Goal: Task Accomplishment & Management: Manage account settings

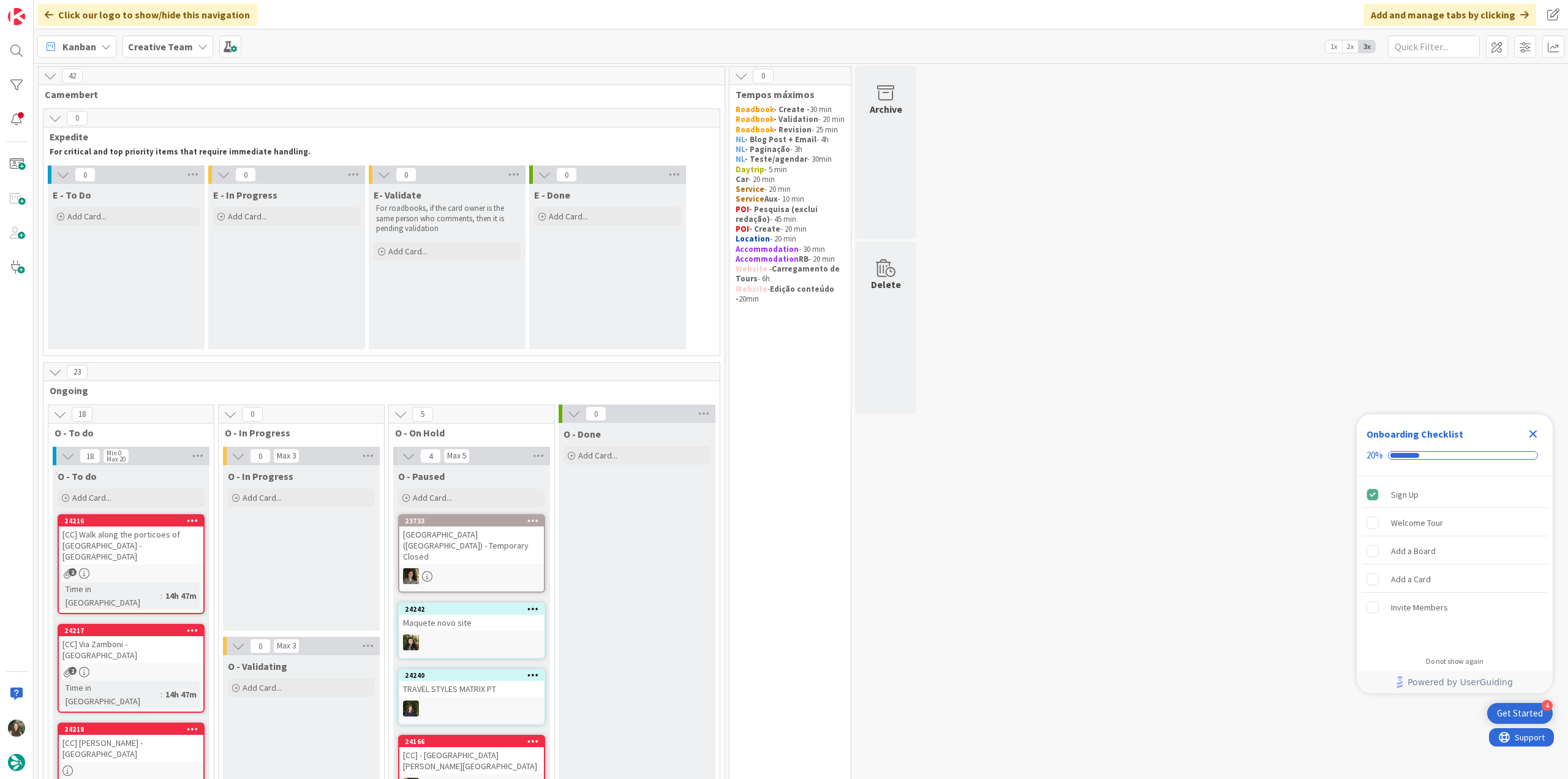
click at [940, 425] on icon "Close Checklist" at bounding box center [1533, 434] width 15 height 15
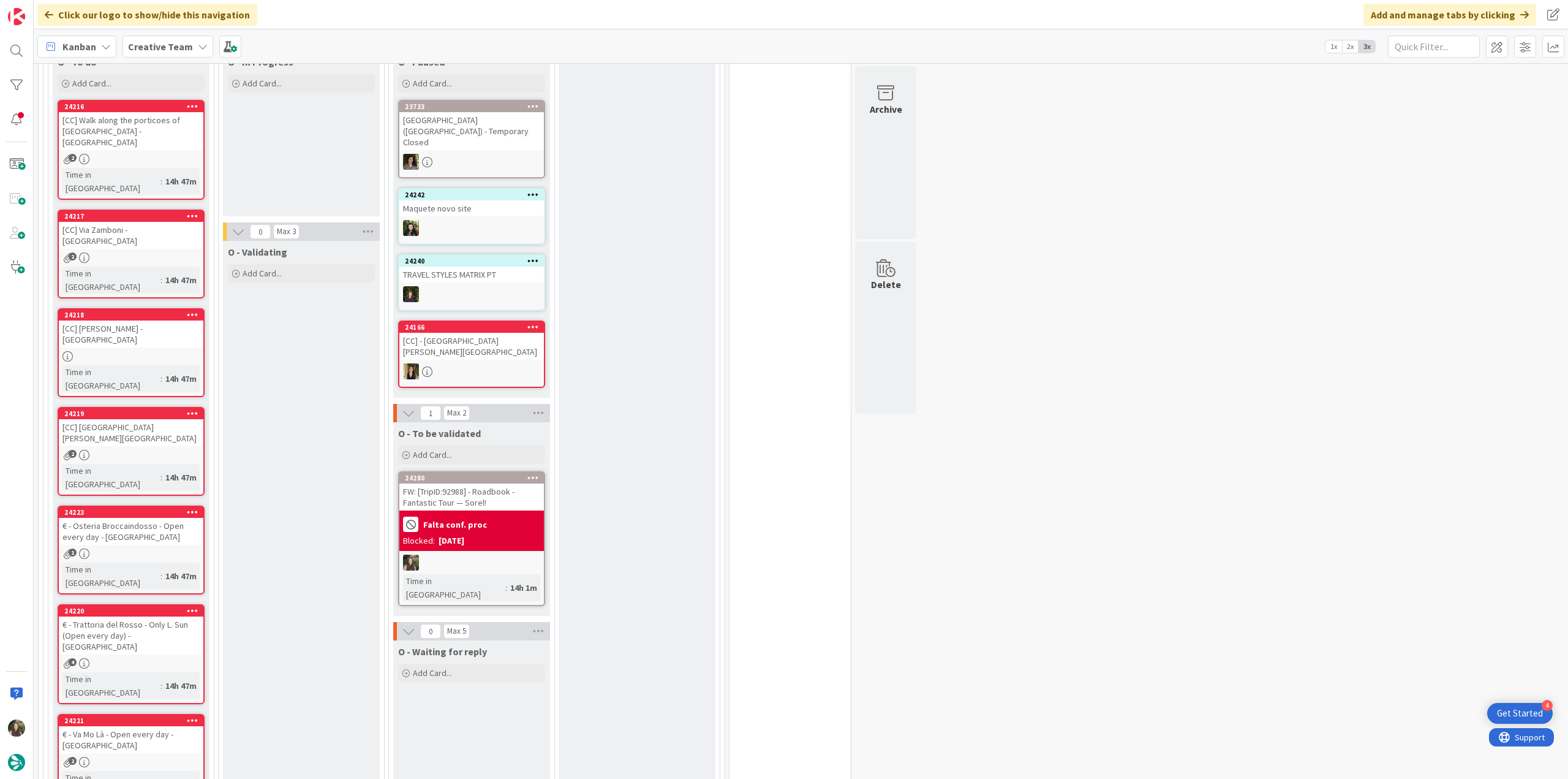
scroll to position [307, 0]
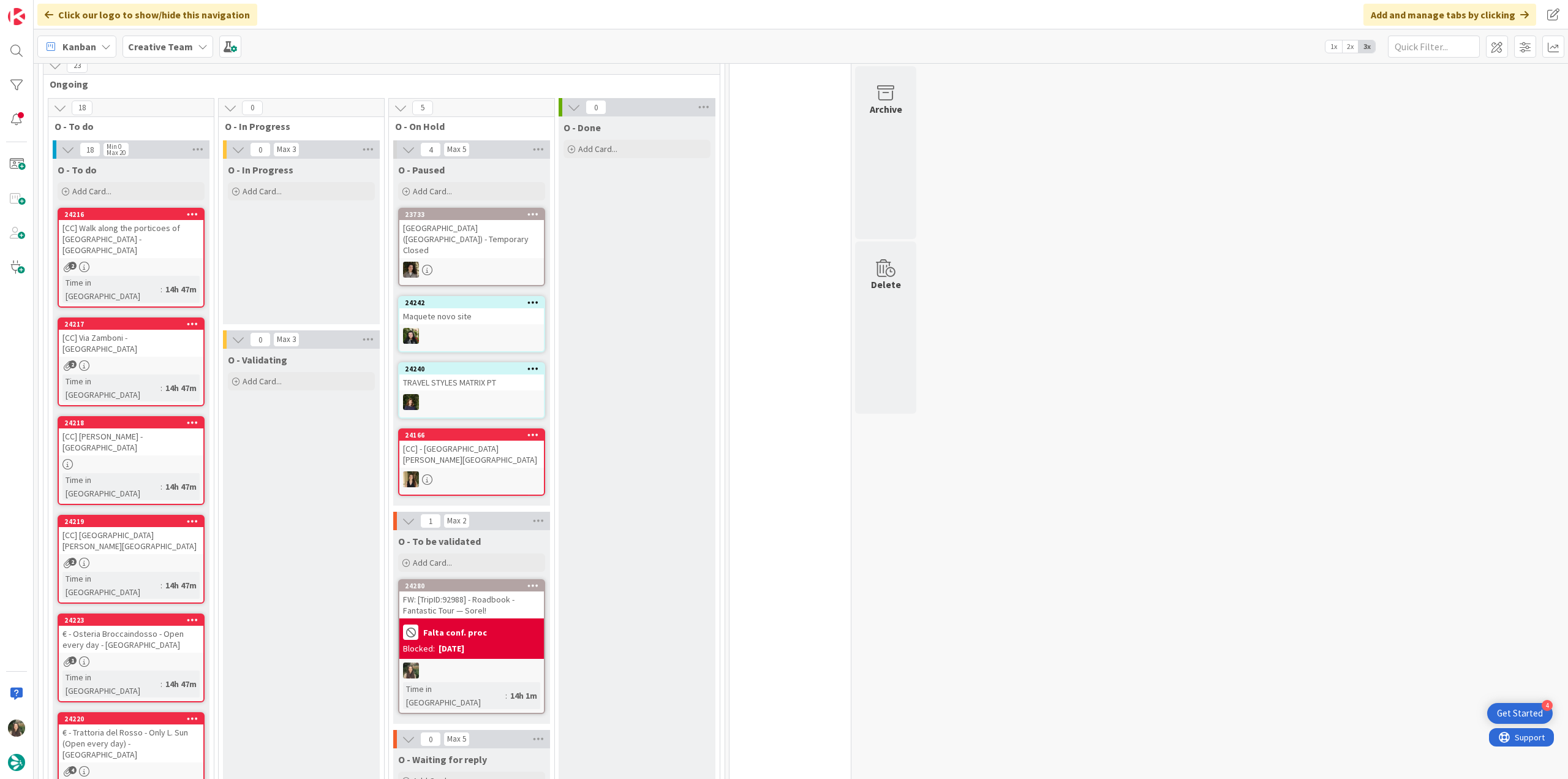
click at [180, 425] on div "€ - Osteria Broccaindosso - Open every day - BOLOGNA" at bounding box center [131, 639] width 145 height 27
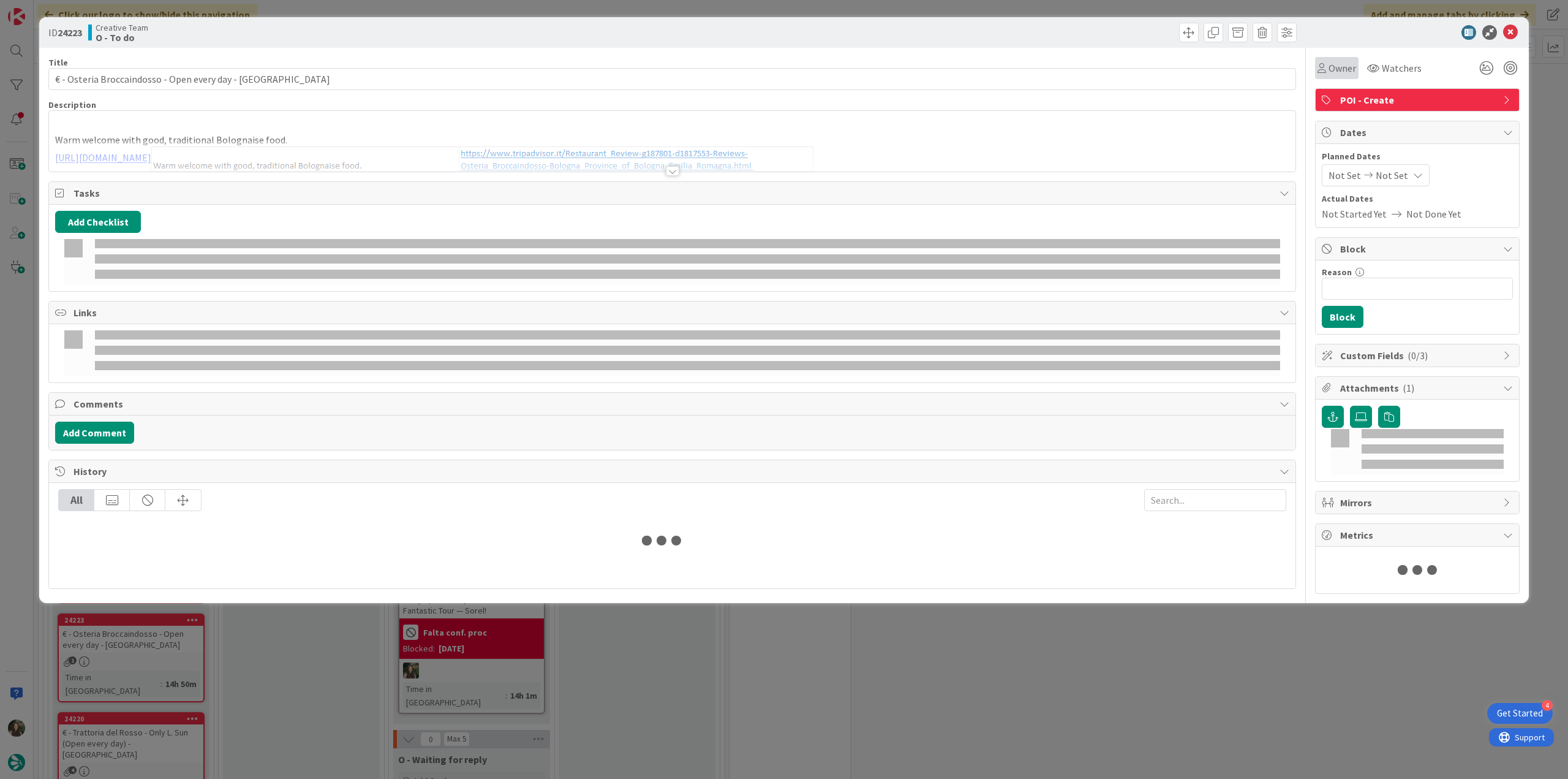
click at [940, 69] on span "Owner" at bounding box center [1342, 67] width 27 height 15
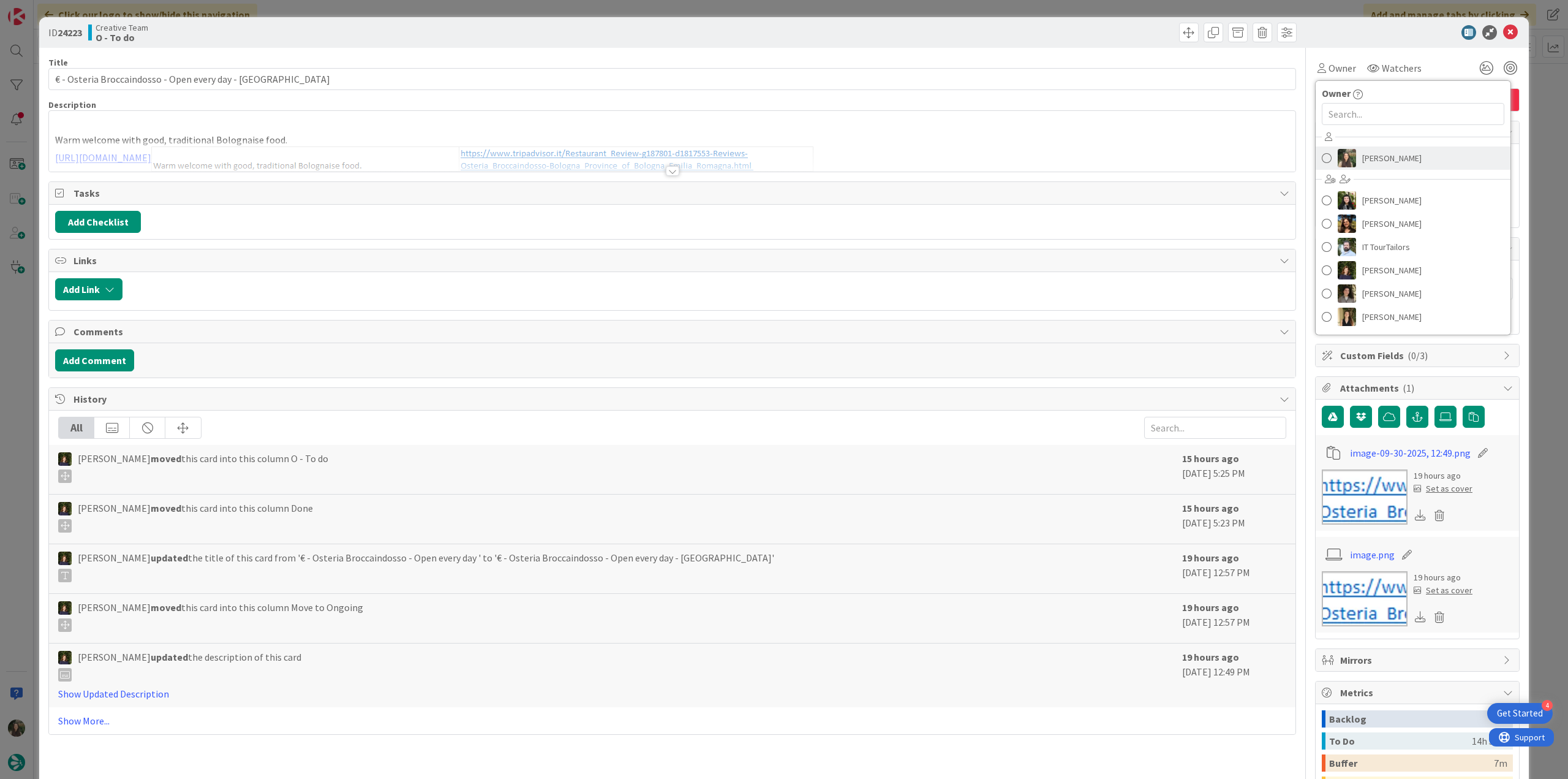
scroll to position [307, 0]
click at [940, 155] on span "[PERSON_NAME]" at bounding box center [1392, 158] width 60 height 18
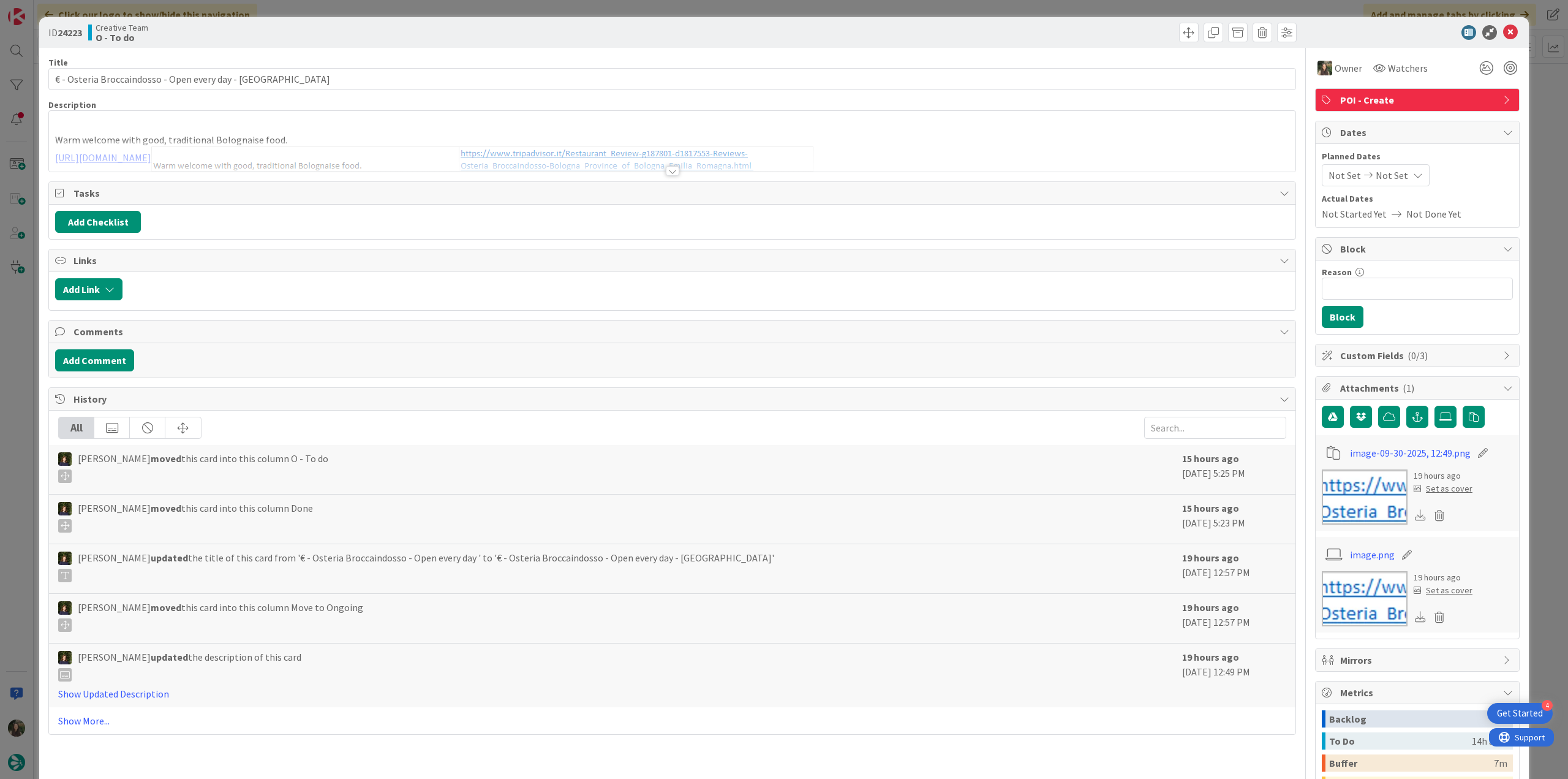
click at [940, 91] on div "ID 24223 Creative Team O - To do Title 52 / 128 € - Osteria Broccaindosso - Ope…" at bounding box center [784, 390] width 1568 height 779
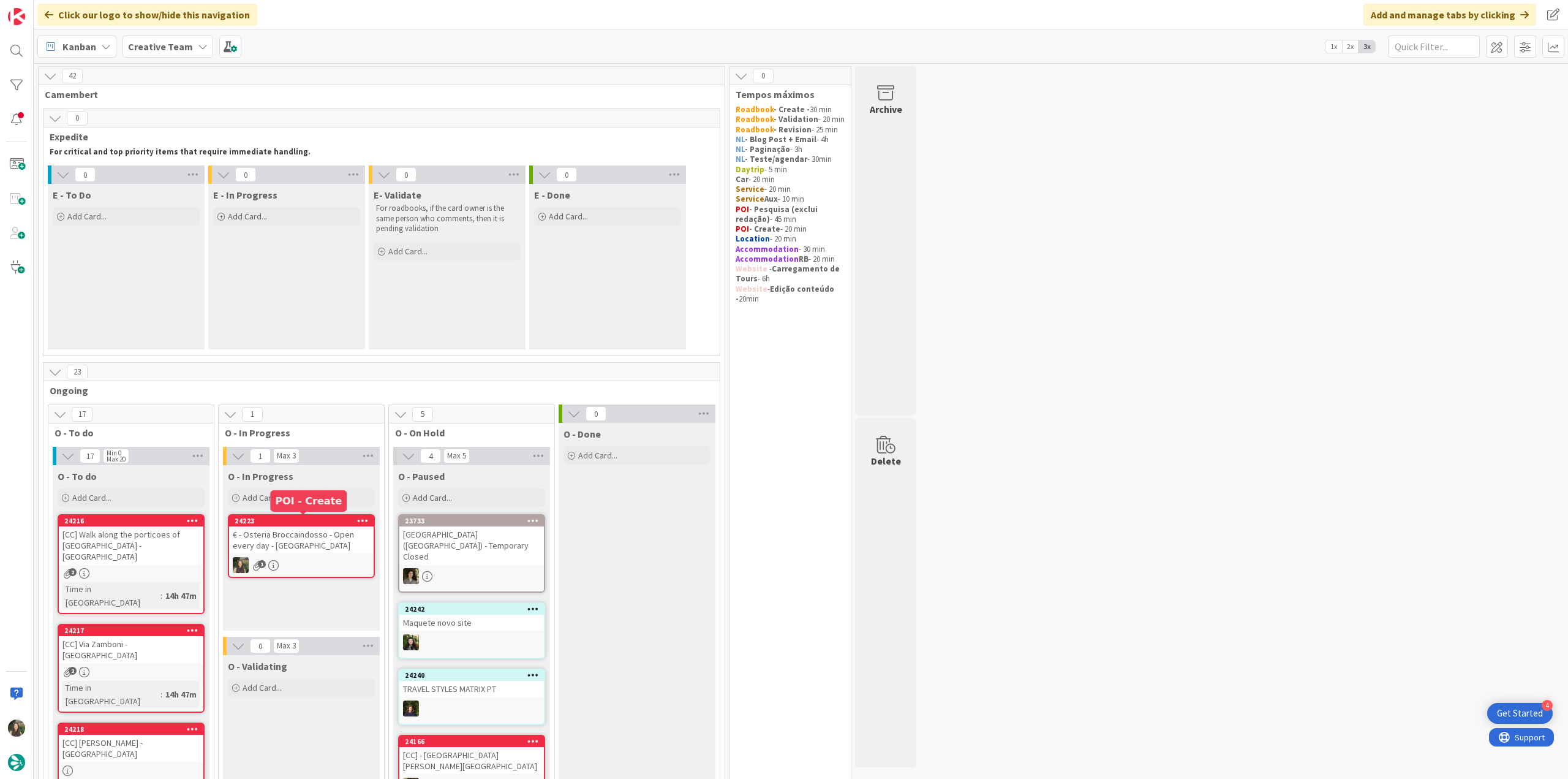
click at [329, 425] on div "€ - Osteria Broccaindosso - Open every day - BOLOGNA" at bounding box center [302, 540] width 145 height 27
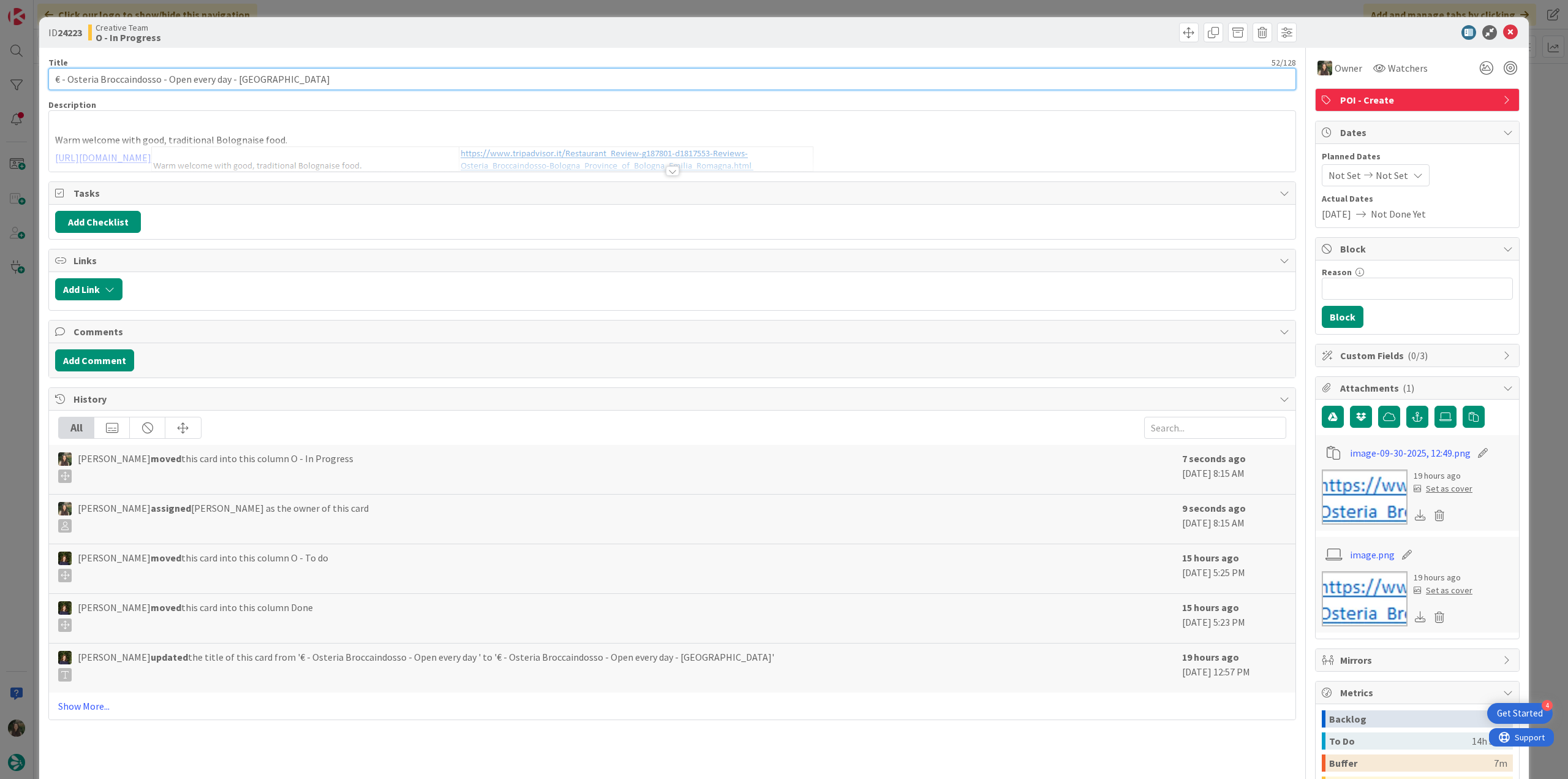
drag, startPoint x: 227, startPoint y: 78, endPoint x: 11, endPoint y: 82, distance: 216.0
click at [11, 81] on div "ID 24223 Creative Team O - In Progress Title 52 / 128 € - Osteria Broccaindosso…" at bounding box center [784, 390] width 1568 height 779
click at [23, 395] on div "ID 24223 Creative Team O - In Progress Title 52 / 128 € - Osteria Broccaindosso…" at bounding box center [784, 390] width 1568 height 779
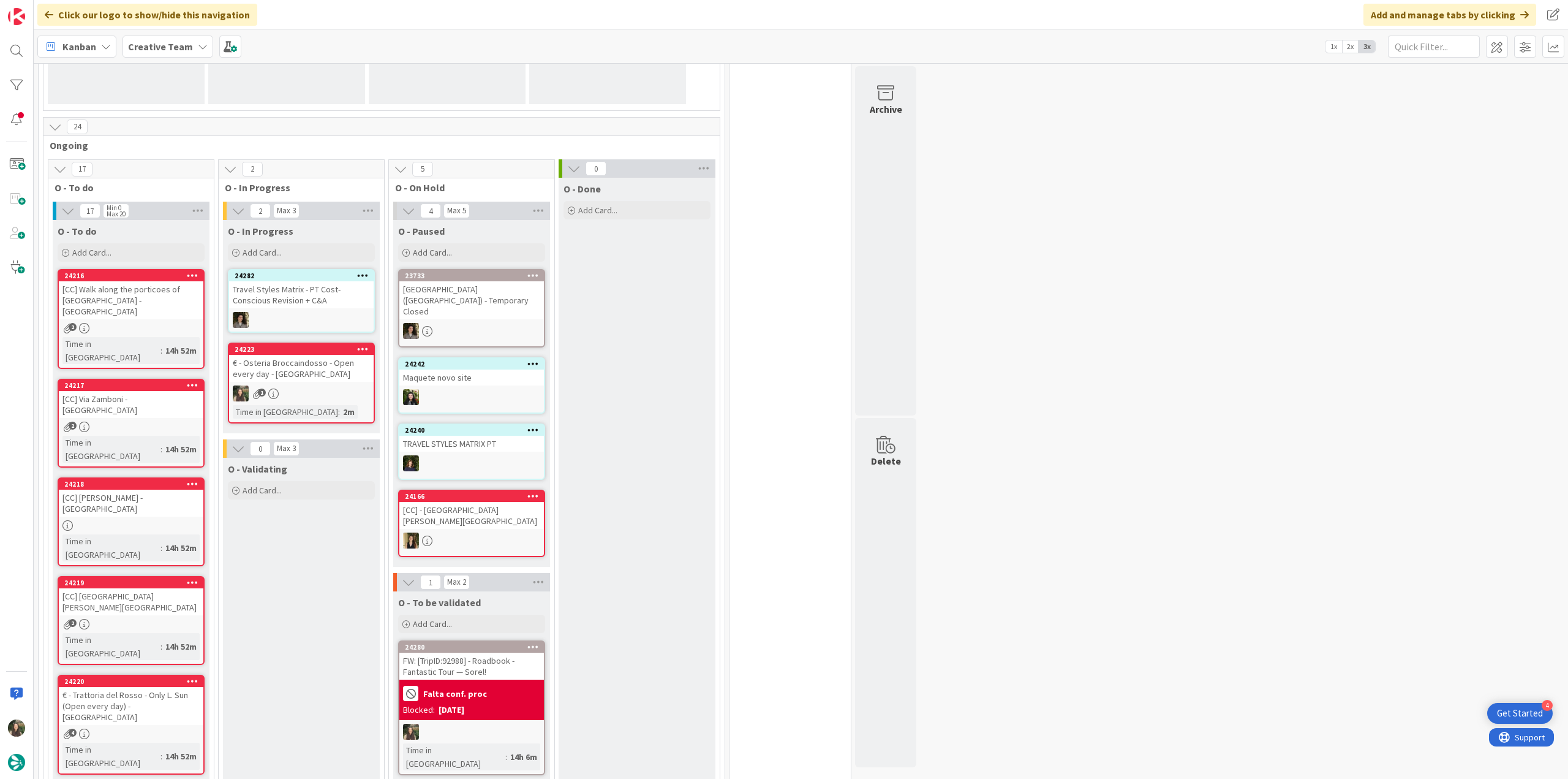
click at [325, 388] on div "1" at bounding box center [302, 393] width 145 height 16
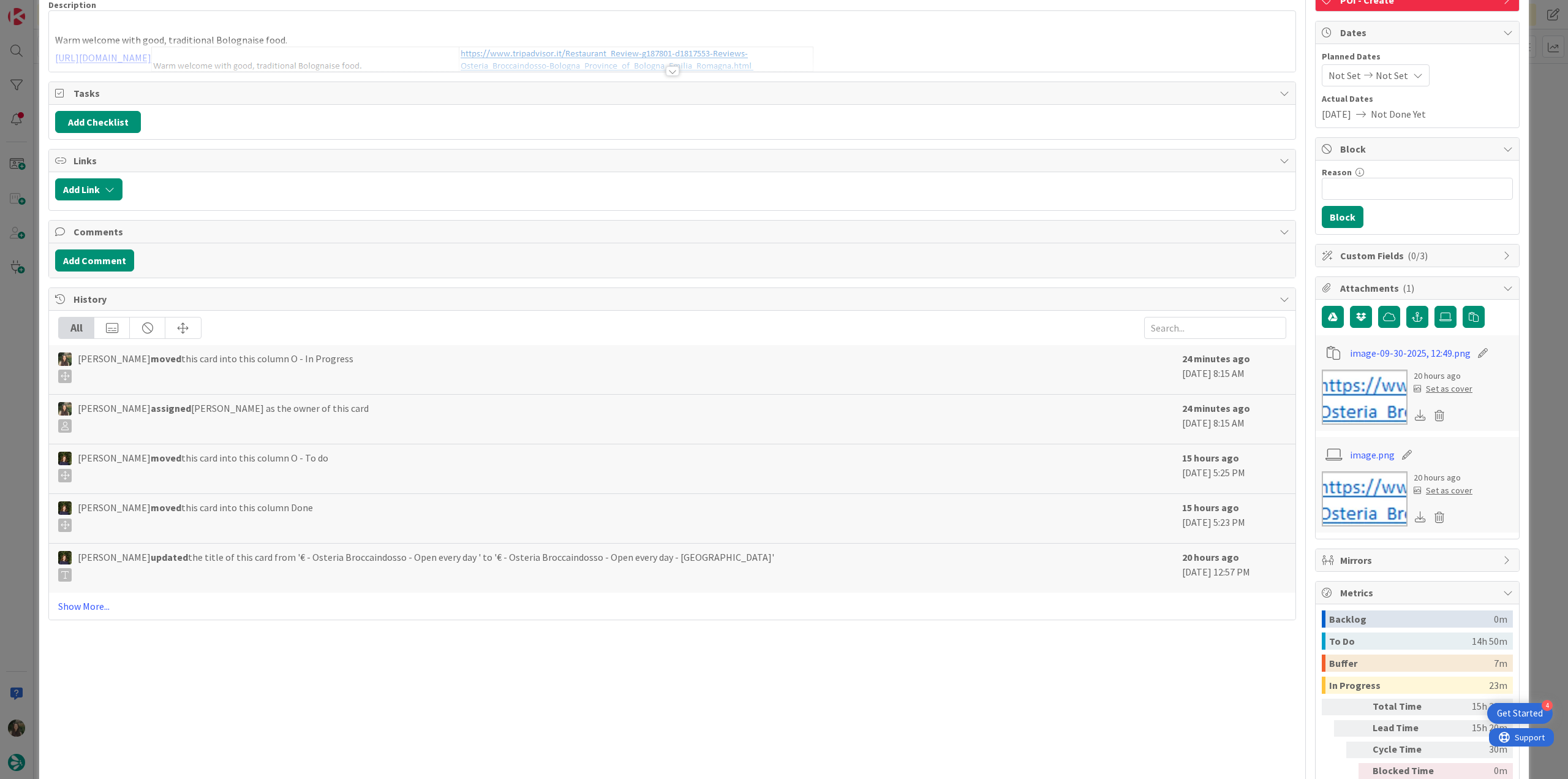
scroll to position [156, 0]
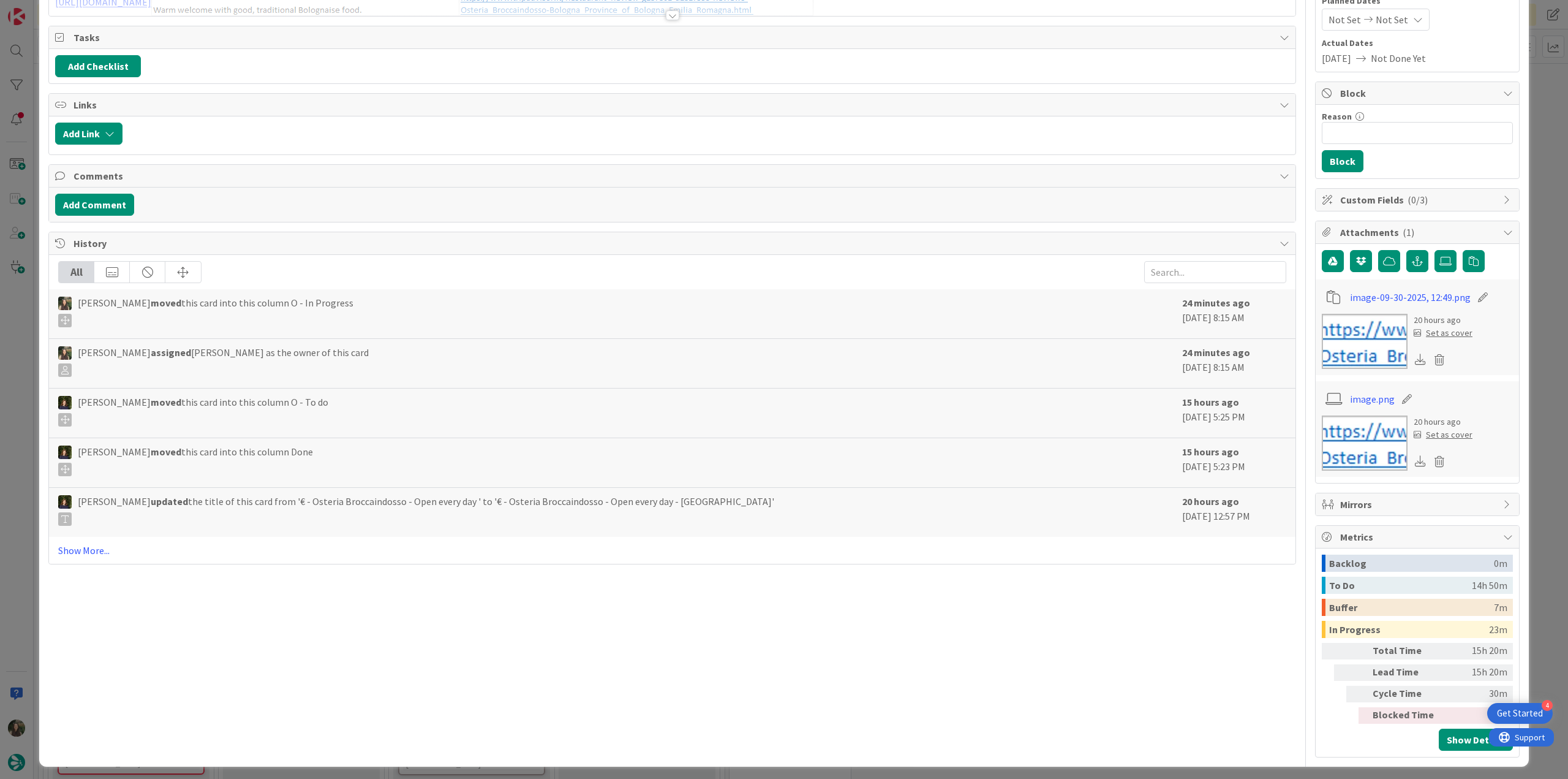
click at [940, 425] on div "ID 24223 Creative Team O - In Progress Title 52 / 128 € - Osteria Broccaindosso…" at bounding box center [784, 390] width 1568 height 779
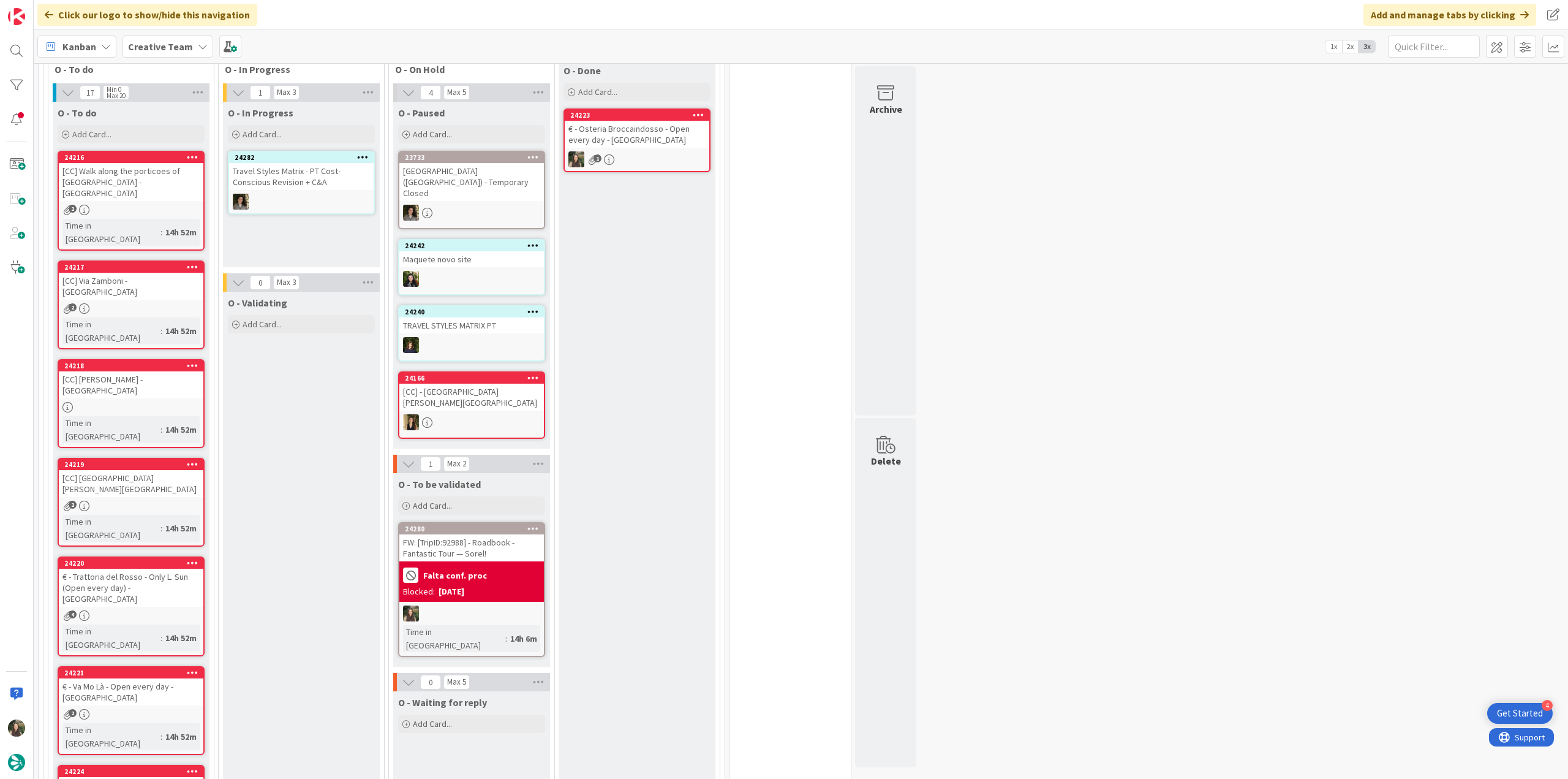
scroll to position [368, 0]
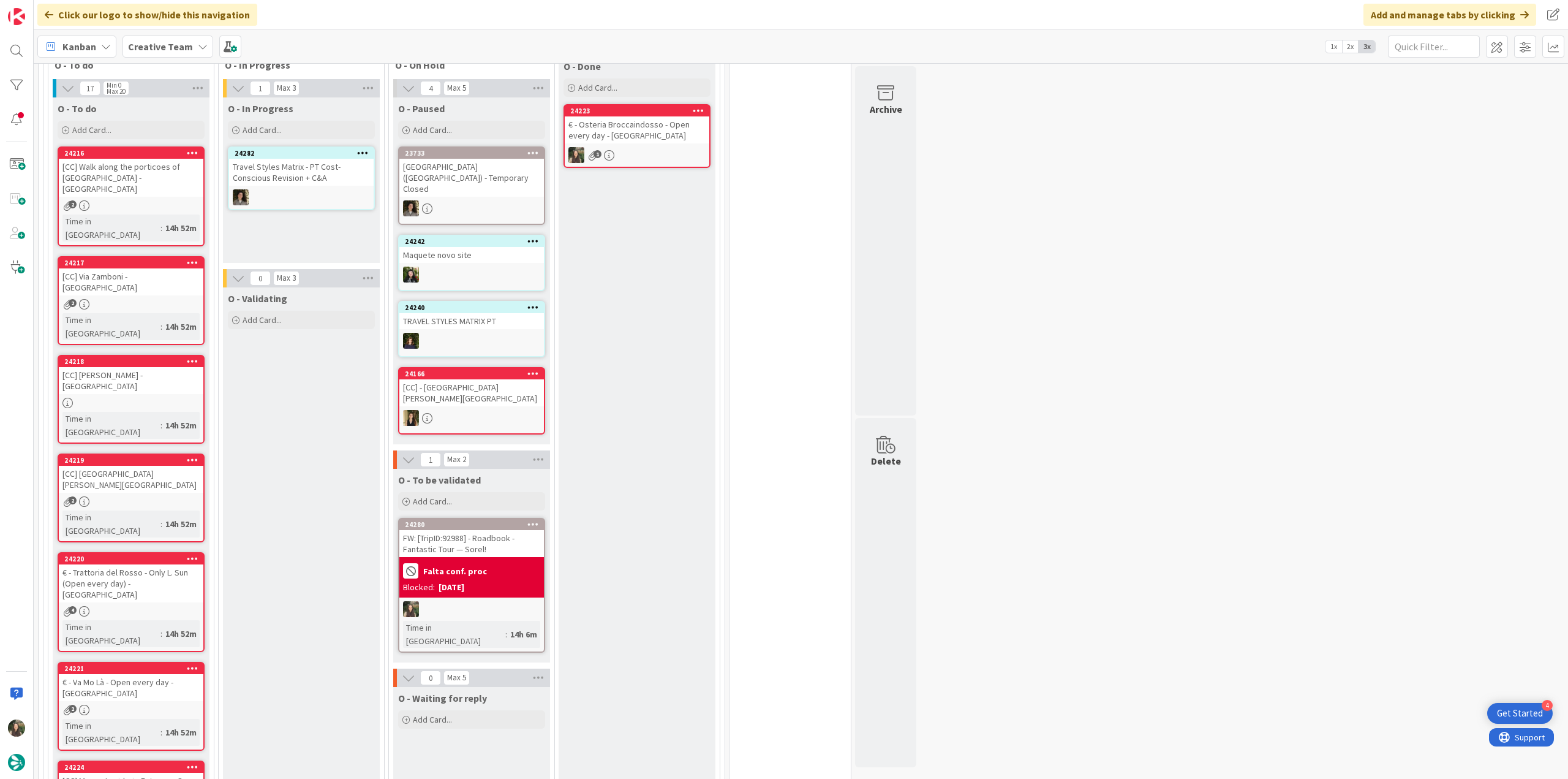
click at [179, 425] on div "4" at bounding box center [131, 611] width 145 height 11
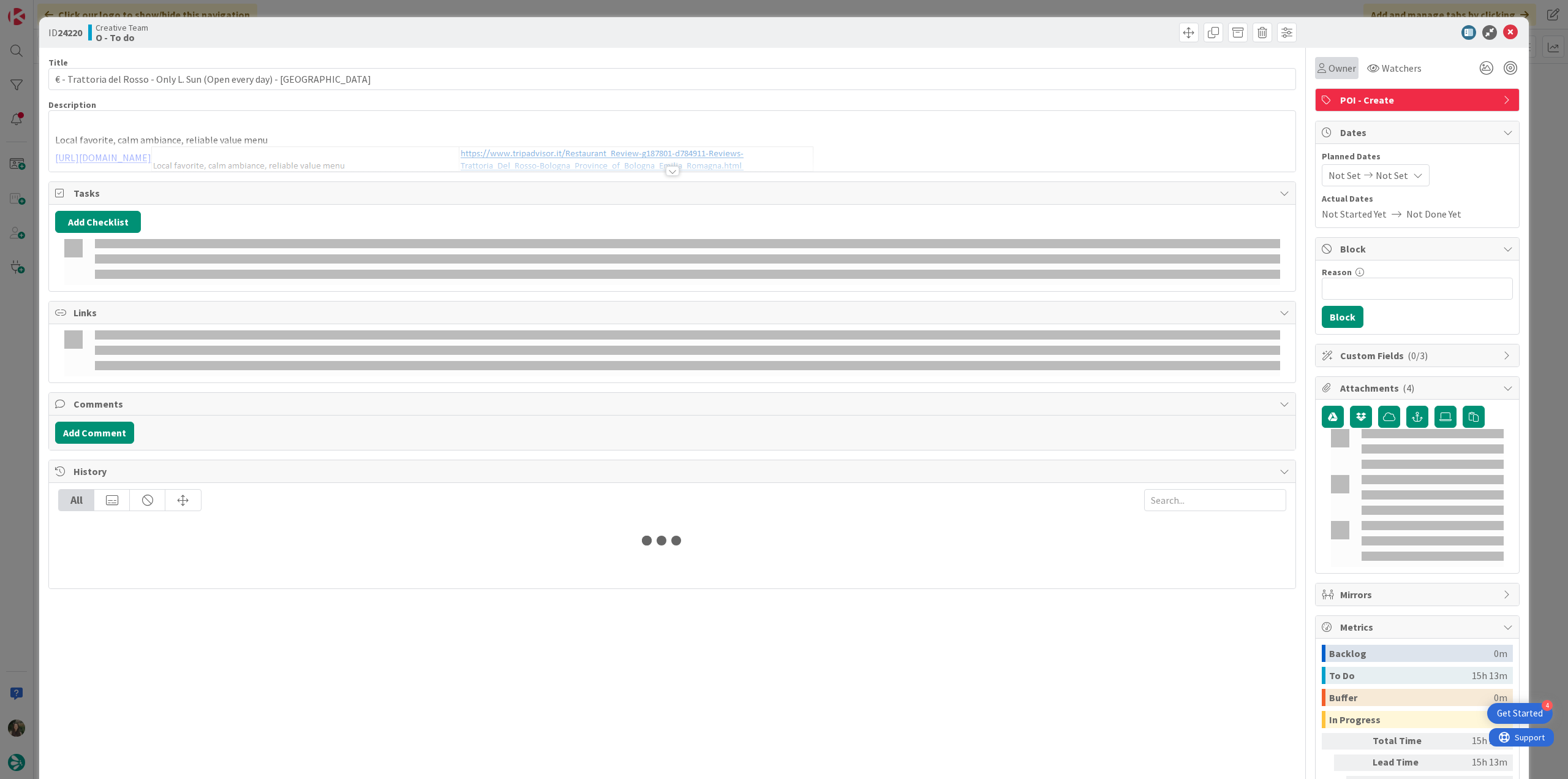
click at [940, 78] on div "Owner" at bounding box center [1337, 67] width 43 height 22
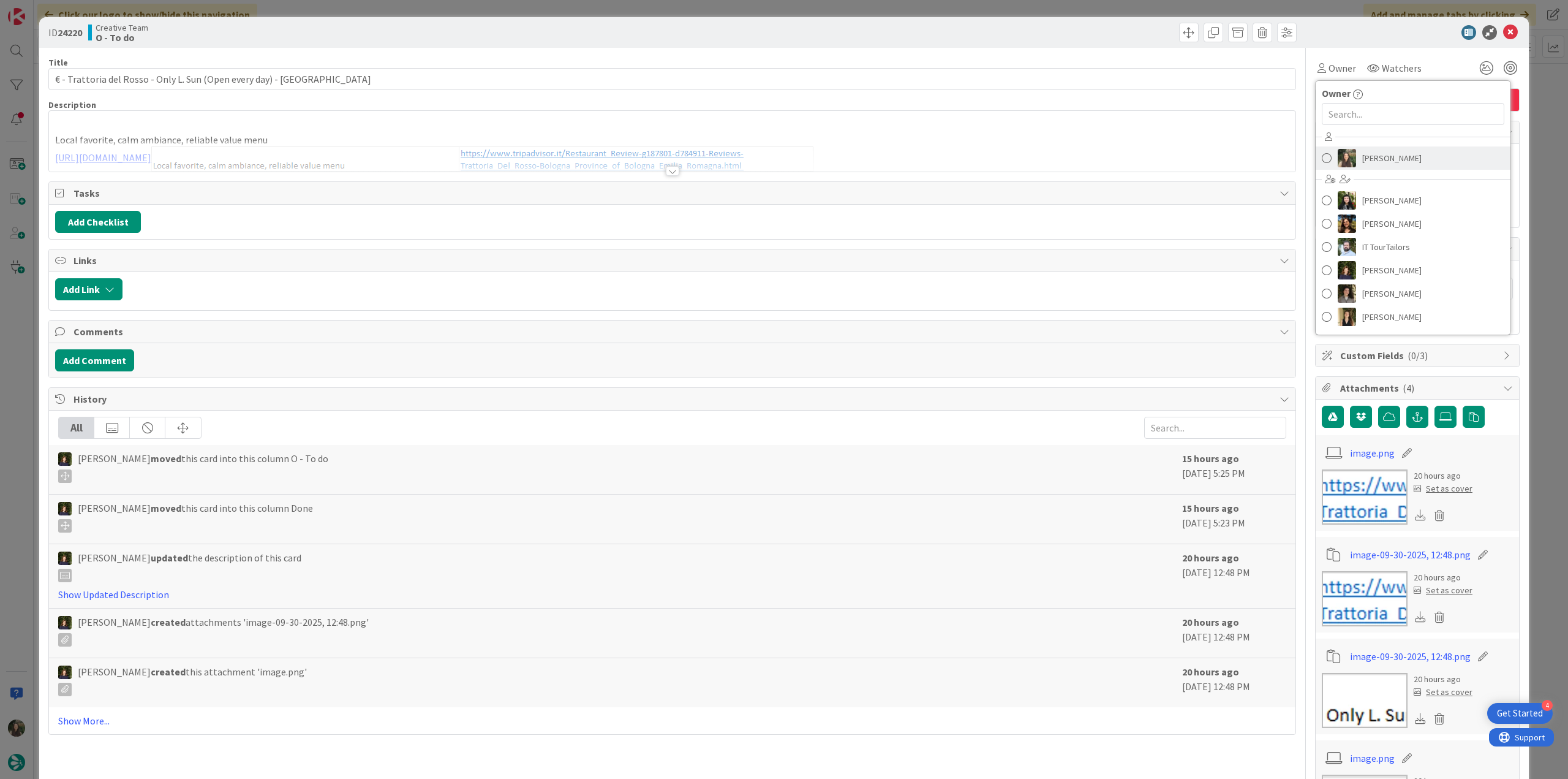
click at [940, 159] on span "[PERSON_NAME]" at bounding box center [1392, 158] width 60 height 18
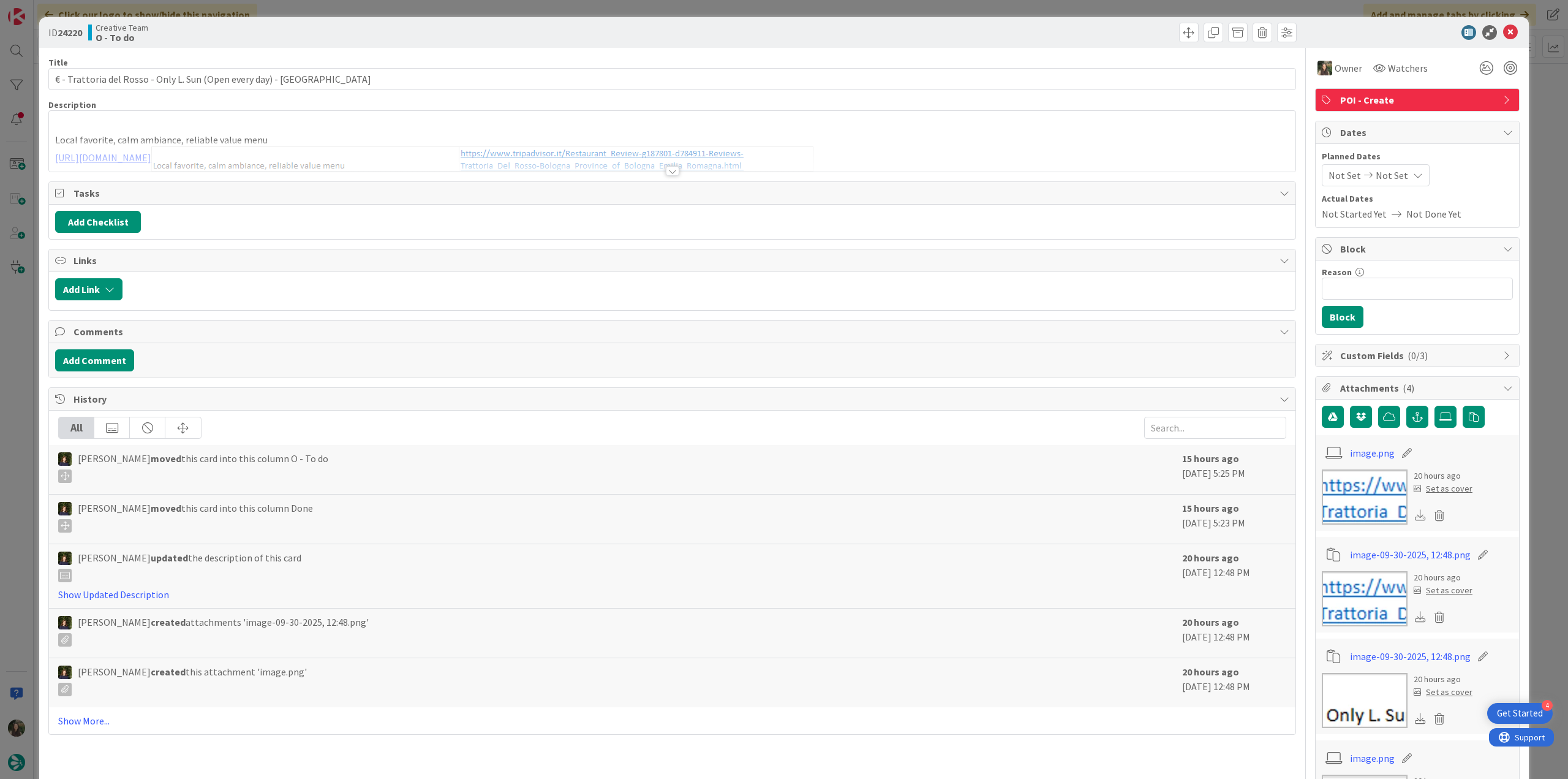
drag, startPoint x: 1537, startPoint y: 74, endPoint x: 1407, endPoint y: 114, distance: 136.0
click at [940, 74] on div "ID 24220 Creative Team O - To do Title 64 / 128 € - Trattoria del Rosso - Only …" at bounding box center [784, 390] width 1568 height 779
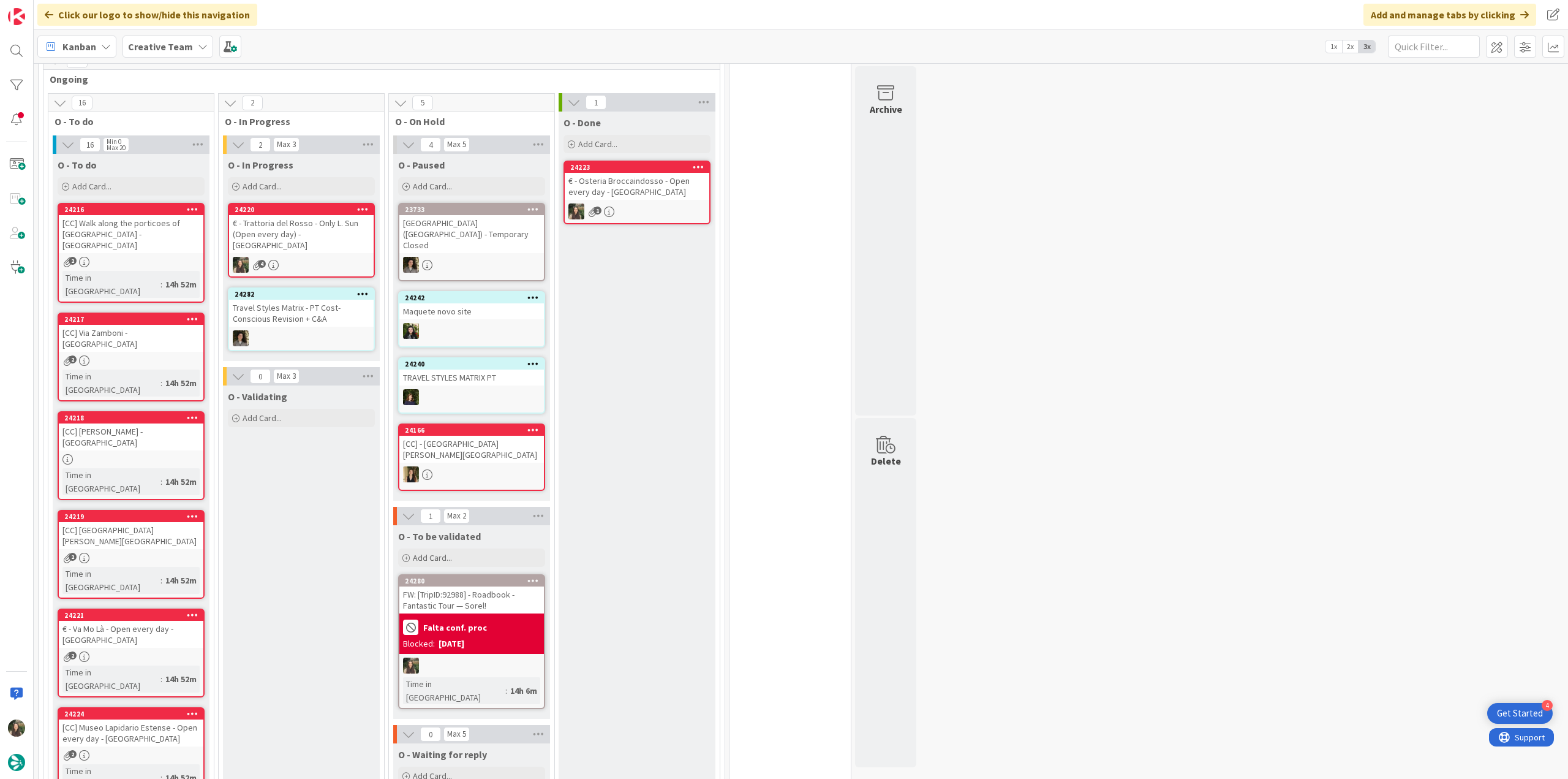
click at [279, 227] on div "€ - Trattoria del Rosso - Only L. Sun (Open every day) - BOLOGNA" at bounding box center [302, 234] width 145 height 38
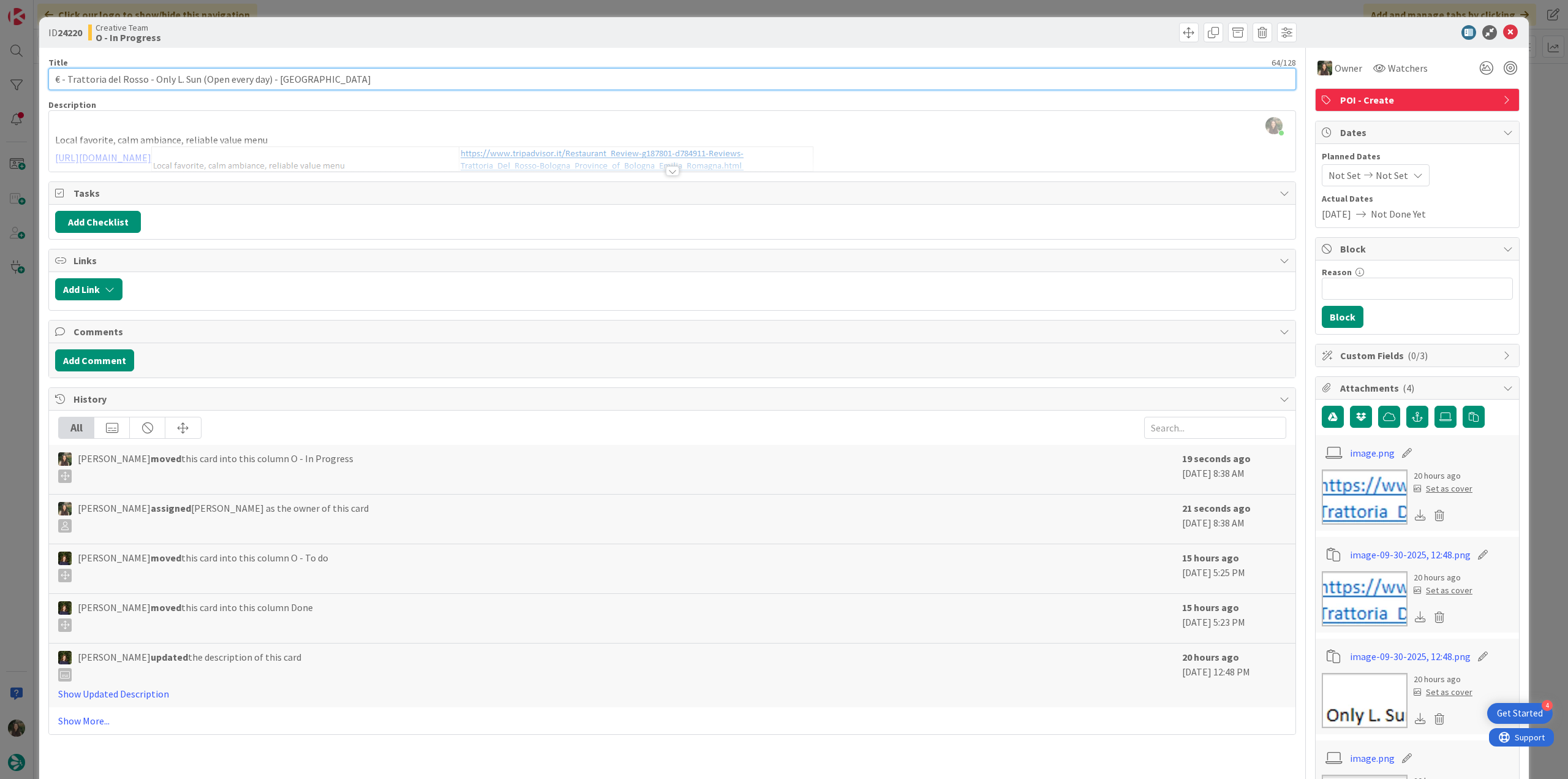
drag, startPoint x: 268, startPoint y: 79, endPoint x: -39, endPoint y: 397, distance: 442.0
click at [0, 397] on html "4 Get Started Click our logo to show/hide this navigation Add and manage tabs b…" at bounding box center [784, 390] width 1568 height 779
click at [236, 72] on input "€ - Trattoria del Rosso - Only L. Sun (Open every day) - BOLOGNA" at bounding box center [672, 79] width 1248 height 22
drag, startPoint x: 142, startPoint y: 77, endPoint x: 69, endPoint y: 81, distance: 73.1
click at [68, 81] on input "€ - Trattoria del Rosso - Only L. Sun (Open every day) - BOLOGNA" at bounding box center [672, 79] width 1248 height 22
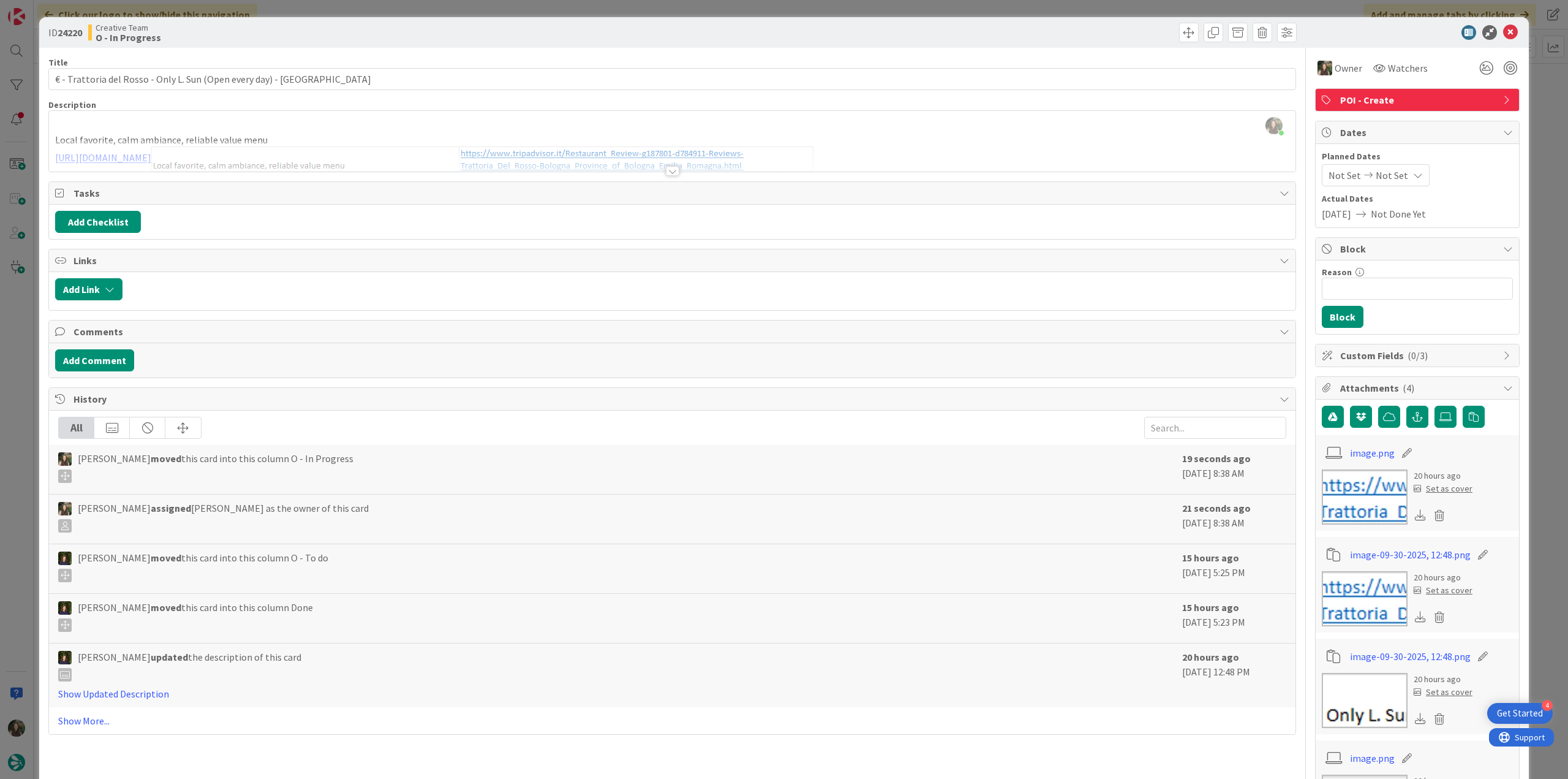
click at [12, 365] on div "ID 24220 Creative Team O - In Progress Title 64 / 128 € - Trattoria del Rosso -…" at bounding box center [784, 390] width 1568 height 779
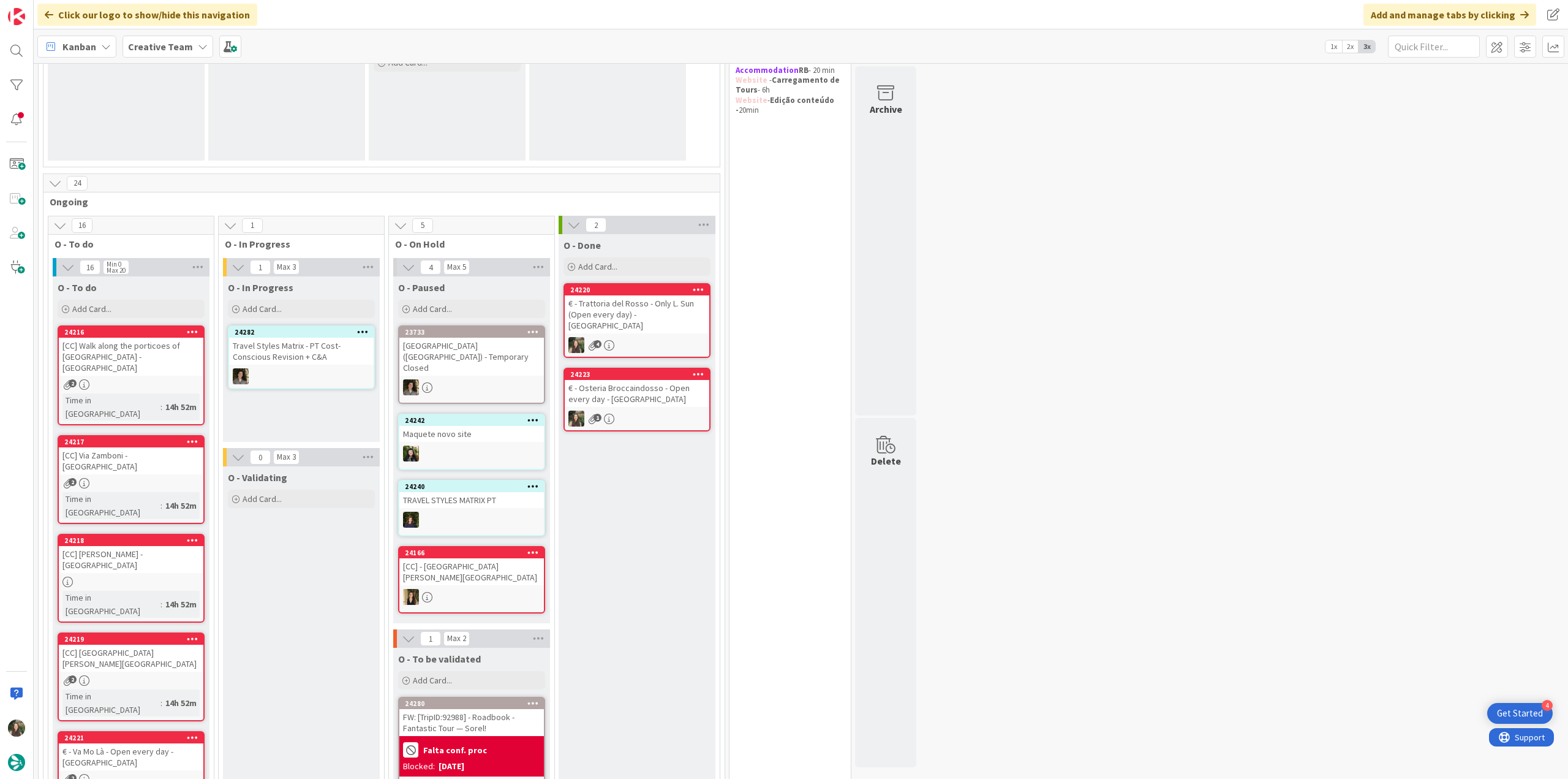
click at [649, 317] on div "€ - Trattoria del Rosso - Only L. Sun (Open every day) - BOLOGNA" at bounding box center [637, 314] width 145 height 38
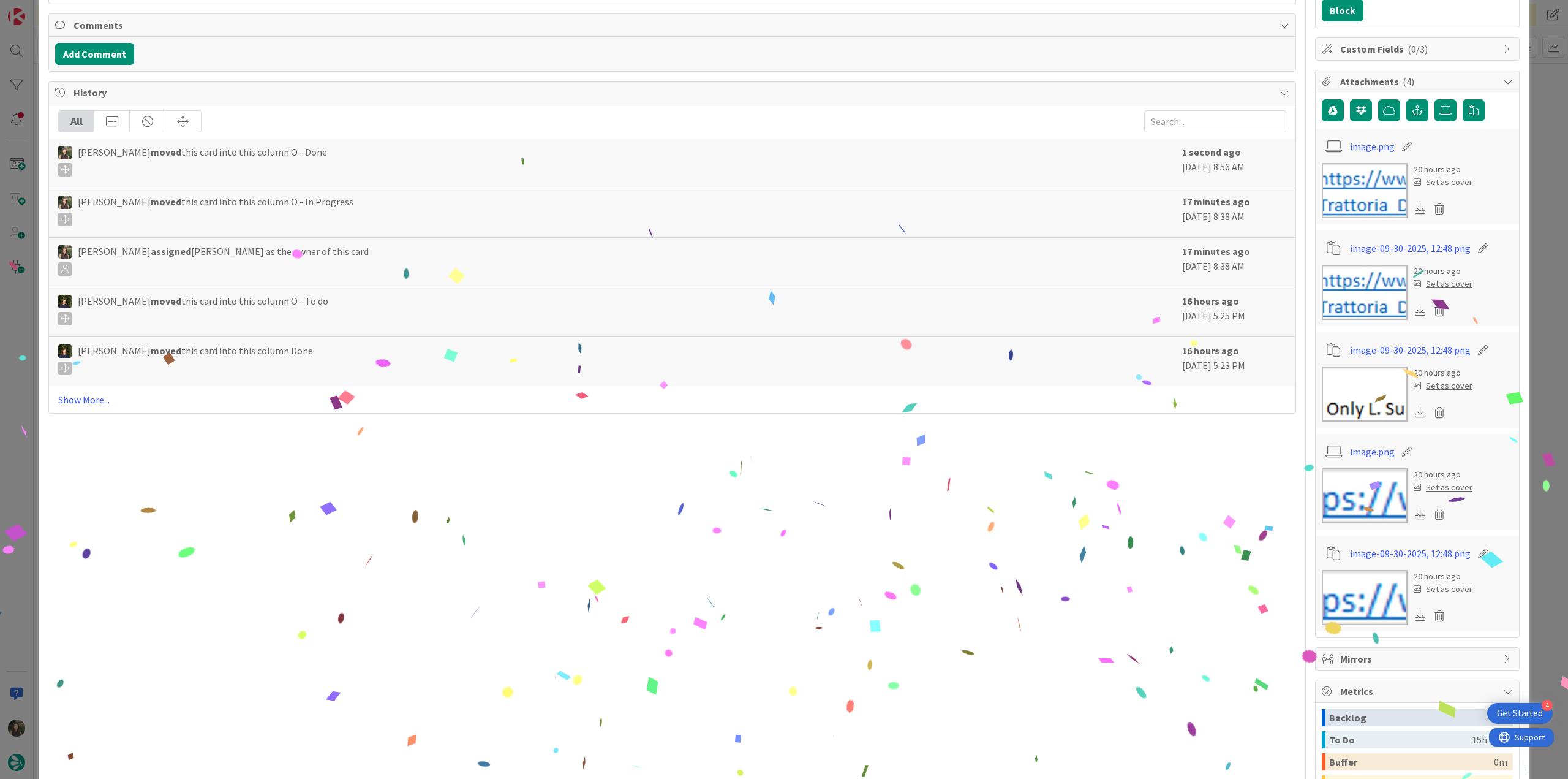
scroll to position [461, 0]
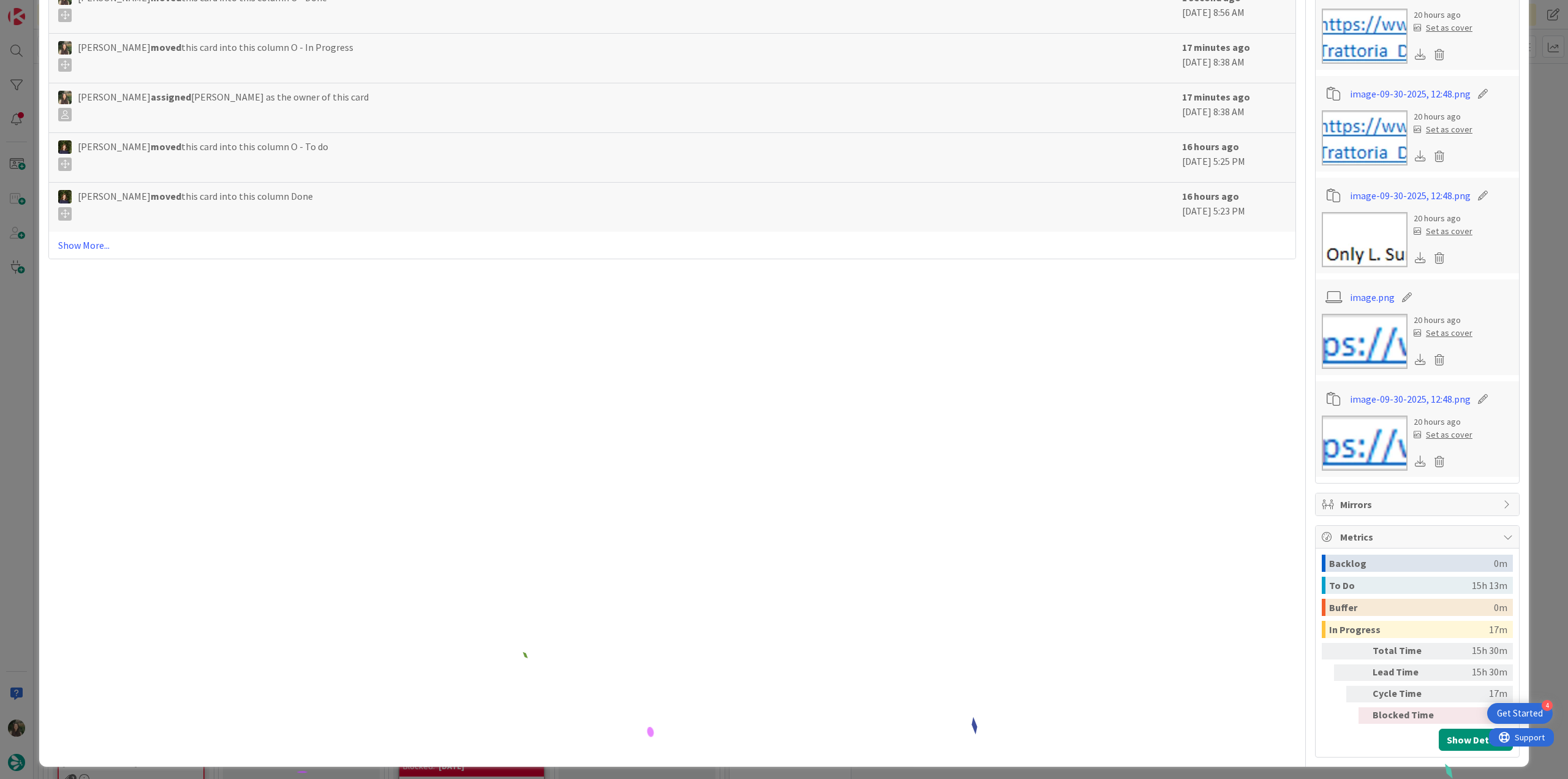
click at [940, 425] on div "ID 24220 Creative Team O - Done Title 64 / 128 € - Trattoria del Rosso - Only L…" at bounding box center [784, 390] width 1568 height 779
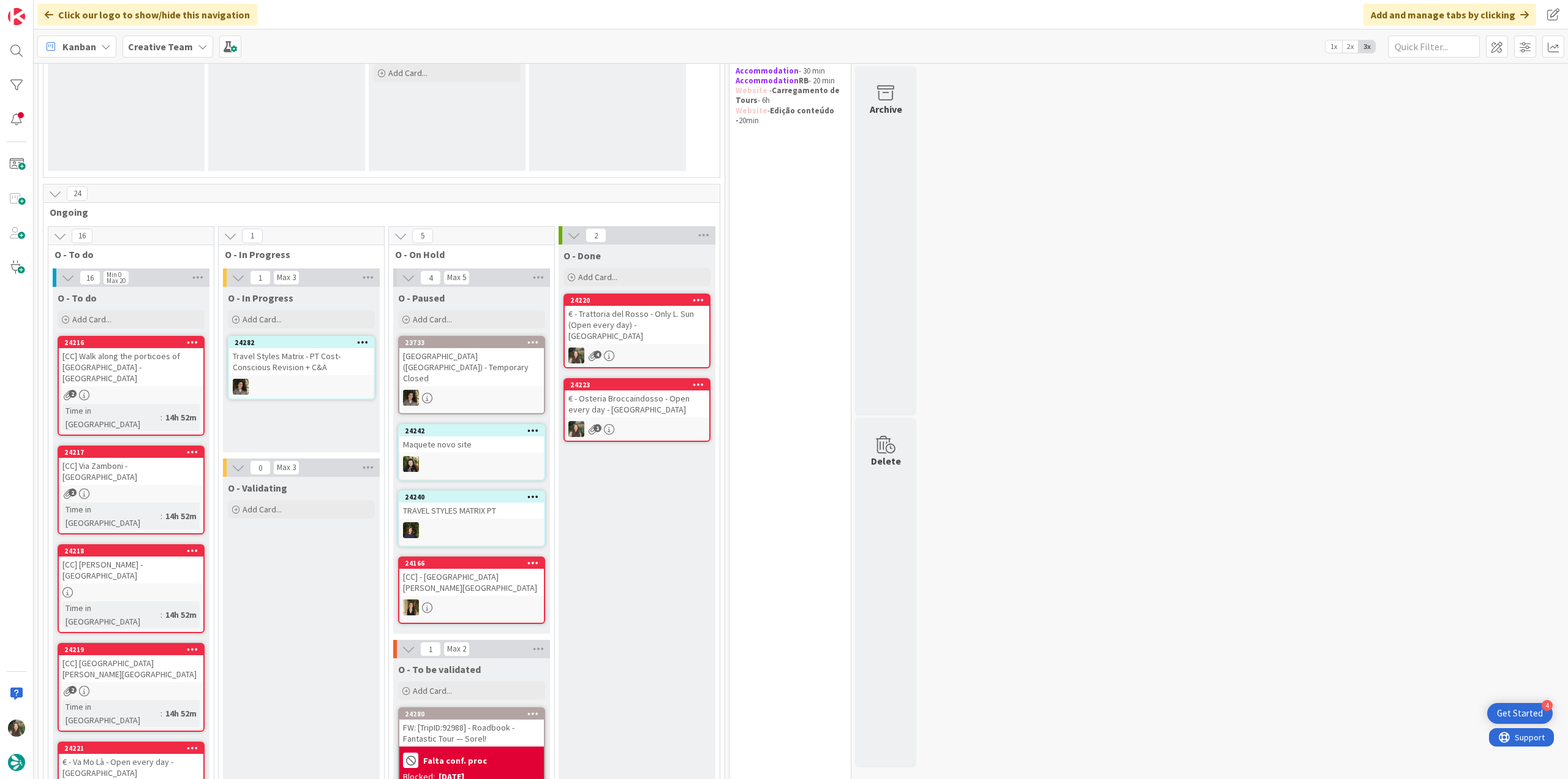
scroll to position [123, 0]
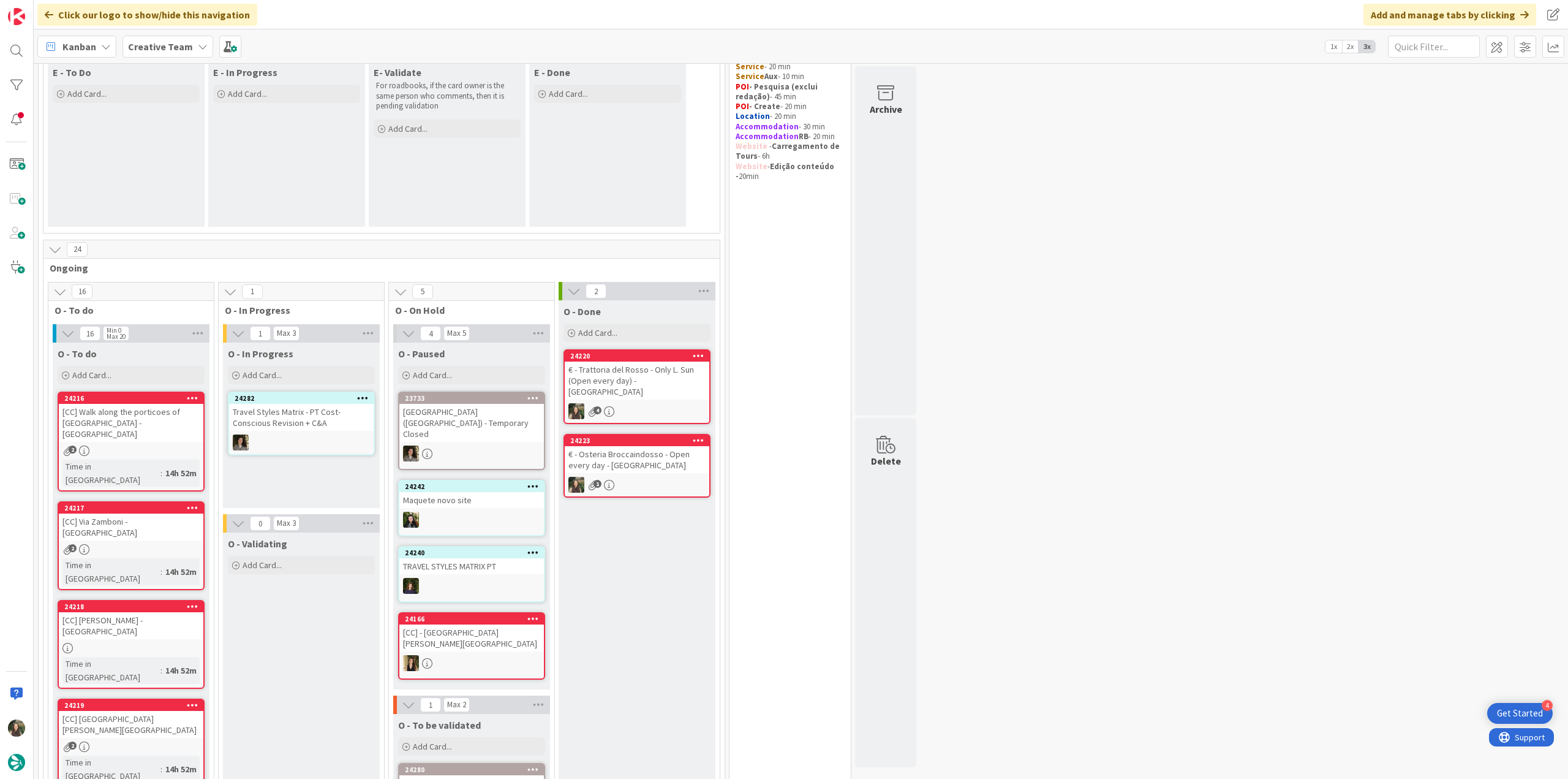
click at [177, 425] on div "[CC] Walk along the porticoes of Via Farini - BOLOGNA" at bounding box center [131, 422] width 145 height 38
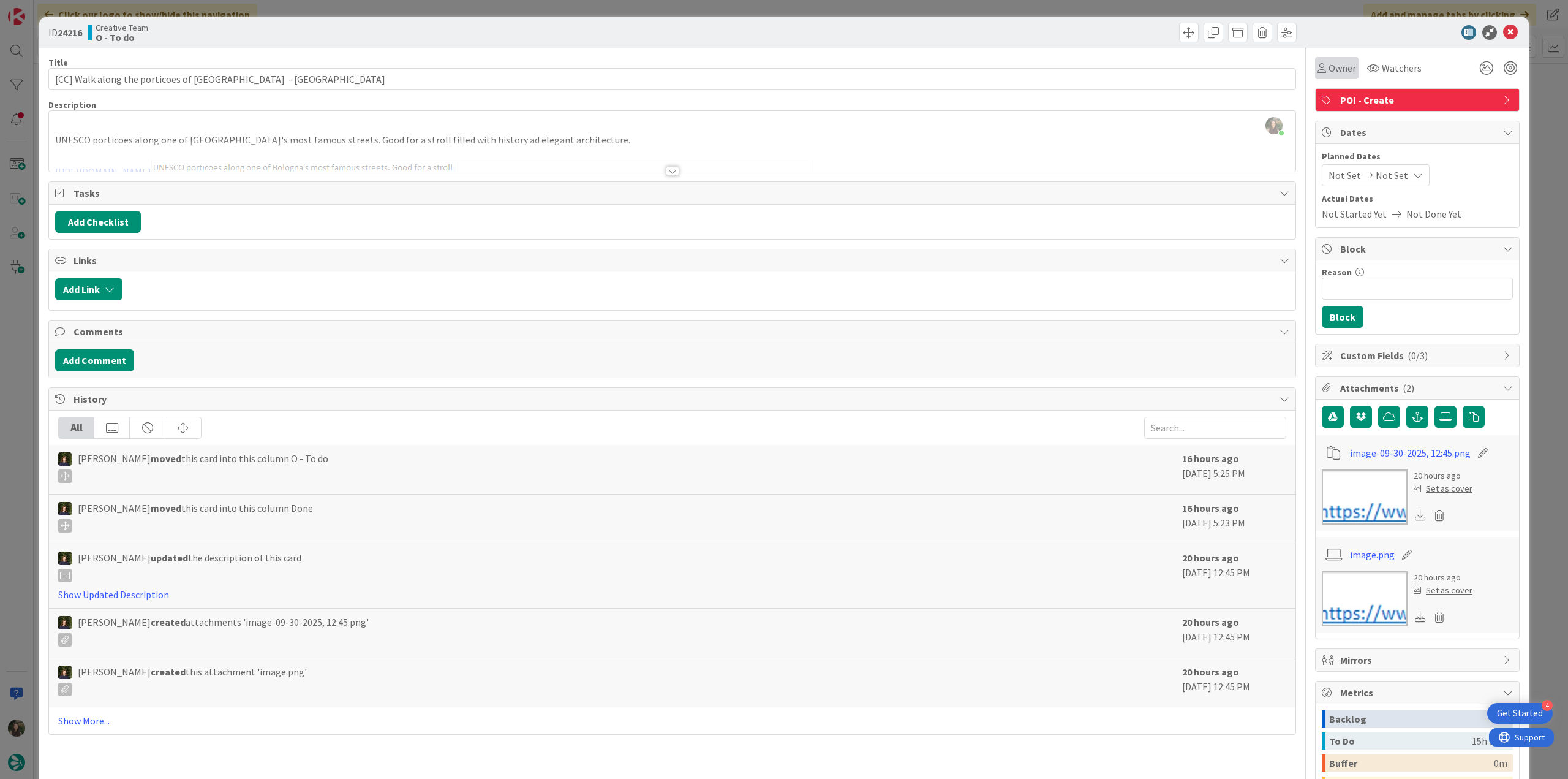
click at [940, 68] on span "Owner" at bounding box center [1342, 67] width 27 height 15
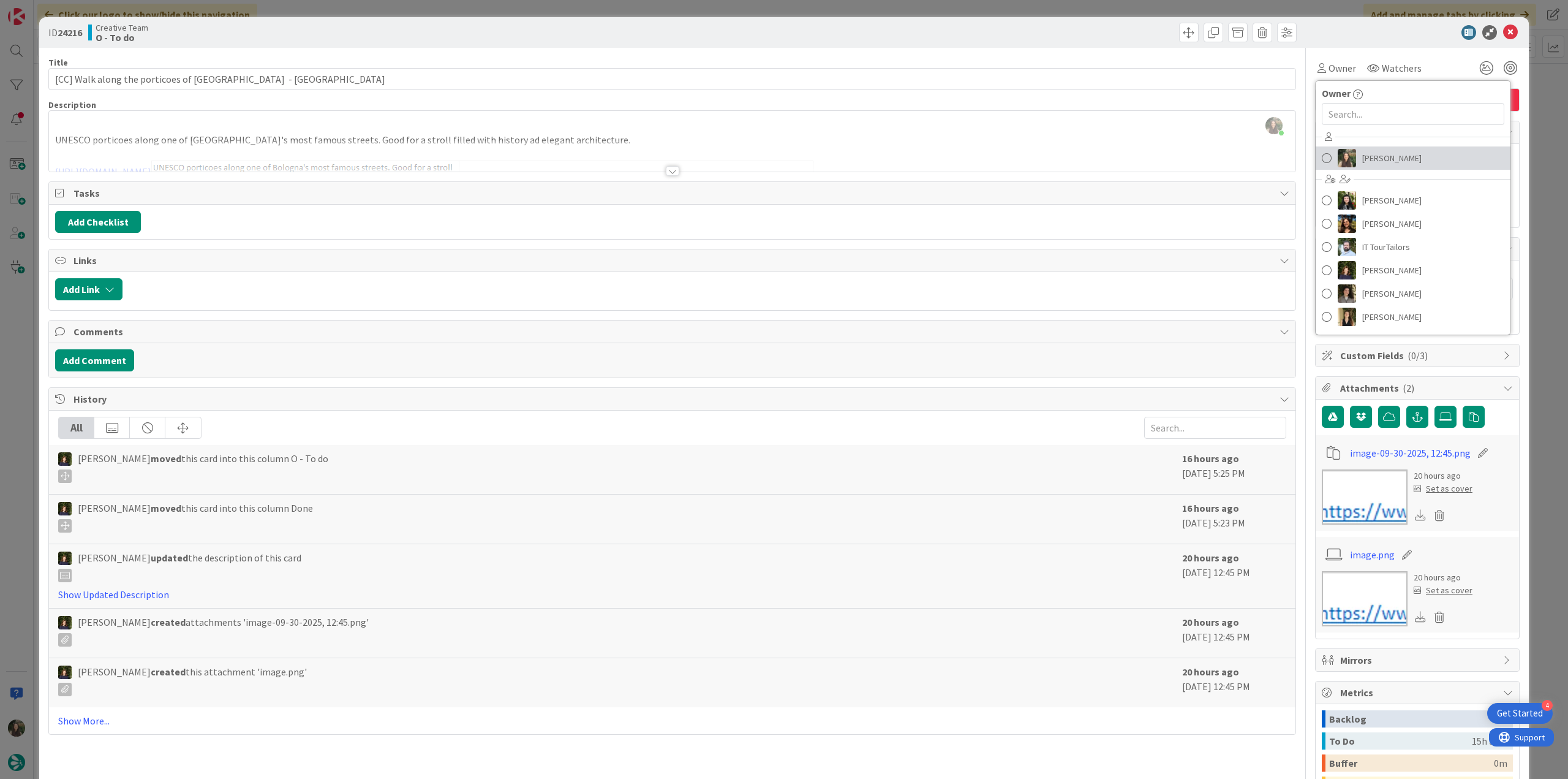
click at [940, 147] on link "[PERSON_NAME]" at bounding box center [1414, 158] width 195 height 23
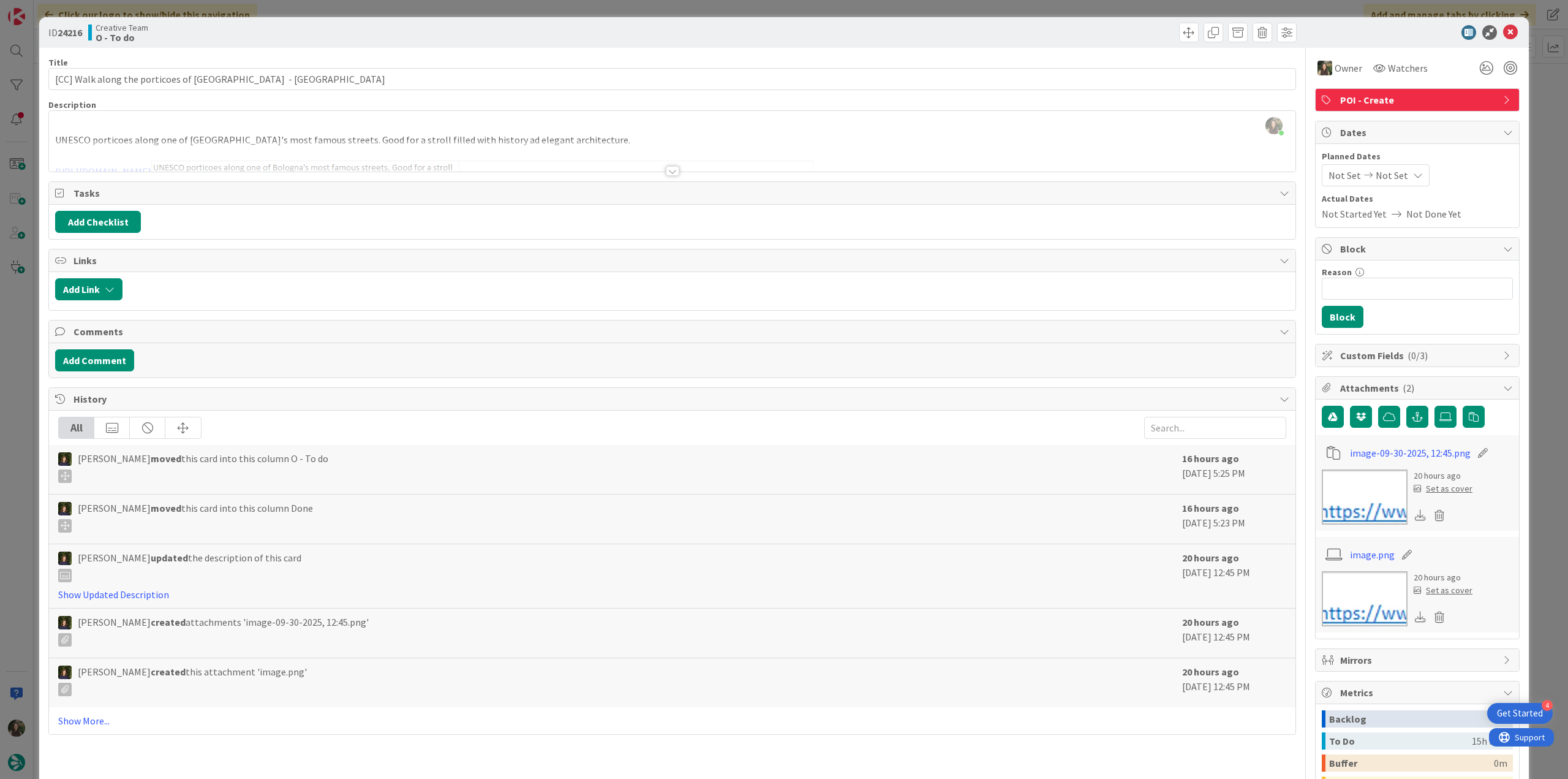
click at [940, 99] on div "ID 24216 Creative Team O - To do Title 54 / 128 [CC] Walk along the porticoes o…" at bounding box center [784, 390] width 1568 height 779
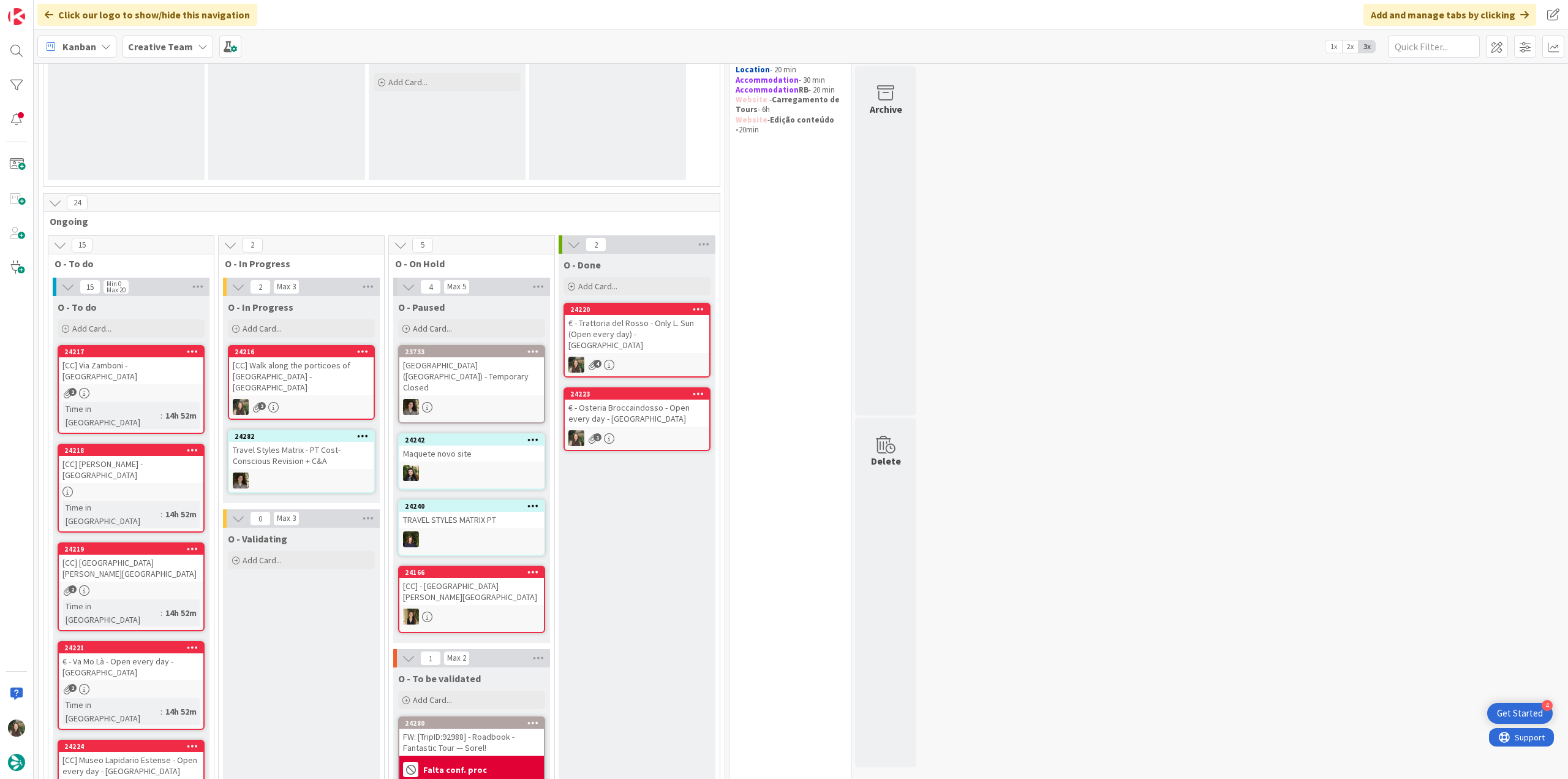
scroll to position [307, 0]
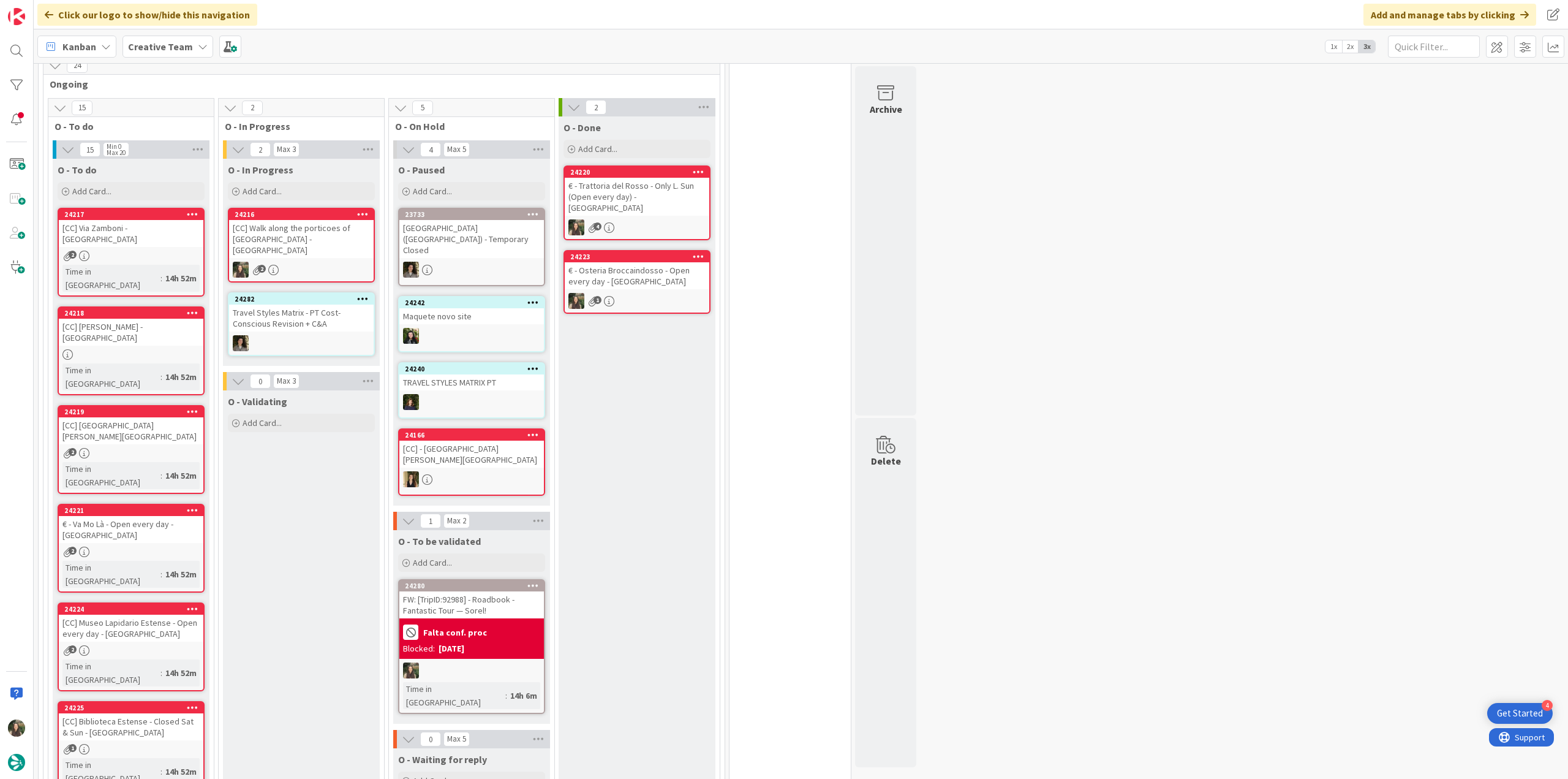
click at [272, 241] on div "[CC] Walk along the porticoes of Via Farini - BOLOGNA" at bounding box center [302, 239] width 145 height 38
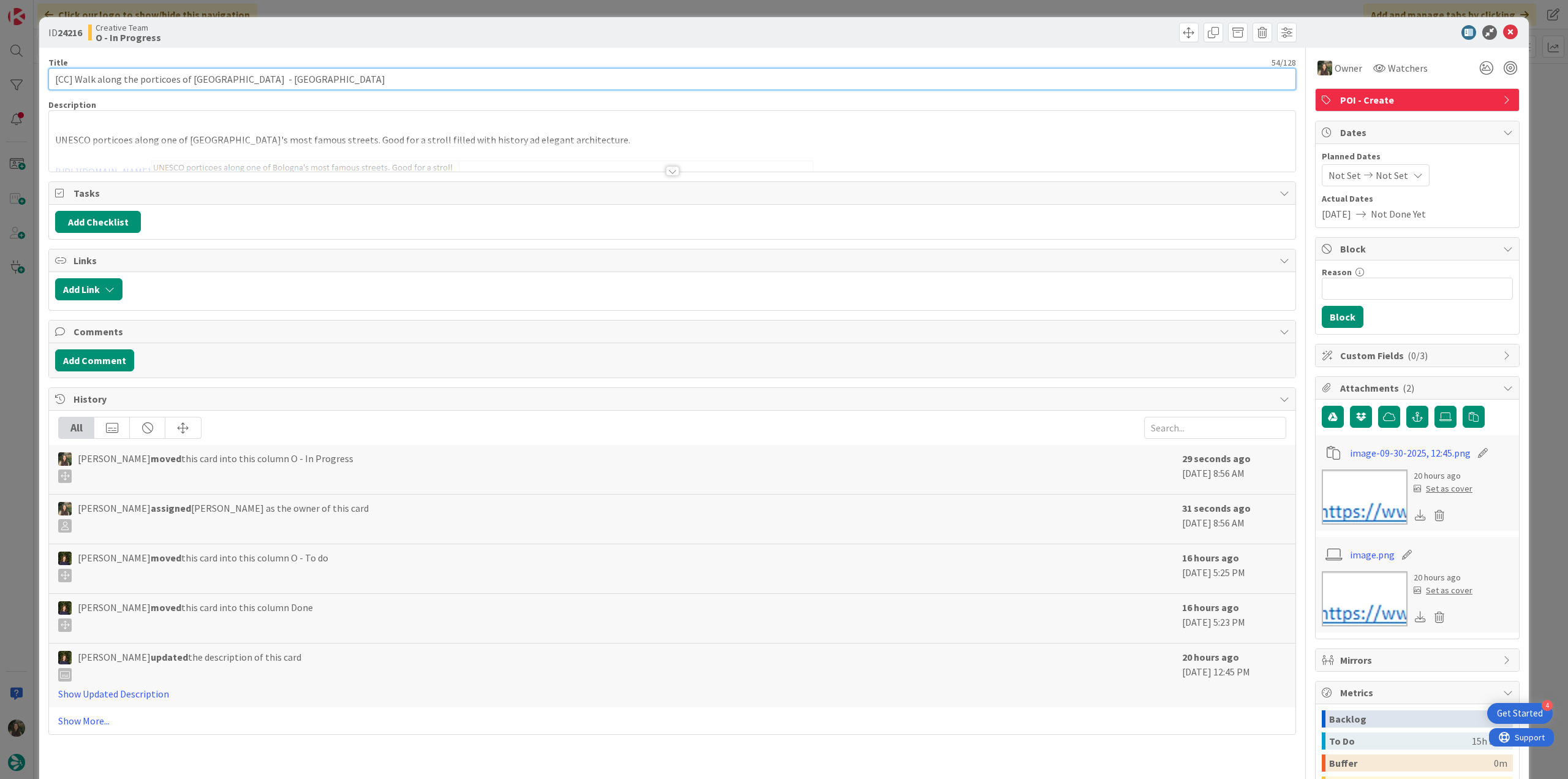
drag, startPoint x: 225, startPoint y: 78, endPoint x: -27, endPoint y: 399, distance: 408.1
click at [0, 399] on html "4 Get Started Click our logo to show/hide this navigation Add and manage tabs b…" at bounding box center [784, 390] width 1568 height 779
click at [238, 81] on input "[CC] Walk along the porticoes of Via Farini - BOLOGNA" at bounding box center [672, 79] width 1248 height 22
drag, startPoint x: 225, startPoint y: 79, endPoint x: 188, endPoint y: 80, distance: 37.0
click at [188, 80] on input "[CC] Walk along the porticoes of Via Farini - BOLOGNA" at bounding box center [672, 79] width 1248 height 22
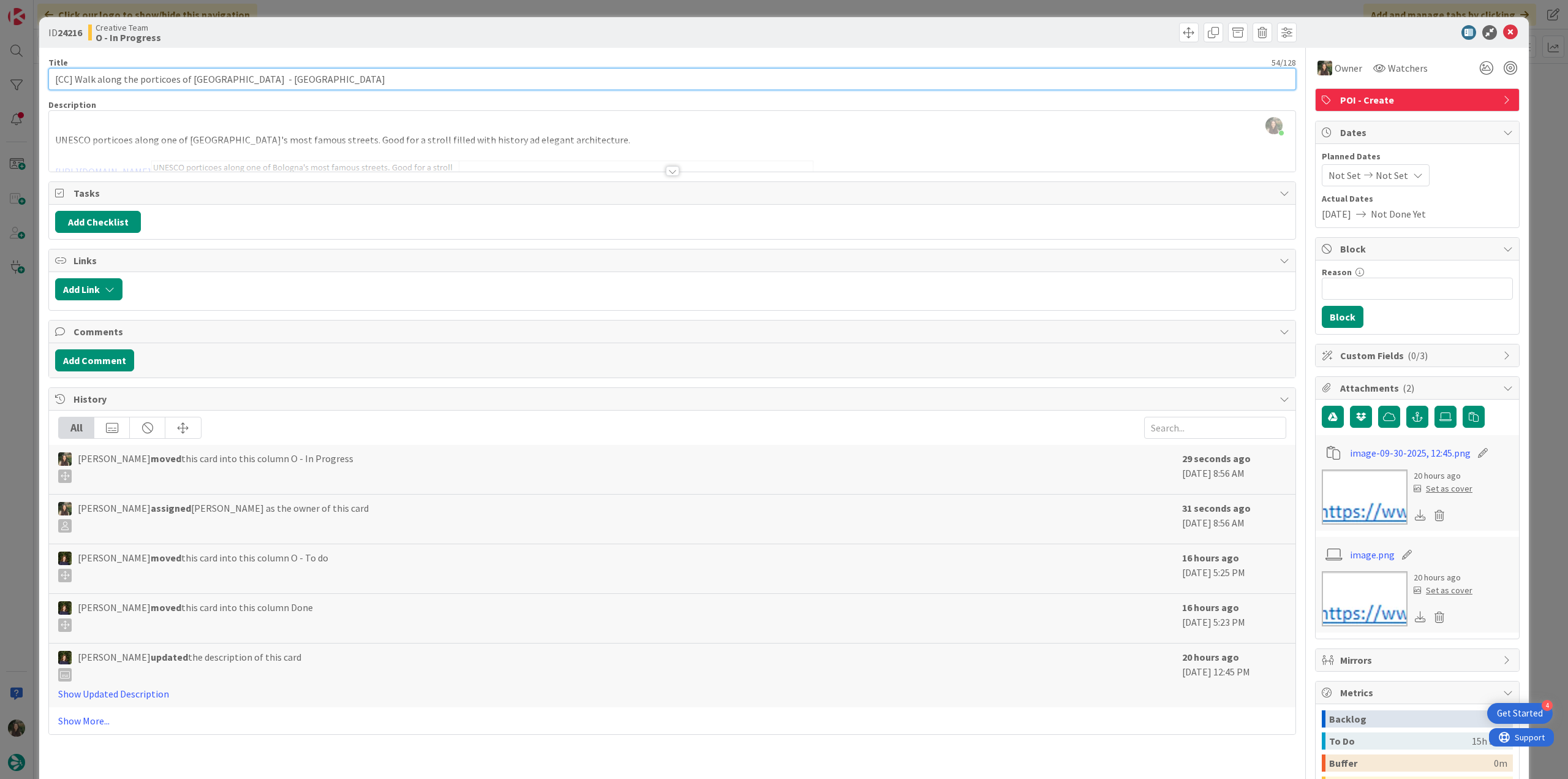
click at [225, 76] on input "[CC] Walk along the porticoes of Via Farini - BOLOGNA" at bounding box center [672, 79] width 1248 height 22
click at [238, 82] on input "[CC] Walk along the porticoes of Via Farini - BOLOGNA" at bounding box center [672, 79] width 1248 height 22
drag, startPoint x: 138, startPoint y: 79, endPoint x: 225, endPoint y: 81, distance: 87.0
click at [225, 81] on input "[CC] Walk along the porticoes of Via Farini - BOLOGNA" at bounding box center [672, 79] width 1248 height 22
click at [568, 145] on div at bounding box center [672, 156] width 1247 height 32
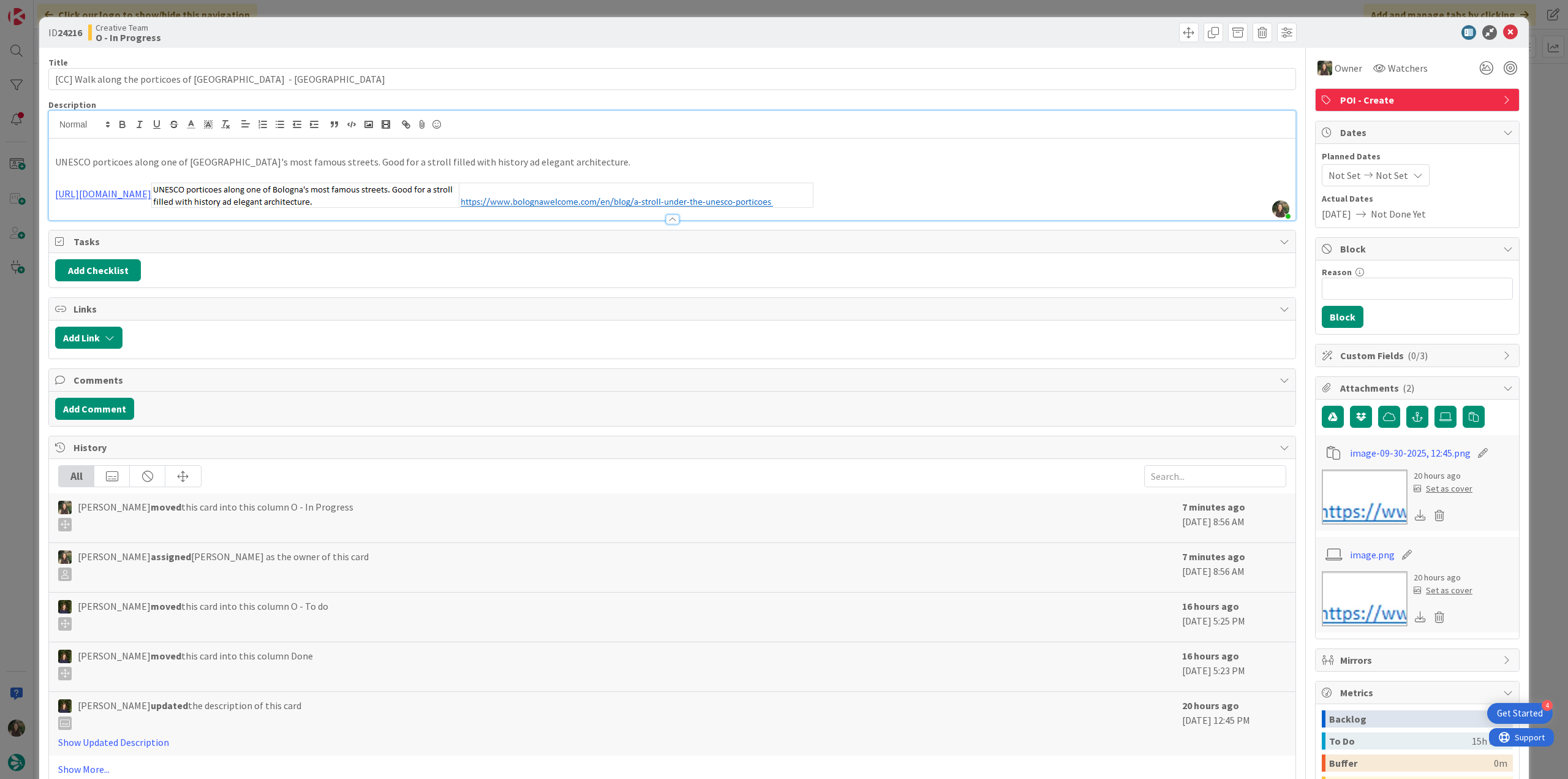
click at [21, 297] on div "ID 24216 Creative Team O - In Progress Title 54 / 128 [CC] Walk along the porti…" at bounding box center [784, 390] width 1568 height 779
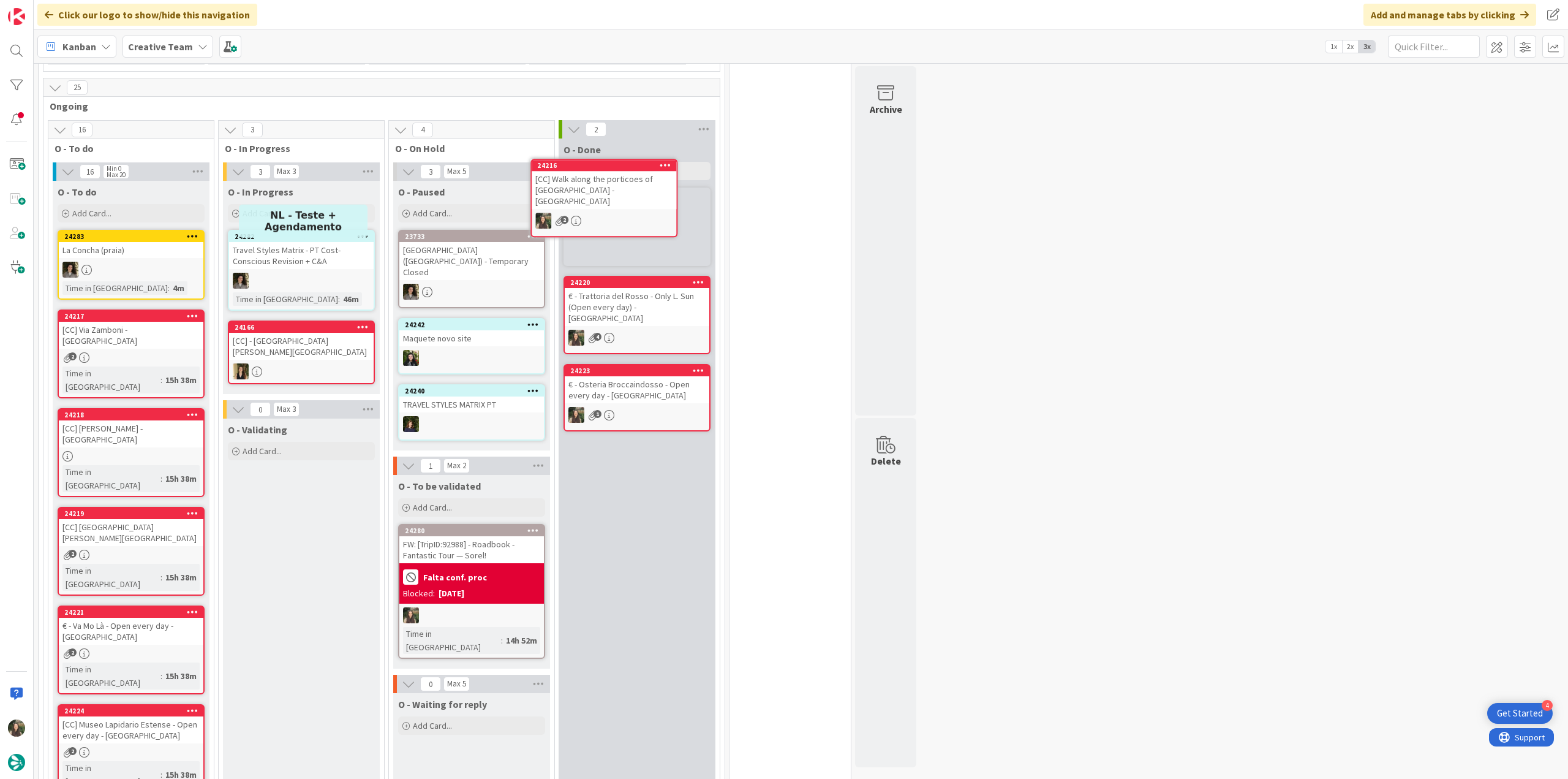
scroll to position [266, 0]
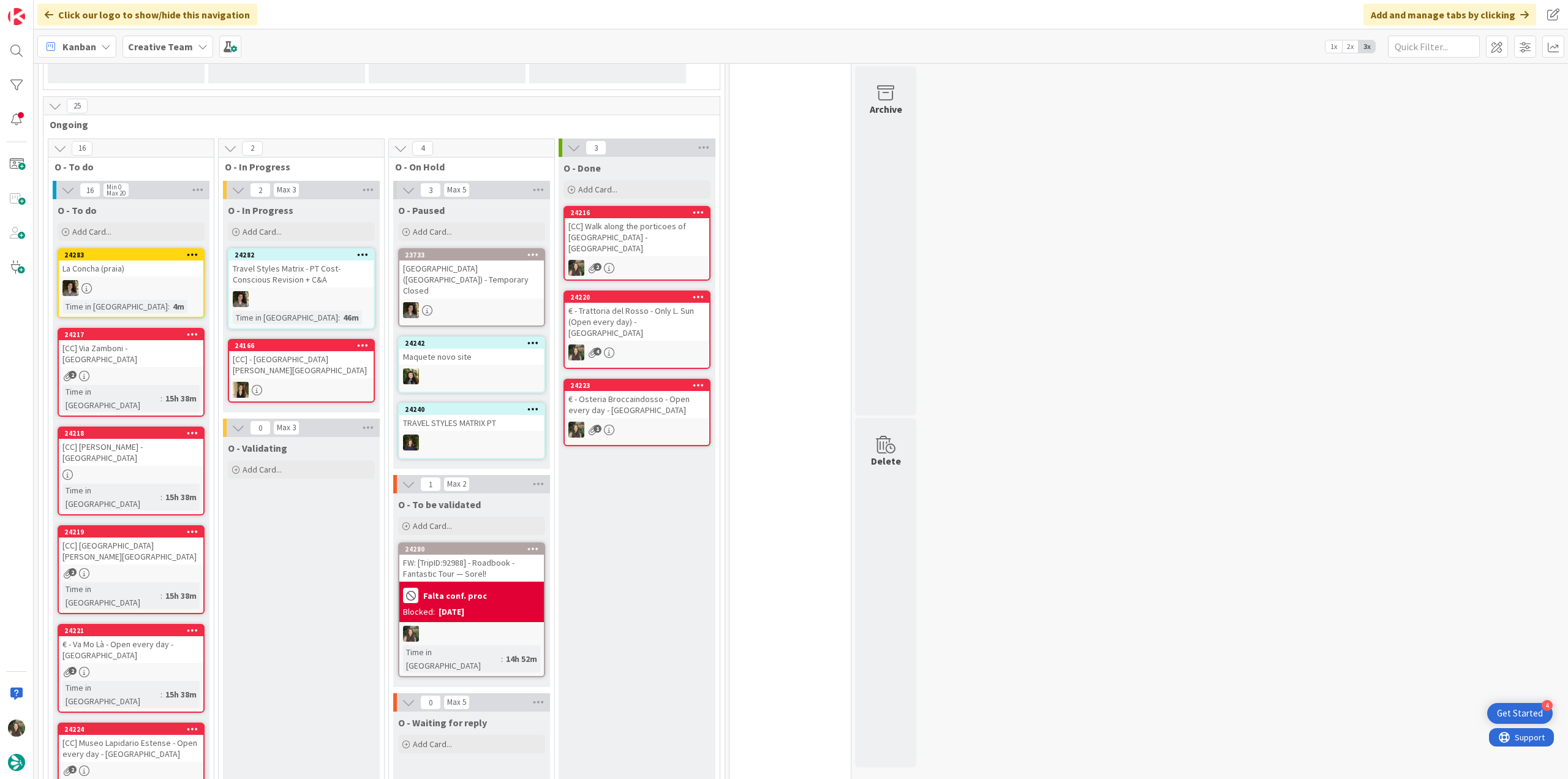
click at [627, 237] on div "[CC] Walk along the porticoes of Via Farini - BOLOGNA" at bounding box center [637, 237] width 145 height 38
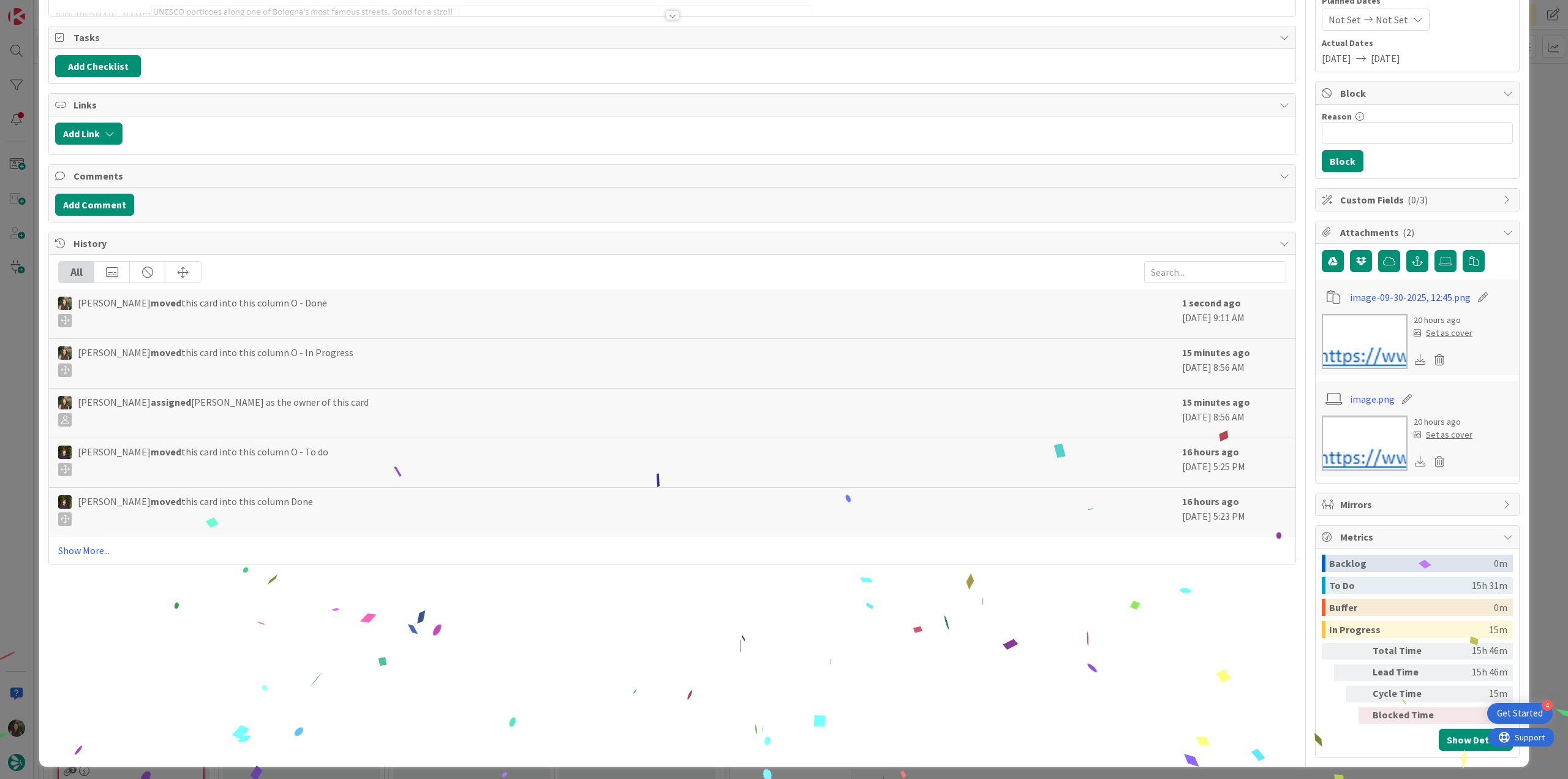
click at [940, 425] on div "ID 24216 Creative Team O - Done Title 54 / 128 [CC] Walk along the porticoes of…" at bounding box center [784, 390] width 1568 height 779
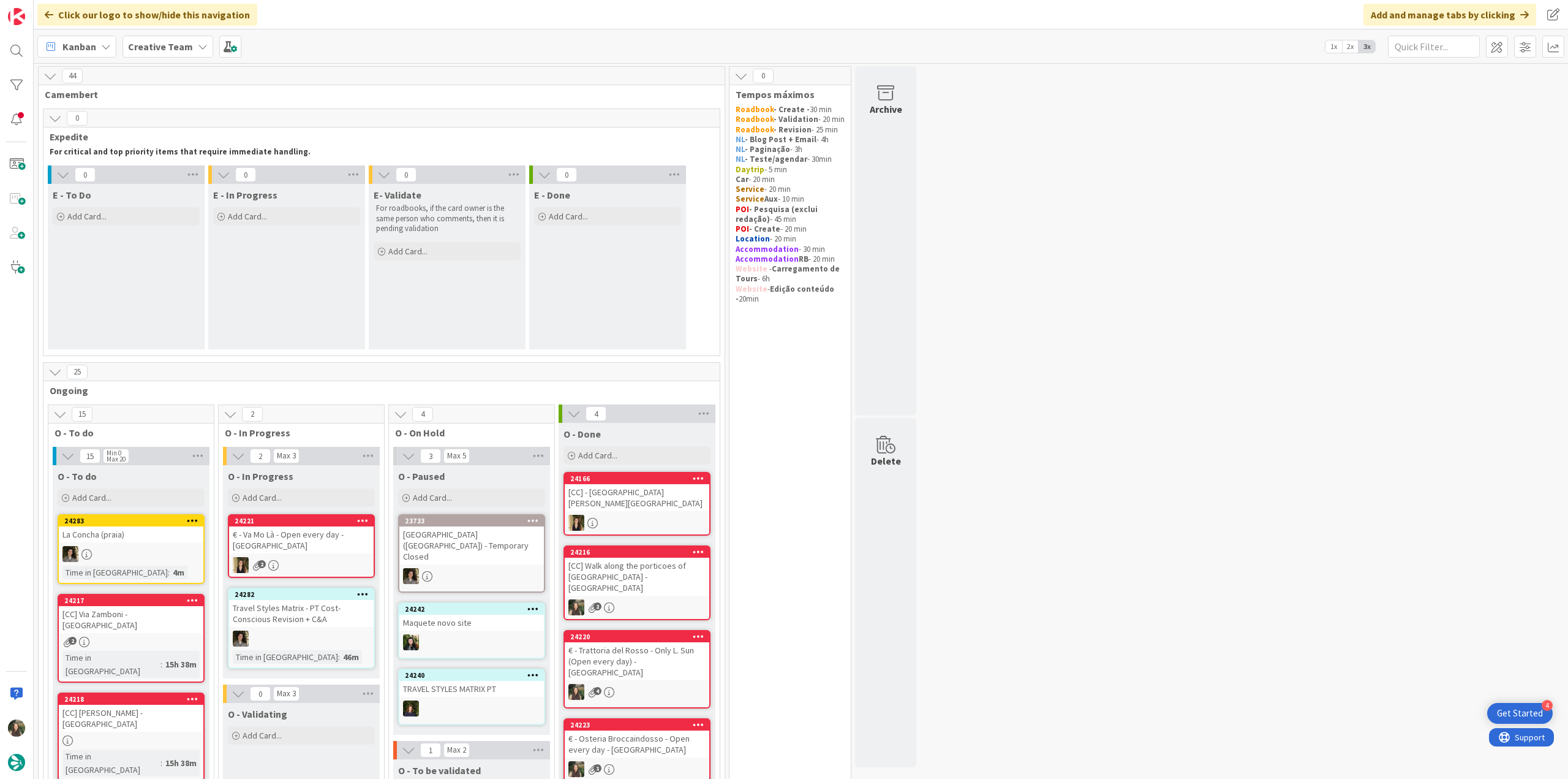
scroll to position [184, 0]
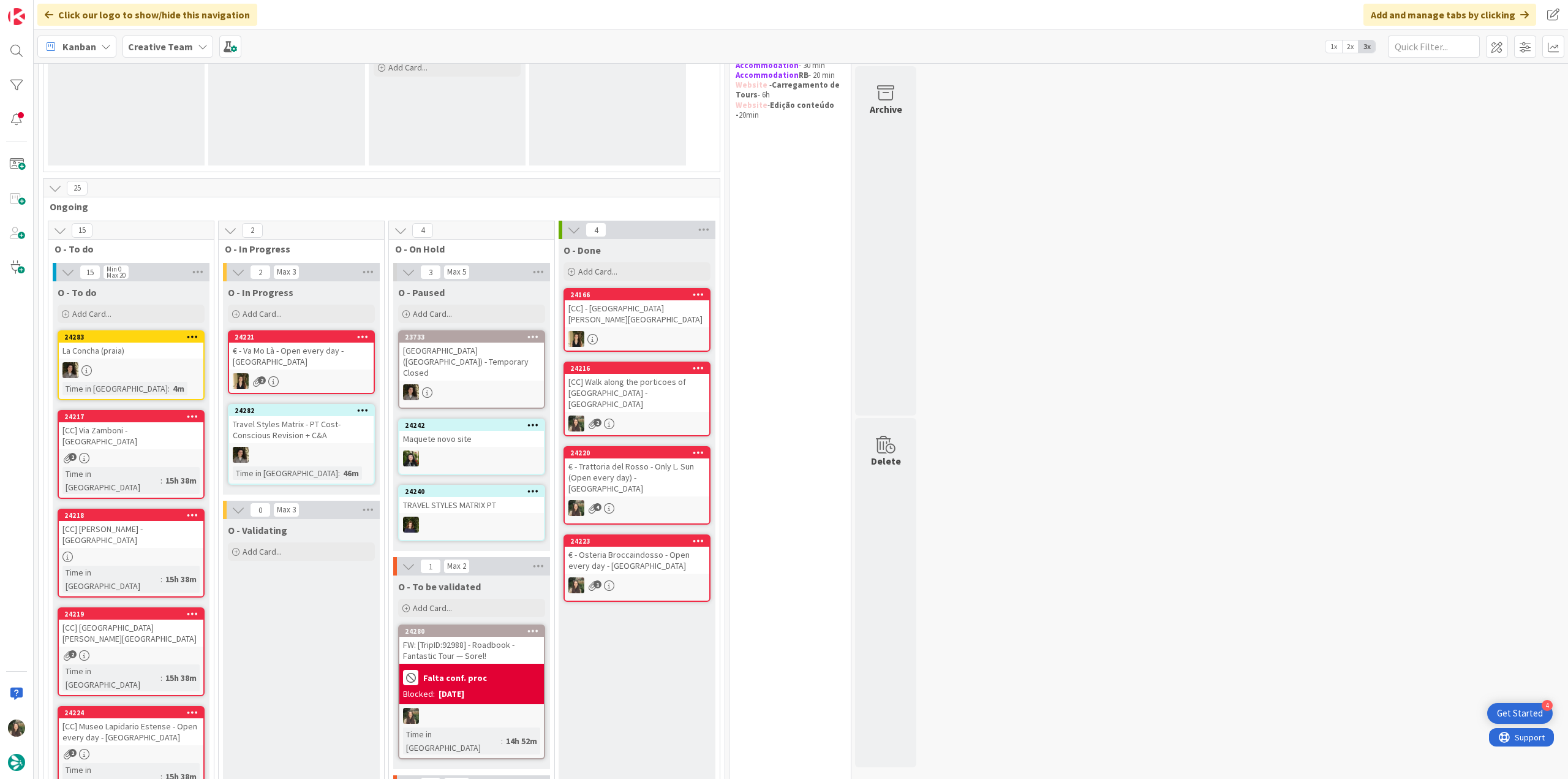
click at [184, 425] on div "[CC] Via Zamboni - [GEOGRAPHIC_DATA]" at bounding box center [131, 436] width 145 height 27
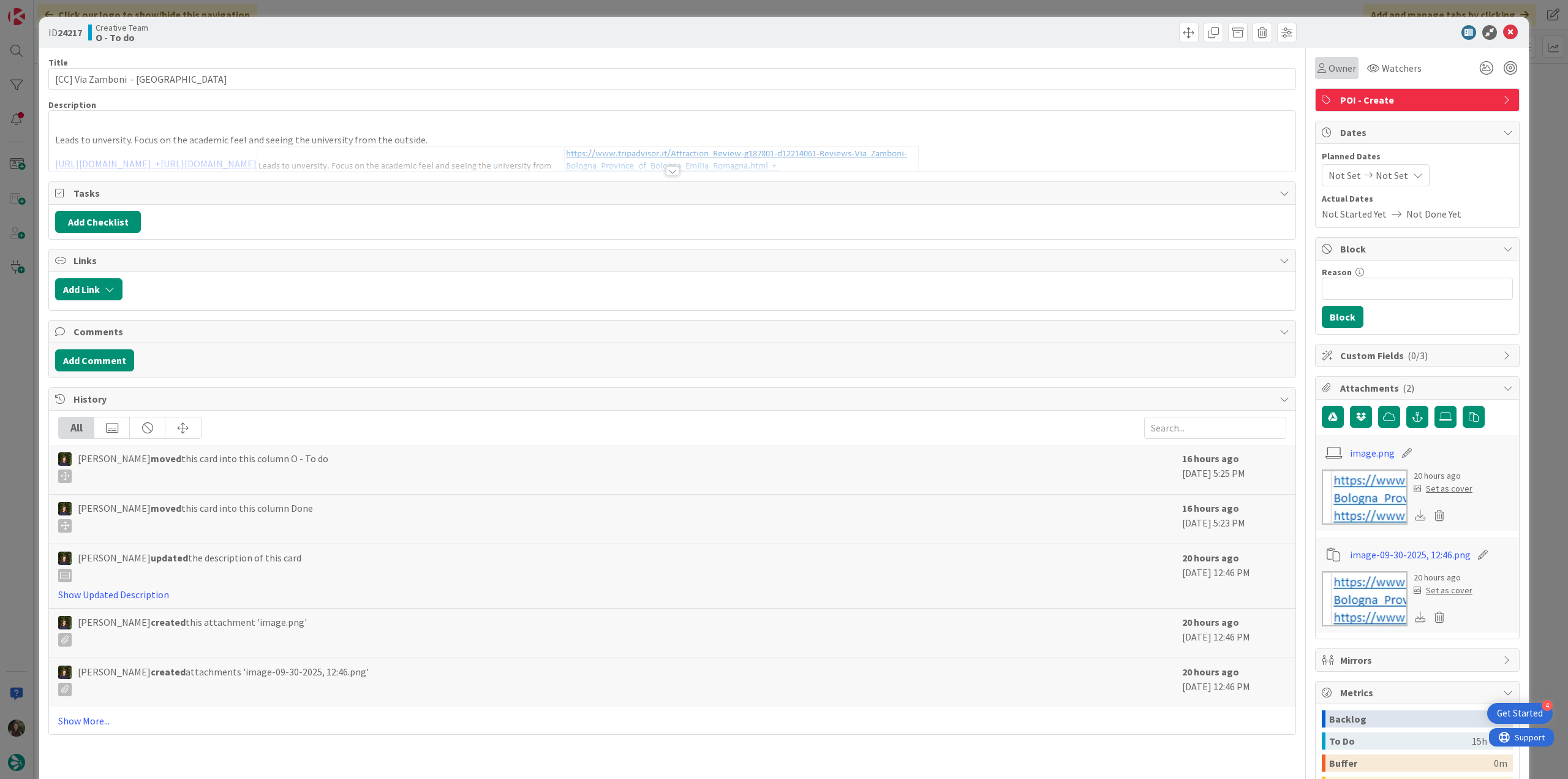
click at [940, 65] on span "Owner" at bounding box center [1342, 67] width 27 height 15
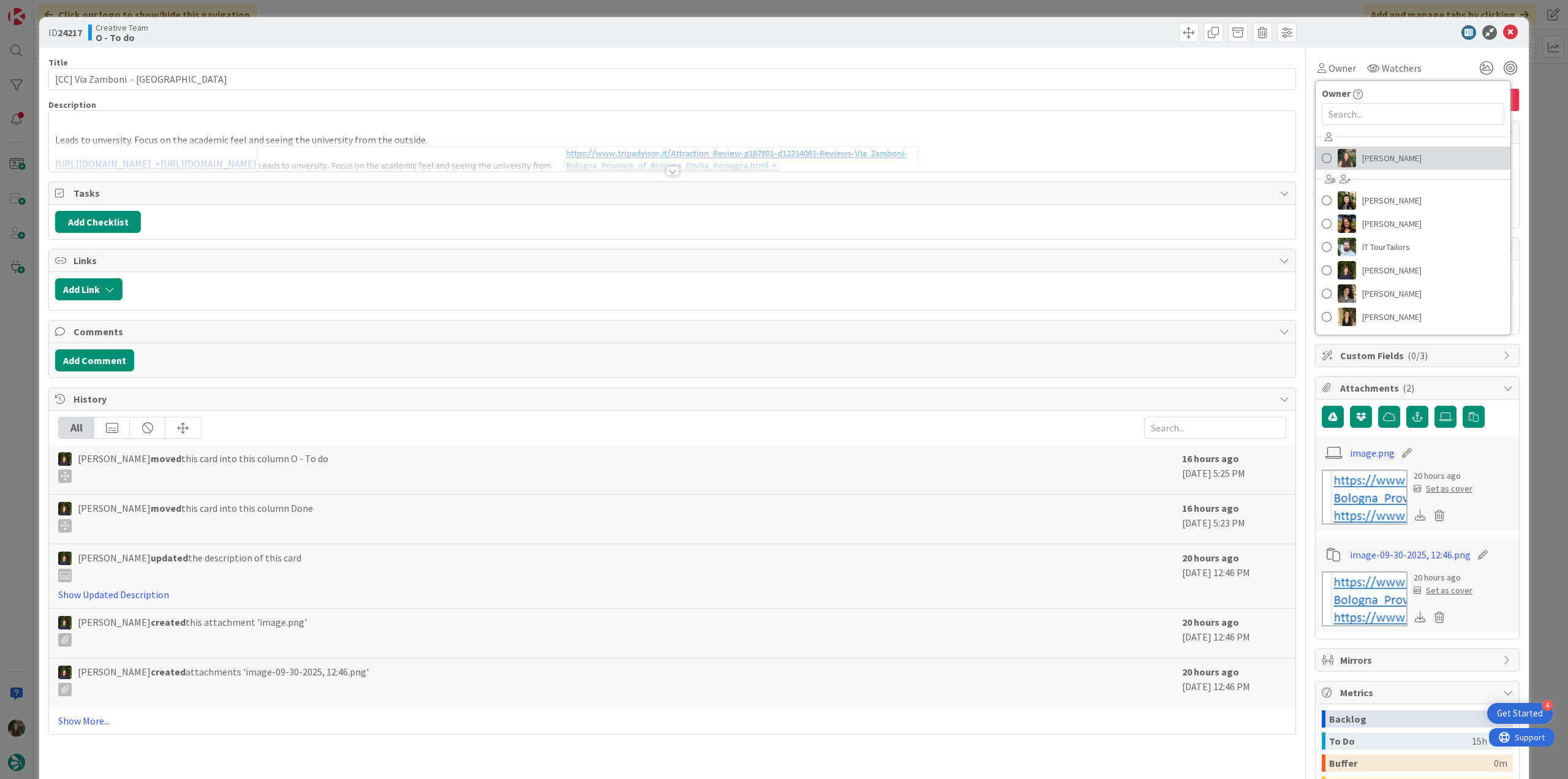
click at [940, 160] on span "[PERSON_NAME]" at bounding box center [1392, 158] width 60 height 18
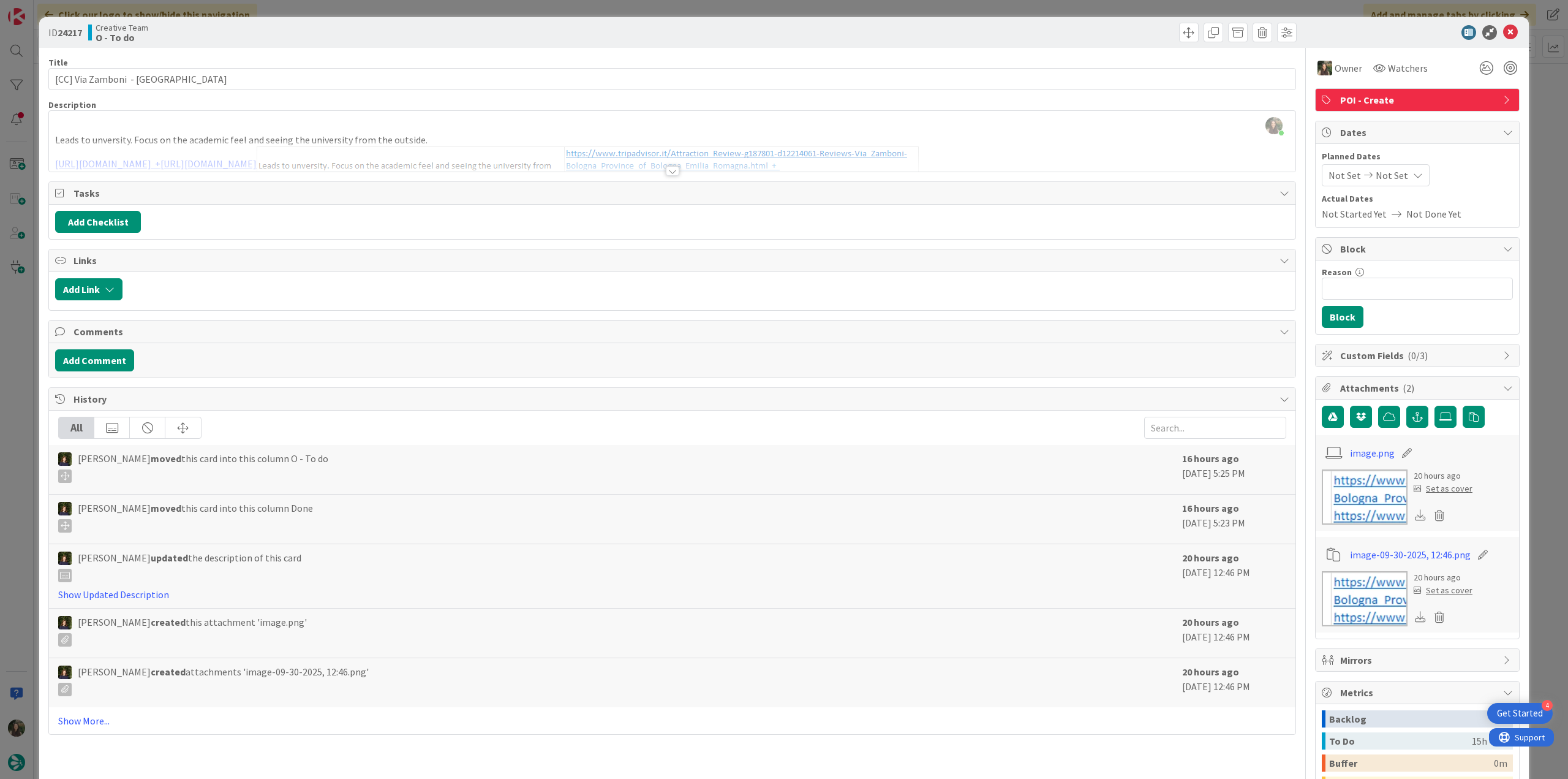
click at [940, 81] on div "ID 24217 Creative Team O - To do Title 27 / 128 [CC] Via Zamboni - BOLOGNA Desc…" at bounding box center [784, 390] width 1568 height 779
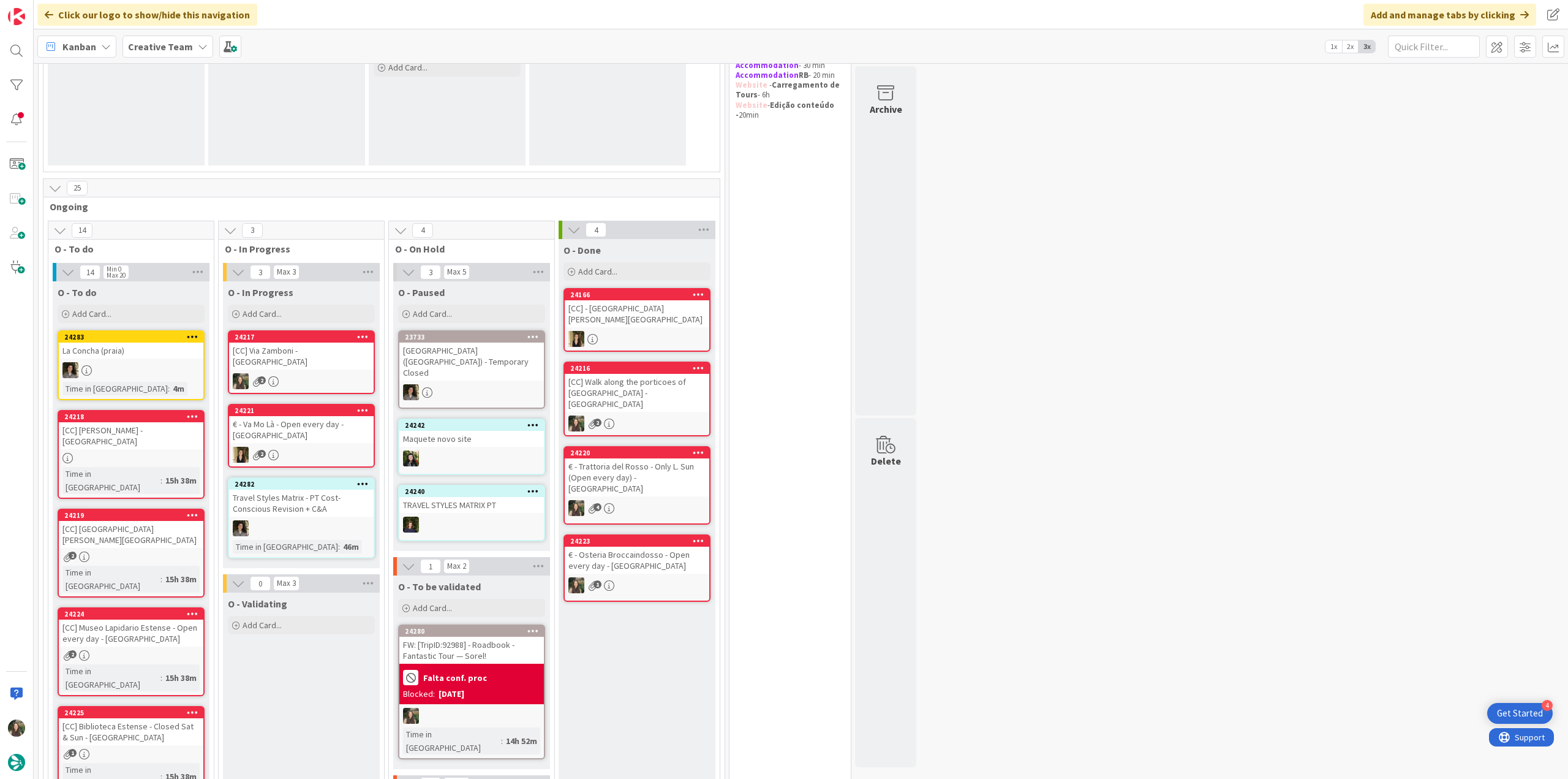
click at [313, 360] on div "24217 [CC] Via Zamboni - BOLOGNA 2" at bounding box center [302, 362] width 147 height 64
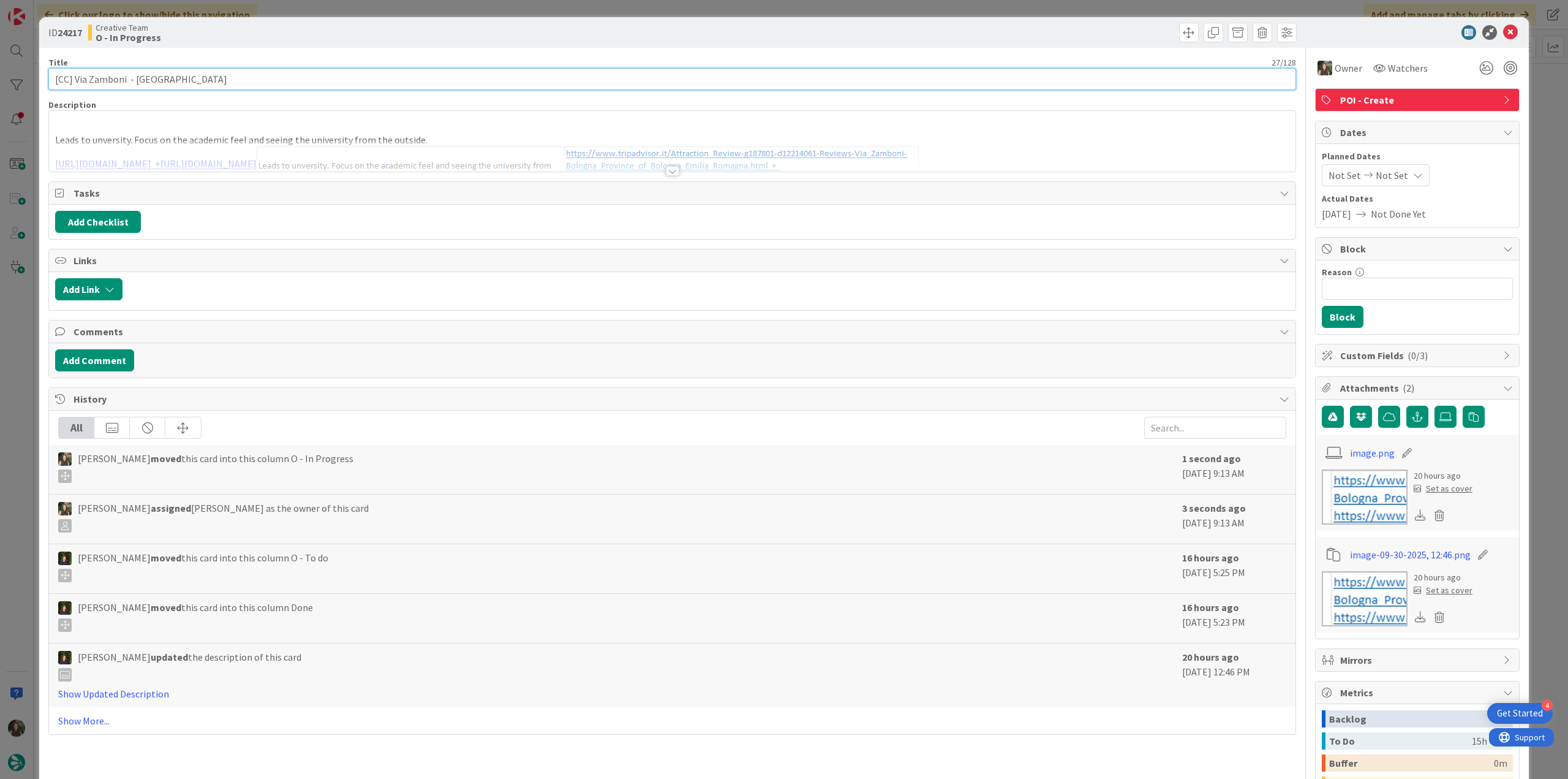
drag, startPoint x: 126, startPoint y: 79, endPoint x: 29, endPoint y: 76, distance: 97.0
click at [14, 81] on div "ID 24217 Creative Team O - In Progress Title 27 / 128 [CC] Via Zamboni - BOLOGN…" at bounding box center [784, 390] width 1568 height 779
click at [17, 345] on div "ID 24217 Creative Team O - In Progress Title 27 / 128 [CC] Via Zamboni - BOLOGN…" at bounding box center [784, 390] width 1568 height 779
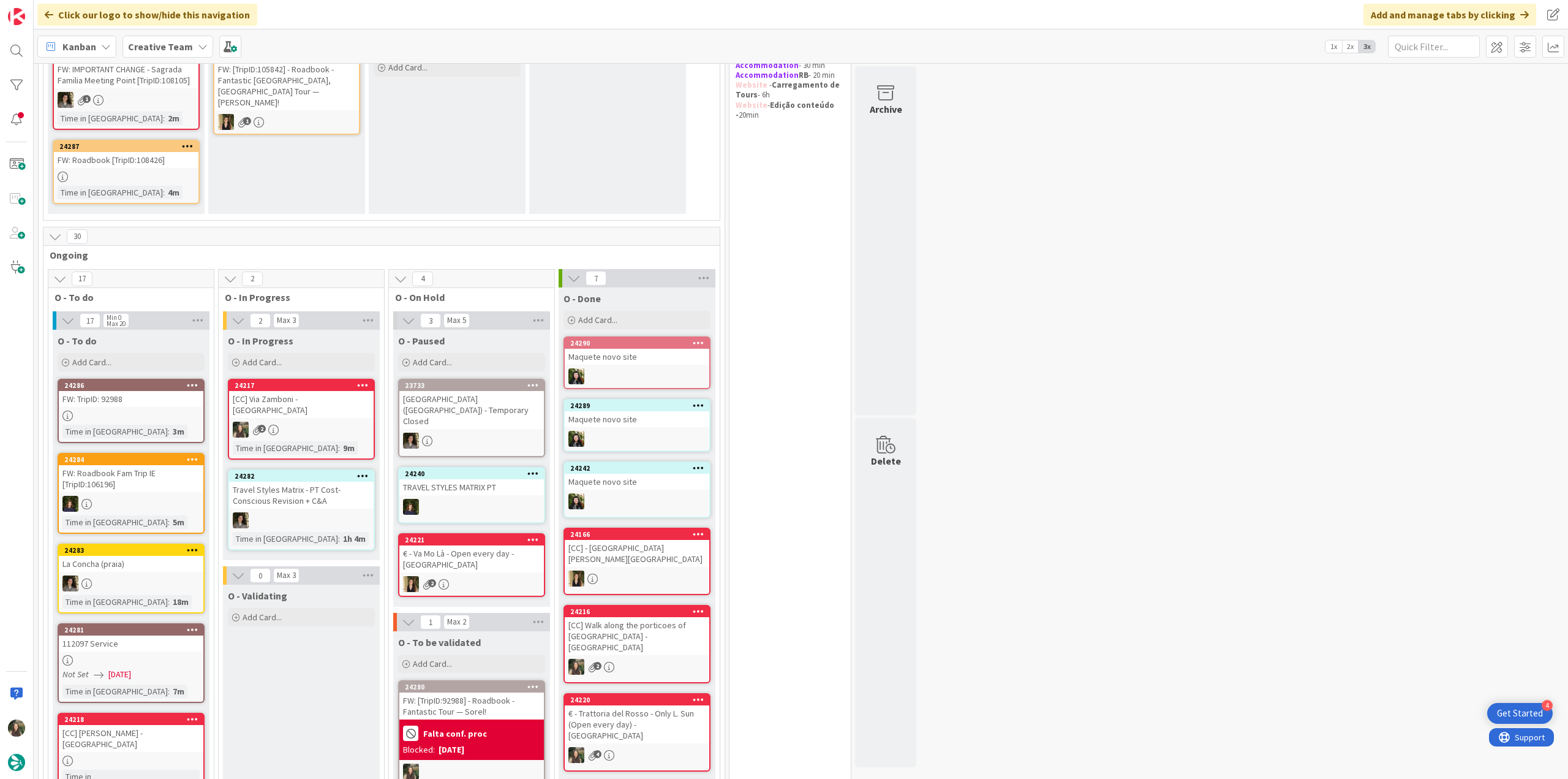
click at [332, 422] on div "2" at bounding box center [302, 430] width 145 height 16
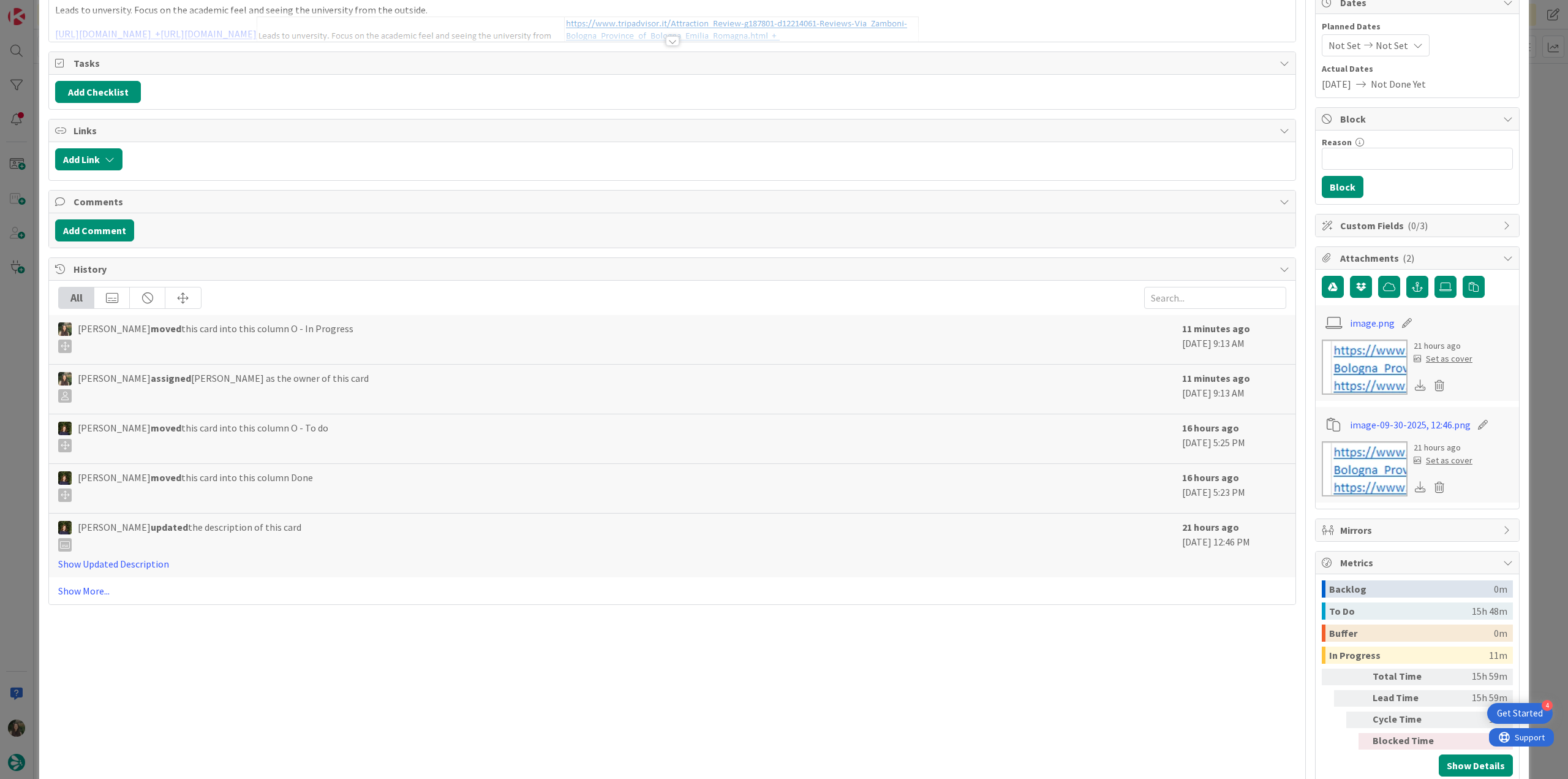
scroll to position [156, 0]
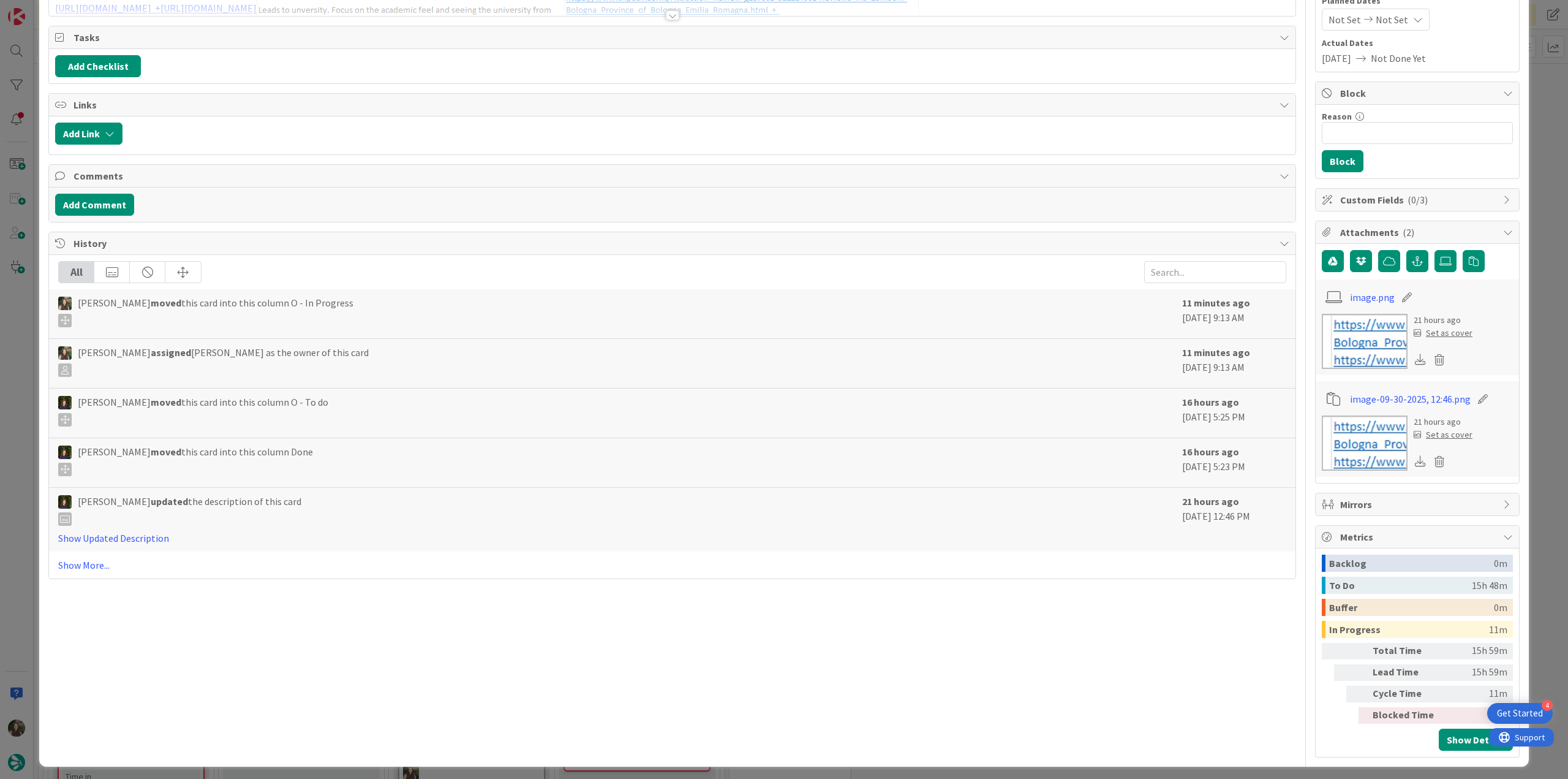
drag, startPoint x: 1534, startPoint y: 563, endPoint x: 1102, endPoint y: 536, distance: 432.8
click at [940, 425] on div "ID 24217 Creative Team O - In Progress Title 27 / 128 [CC] Via Zamboni - BOLOGN…" at bounding box center [784, 390] width 1568 height 779
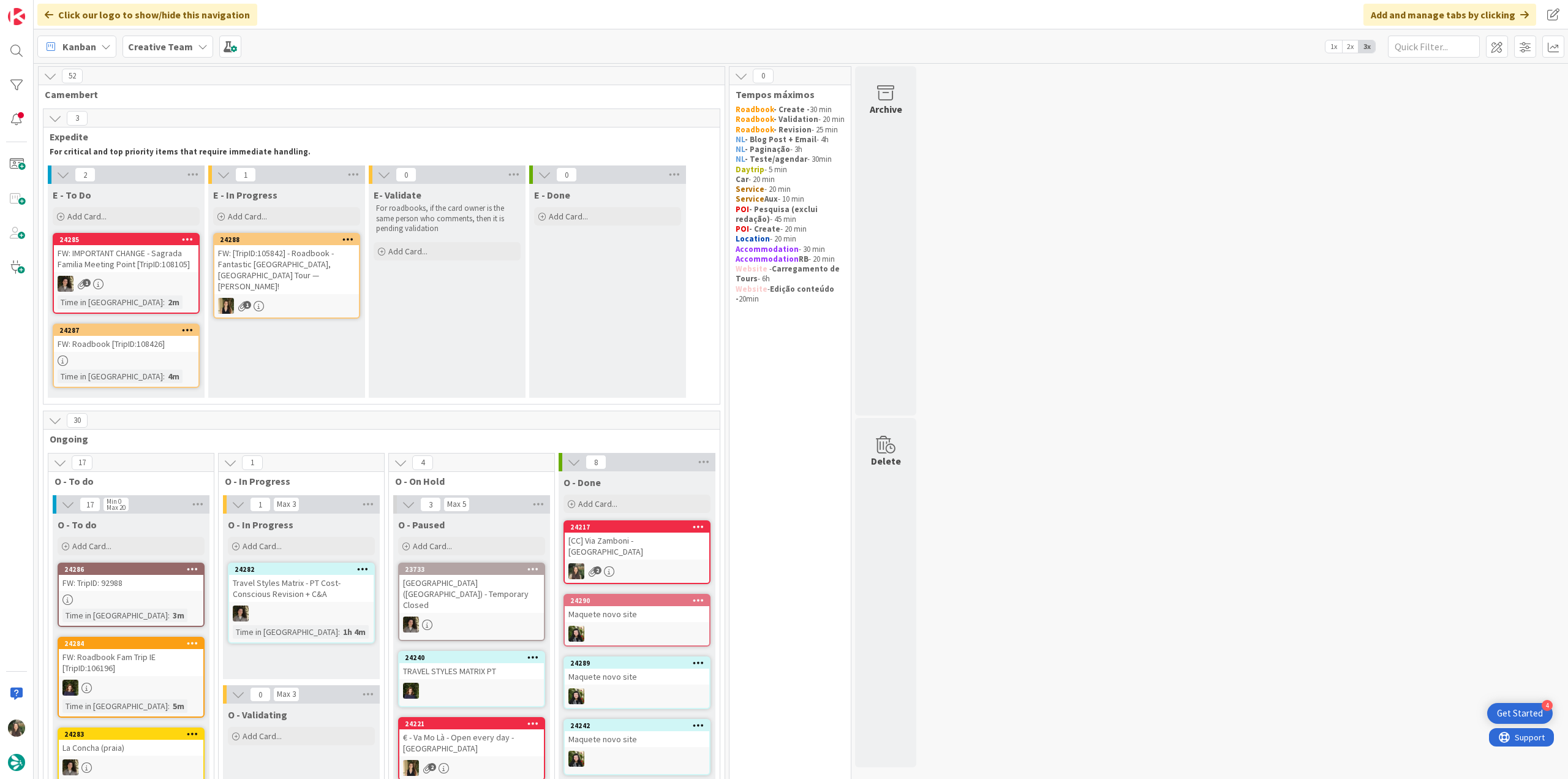
click at [167, 350] on div "FW: Roadbook [TripID:108426]" at bounding box center [126, 343] width 145 height 16
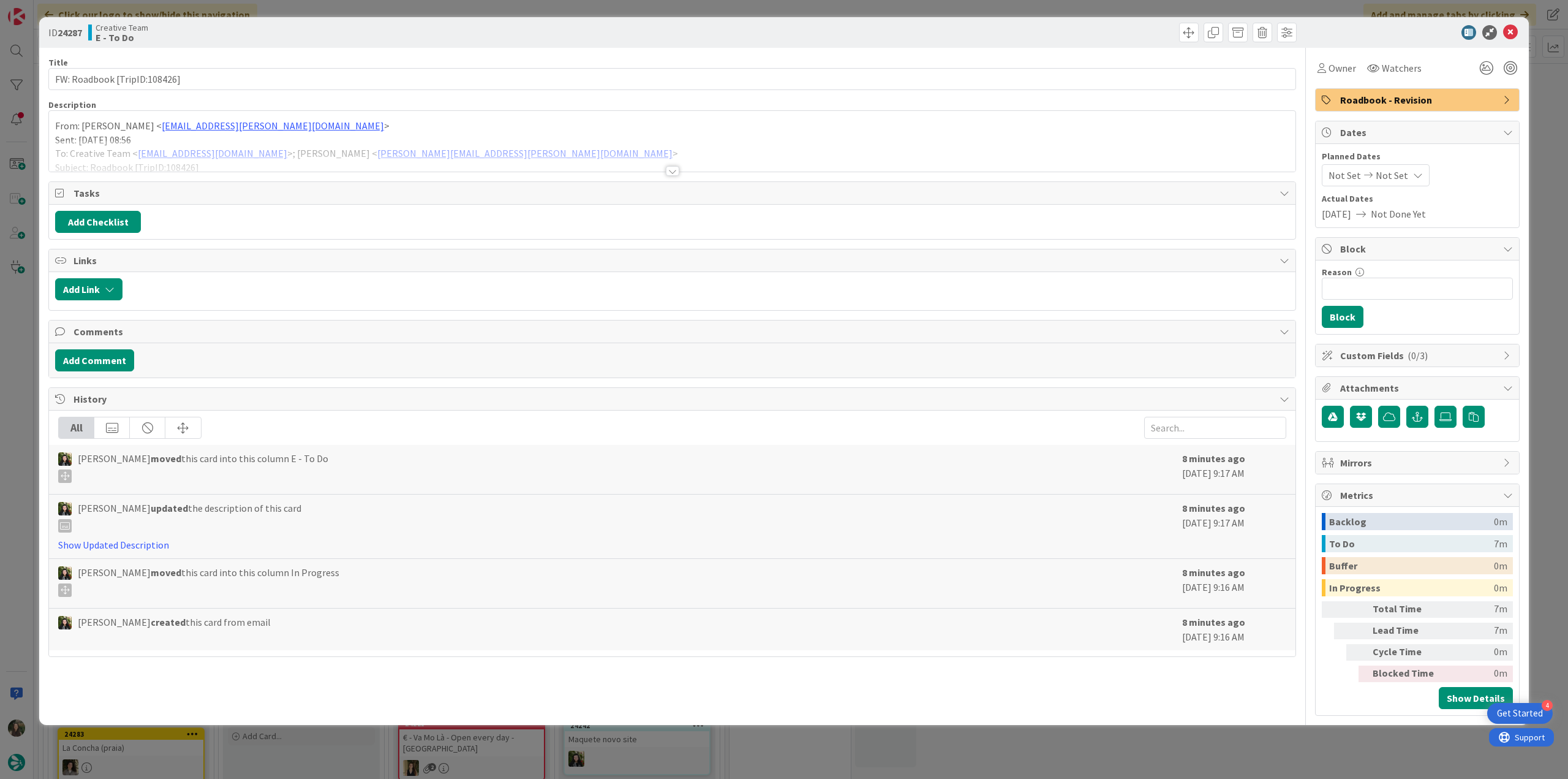
click at [502, 149] on div at bounding box center [672, 156] width 1247 height 32
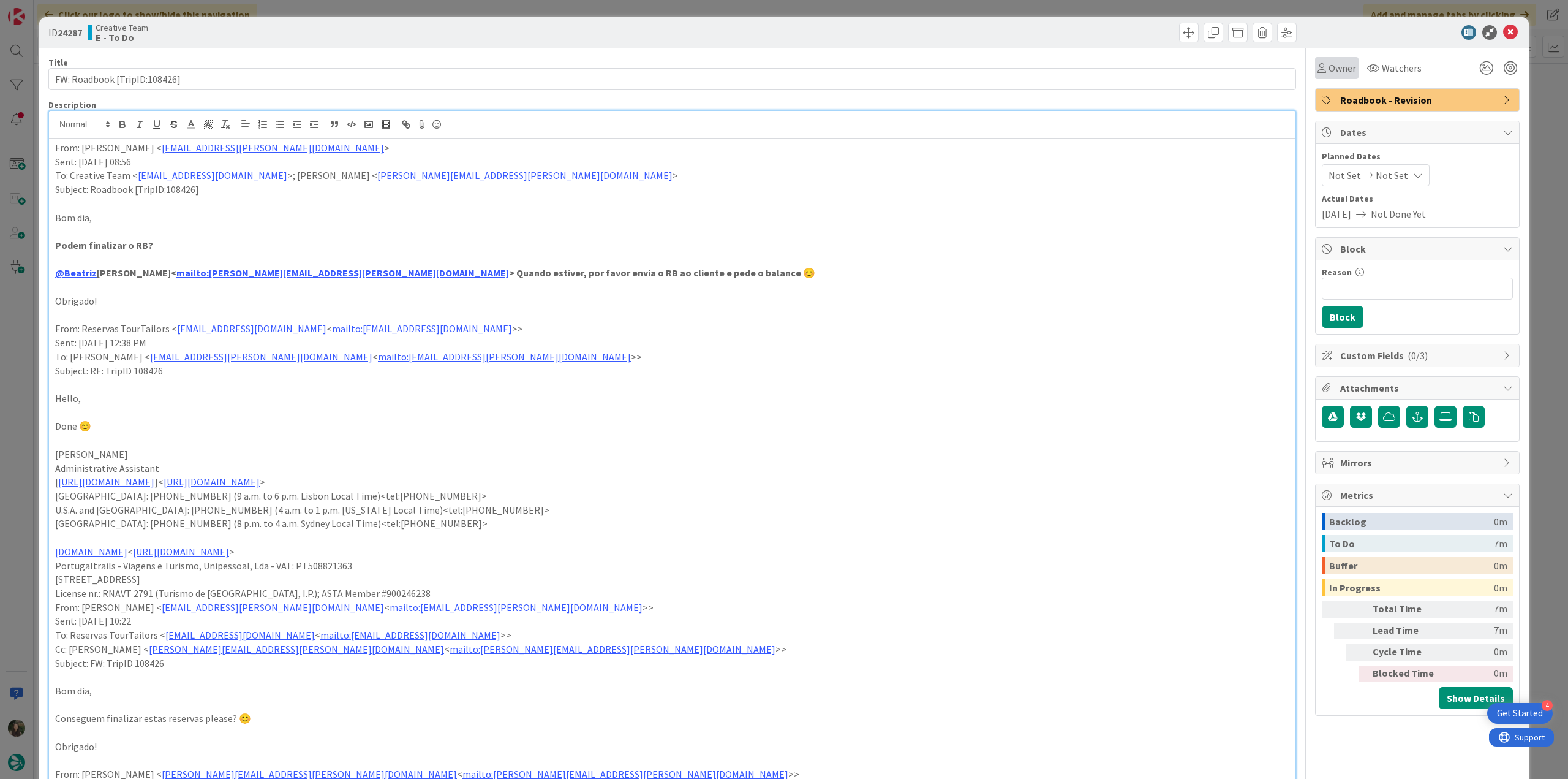
click at [940, 72] on span "Owner" at bounding box center [1342, 67] width 27 height 15
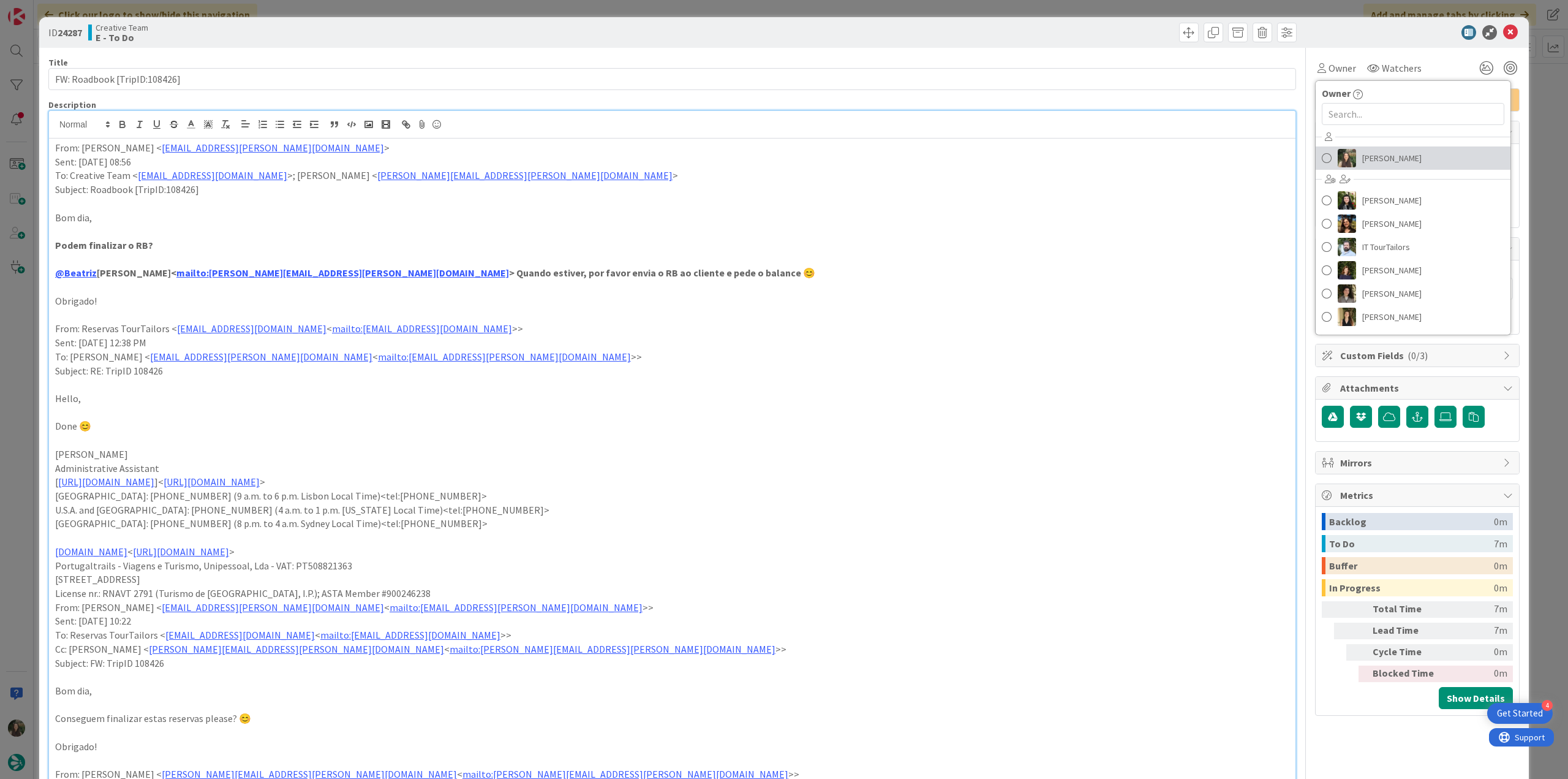
click at [940, 149] on span "[PERSON_NAME]" at bounding box center [1392, 158] width 60 height 18
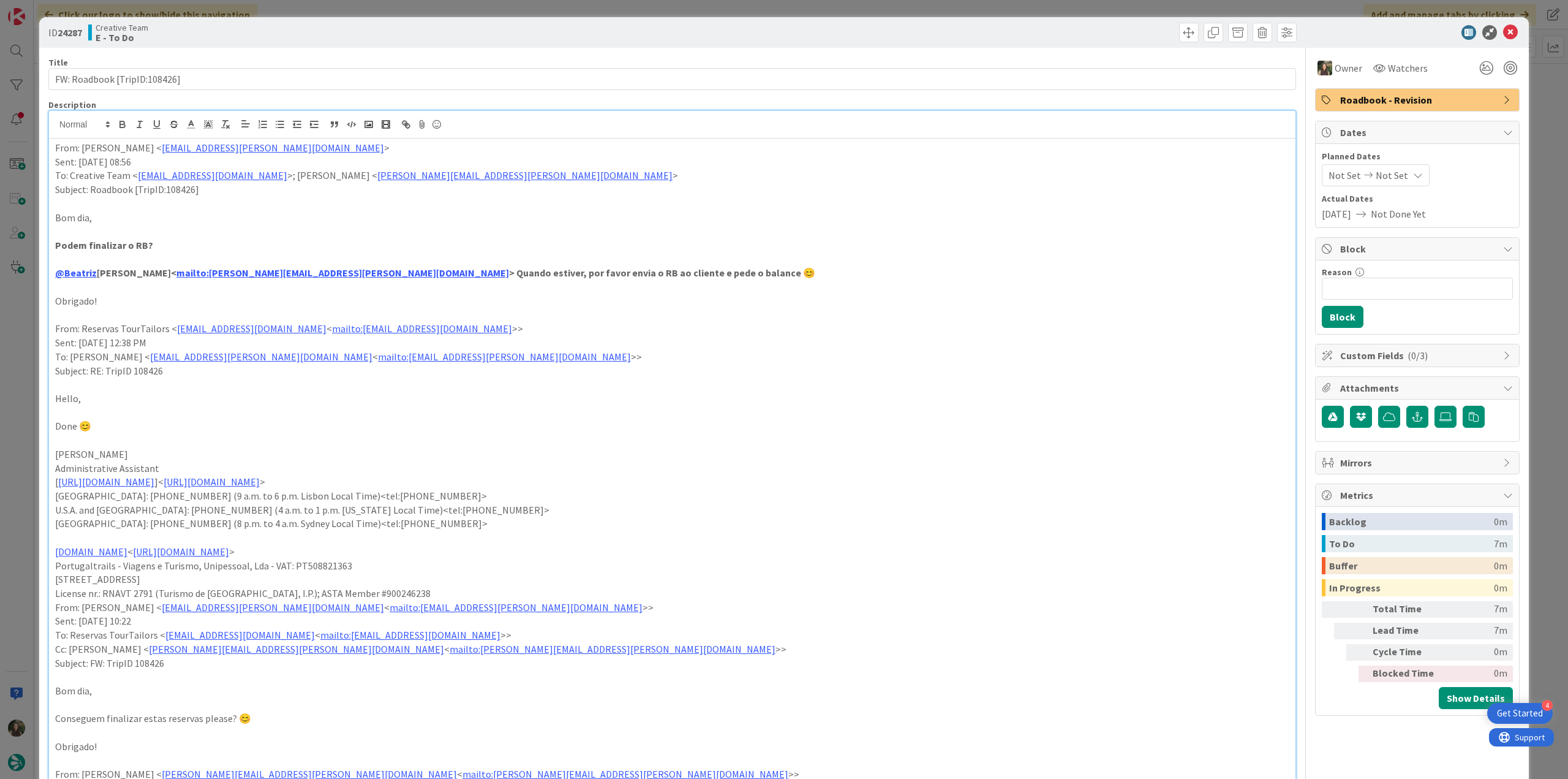
click at [940, 109] on div "ID 24287 Creative Team E - To Do Title 28 / 128 FW: Roadbook [TripID:108426] De…" at bounding box center [784, 390] width 1568 height 779
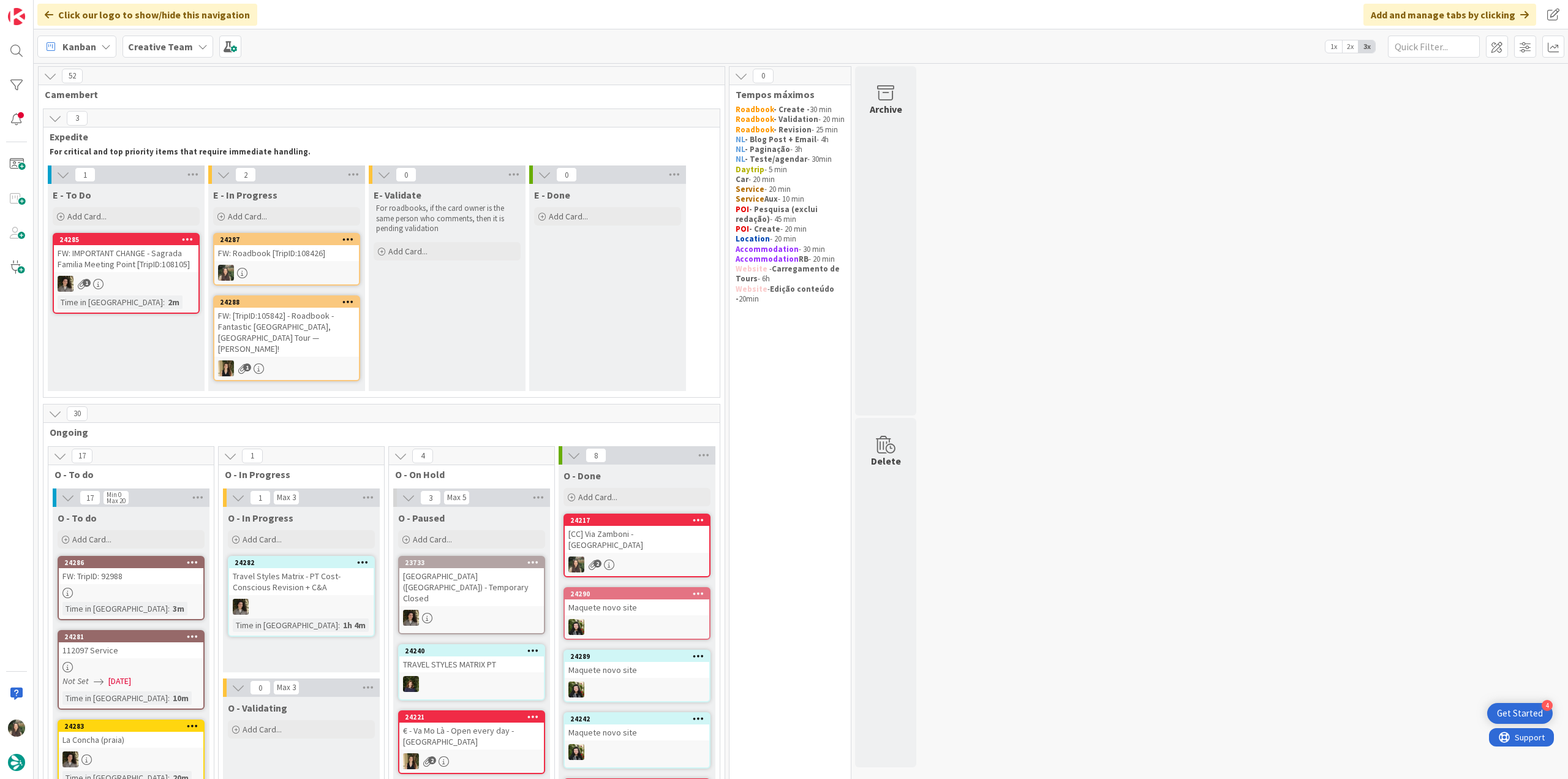
click at [275, 257] on div "FW: Roadbook [TripID:108426]" at bounding box center [287, 253] width 145 height 16
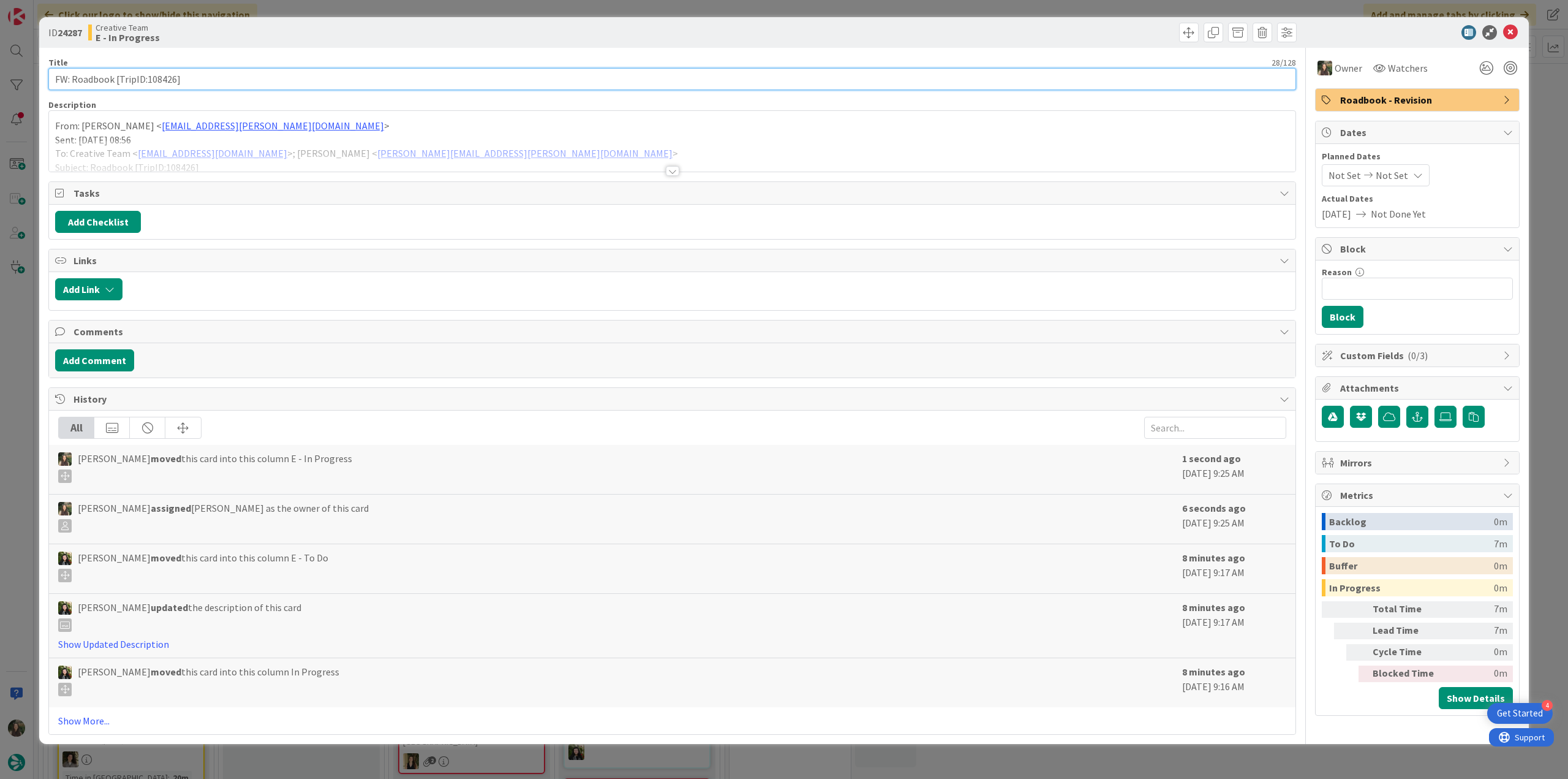
click at [165, 80] on input "FW: Roadbook [TripID:108426]" at bounding box center [672, 79] width 1248 height 22
click at [587, 168] on div at bounding box center [672, 156] width 1247 height 32
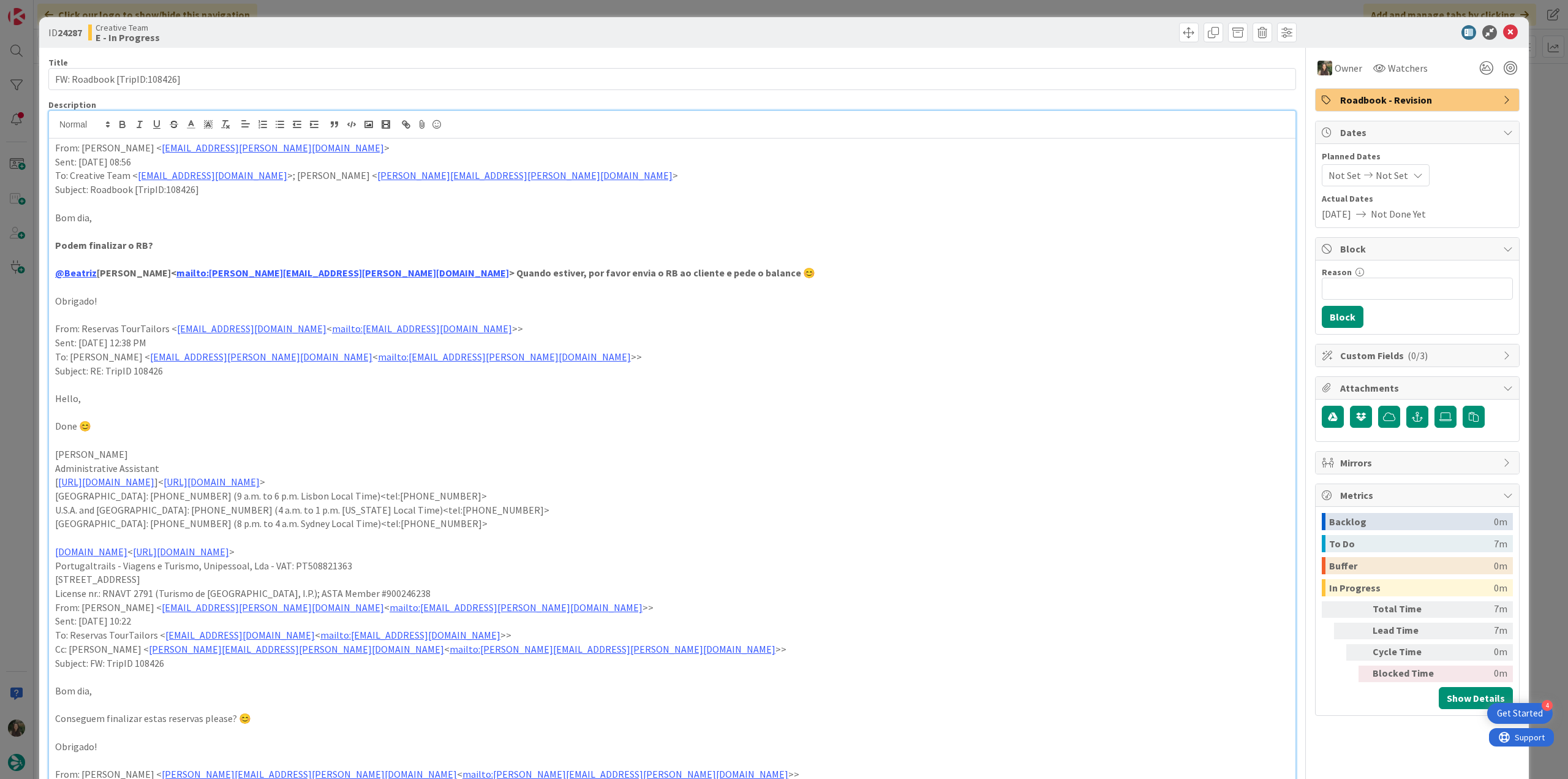
click at [29, 418] on div "ID 24287 Creative Team E - In Progress Title 28 / 128 FW: Roadbook [TripID:1084…" at bounding box center [784, 390] width 1568 height 779
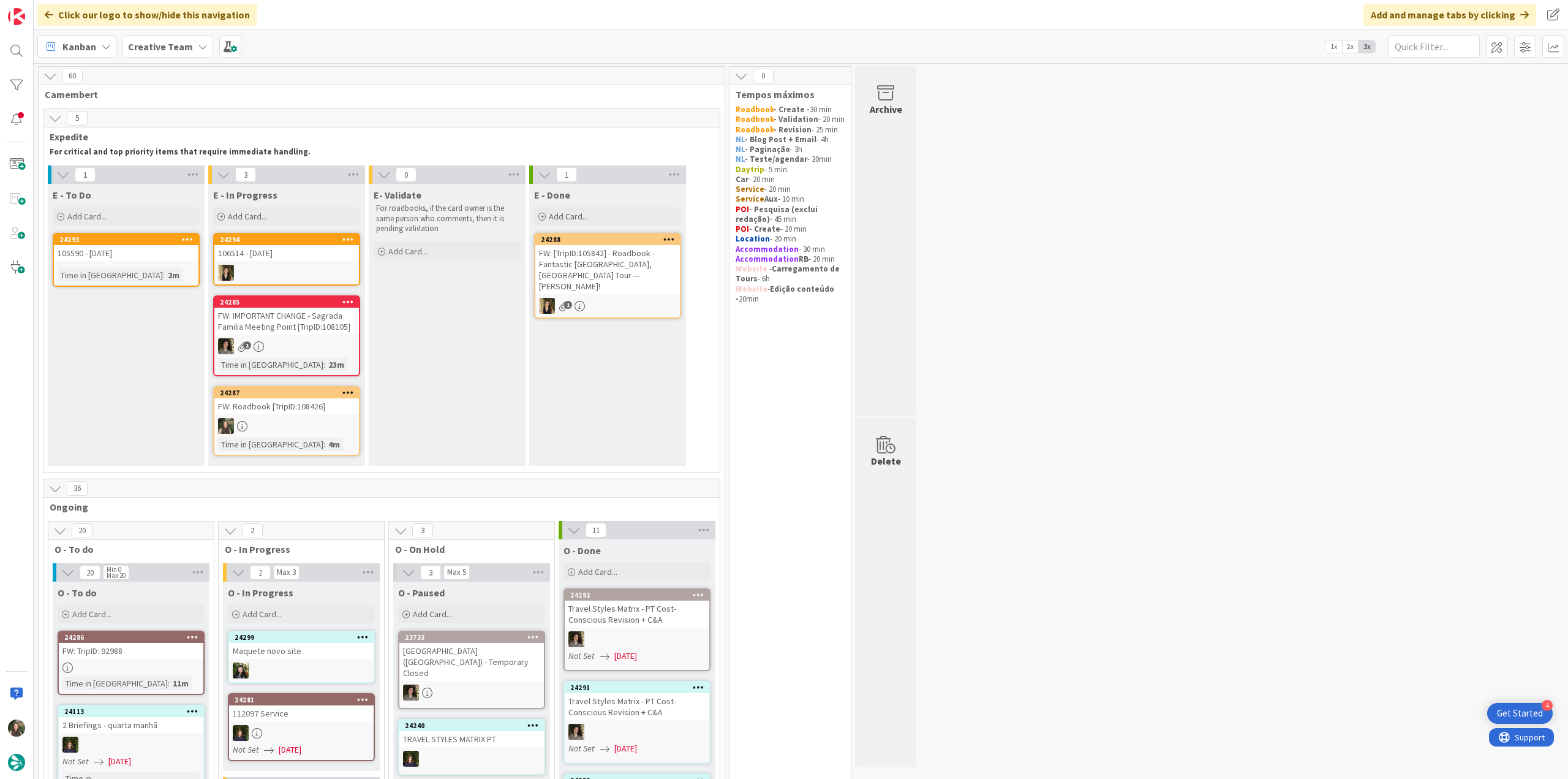
click at [321, 418] on div at bounding box center [287, 425] width 145 height 16
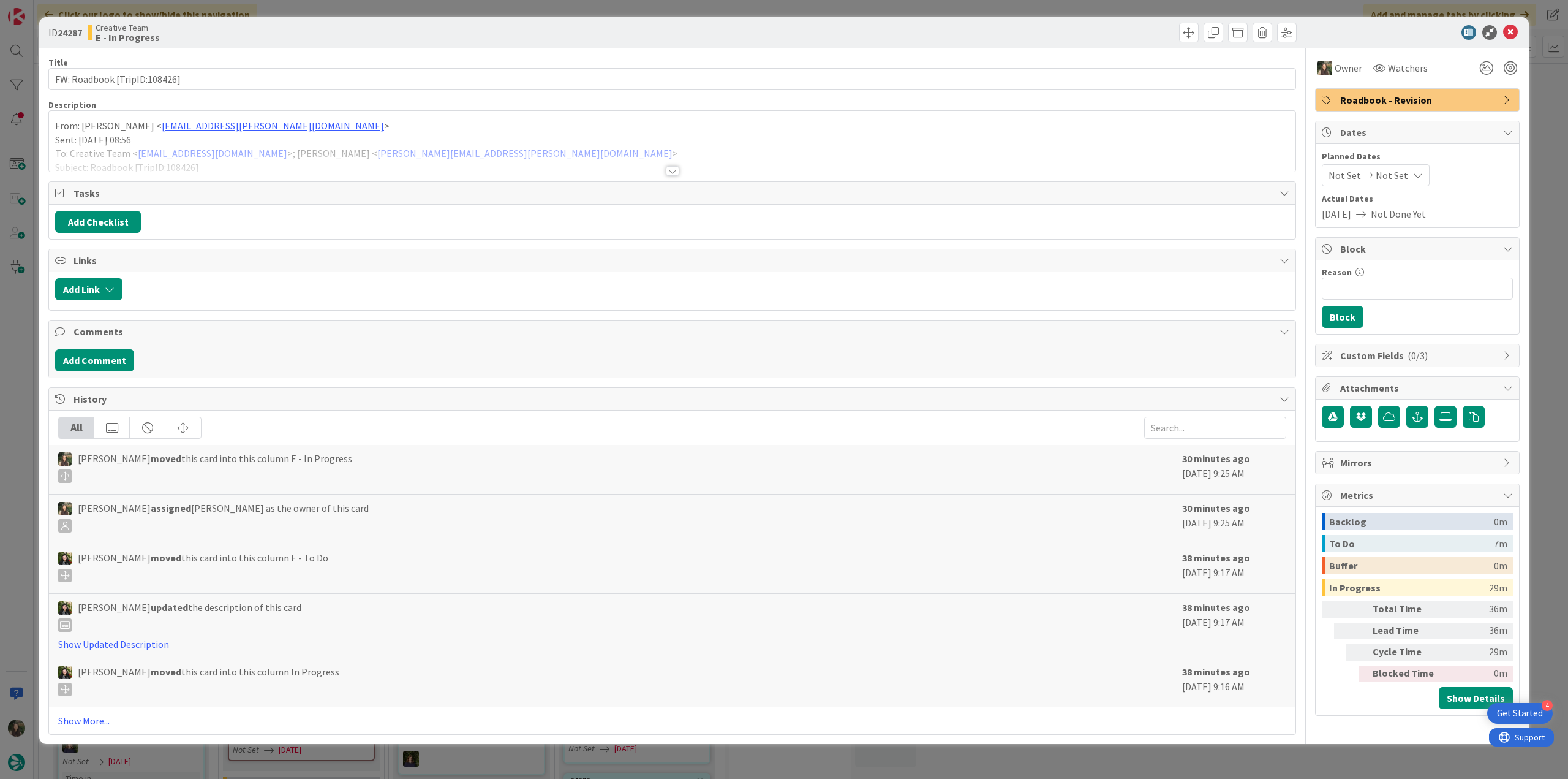
drag, startPoint x: 589, startPoint y: 481, endPoint x: 1366, endPoint y: 748, distance: 821.6
click at [940, 425] on div "ID 24287 Creative Team E - In Progress Title 28 / 128 FW: Roadbook [TripID:1084…" at bounding box center [784, 390] width 1568 height 779
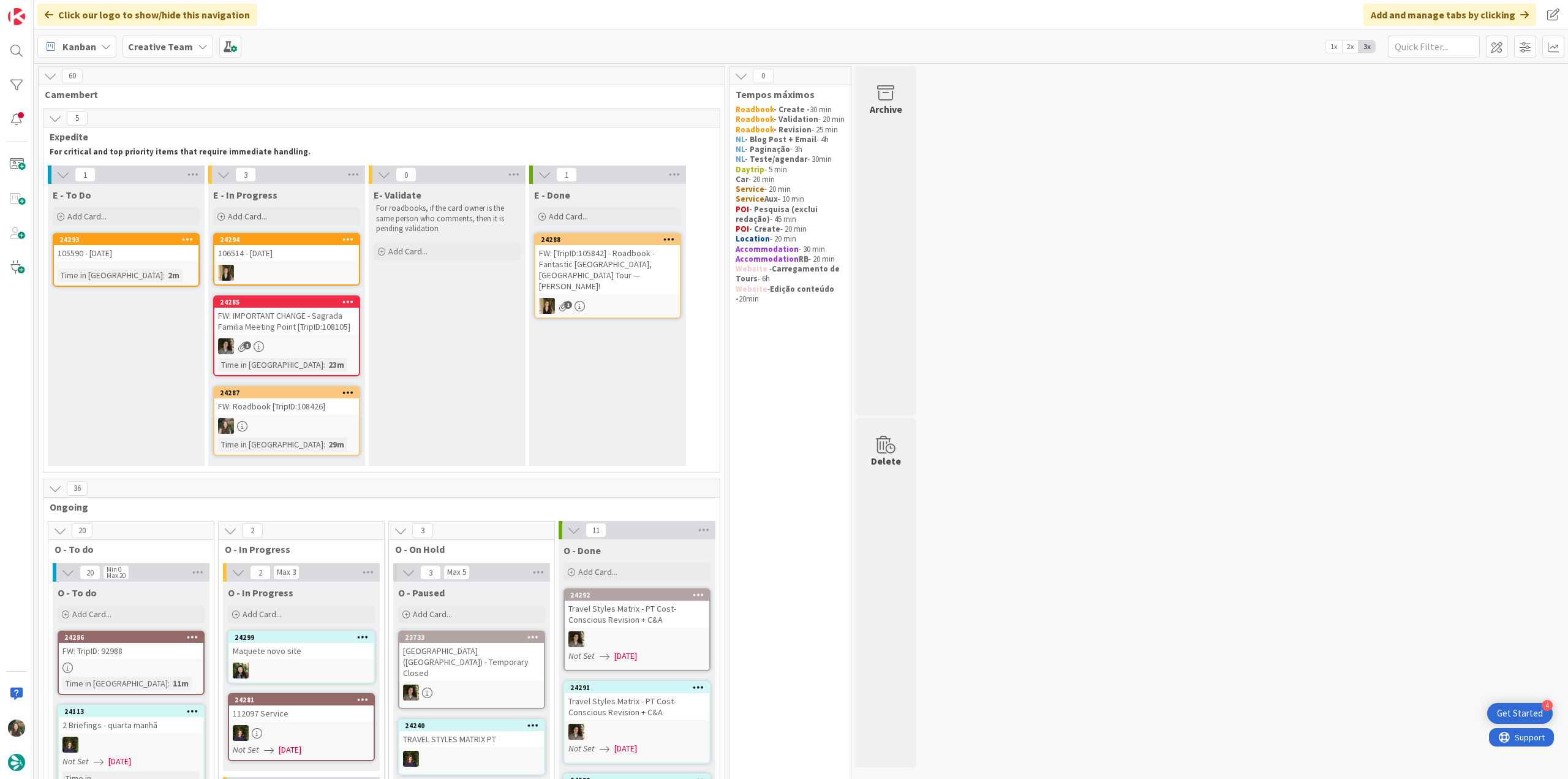
click at [330, 418] on div at bounding box center [287, 425] width 145 height 16
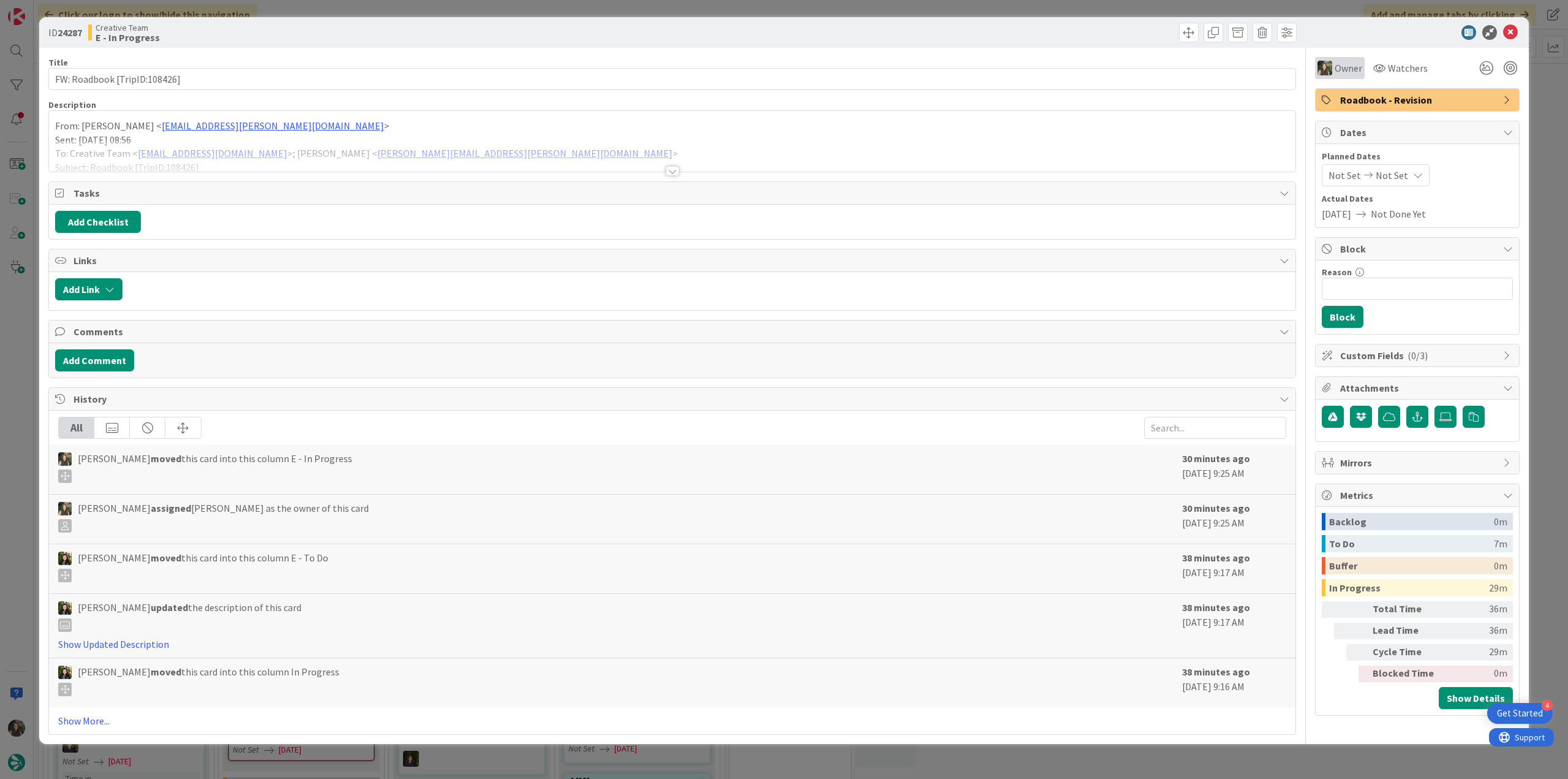
click at [940, 74] on span "Owner" at bounding box center [1348, 67] width 27 height 15
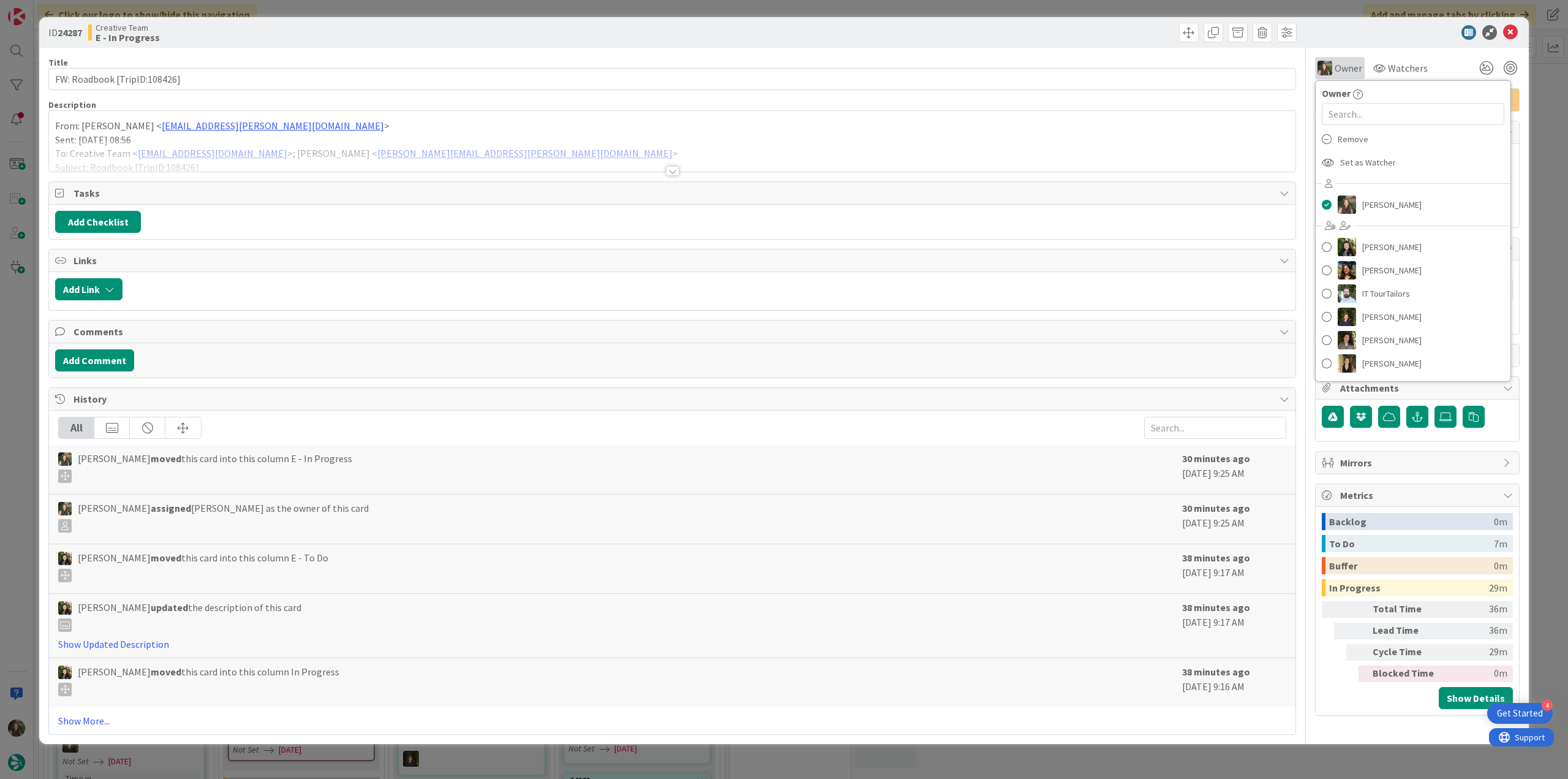
click at [940, 74] on span "Owner" at bounding box center [1348, 67] width 27 height 15
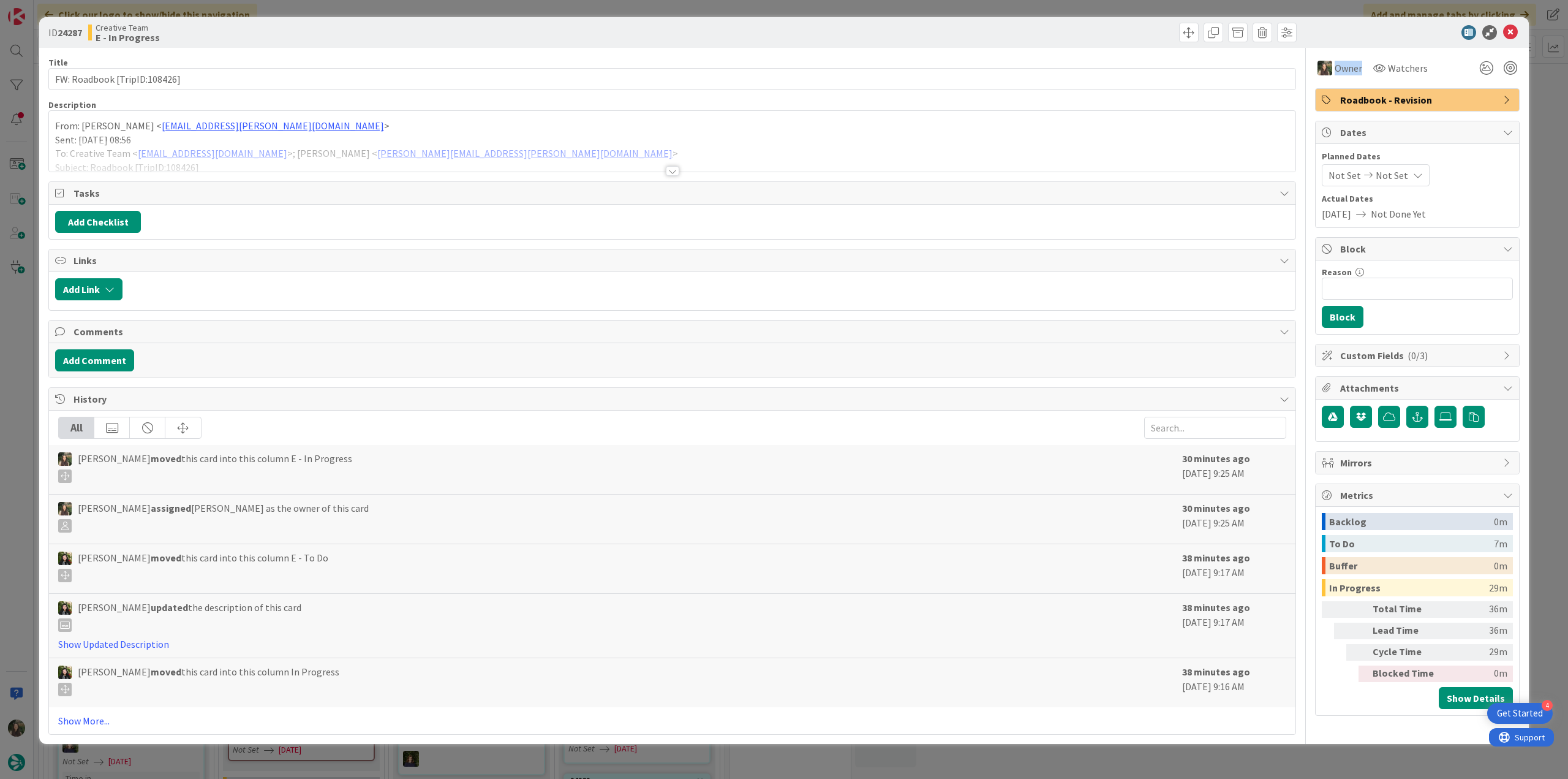
click at [940, 89] on div "Roadbook - Revision" at bounding box center [1418, 100] width 203 height 22
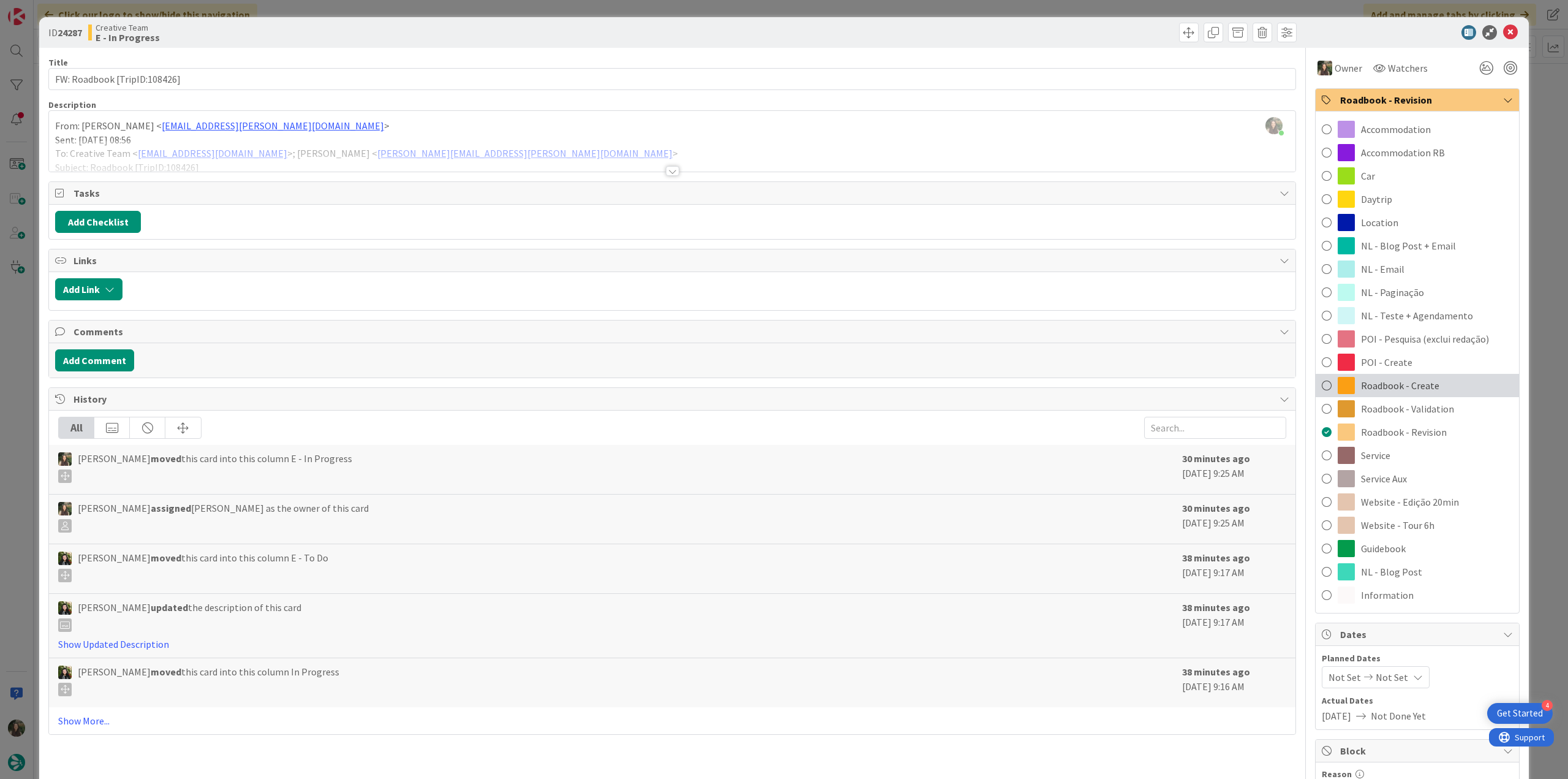
click at [940, 390] on span "Roadbook - Create" at bounding box center [1400, 385] width 79 height 15
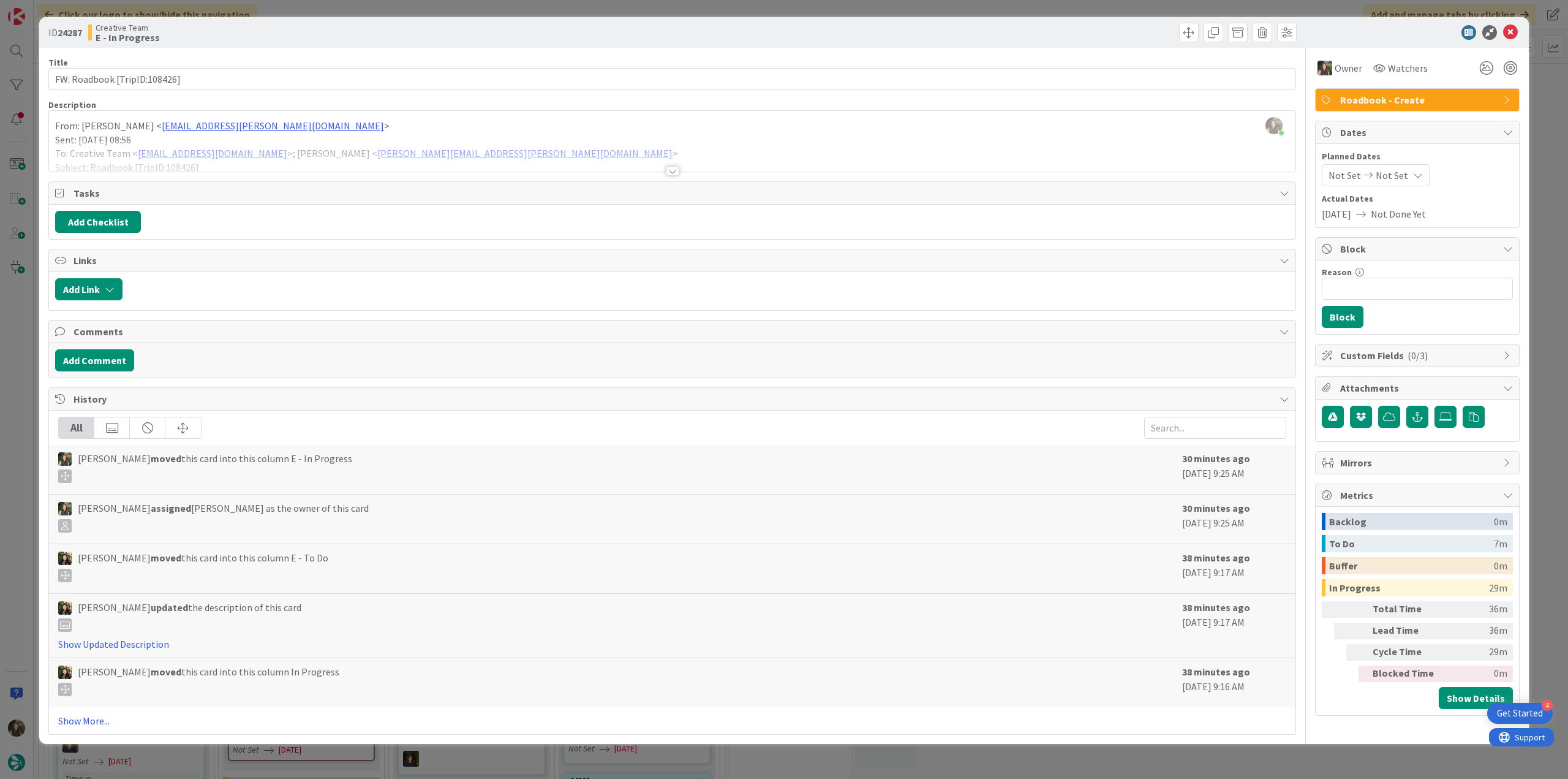
click at [940, 237] on div "ID 24287 Creative Team E - In Progress Title 28 / 128 FW: Roadbook [TripID:1084…" at bounding box center [784, 390] width 1568 height 779
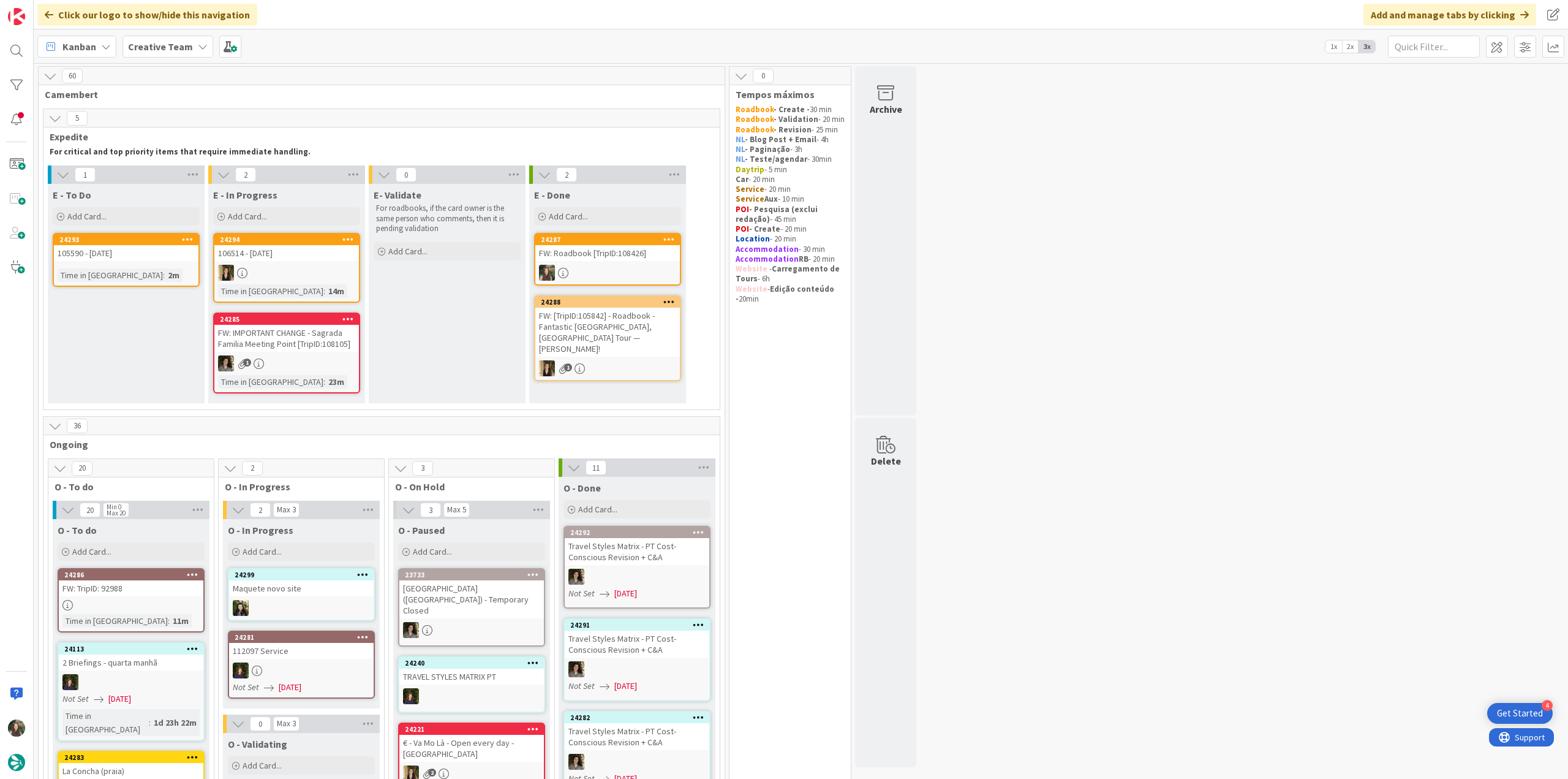
click at [161, 267] on div "24293 105590 - 6 oct Time in Column : 2m" at bounding box center [126, 260] width 147 height 54
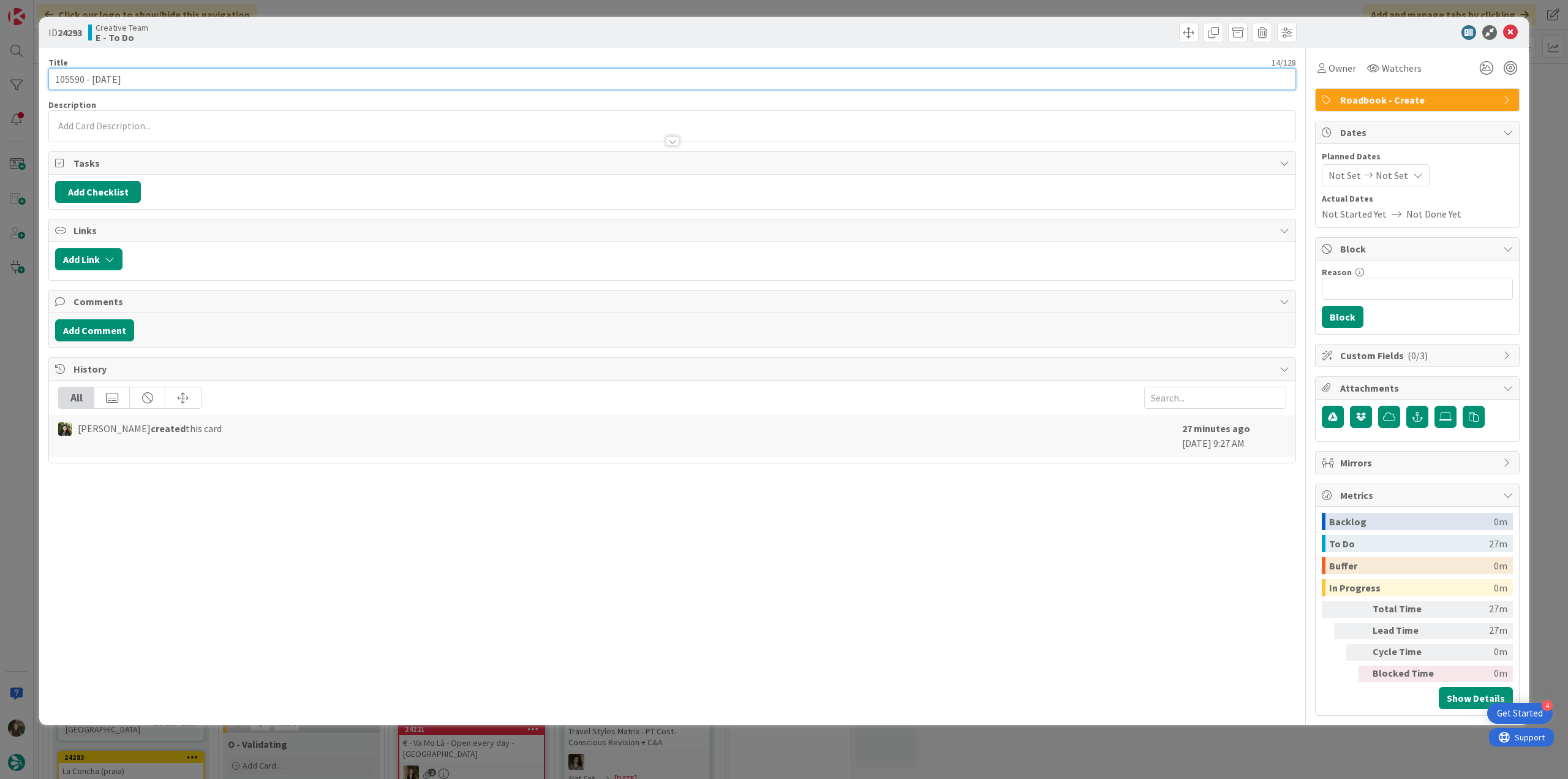
click at [72, 76] on input "105590 - [DATE]" at bounding box center [672, 79] width 1248 height 22
click at [940, 69] on span "Owner" at bounding box center [1342, 67] width 27 height 15
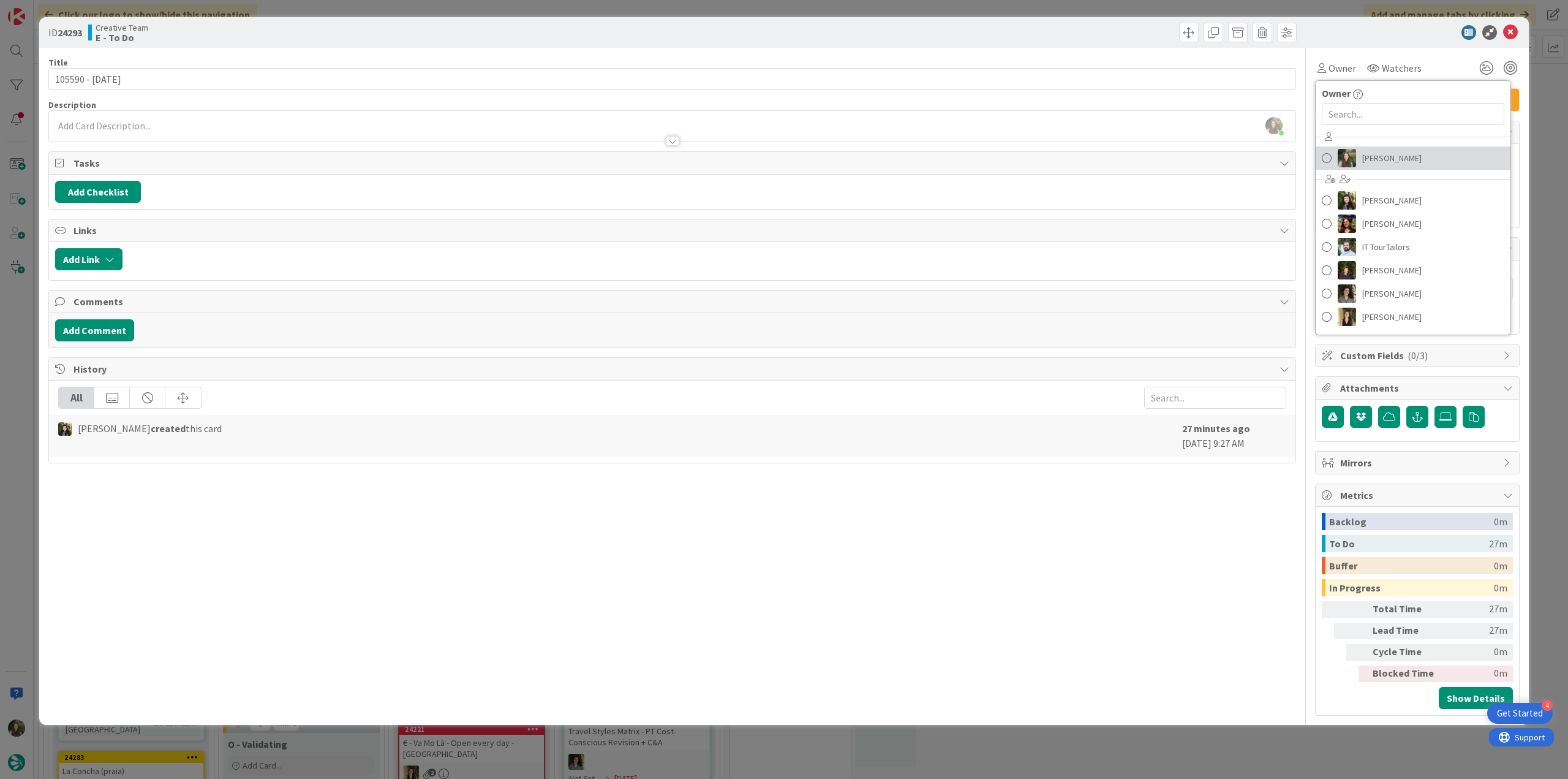
click at [940, 157] on span "[PERSON_NAME]" at bounding box center [1392, 158] width 60 height 18
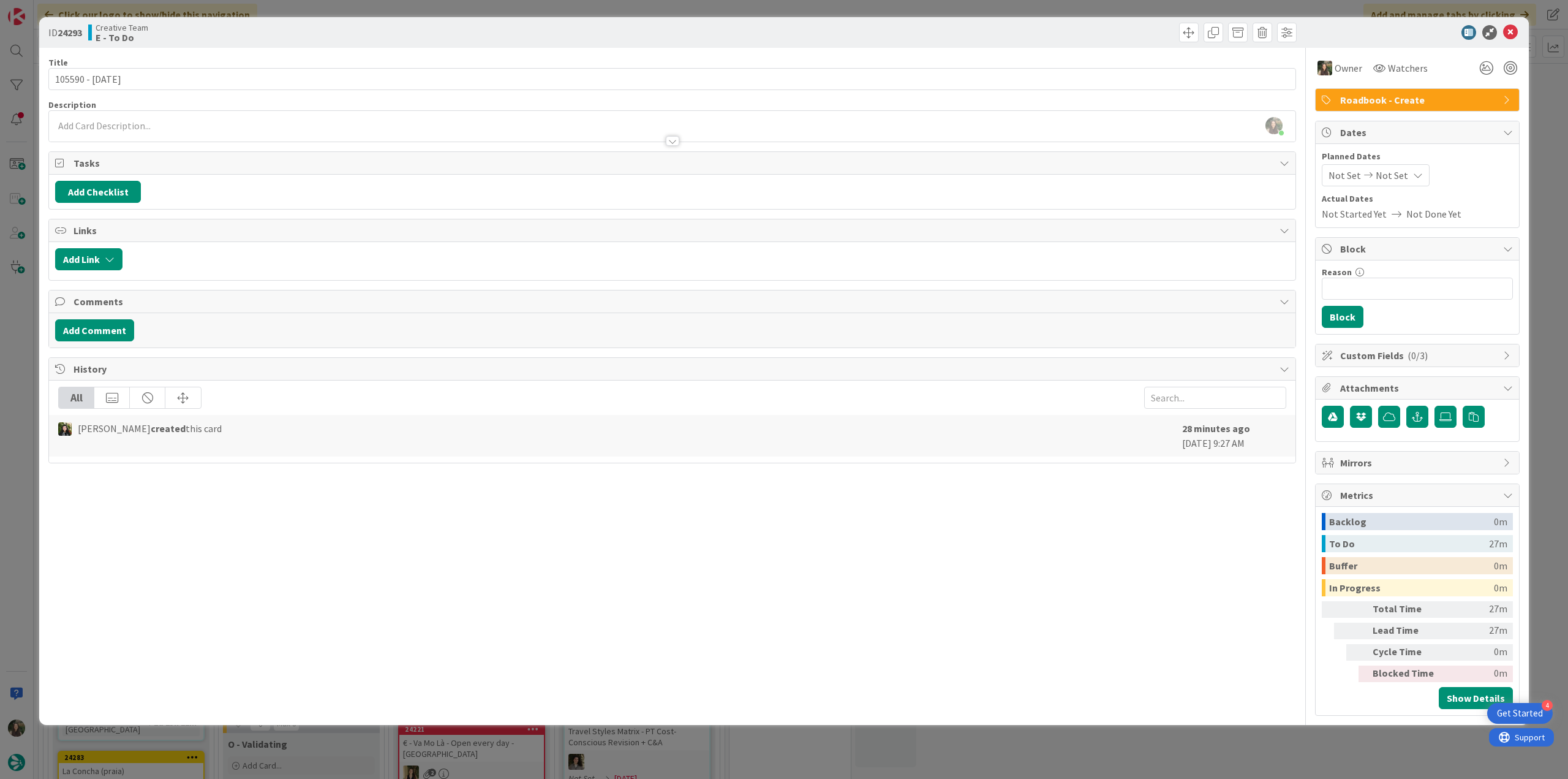
click at [27, 329] on div "ID 24293 Creative Team E - To Do Title 14 / 128 105590 - 6 oct Description Inês…" at bounding box center [784, 390] width 1568 height 779
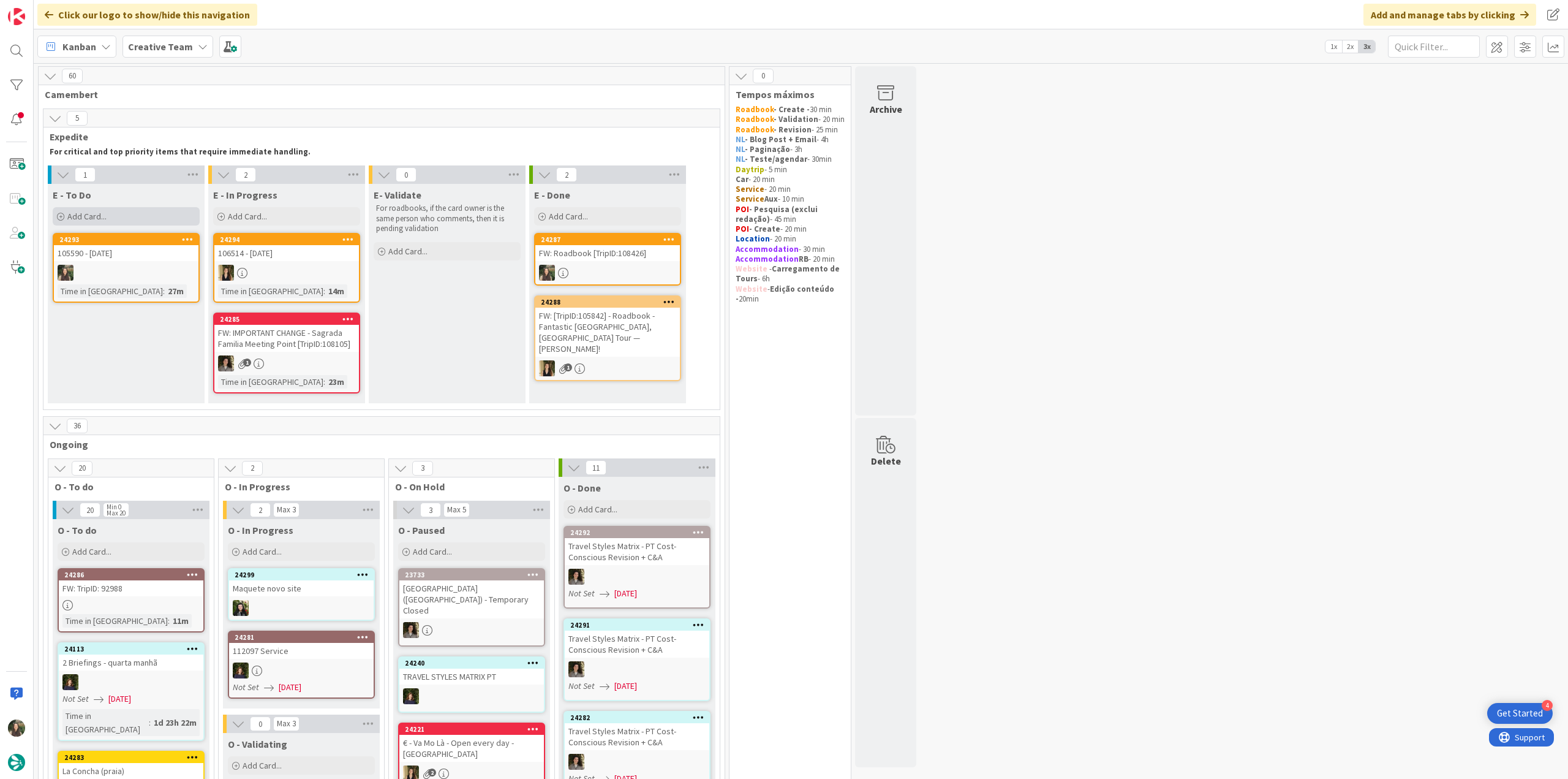
click at [128, 222] on div "Add Card..." at bounding box center [126, 216] width 147 height 18
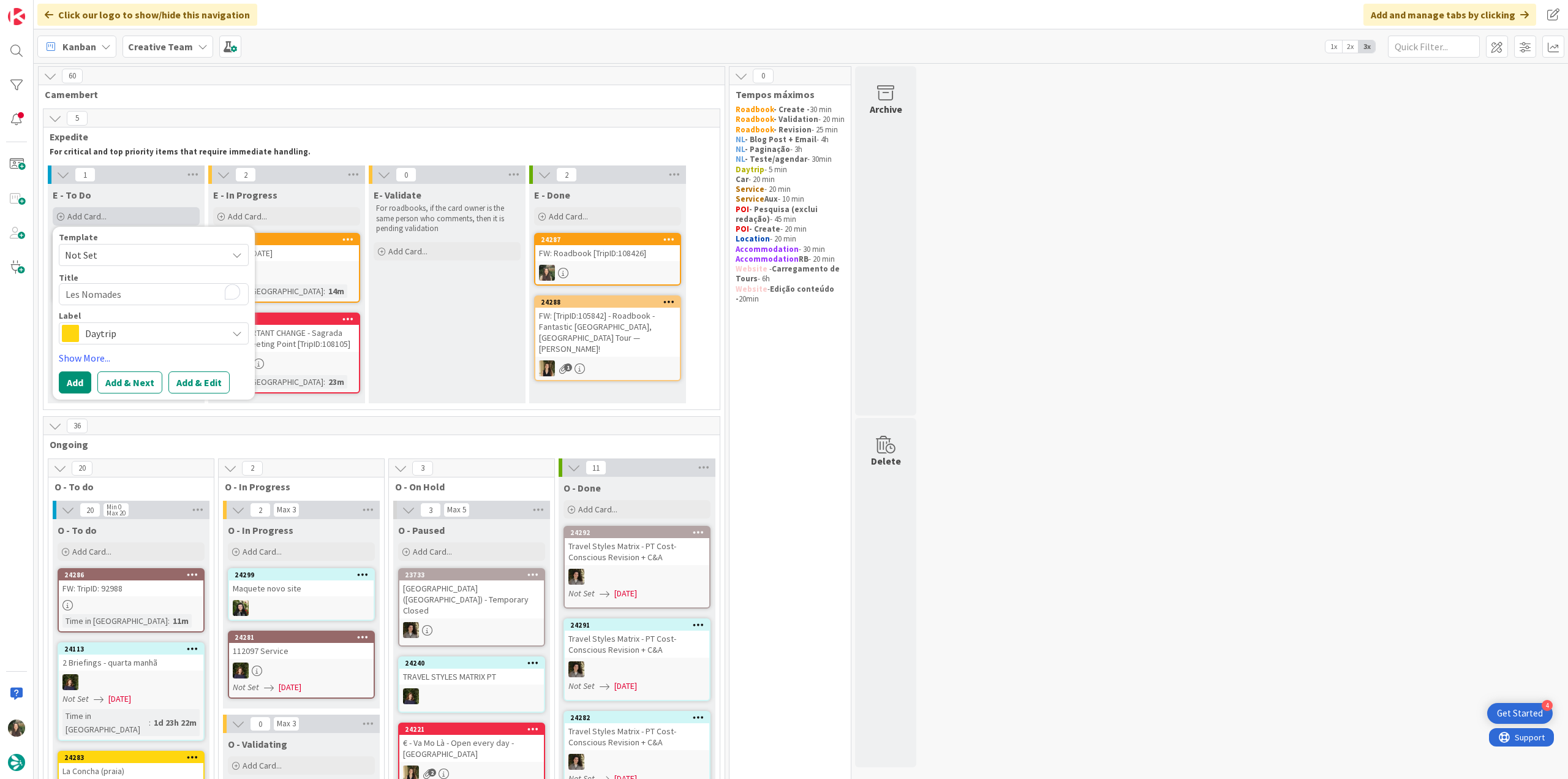
type textarea "x"
type textarea "Les Nomades"
type textarea "x"
type textarea "Les Nomades"
drag, startPoint x: 128, startPoint y: 326, endPoint x: 141, endPoint y: 335, distance: 15.8
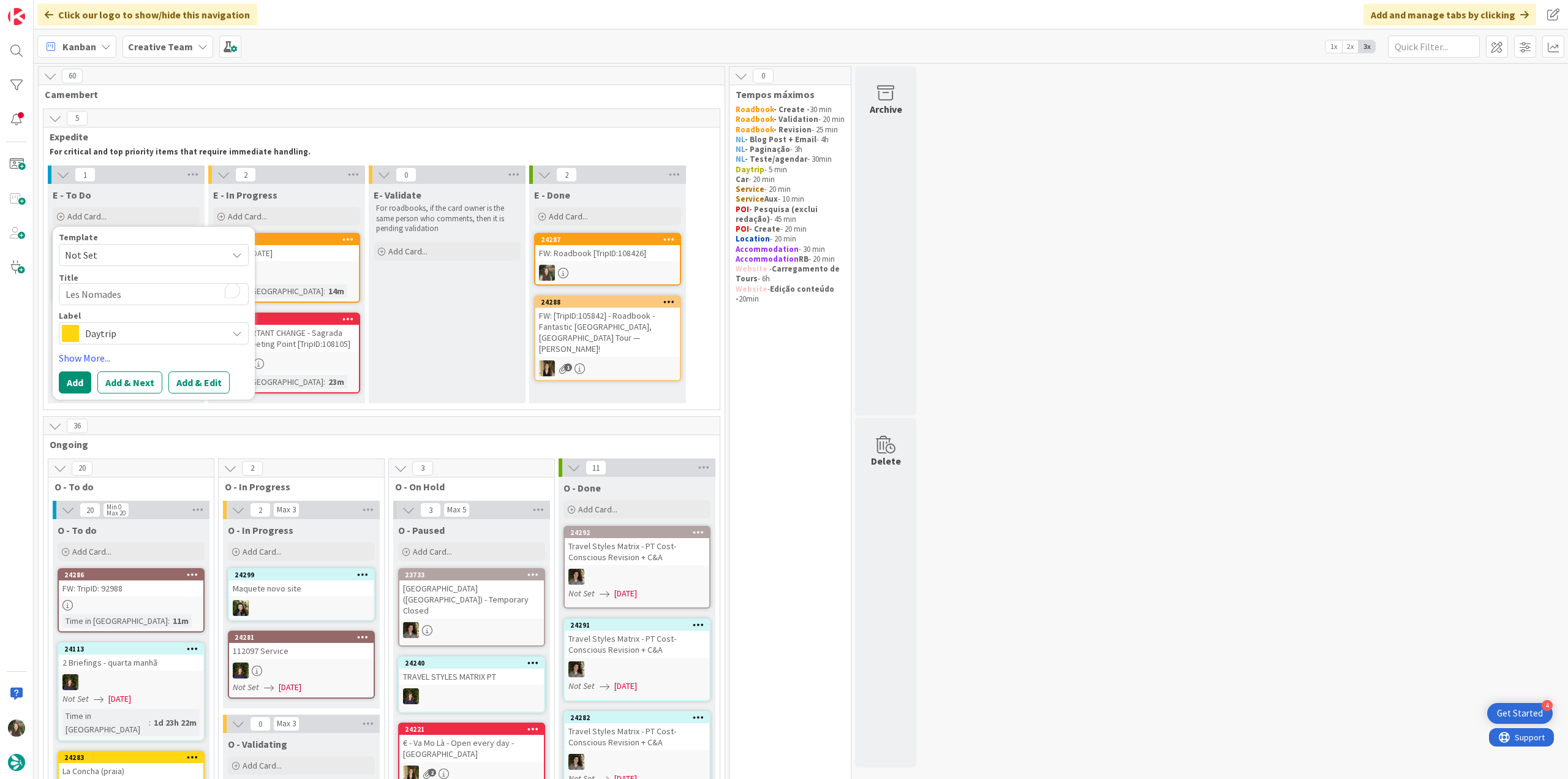
click at [128, 326] on span "Daytrip" at bounding box center [153, 333] width 136 height 17
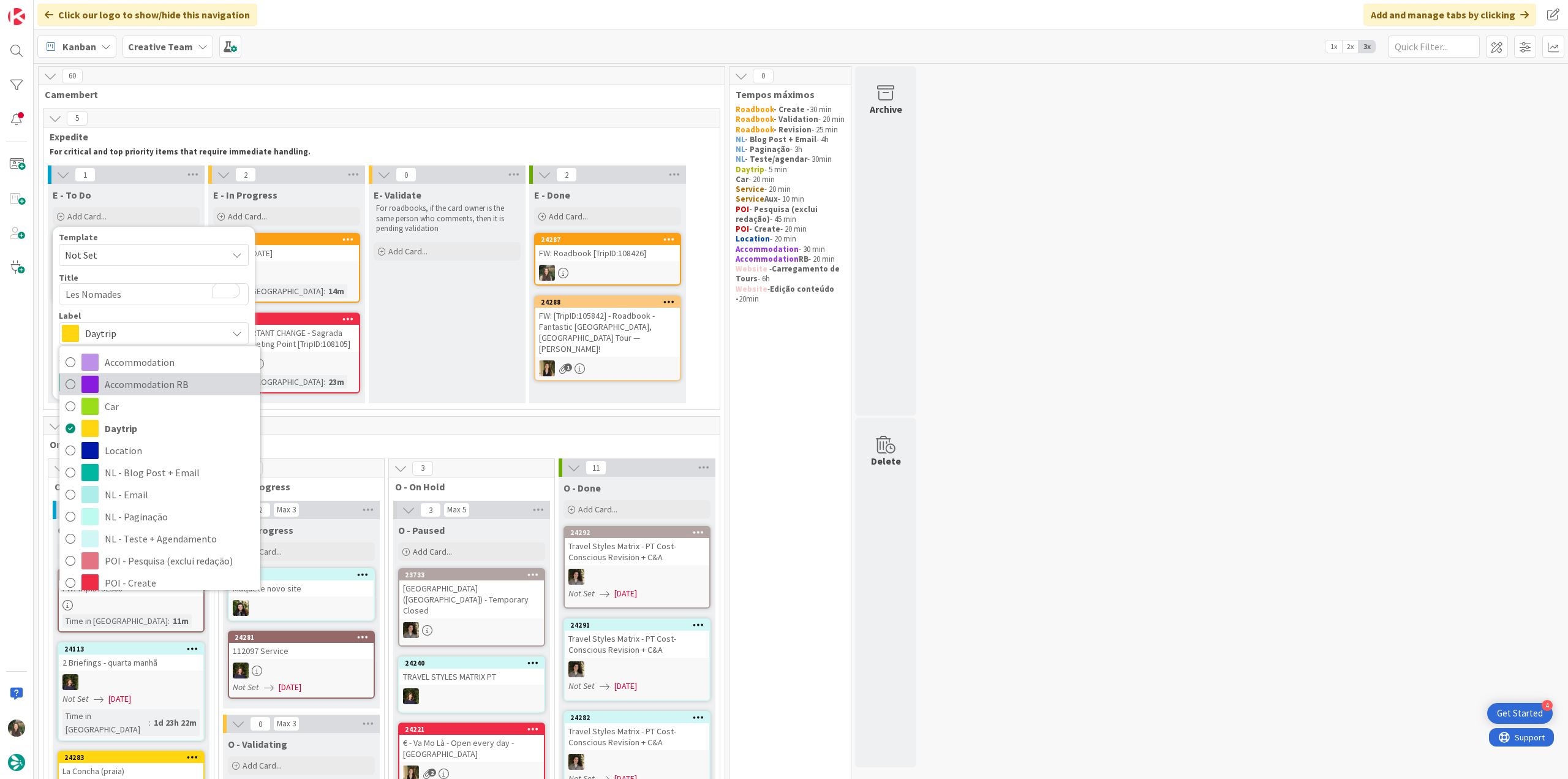
click at [152, 387] on span "Accommodation RB" at bounding box center [179, 384] width 149 height 18
type textarea "x"
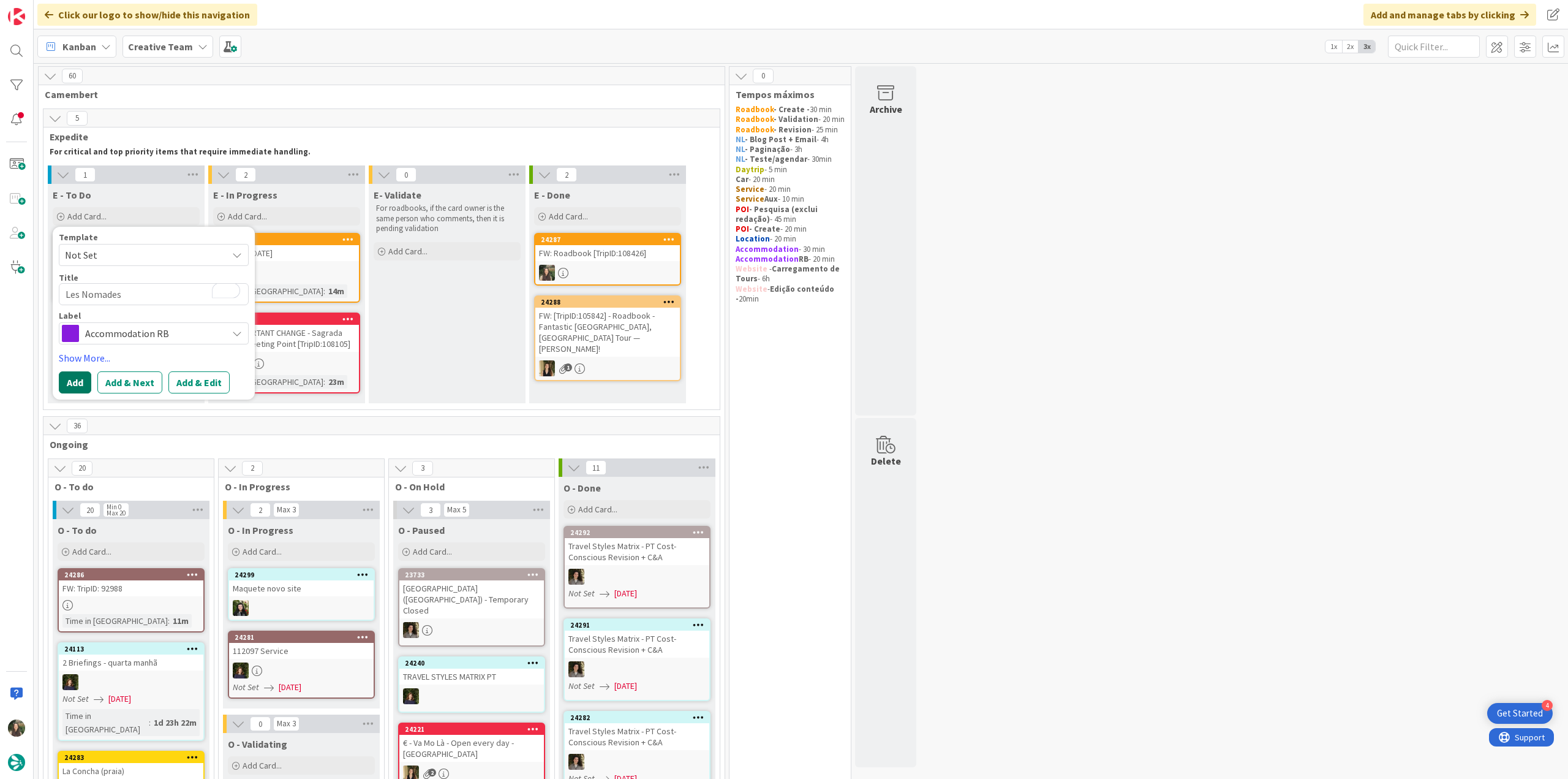
click at [81, 377] on button "Add" at bounding box center [75, 382] width 32 height 22
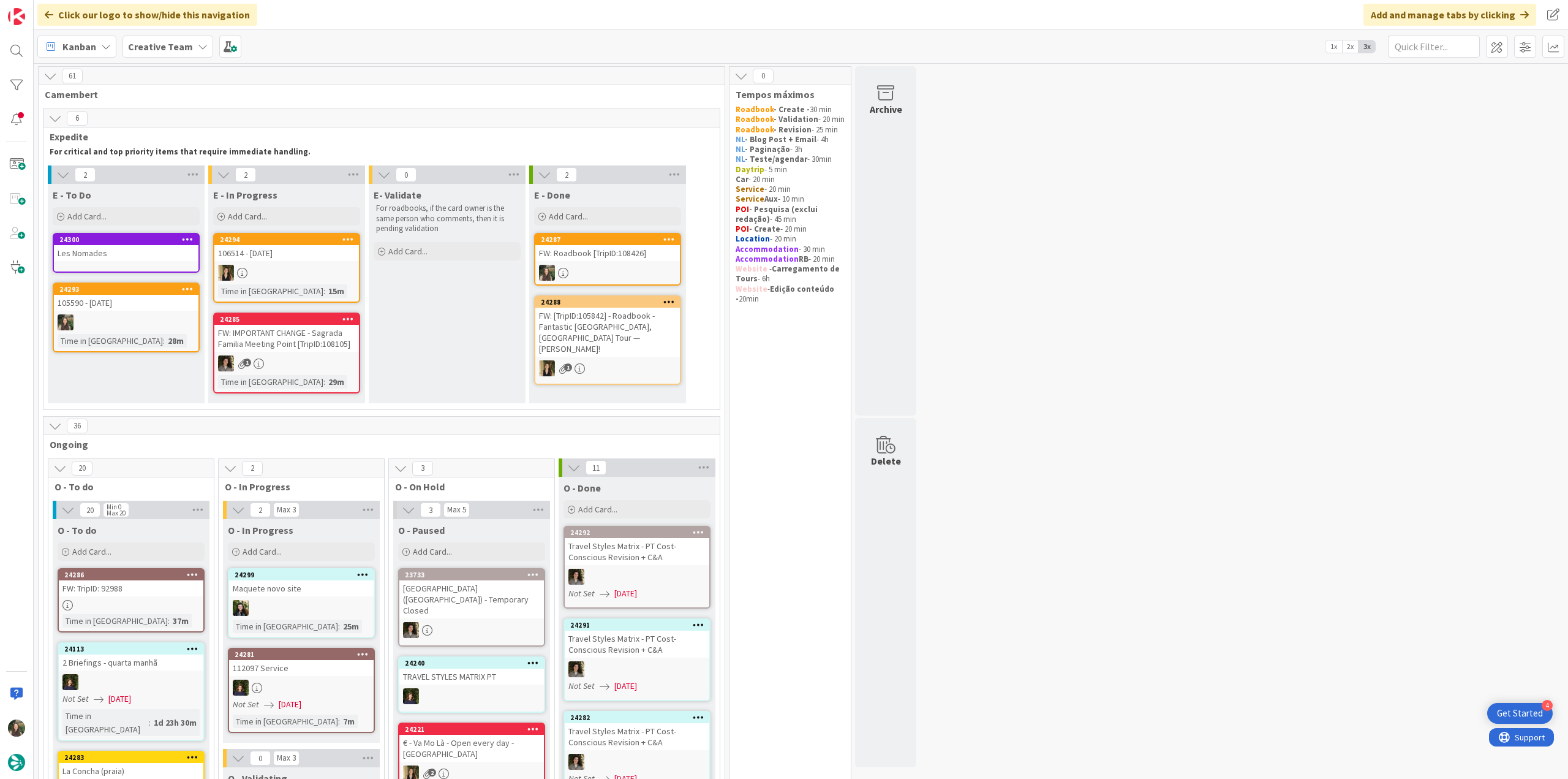
click at [115, 305] on div "105590 - [DATE]" at bounding box center [126, 302] width 145 height 16
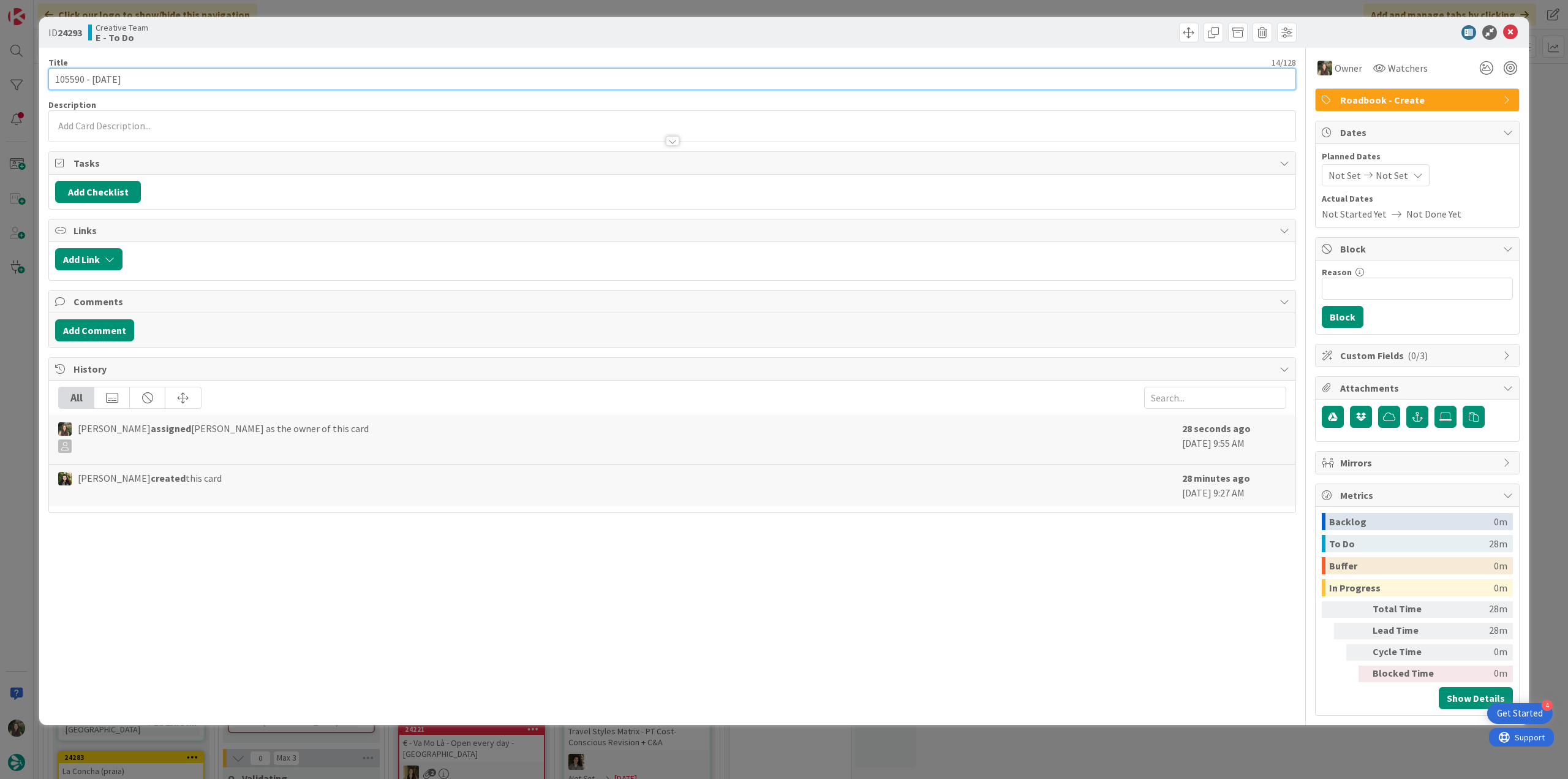
drag, startPoint x: 128, startPoint y: 79, endPoint x: 21, endPoint y: 174, distance: 143.1
click at [38, 81] on div "ID 24293 Creative Team E - To Do Title 14 / 128 105590 - 6 oct Description Owne…" at bounding box center [784, 390] width 1568 height 779
drag, startPoint x: 8, startPoint y: 319, endPoint x: 51, endPoint y: 323, distance: 43.2
click at [8, 319] on div "ID 24293 Creative Team E - To Do Title 14 / 128 105590 - 6 oct Description Owne…" at bounding box center [784, 390] width 1568 height 779
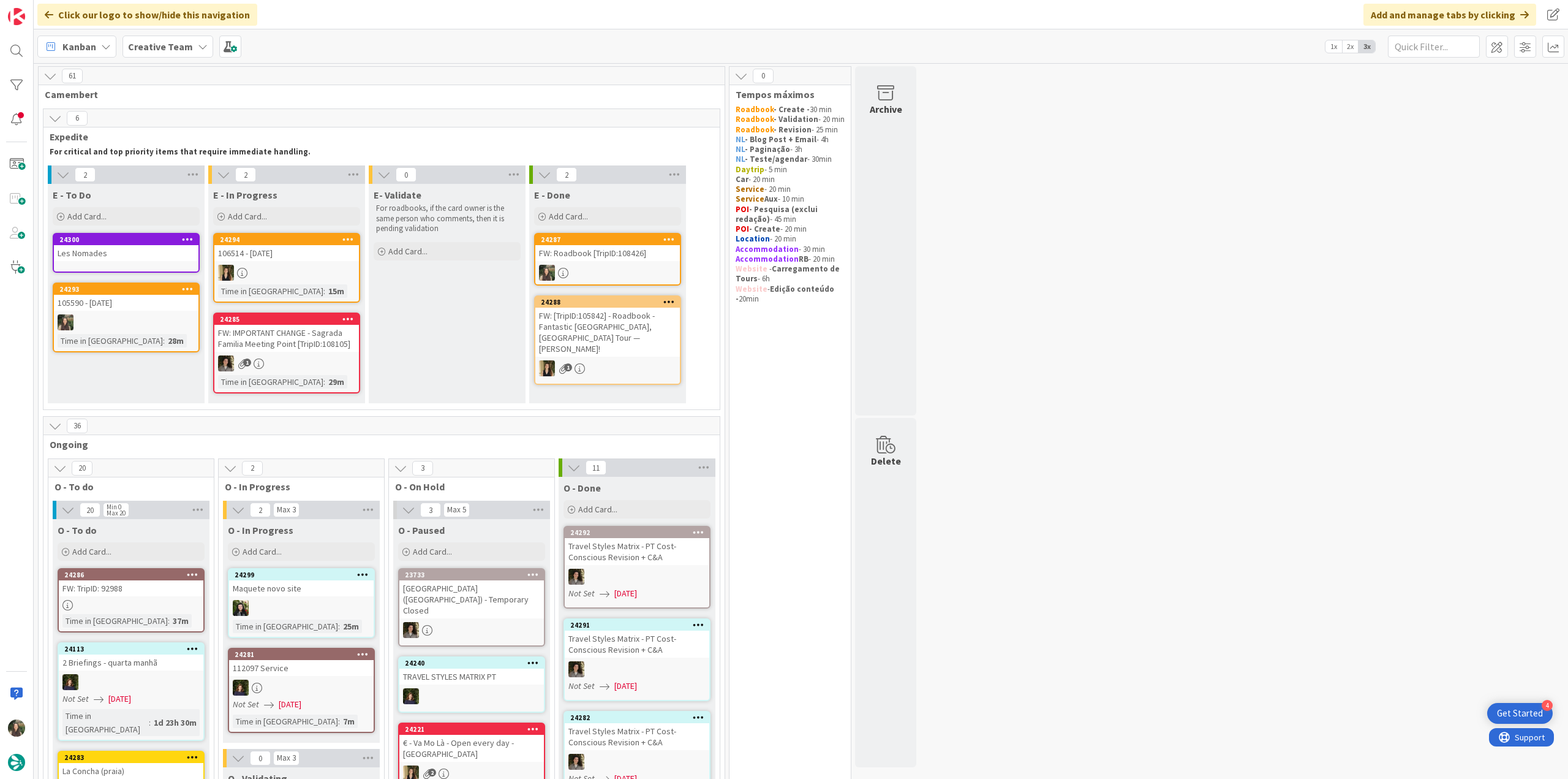
click at [126, 259] on div "Les Nomades" at bounding box center [126, 253] width 145 height 16
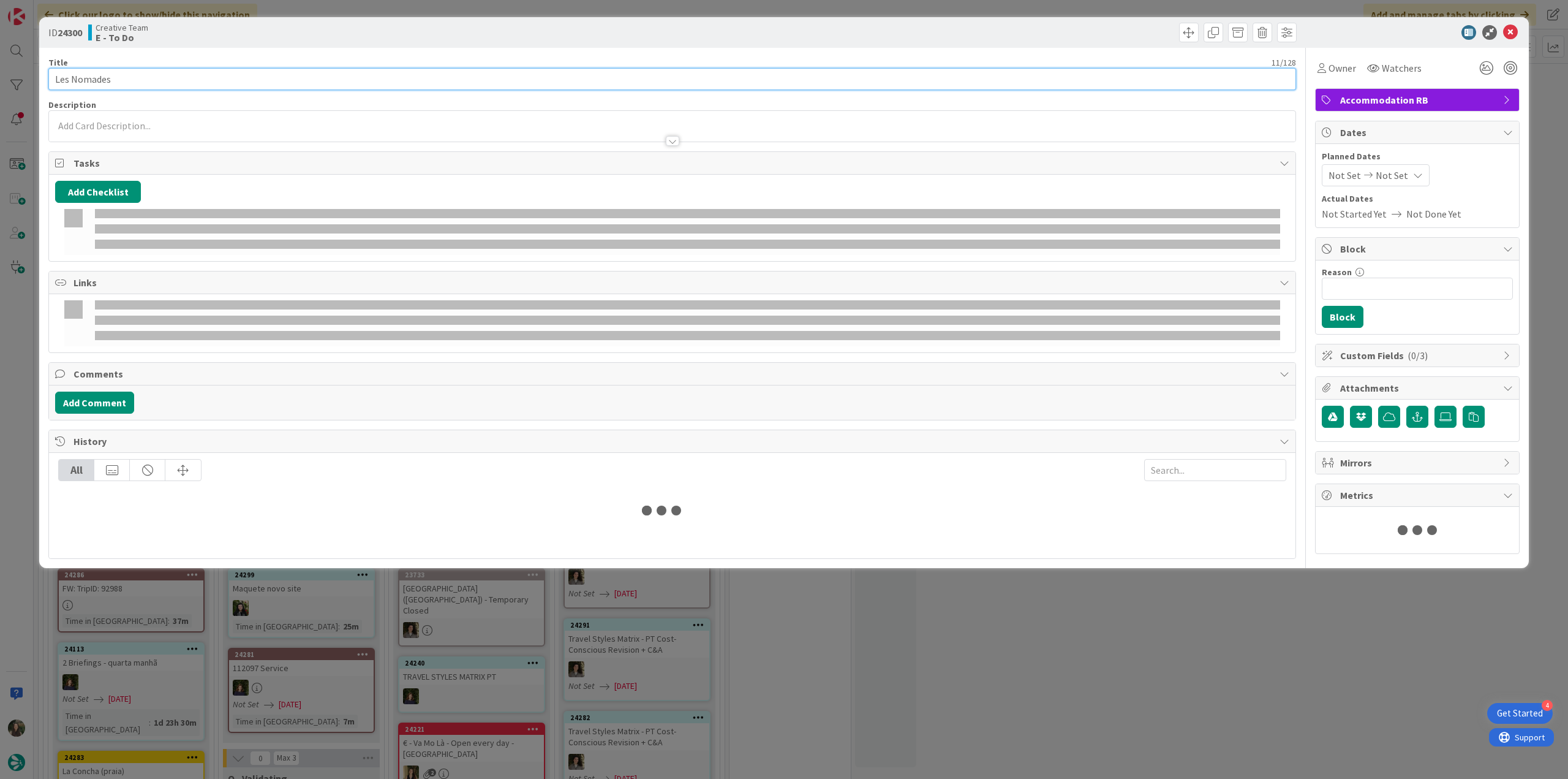
click at [151, 81] on input "Les Nomades" at bounding box center [672, 79] width 1248 height 22
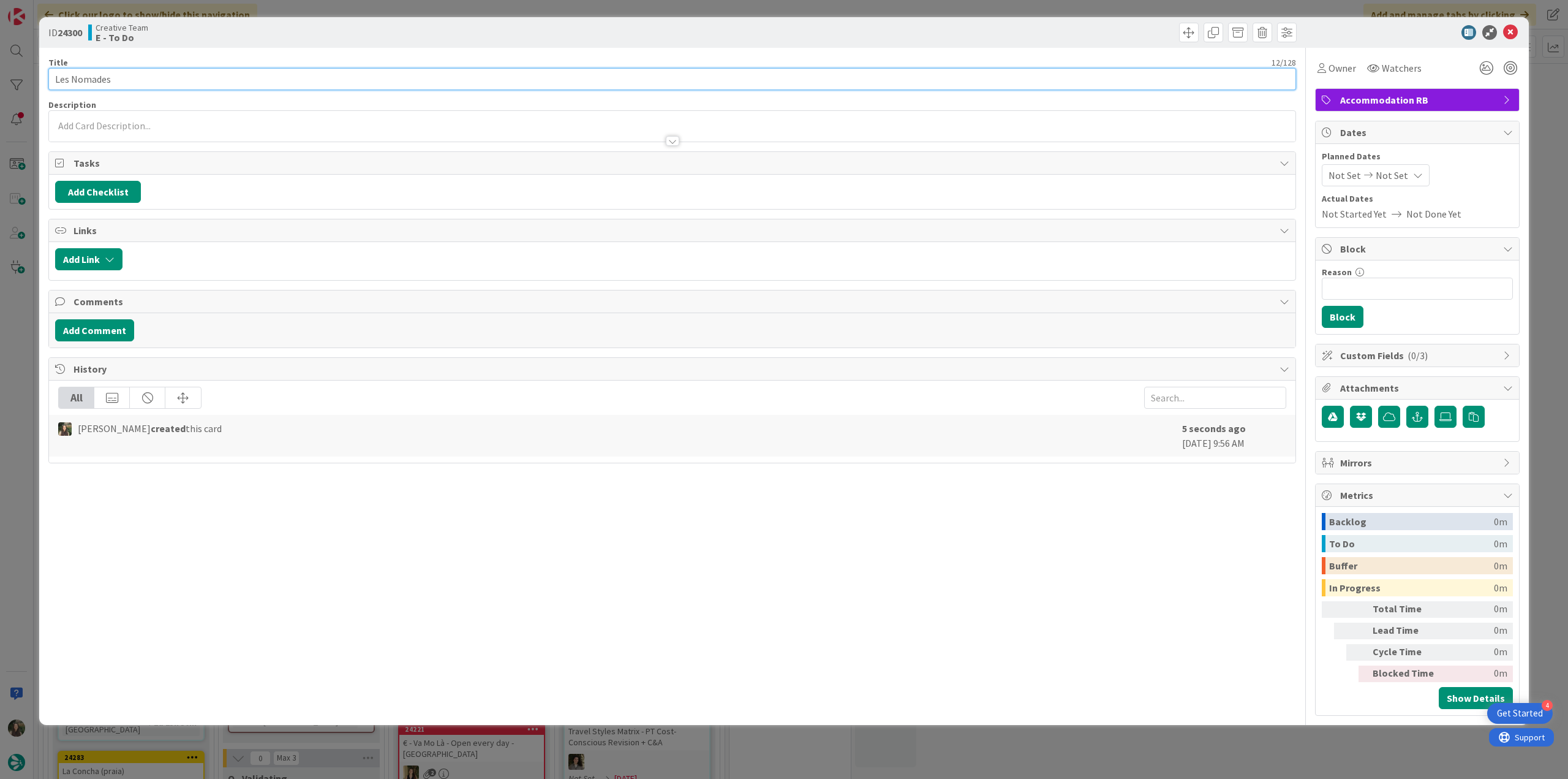
paste input "105590 - [DATE]"
click at [110, 79] on input "Les Nomades 105590 - 6 oct" at bounding box center [672, 79] width 1248 height 22
type input "Les Nomades - 105590 - [DATE]"
click at [8, 394] on div "ID 24300 Creative Team E - To Do Title 28 / 128 Les Nomades - 105590 - 6 oct De…" at bounding box center [784, 390] width 1568 height 779
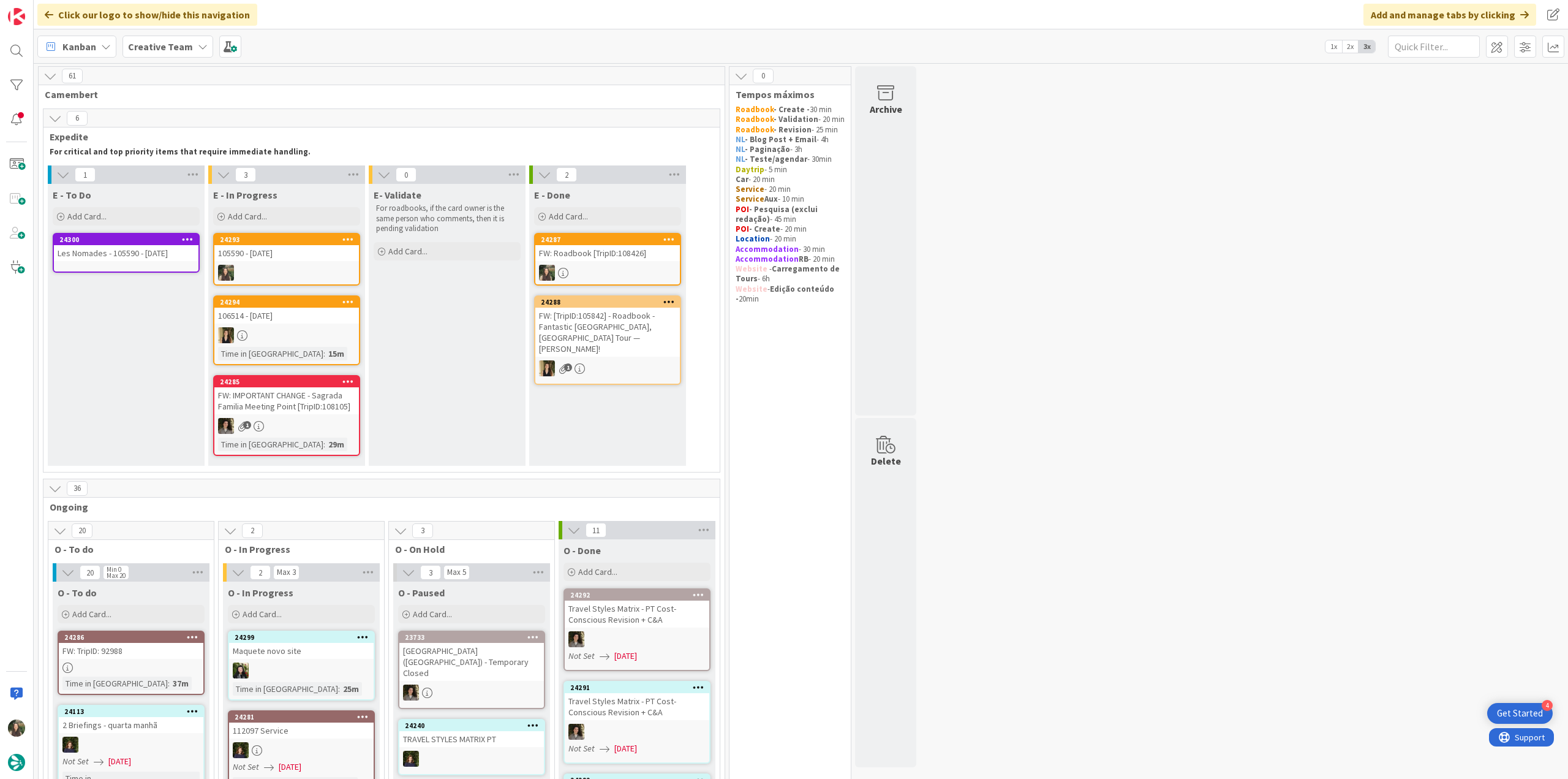
click at [329, 265] on div at bounding box center [287, 272] width 145 height 16
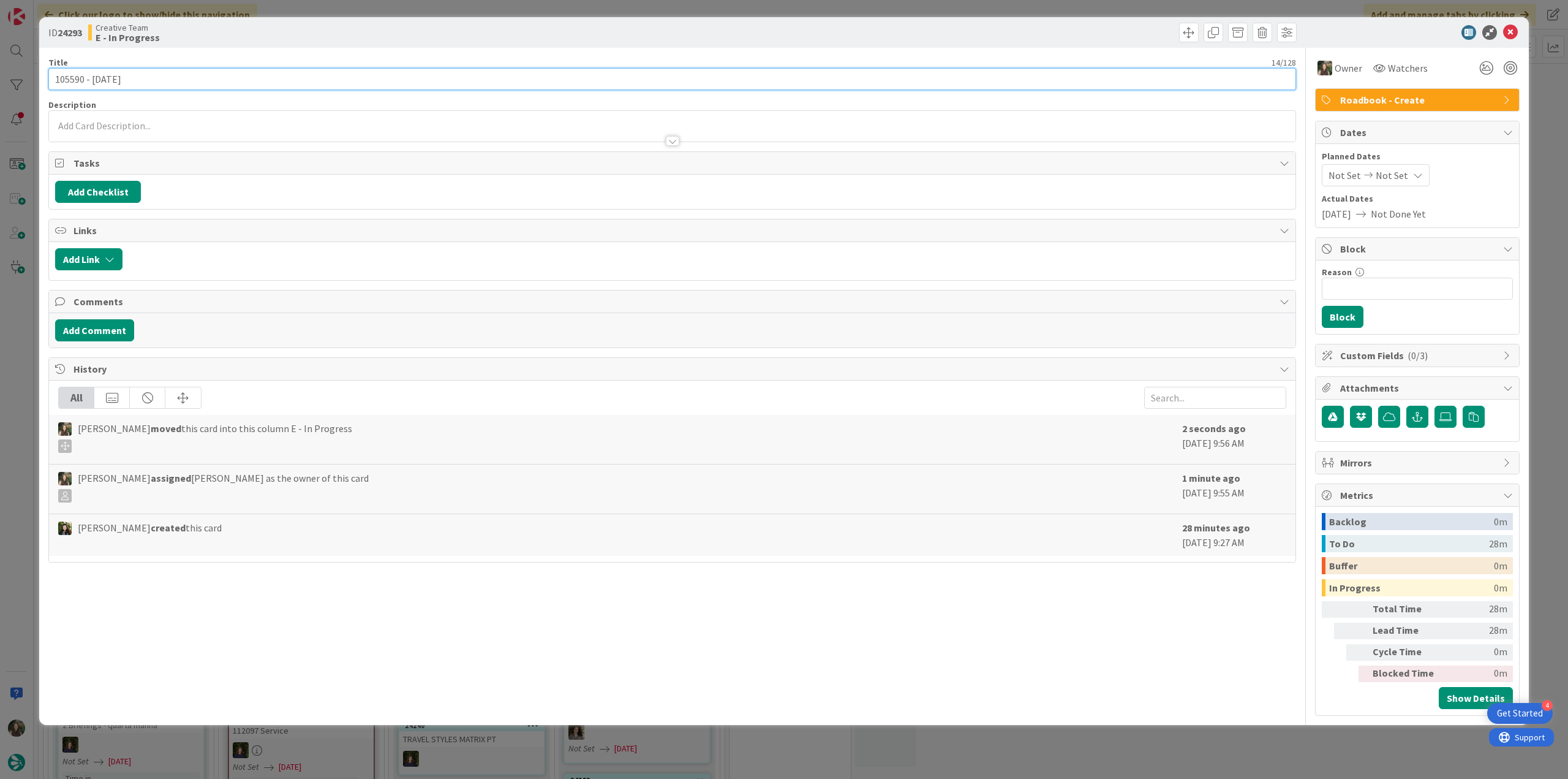
click at [81, 81] on input "105590 - [DATE]" at bounding box center [672, 79] width 1248 height 22
click at [20, 425] on div "ID 24293 Creative Team E - In Progress Title 14 / 128 105590 - 6 oct Descriptio…" at bounding box center [784, 390] width 1568 height 779
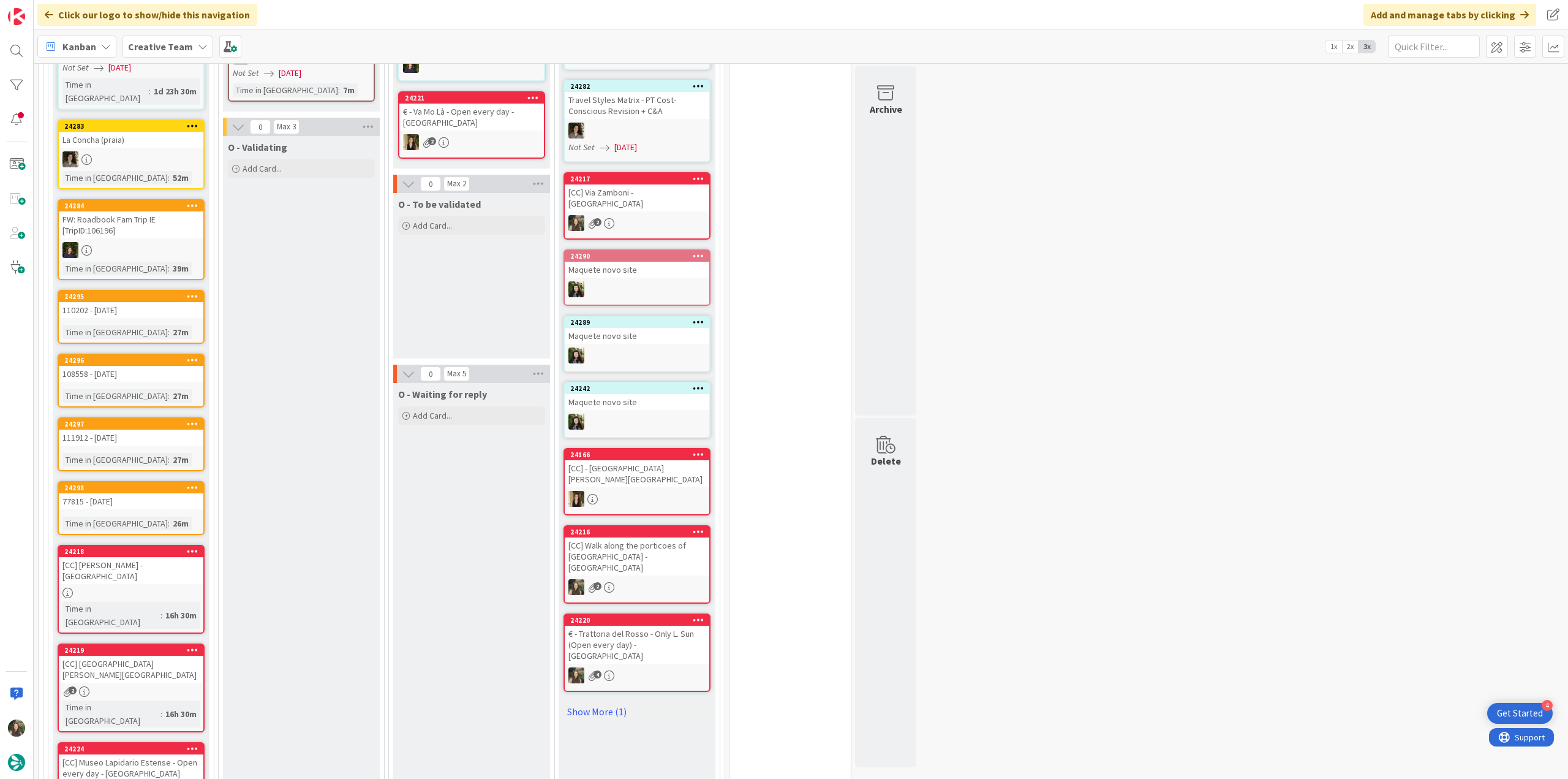
scroll to position [552, 0]
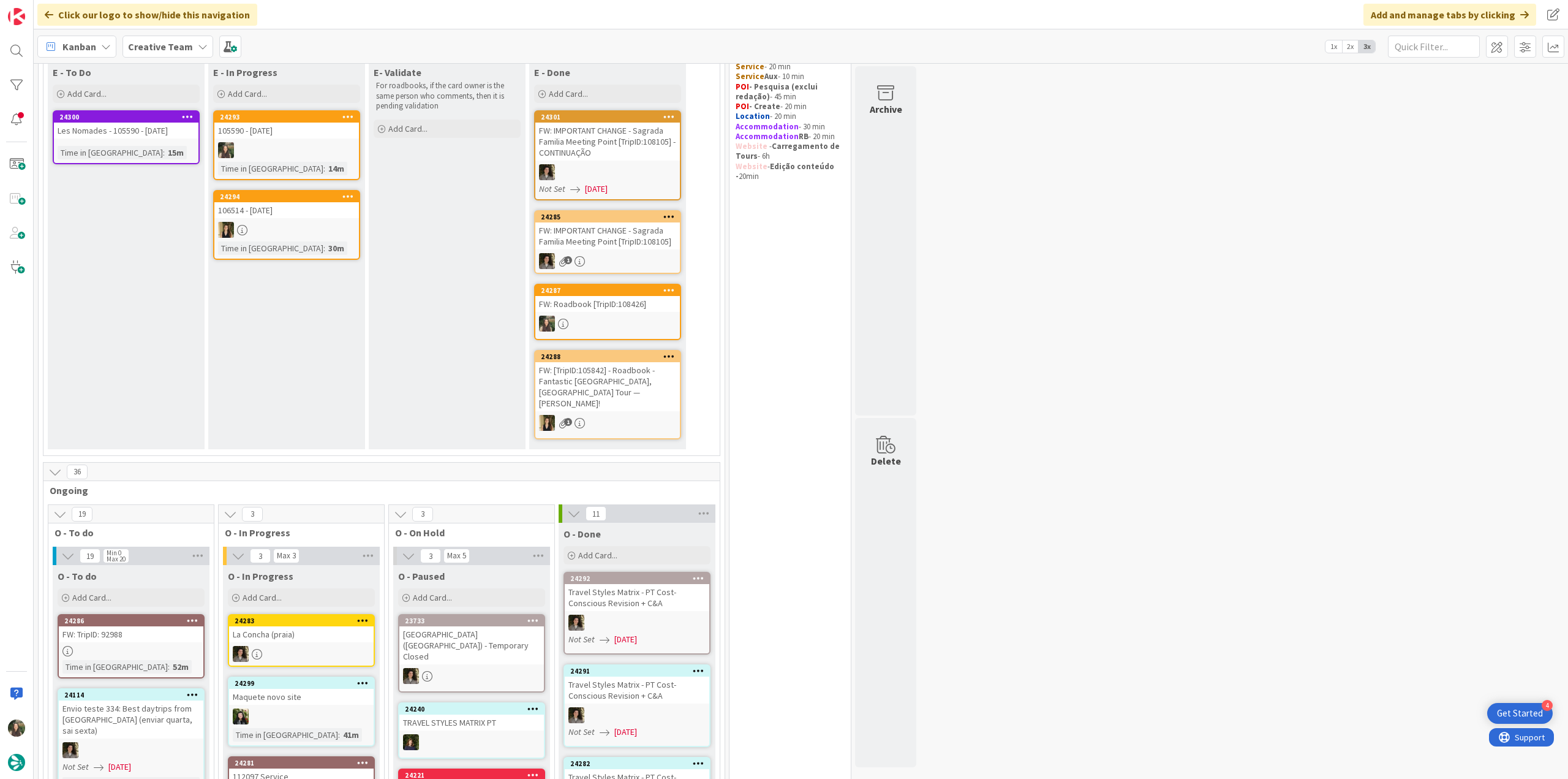
click at [304, 152] on div at bounding box center [287, 150] width 145 height 16
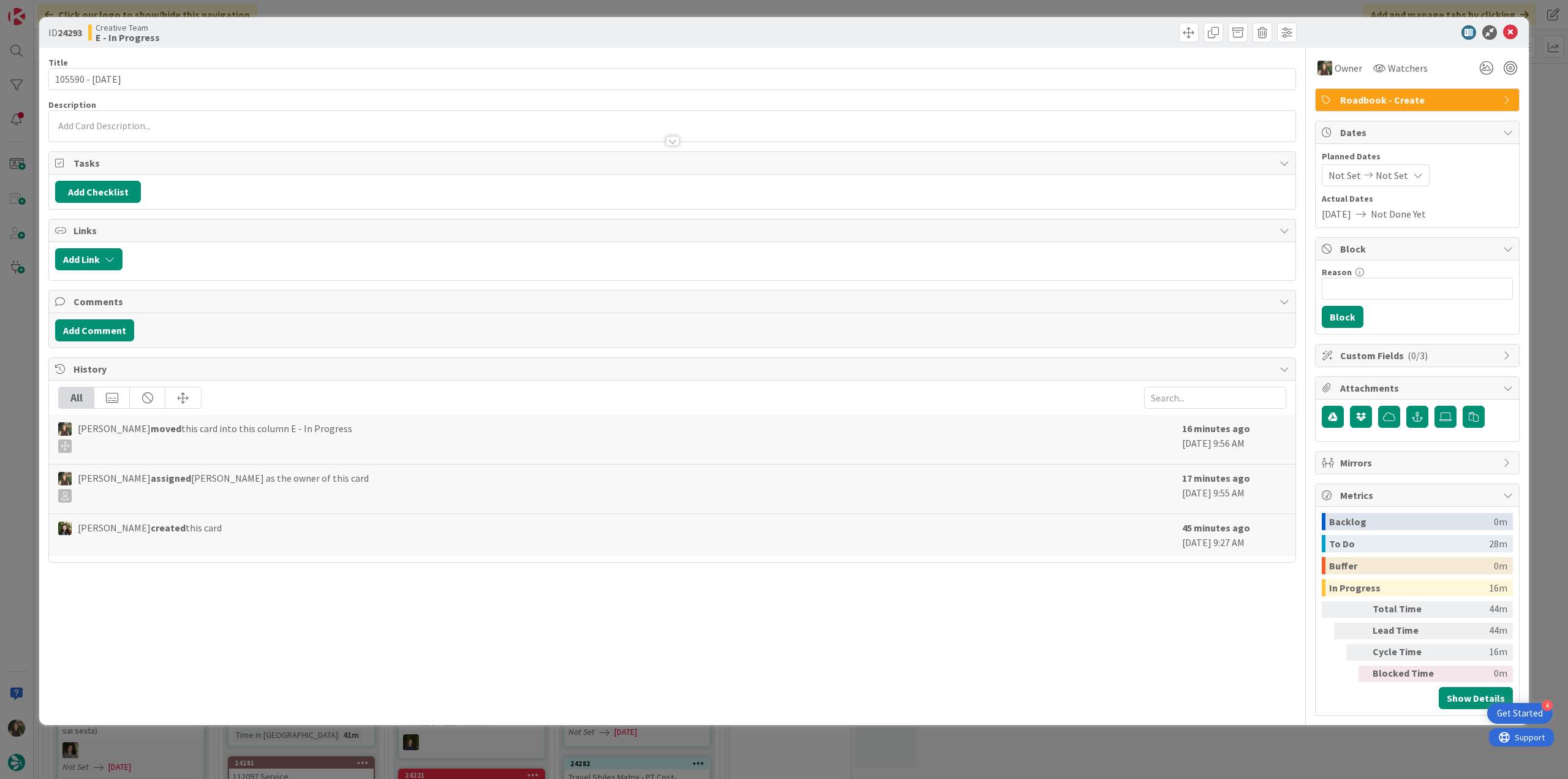
click at [20, 291] on div "ID 24293 Creative Team E - In Progress Title 14 / 128 105590 - 6 oct Descriptio…" at bounding box center [784, 390] width 1568 height 779
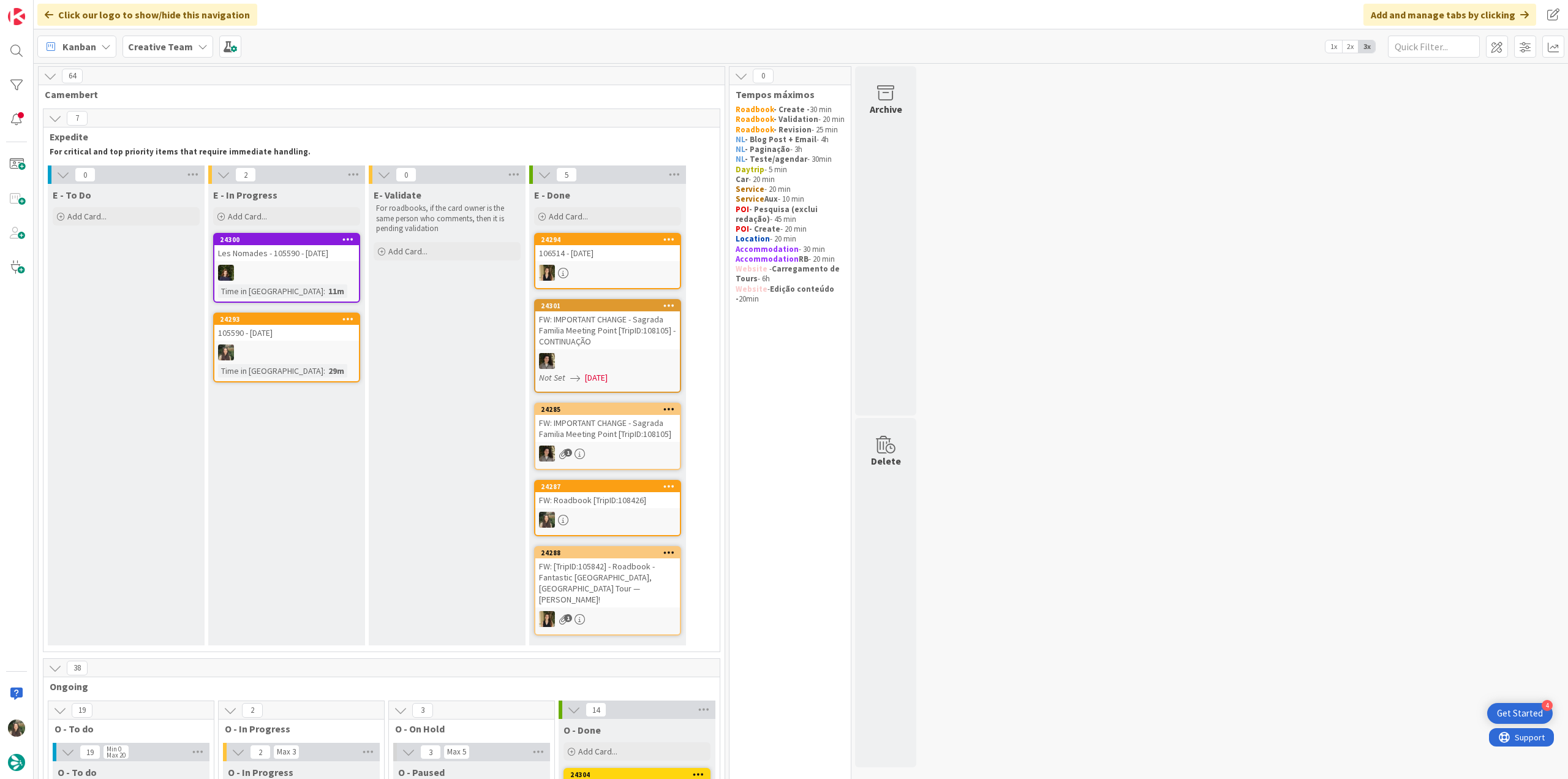
scroll to position [123, 0]
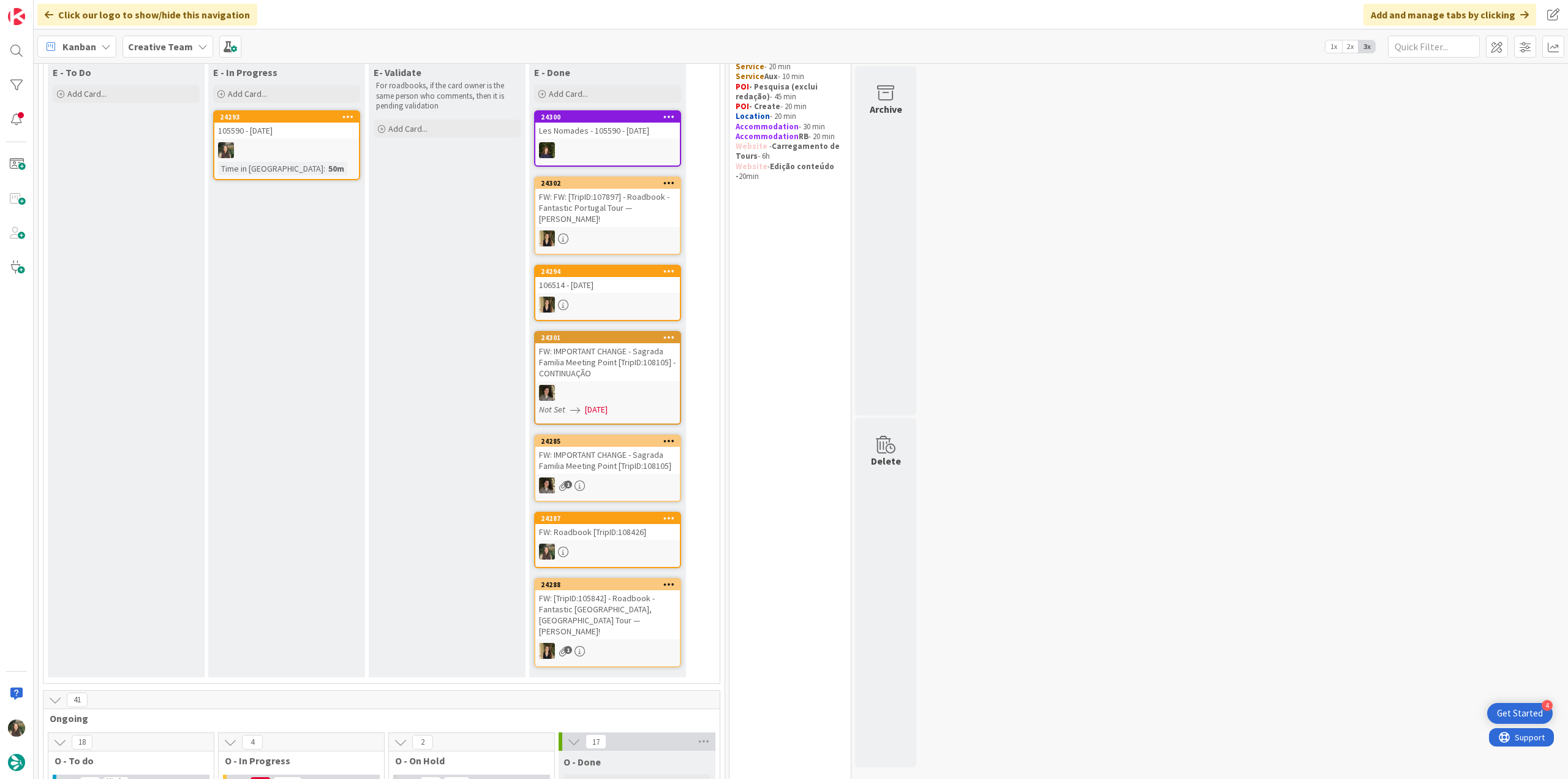
click at [300, 149] on div at bounding box center [287, 150] width 145 height 16
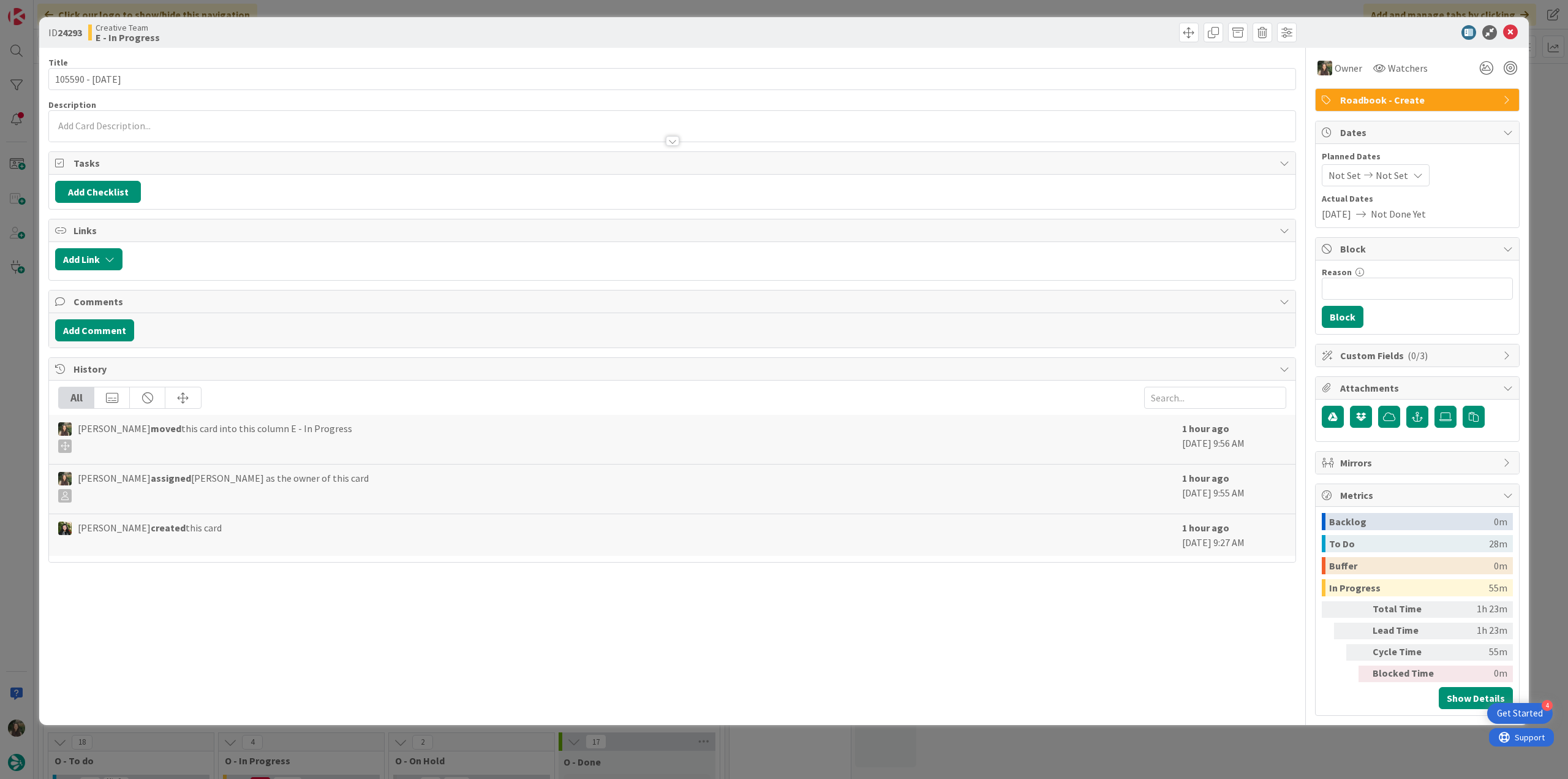
click at [1239, 730] on div "ID 24293 Creative Team E - In Progress Title 14 / 128 105590 - [DATE] Descripti…" at bounding box center [784, 390] width 1568 height 779
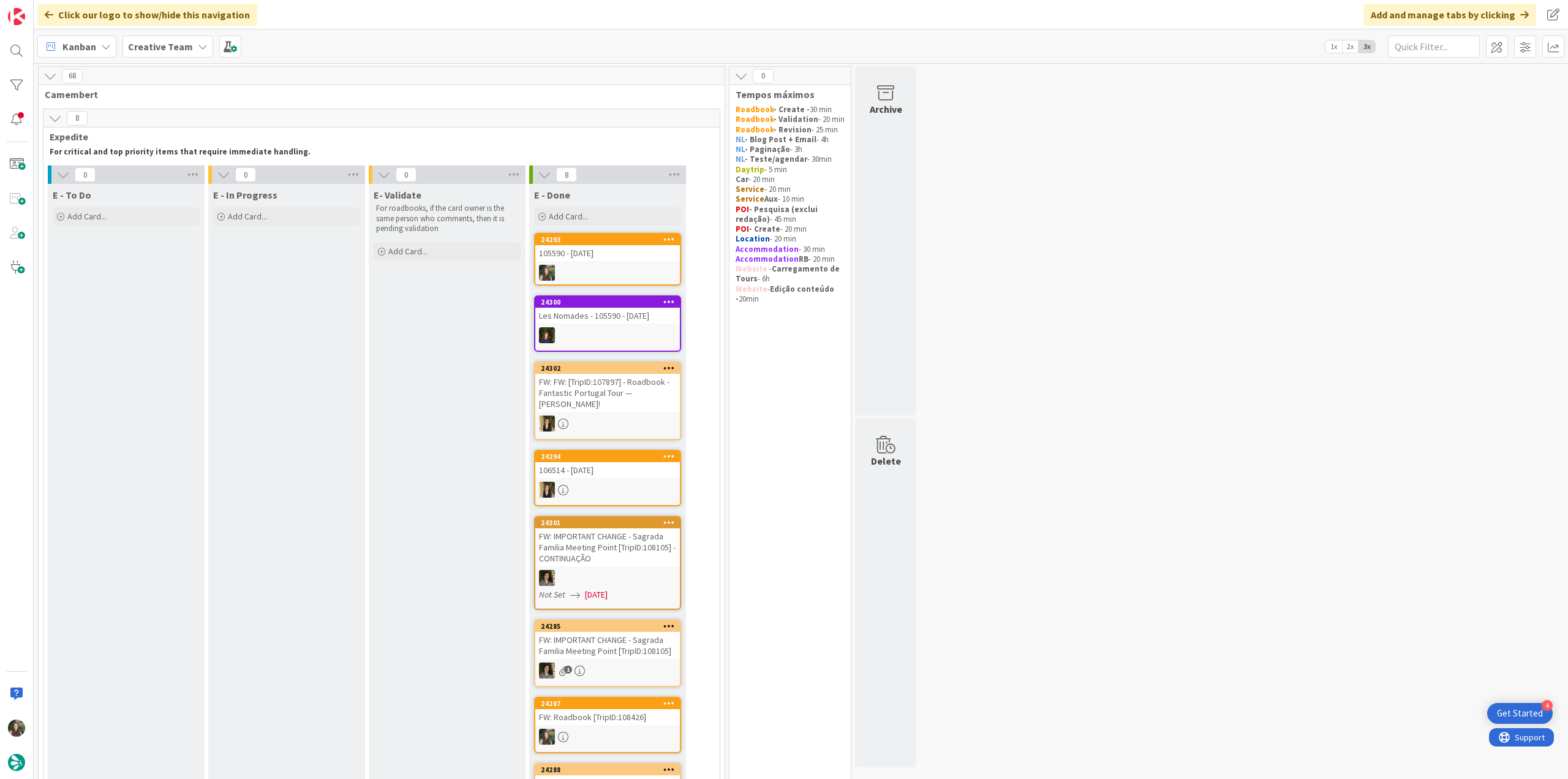
click at [591, 253] on div "105590 - [DATE]" at bounding box center [608, 253] width 145 height 16
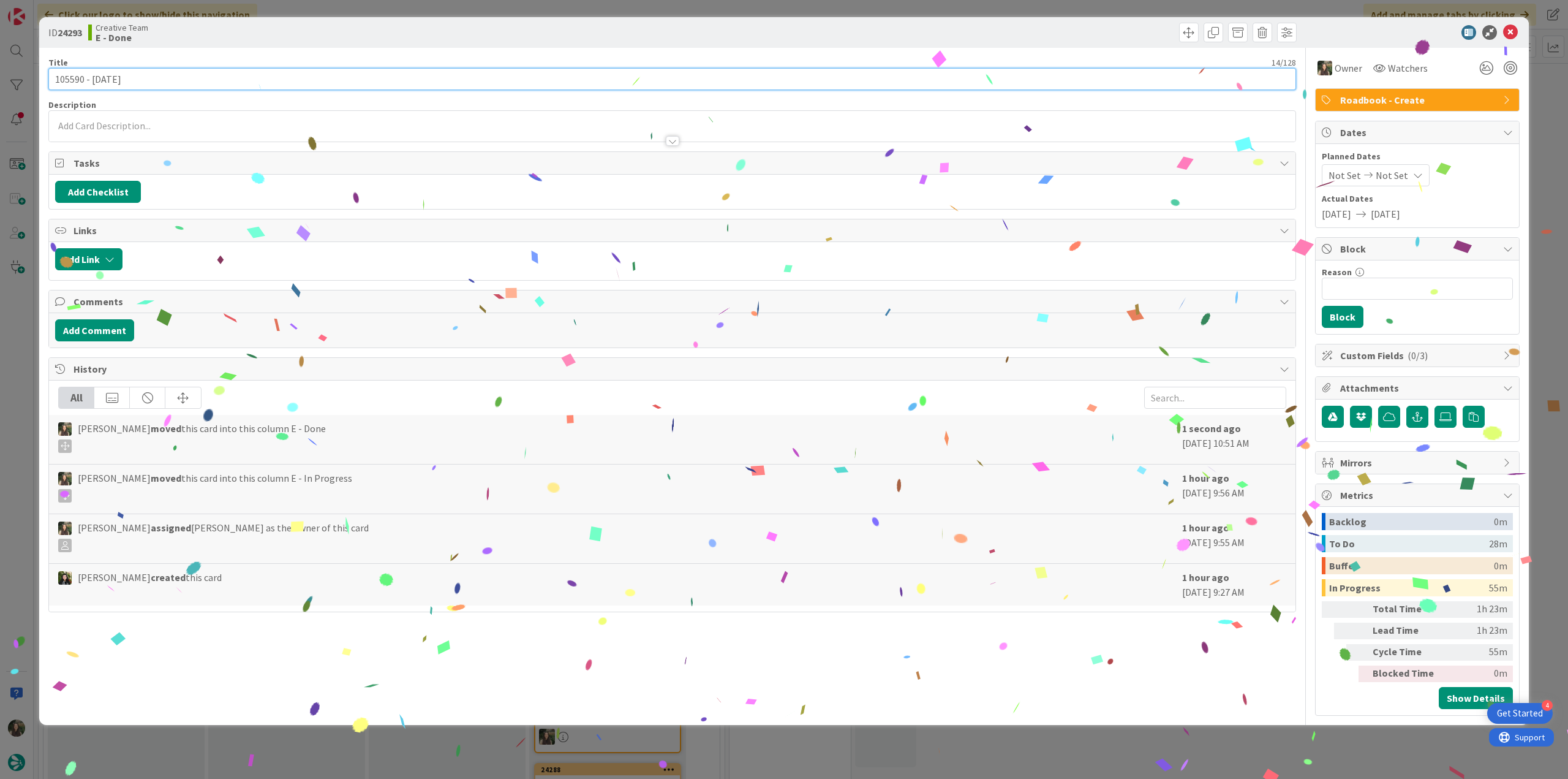
drag, startPoint x: 138, startPoint y: 80, endPoint x: 18, endPoint y: 102, distance: 122.0
click at [16, 89] on div "ID 24293 Creative Team E - Done Title 14 / 128 105590 - [DATE] Description Owne…" at bounding box center [784, 390] width 1568 height 779
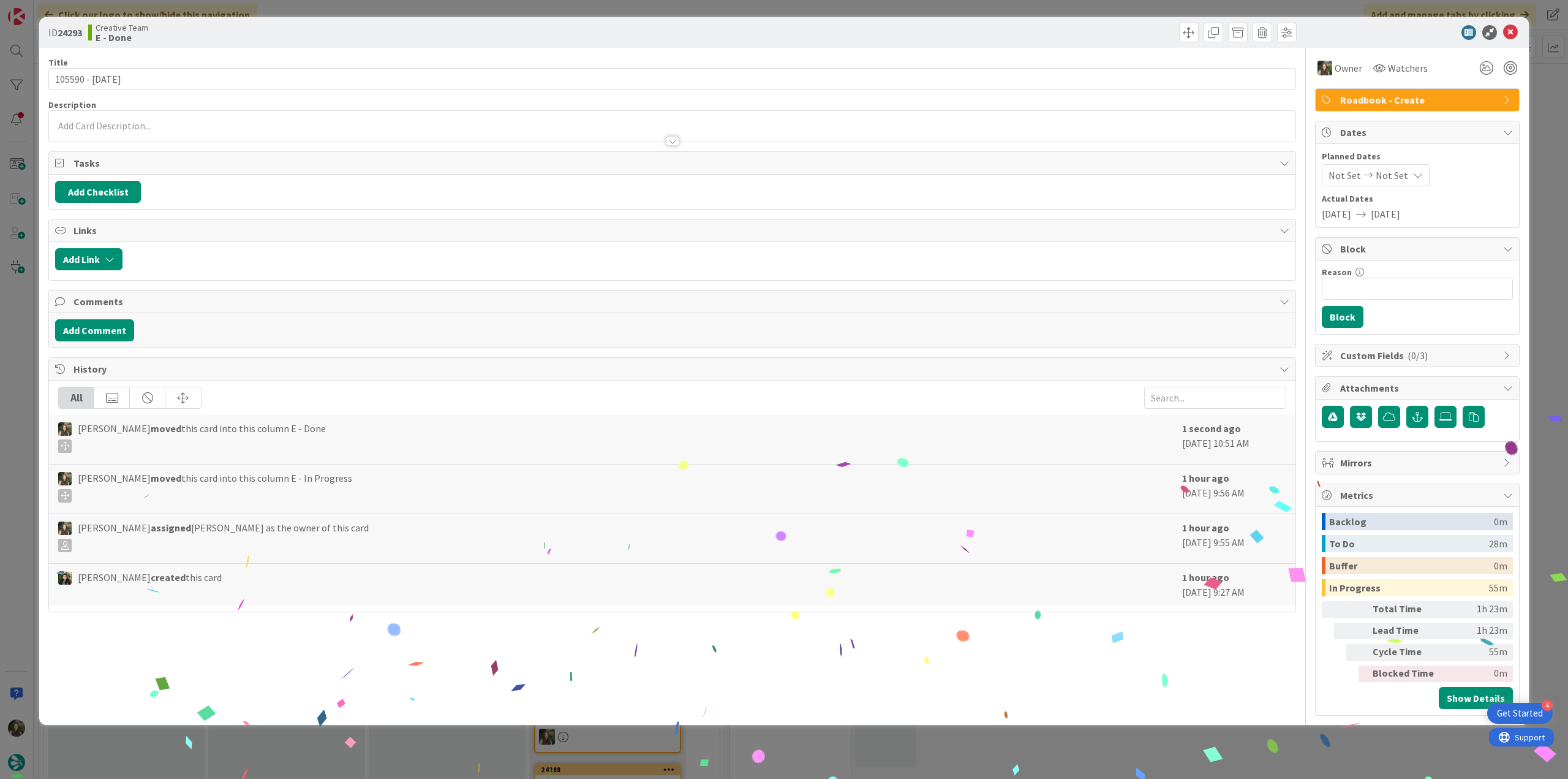
drag, startPoint x: 24, startPoint y: 328, endPoint x: 88, endPoint y: 317, distance: 64.9
click at [25, 328] on div "ID 24293 Creative Team E - Done Title 14 / 128 105590 - [DATE] Description Owne…" at bounding box center [784, 390] width 1568 height 779
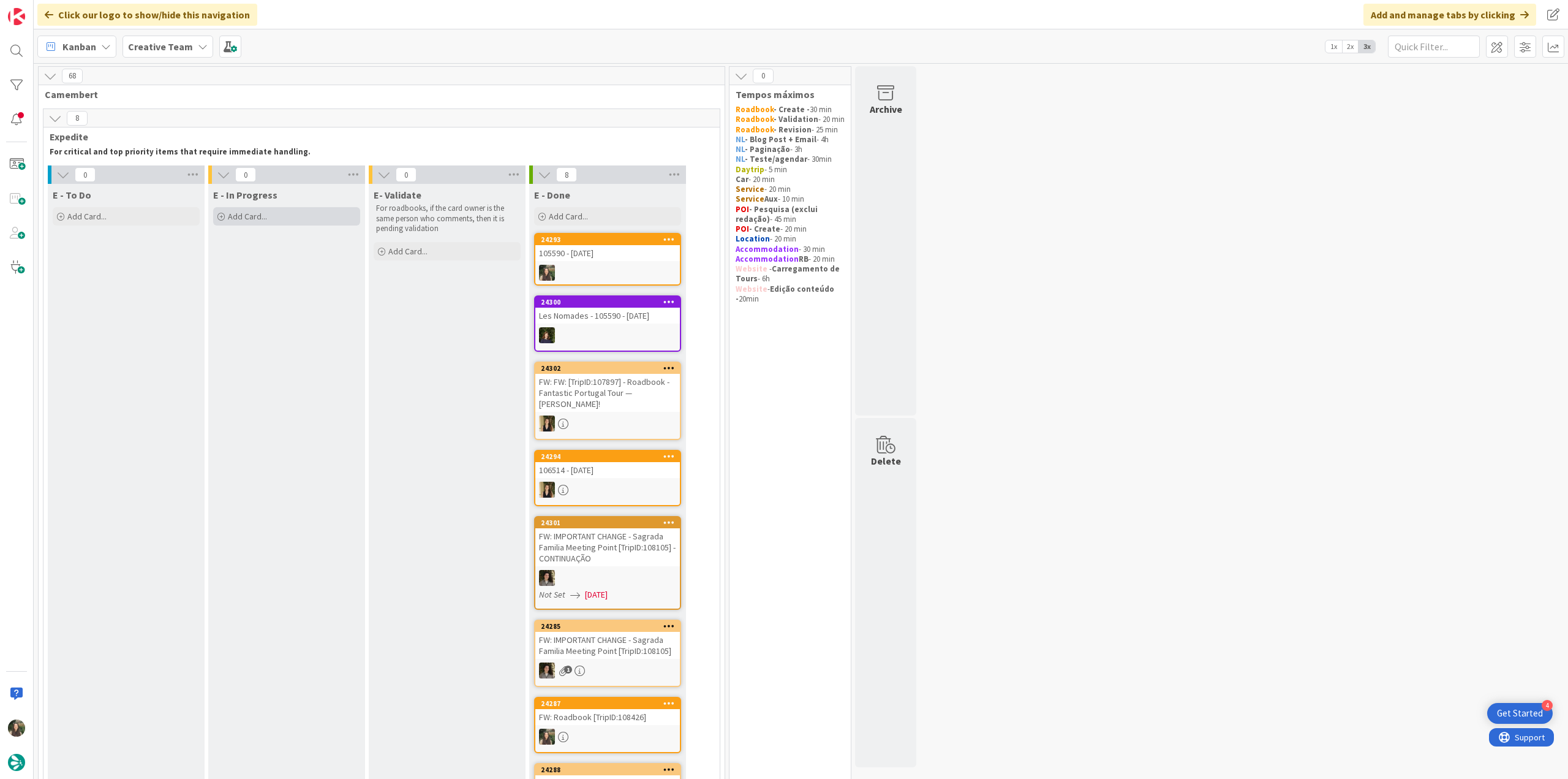
click at [298, 219] on div "Add Card..." at bounding box center [287, 216] width 147 height 18
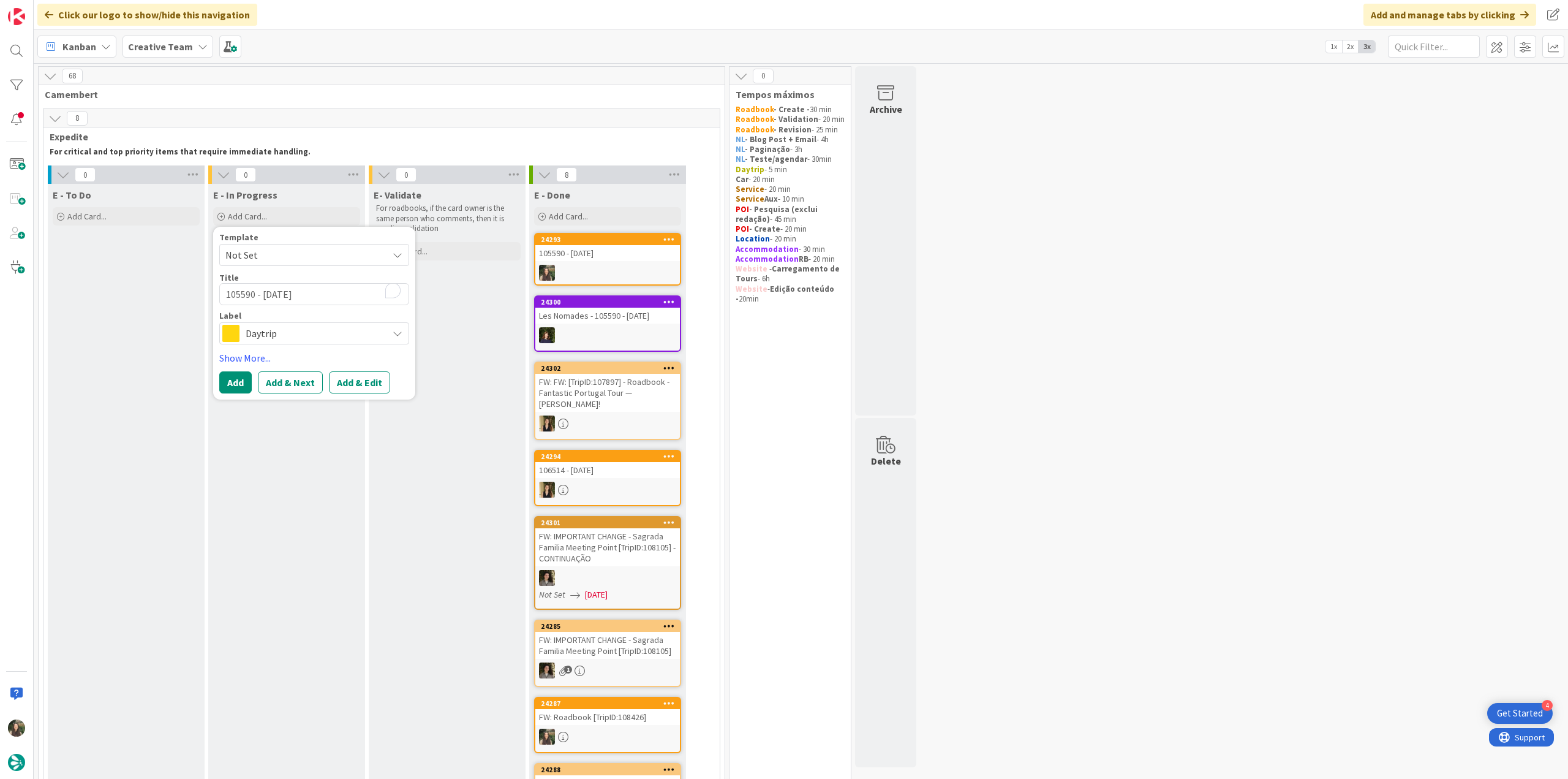
type textarea "x"
type textarea "105590 - [DATE]"
type textarea "x"
type textarea "105590 - 6 oct -"
type textarea "x"
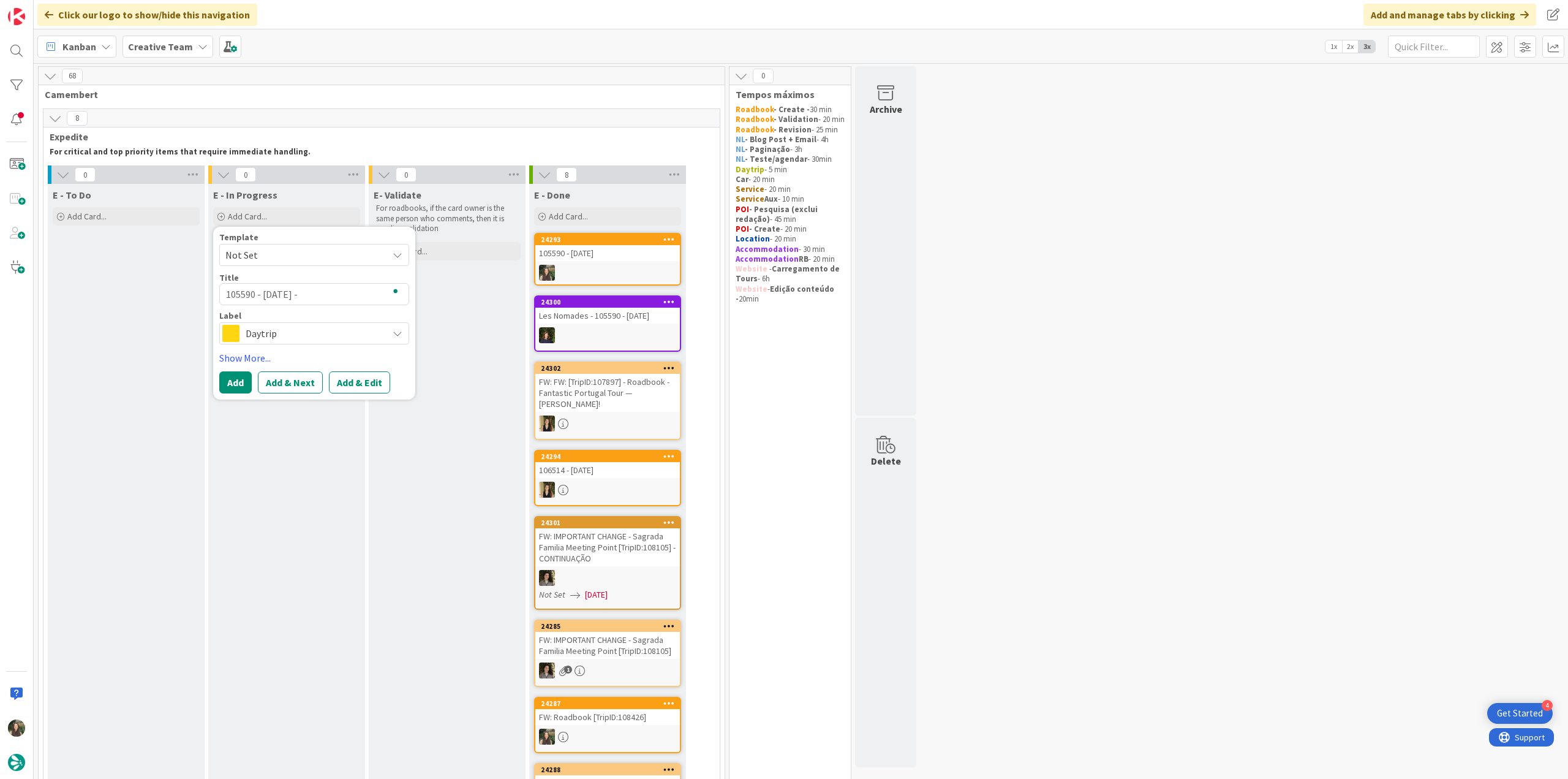
type textarea "105590 - 6 oct -"
type textarea "x"
type textarea "105590 - 6 oct -"
type textarea "x"
type textarea "105590 - 6 oct -"
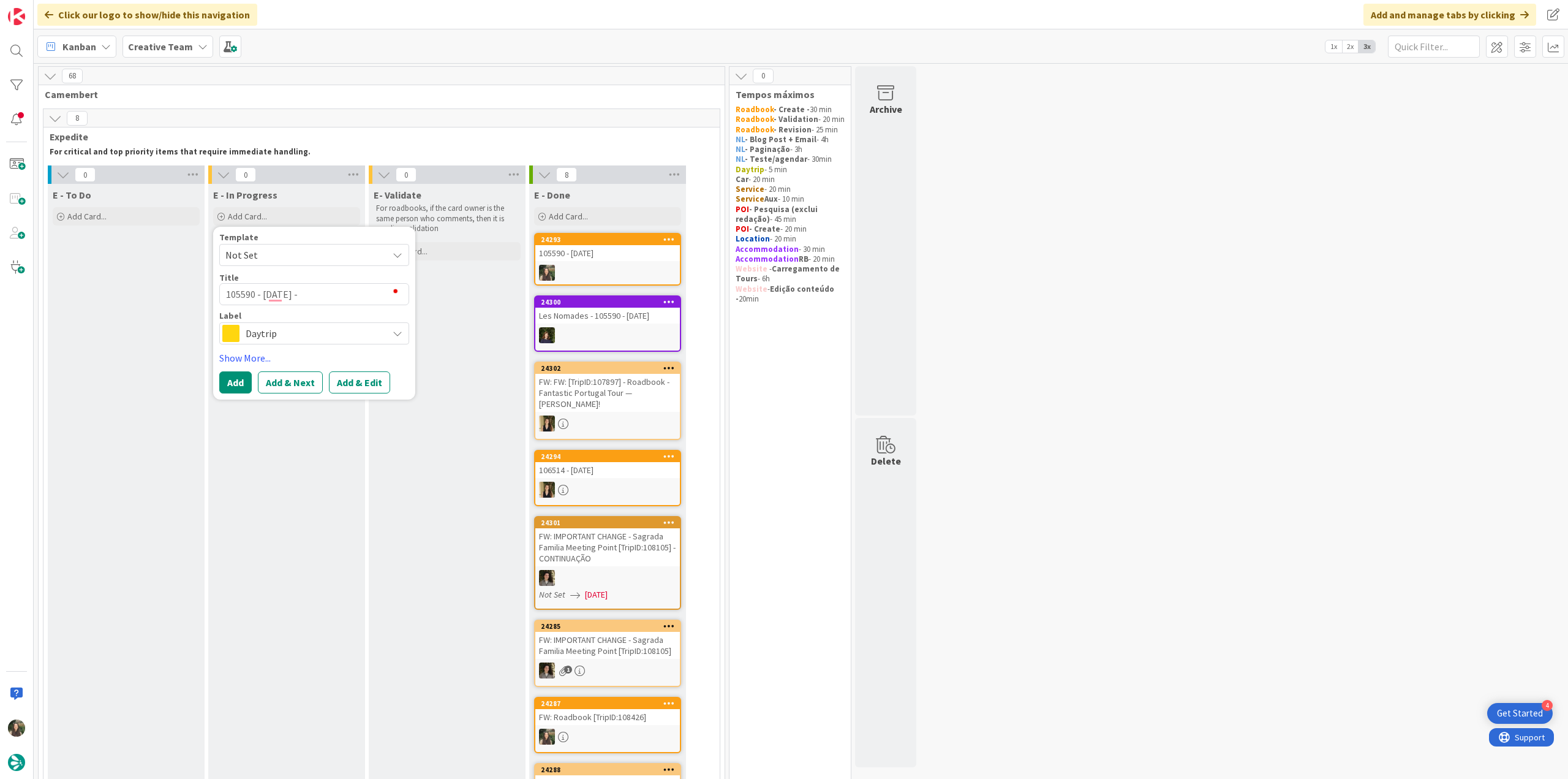
type textarea "x"
type textarea "105590 - 6 oct - c"
type textarea "x"
type textarea "105590 - 6 oct - co"
type textarea "x"
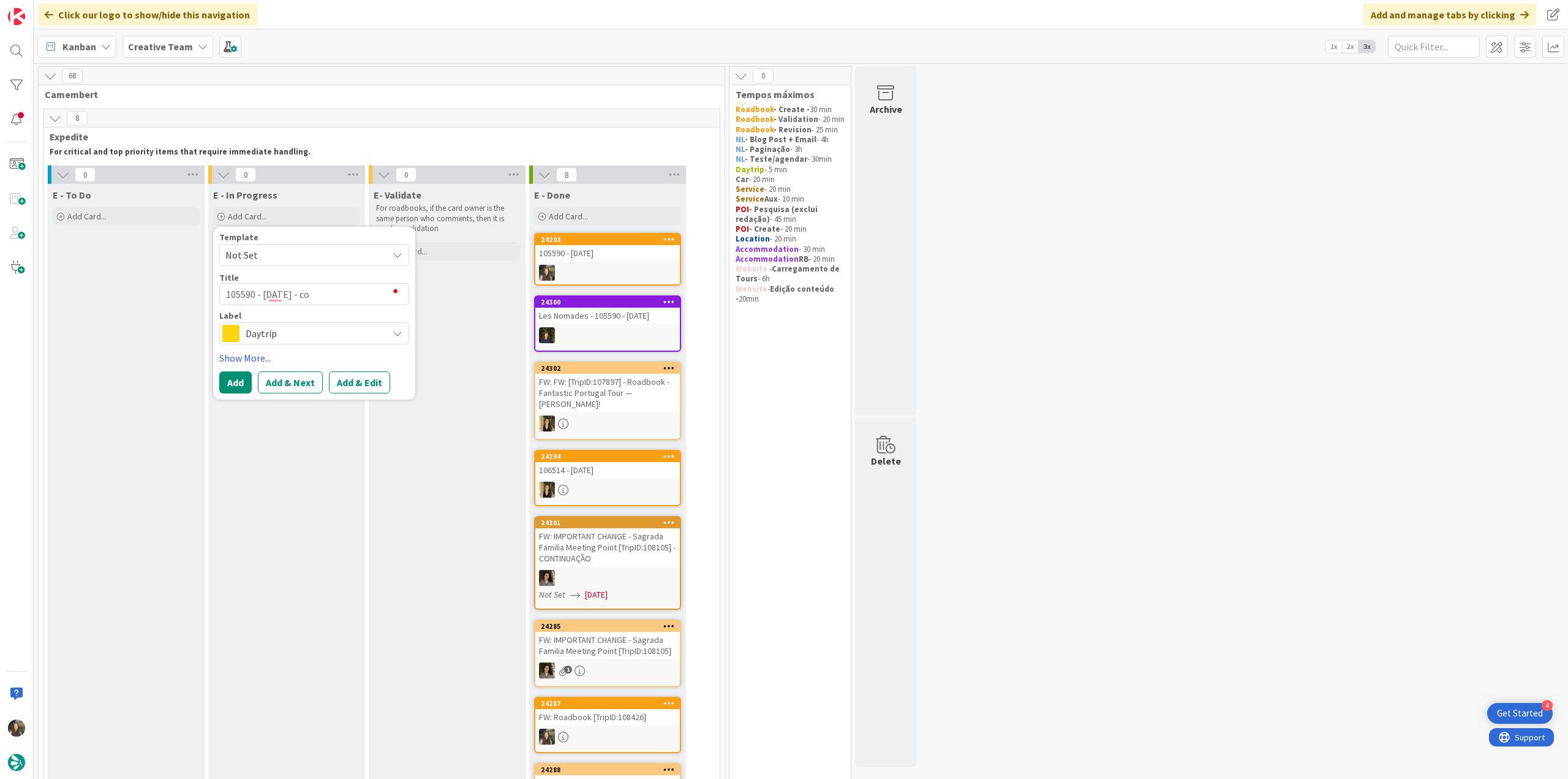
type textarea "105590 - 6 oct - con"
type textarea "x"
type textarea "105590 - 6 oct - conti"
type textarea "x"
type textarea "105590 - 6 oct - contin"
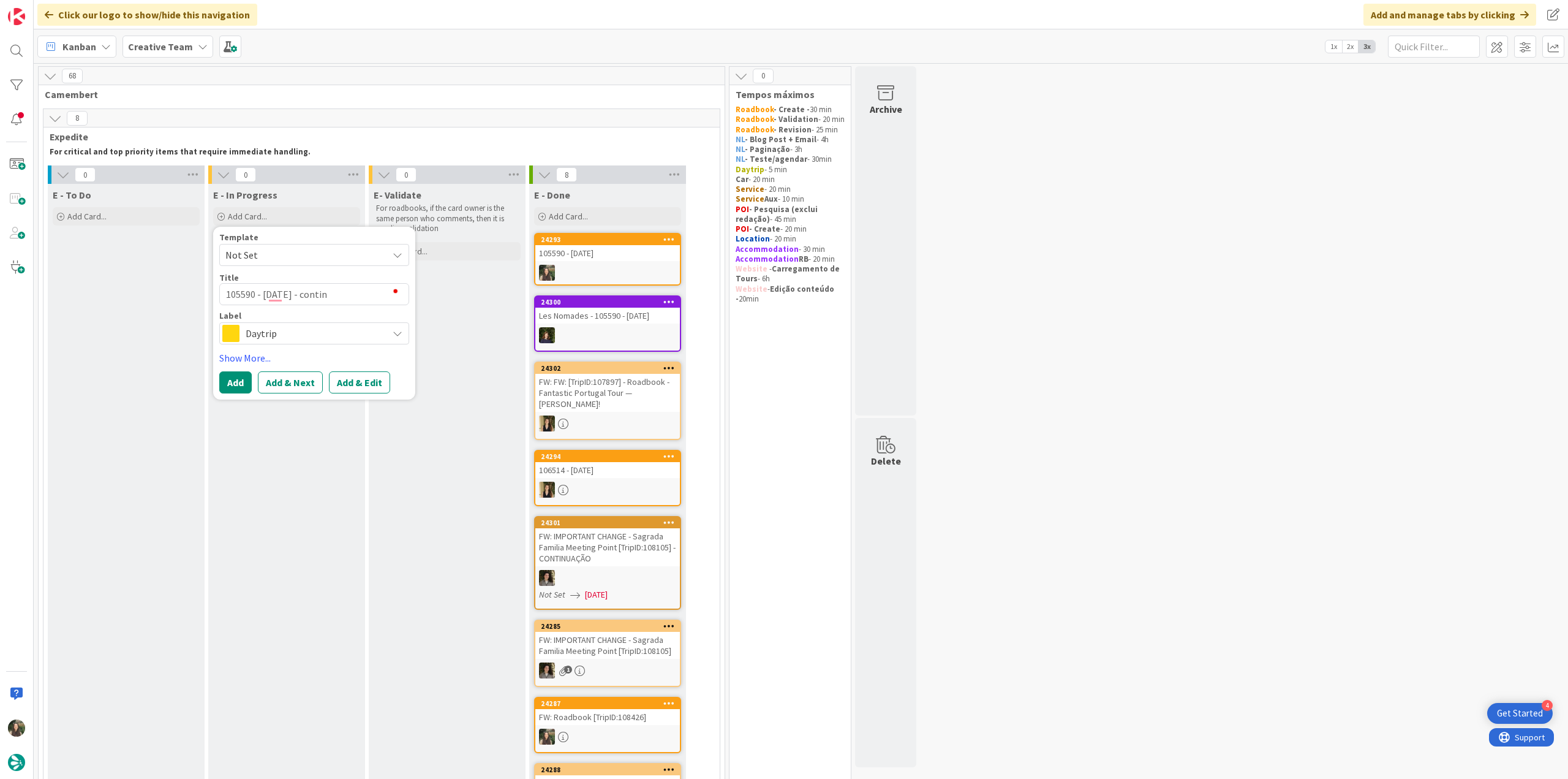
type textarea "x"
type textarea "105590 - 6 oct - continu"
type textarea "x"
type textarea "105590 - 6 oct - continua"
type textarea "x"
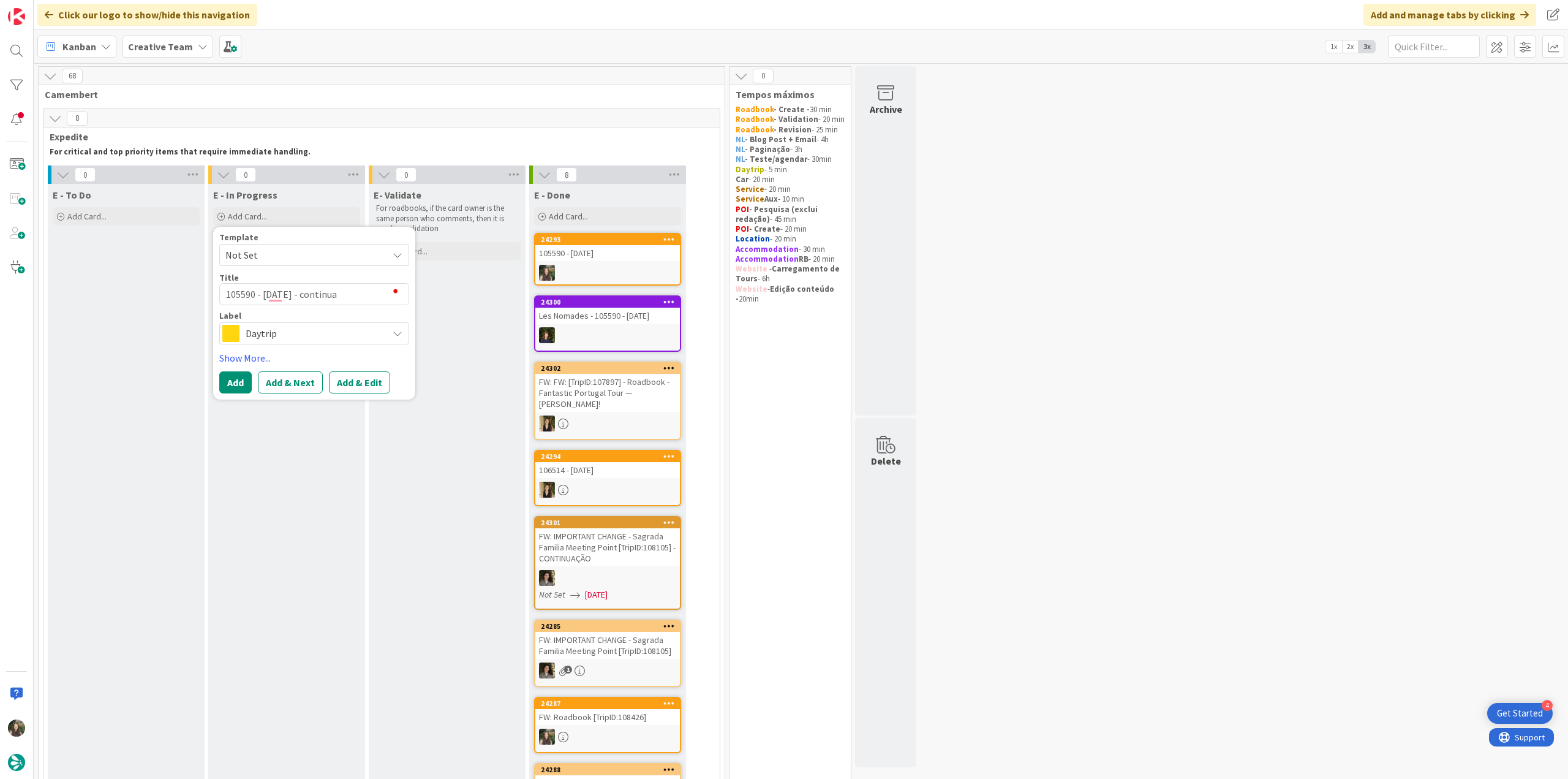
type textarea "105590 - 6 oct - continuaç"
type textarea "x"
type textarea "105590 - 6 oct - continuaçã"
type textarea "x"
type textarea "105590 - [DATE] - continuação"
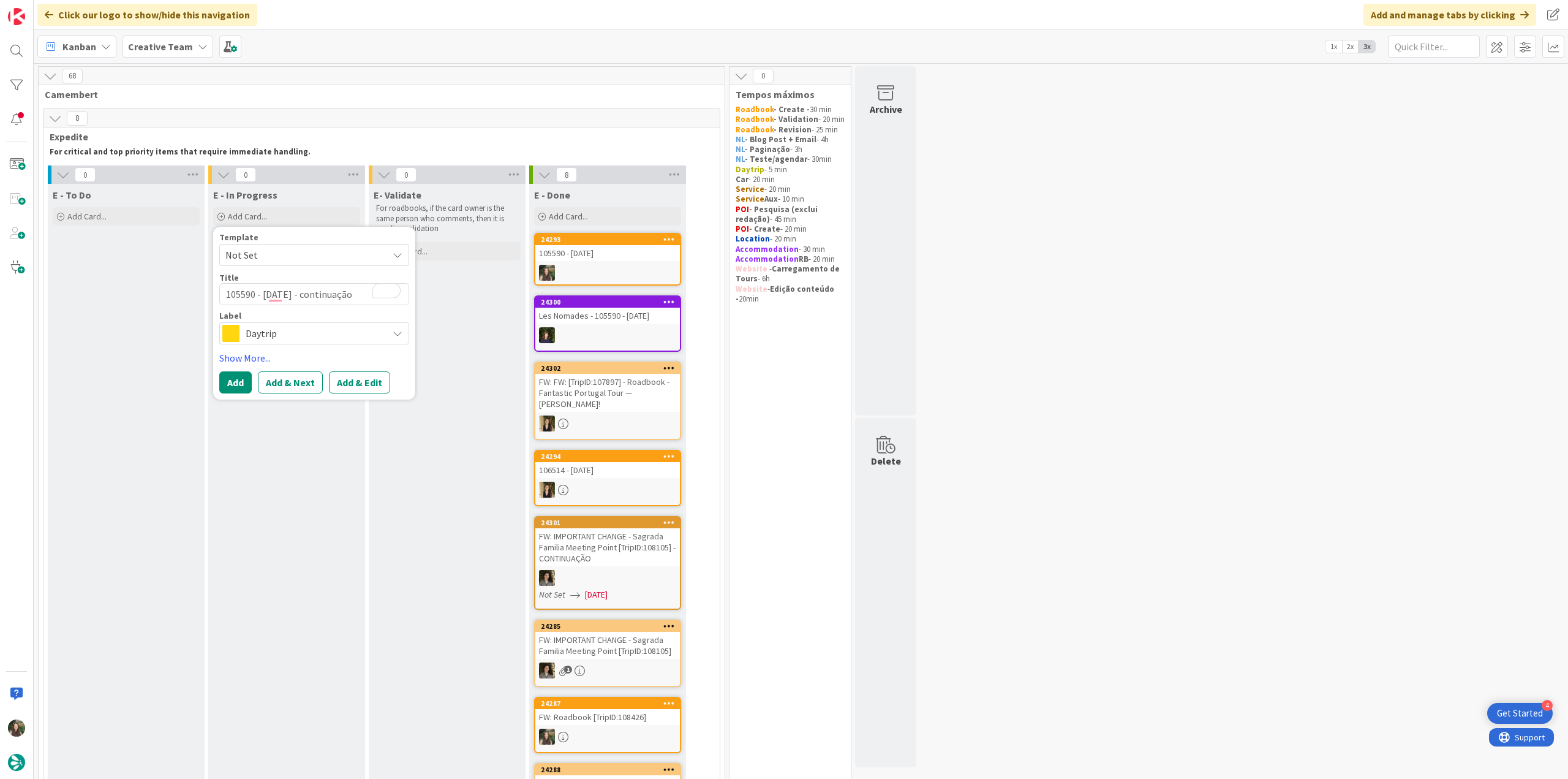
click at [319, 338] on span "Daytrip" at bounding box center [314, 333] width 136 height 17
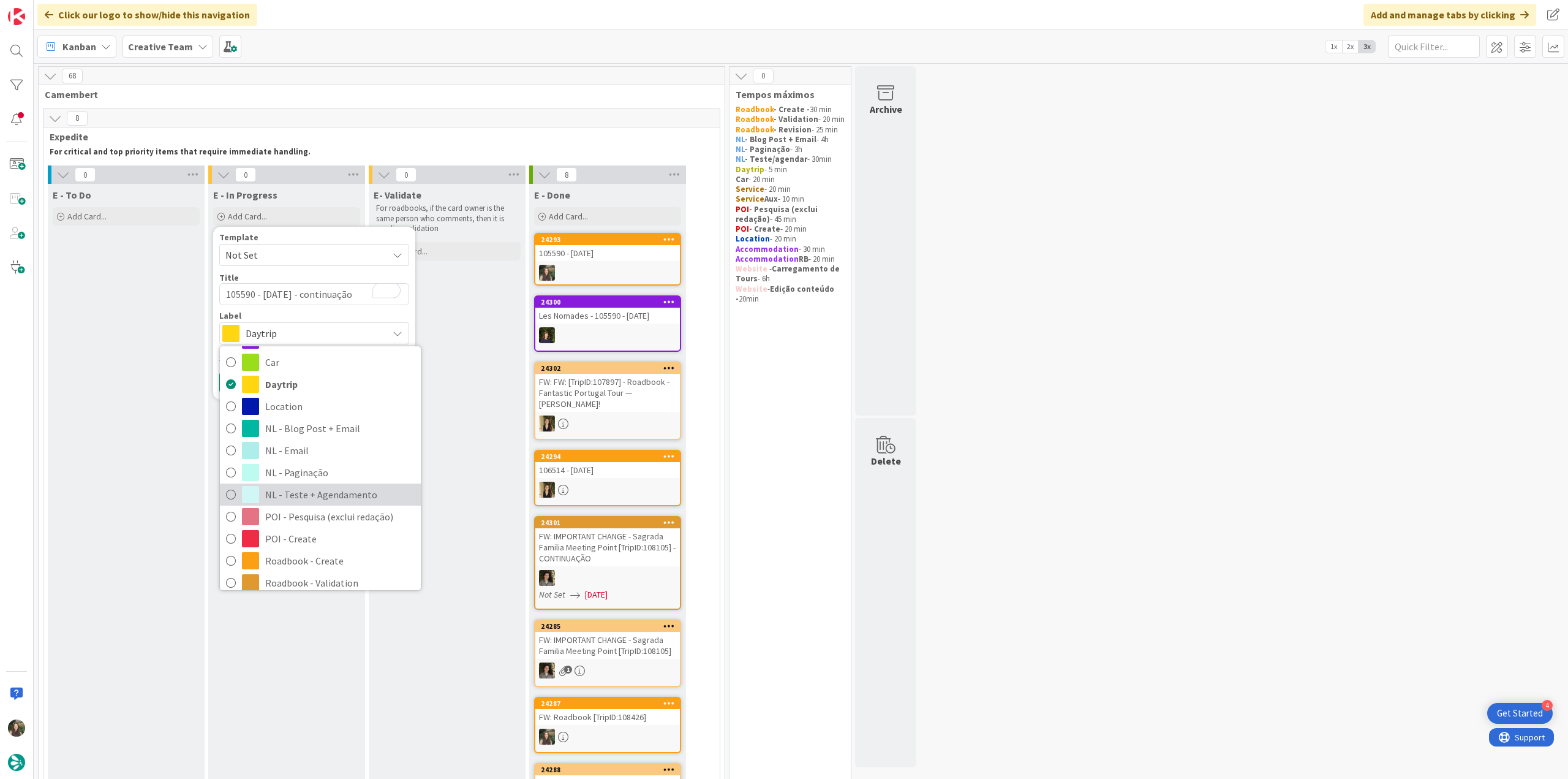
scroll to position [61, 0]
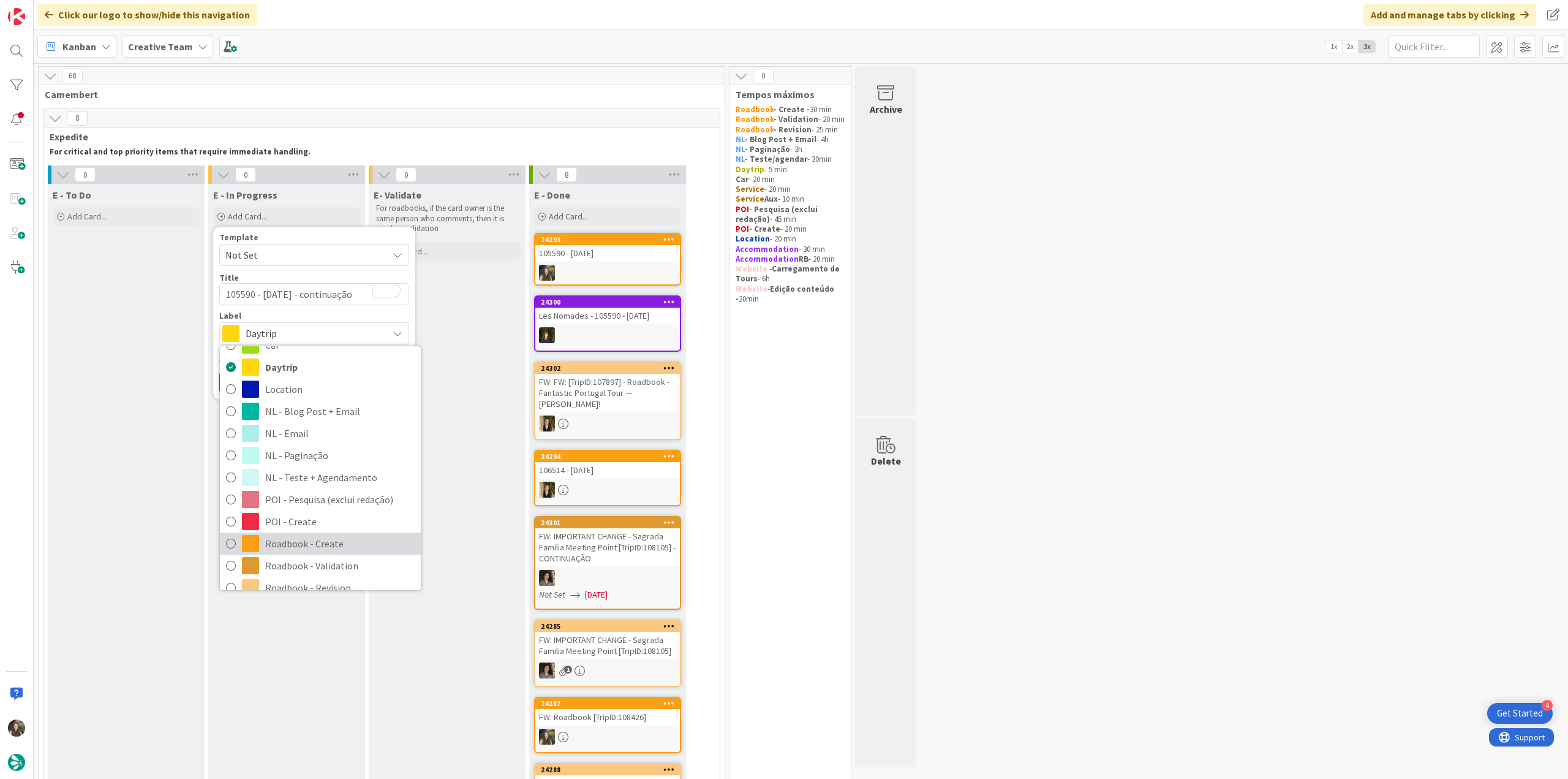
click at [315, 546] on span "Roadbook - Create" at bounding box center [340, 543] width 149 height 18
type textarea "x"
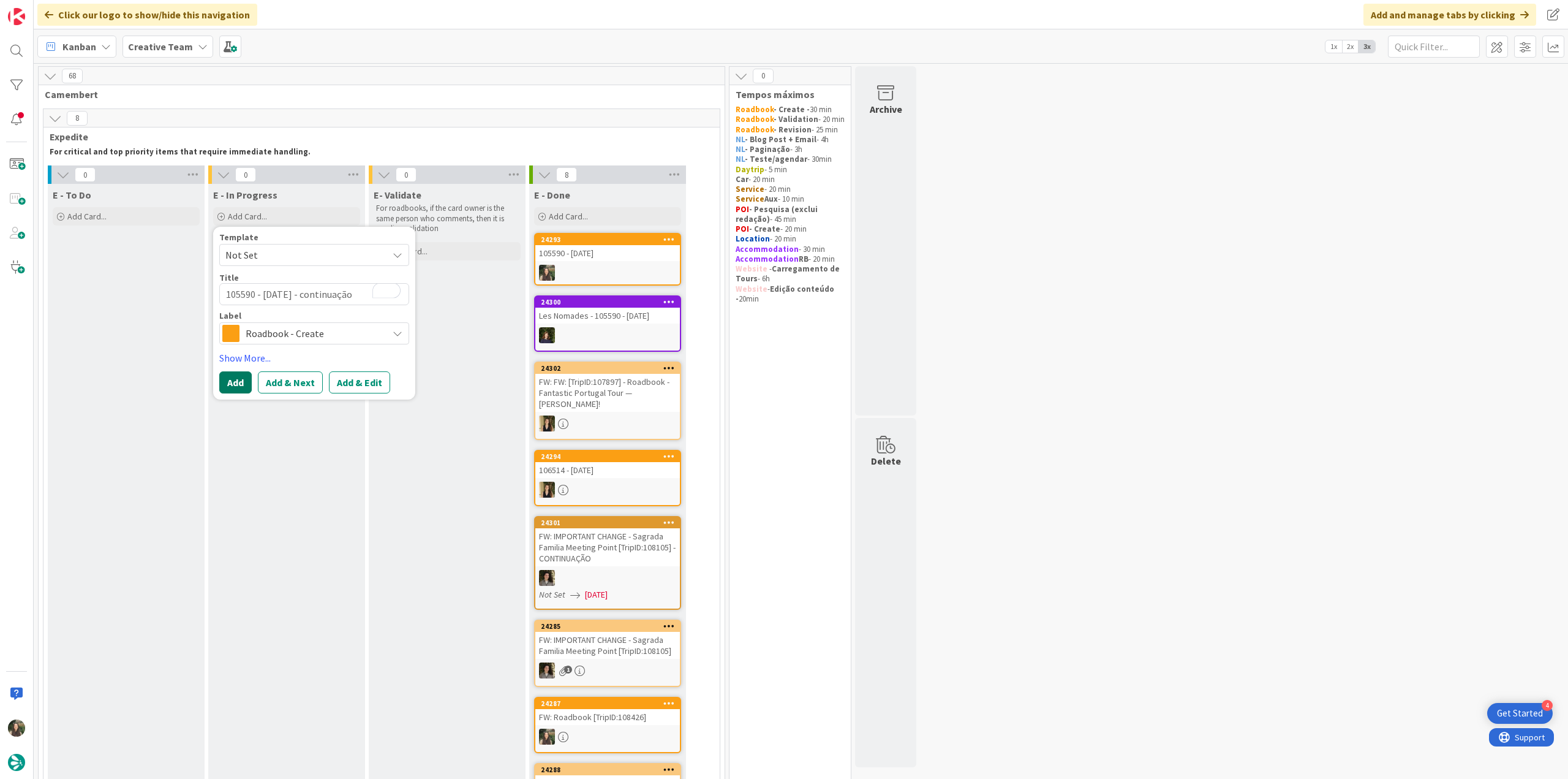
click at [234, 378] on button "Add" at bounding box center [236, 382] width 32 height 22
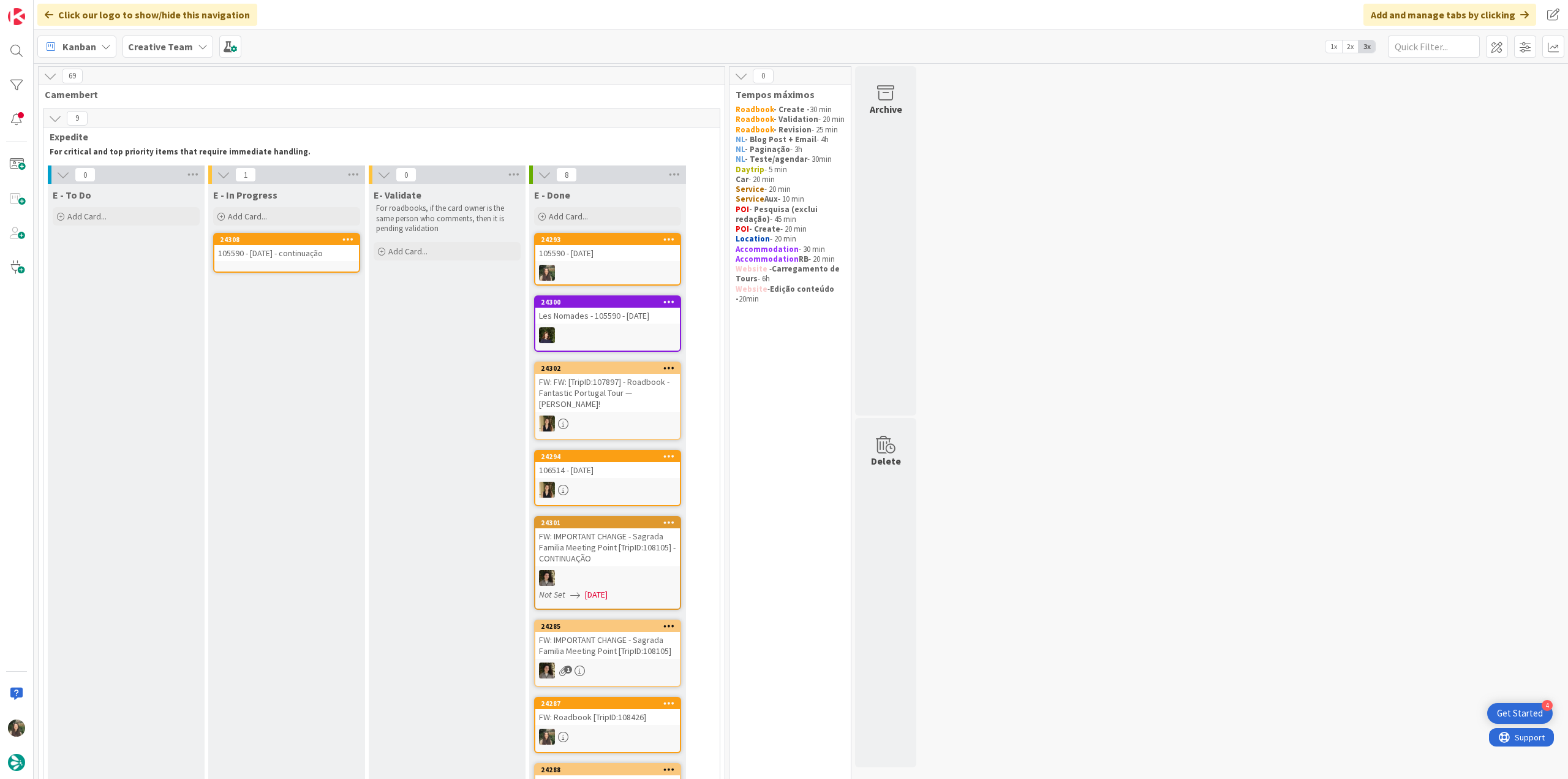
click at [271, 261] on div "24308 105590 - 6 oct - continuação" at bounding box center [287, 253] width 147 height 40
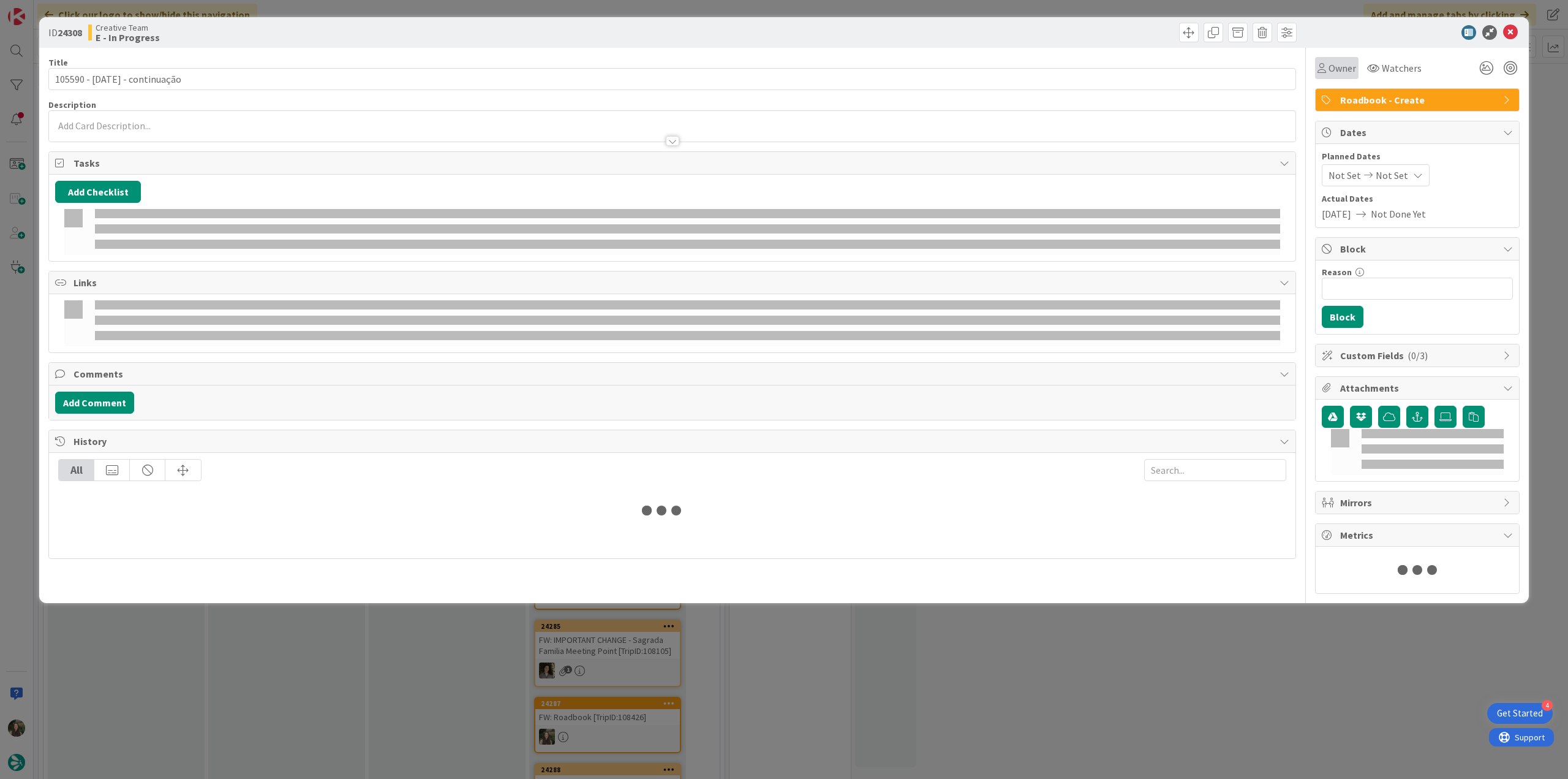
click at [1334, 70] on span "Owner" at bounding box center [1342, 67] width 27 height 15
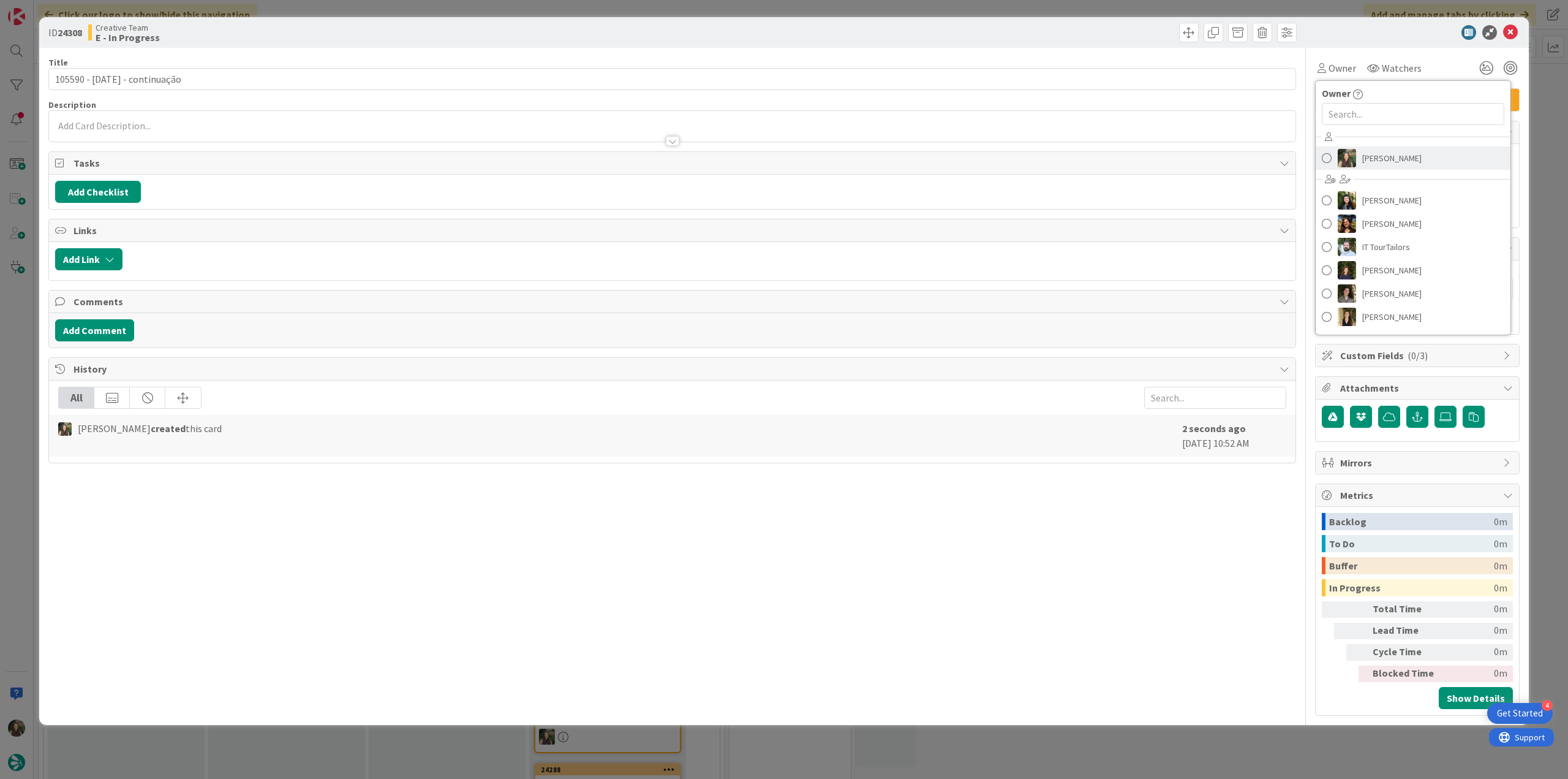
click at [1365, 155] on span "[PERSON_NAME]" at bounding box center [1392, 158] width 60 height 18
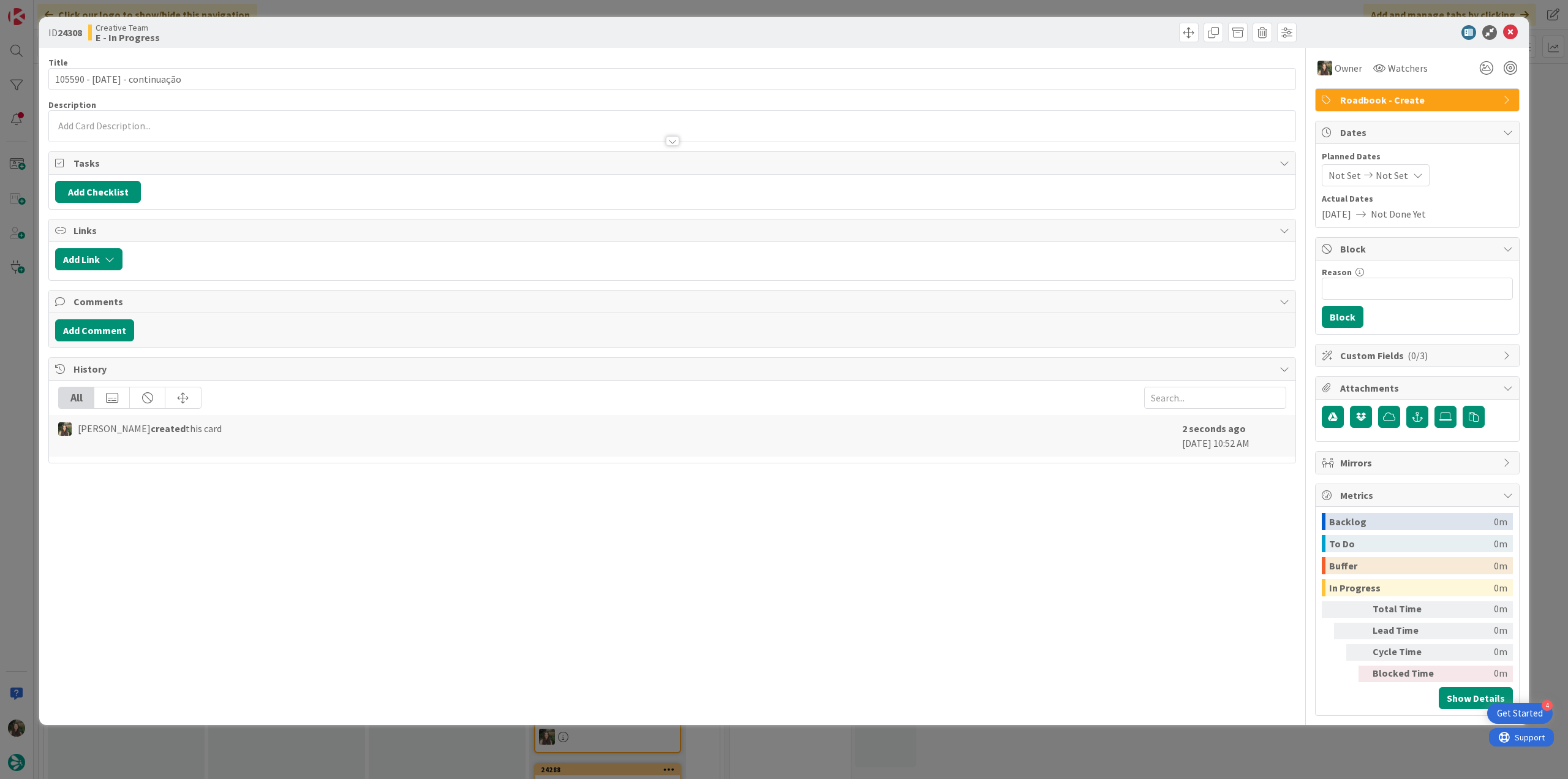
click at [1548, 107] on div "ID 24308 Creative Team E - In Progress Title 28 / 128 105590 - 6 oct - continua…" at bounding box center [784, 390] width 1568 height 779
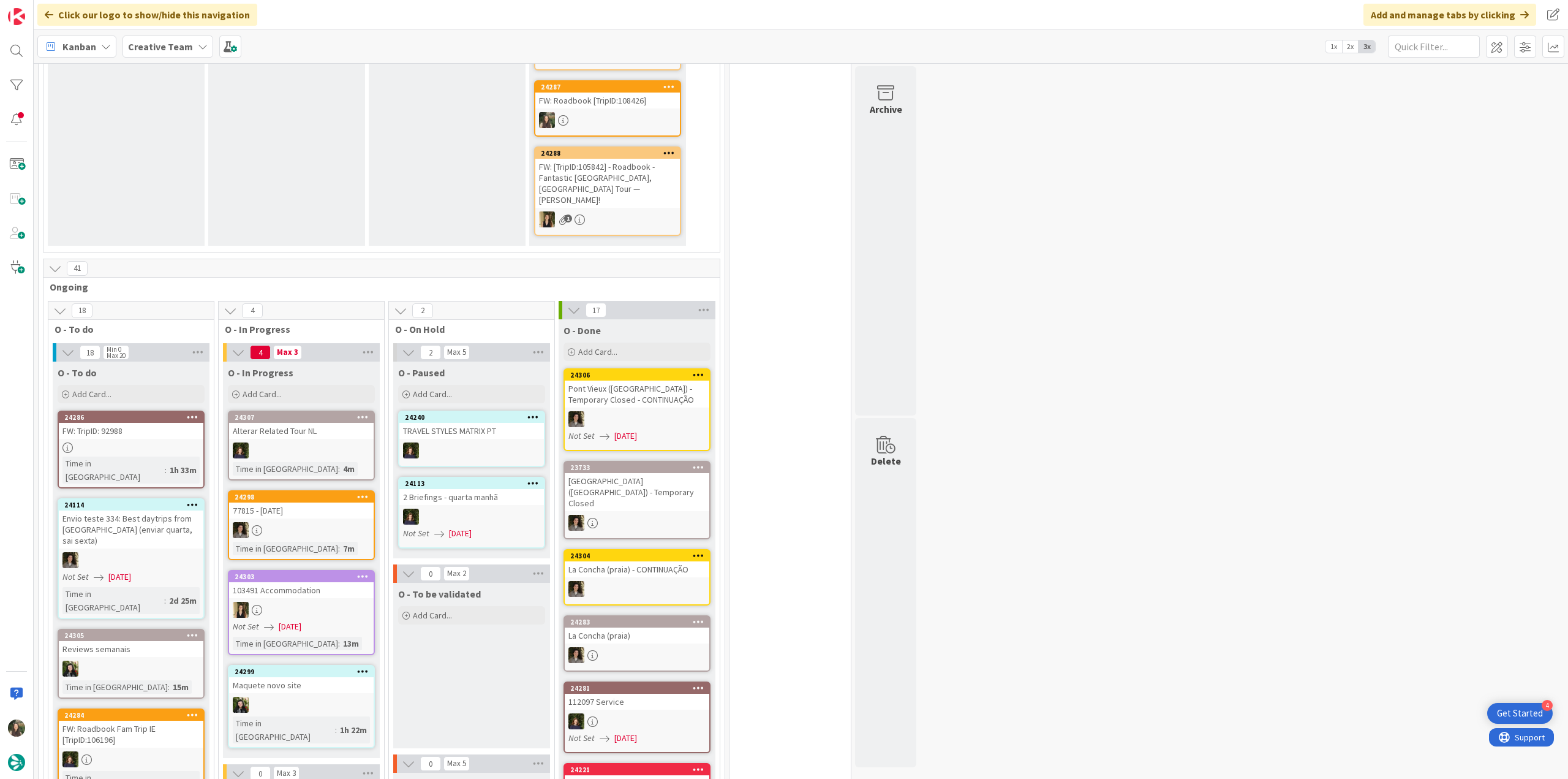
scroll to position [735, 0]
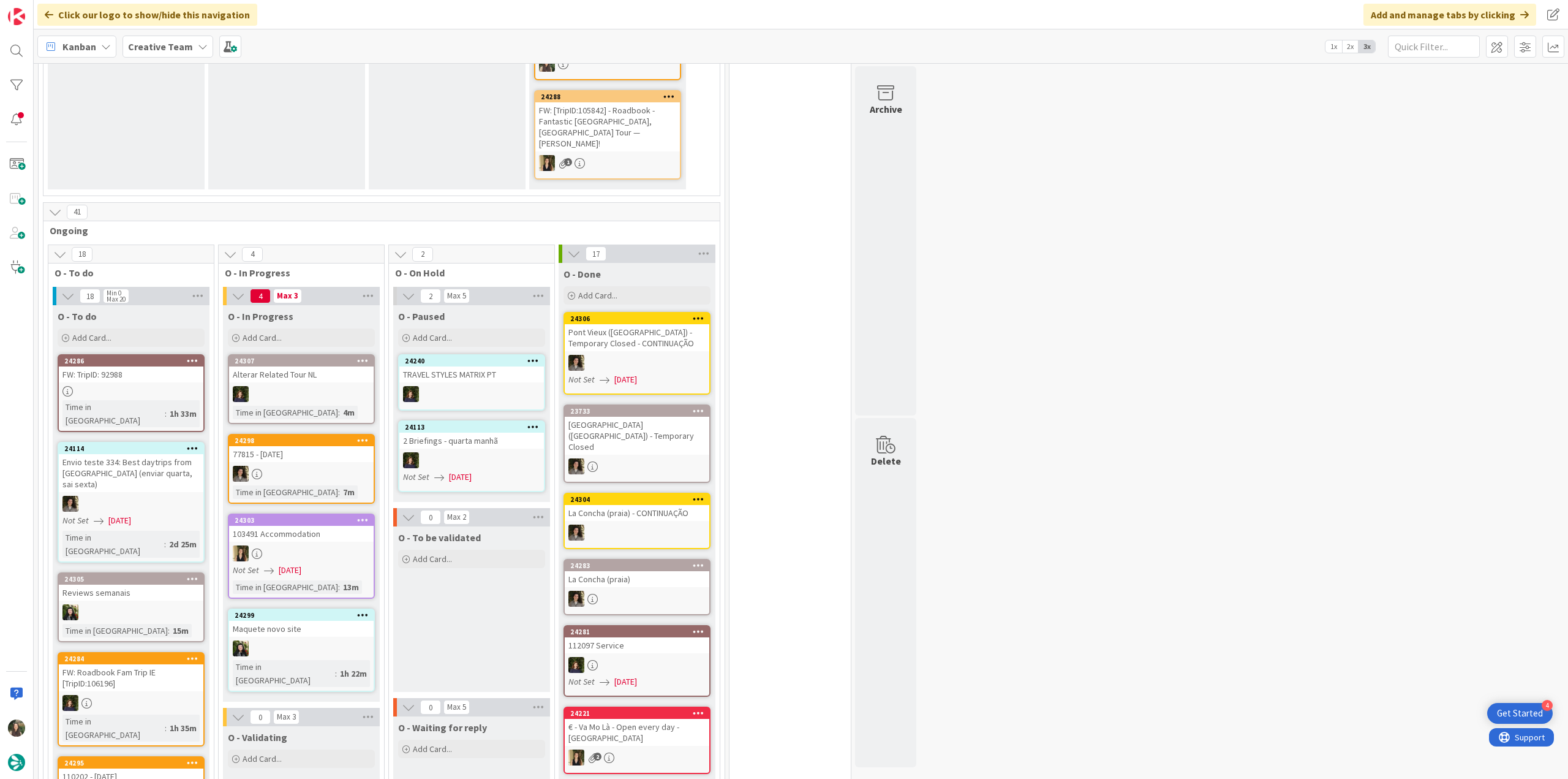
click at [163, 366] on div "FW: TripID: 92988" at bounding box center [131, 374] width 145 height 16
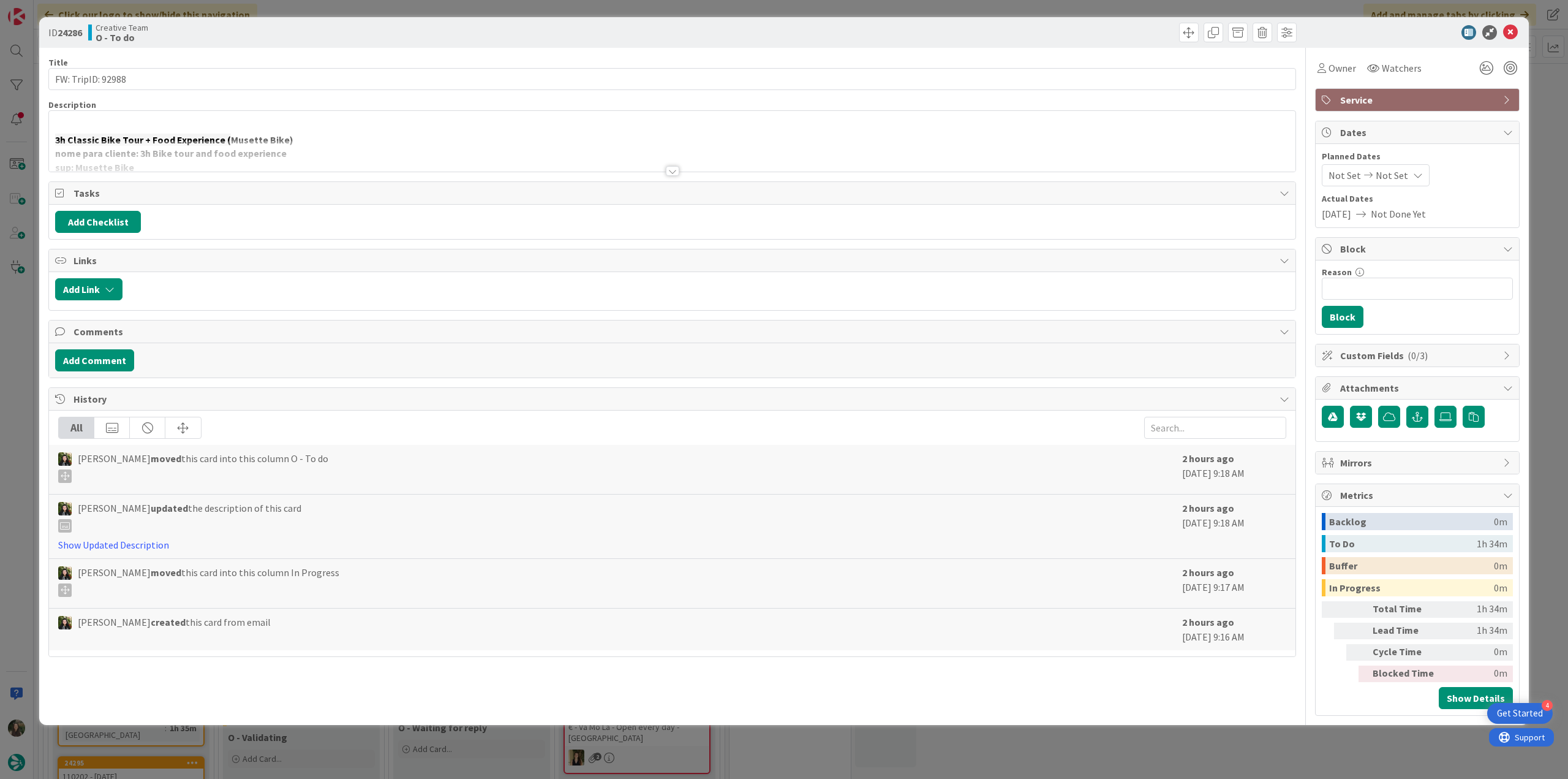
click at [376, 152] on div at bounding box center [672, 156] width 1247 height 32
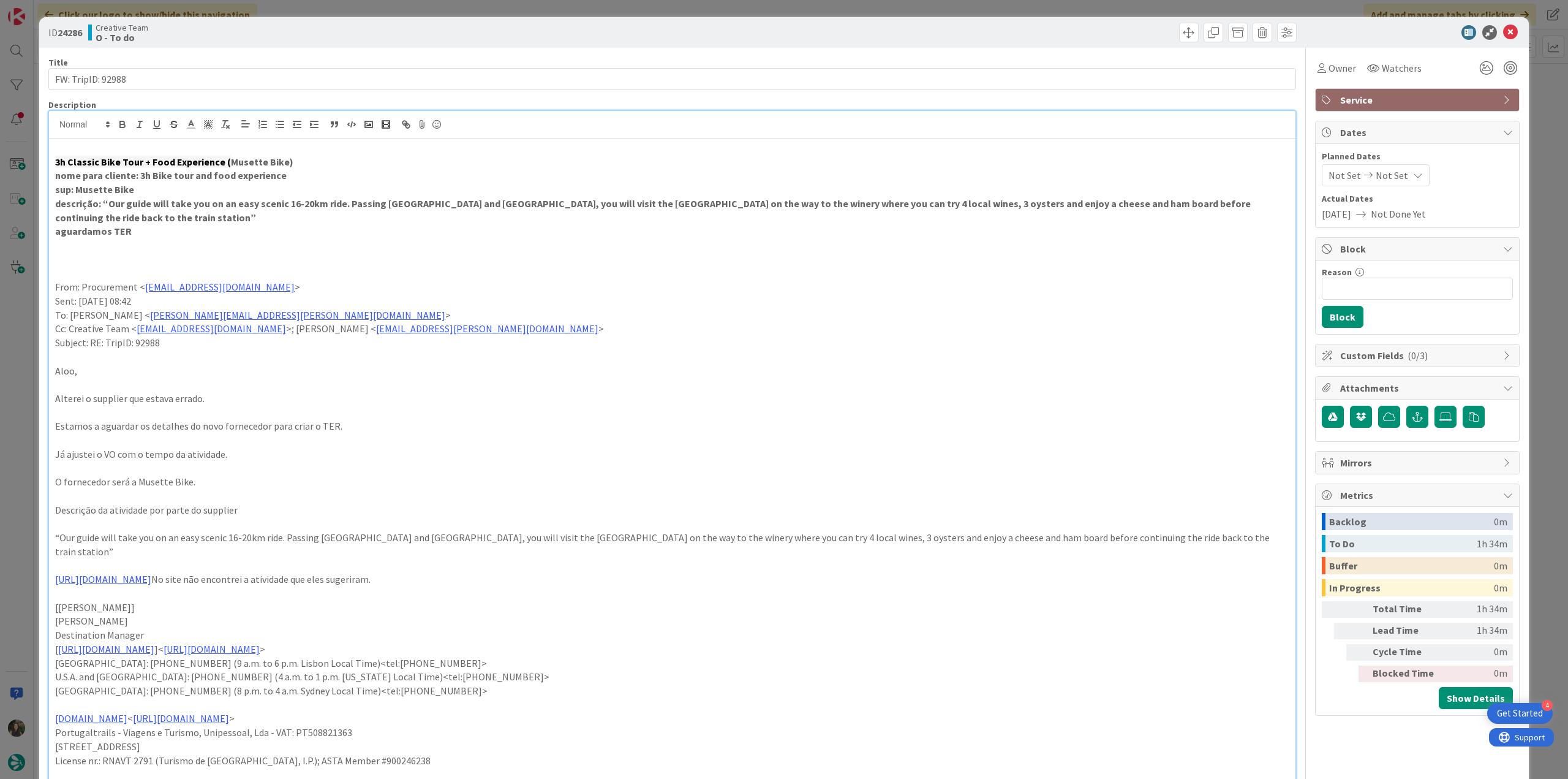
click at [27, 362] on div "ID 24286 Creative Team O - To do Title 17 / 128 FW: TripID: 92988 Description I…" at bounding box center [784, 390] width 1568 height 779
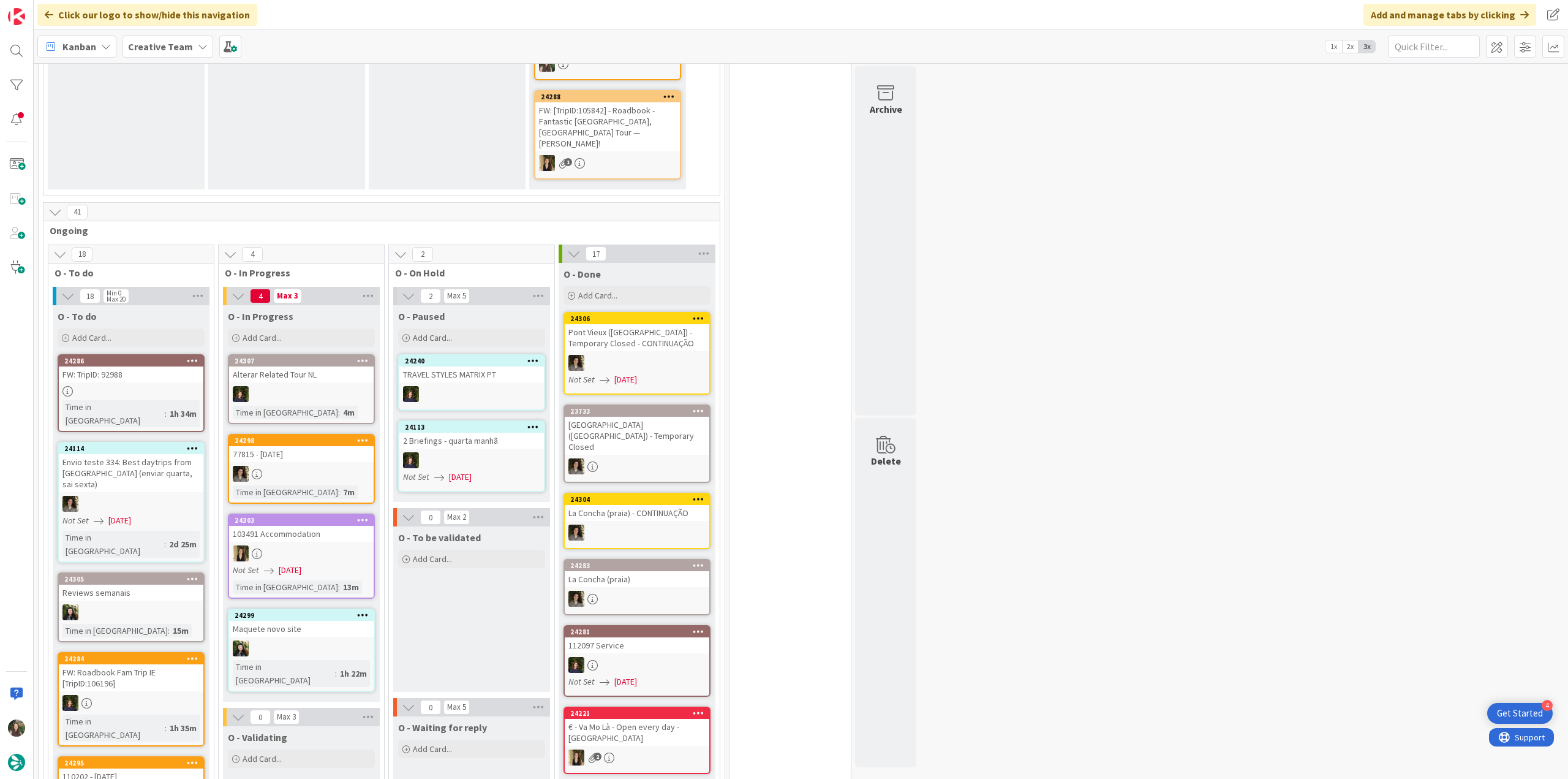
click at [171, 373] on div "24286 FW: TripID: 92988 Time in Column : 1h 34m" at bounding box center [131, 393] width 147 height 78
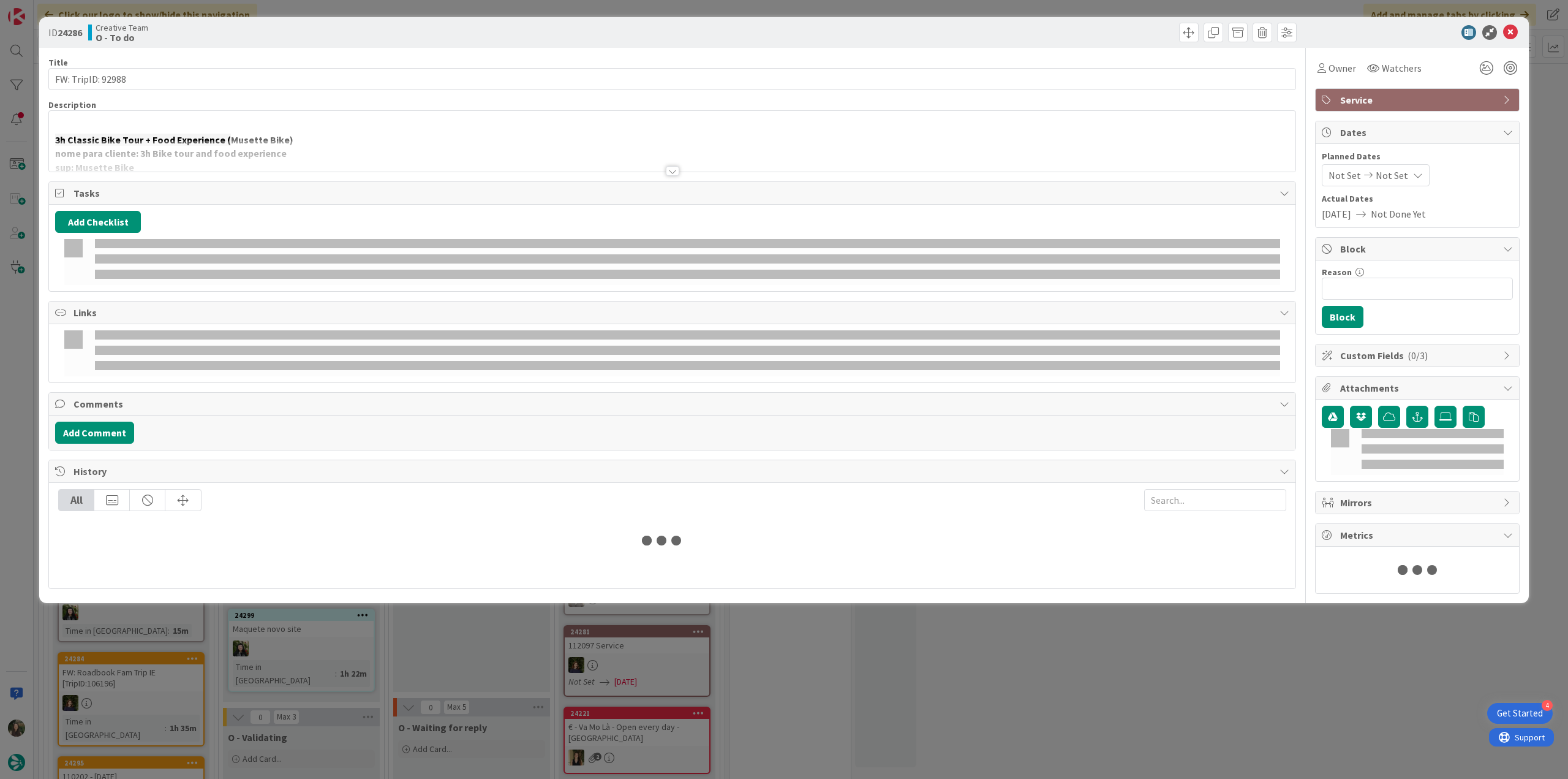
click at [9, 382] on div "ID 24286 Creative Team O - To do Title 17 / 128 FW: TripID: 92988 Description 3…" at bounding box center [784, 390] width 1568 height 779
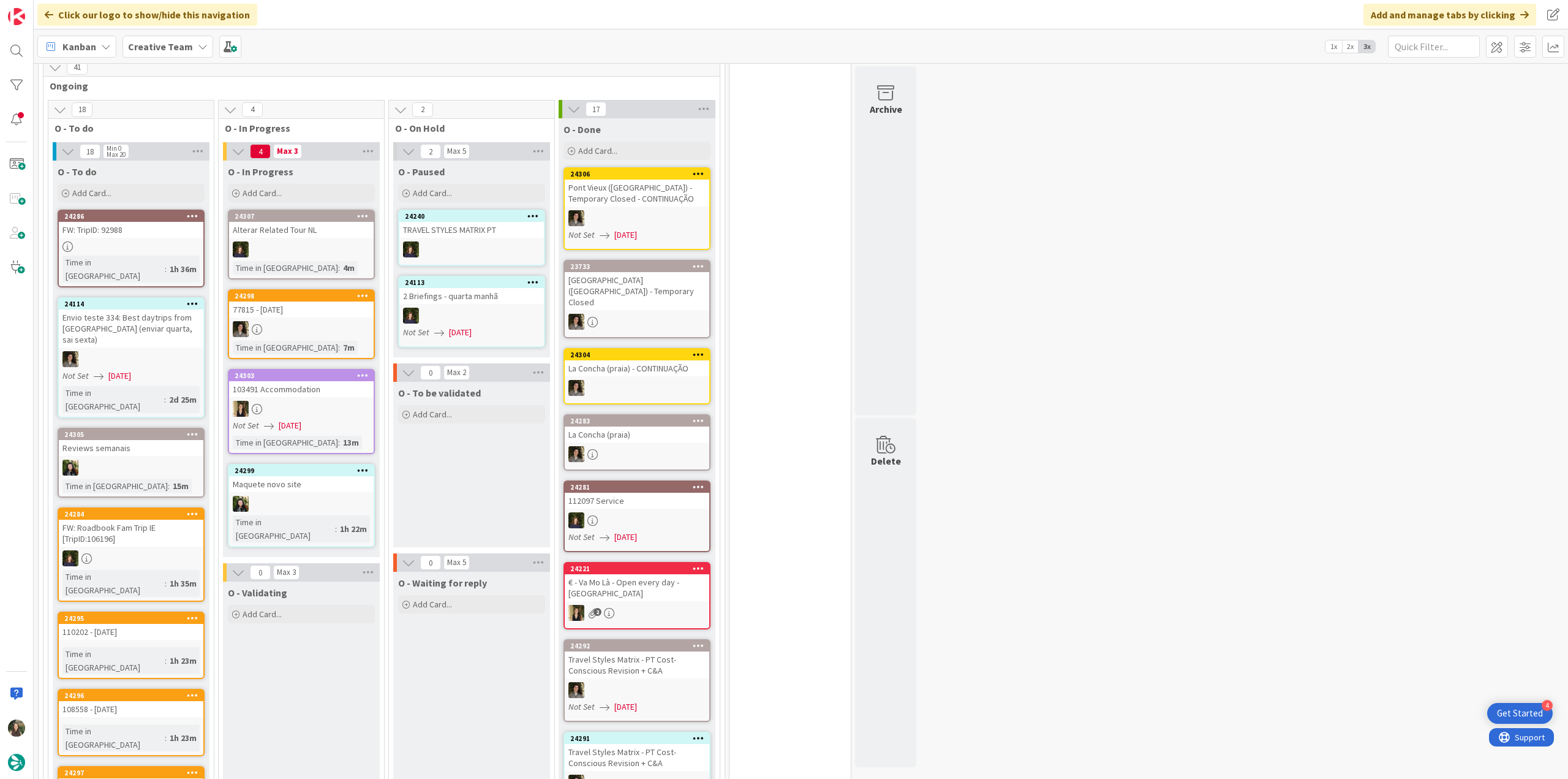
scroll to position [980, 0]
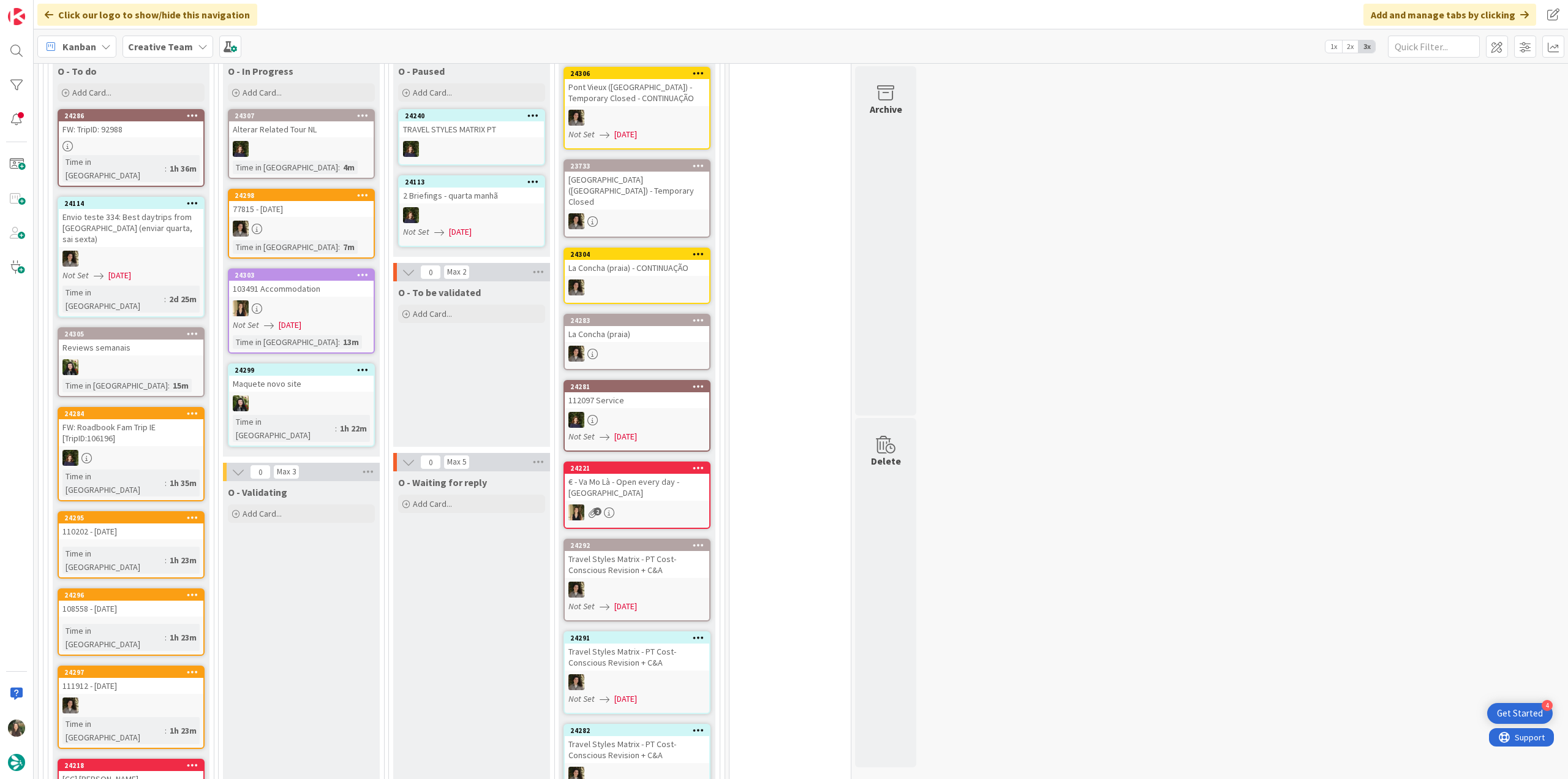
click at [179, 524] on div "110202 - [DATE]" at bounding box center [131, 531] width 145 height 16
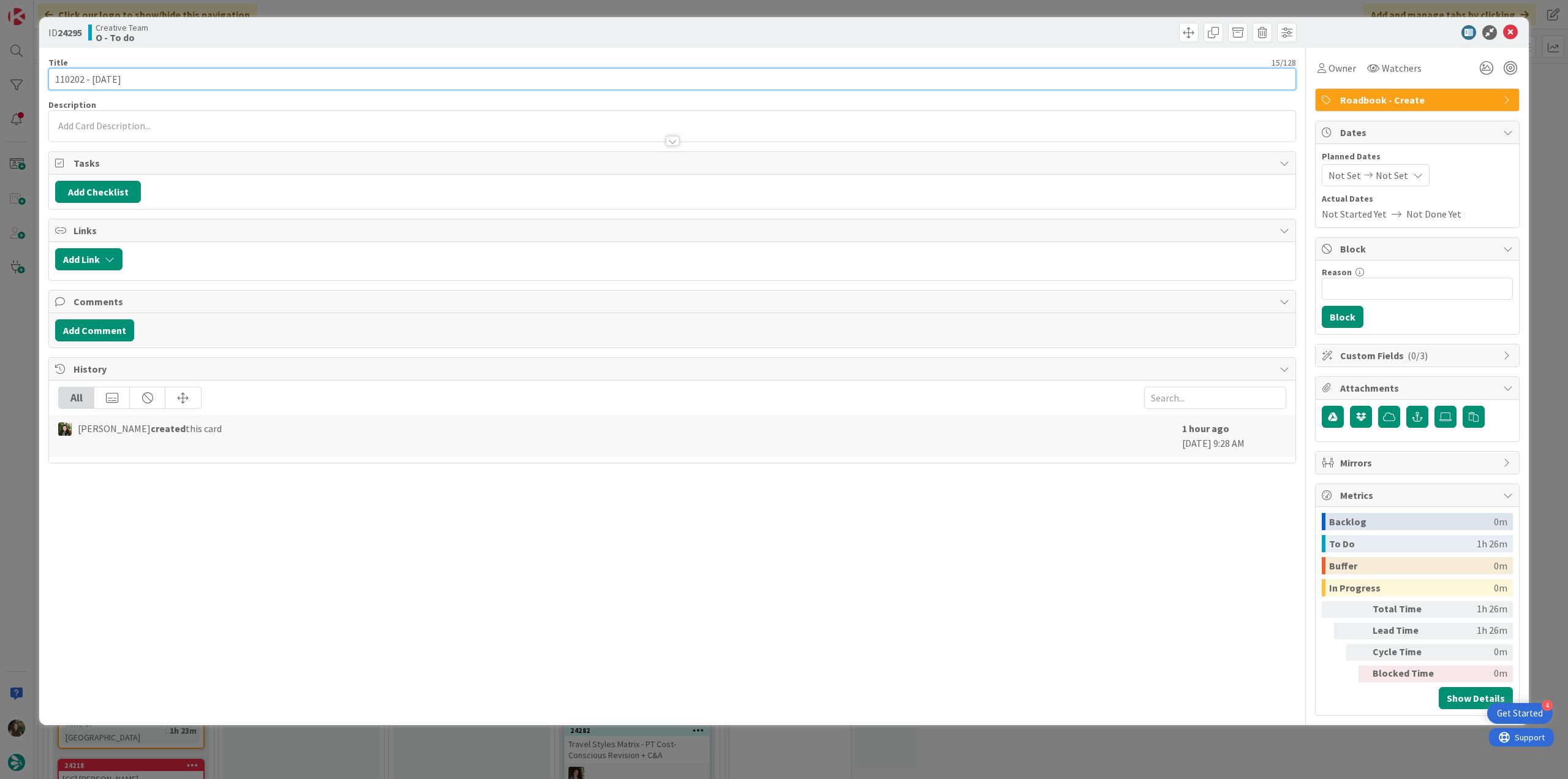
click at [69, 81] on input "110202 - [DATE]" at bounding box center [672, 79] width 1248 height 22
click at [1354, 65] on span "Owner" at bounding box center [1342, 67] width 27 height 15
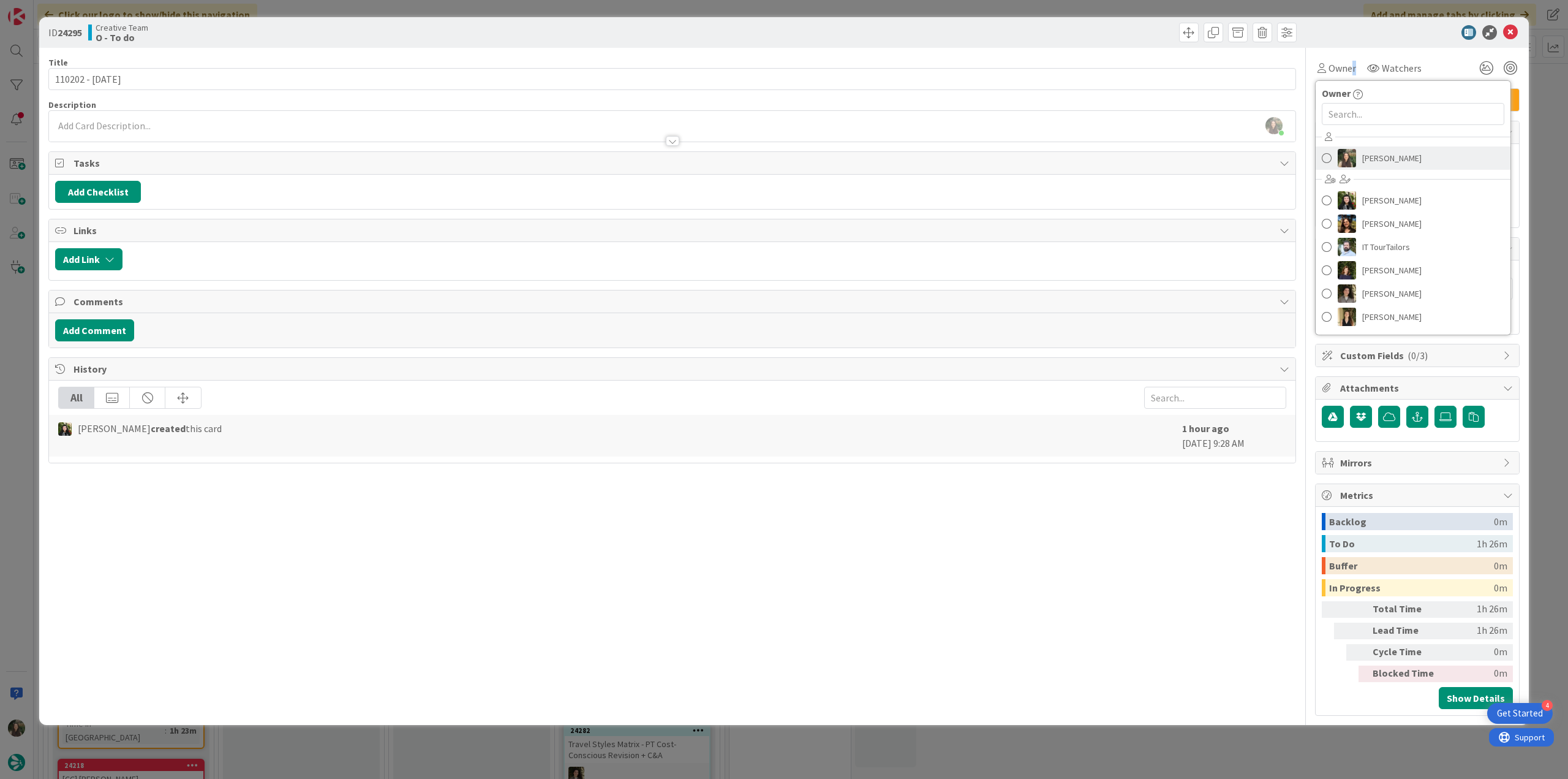
click at [1372, 153] on span "[PERSON_NAME]" at bounding box center [1392, 158] width 60 height 18
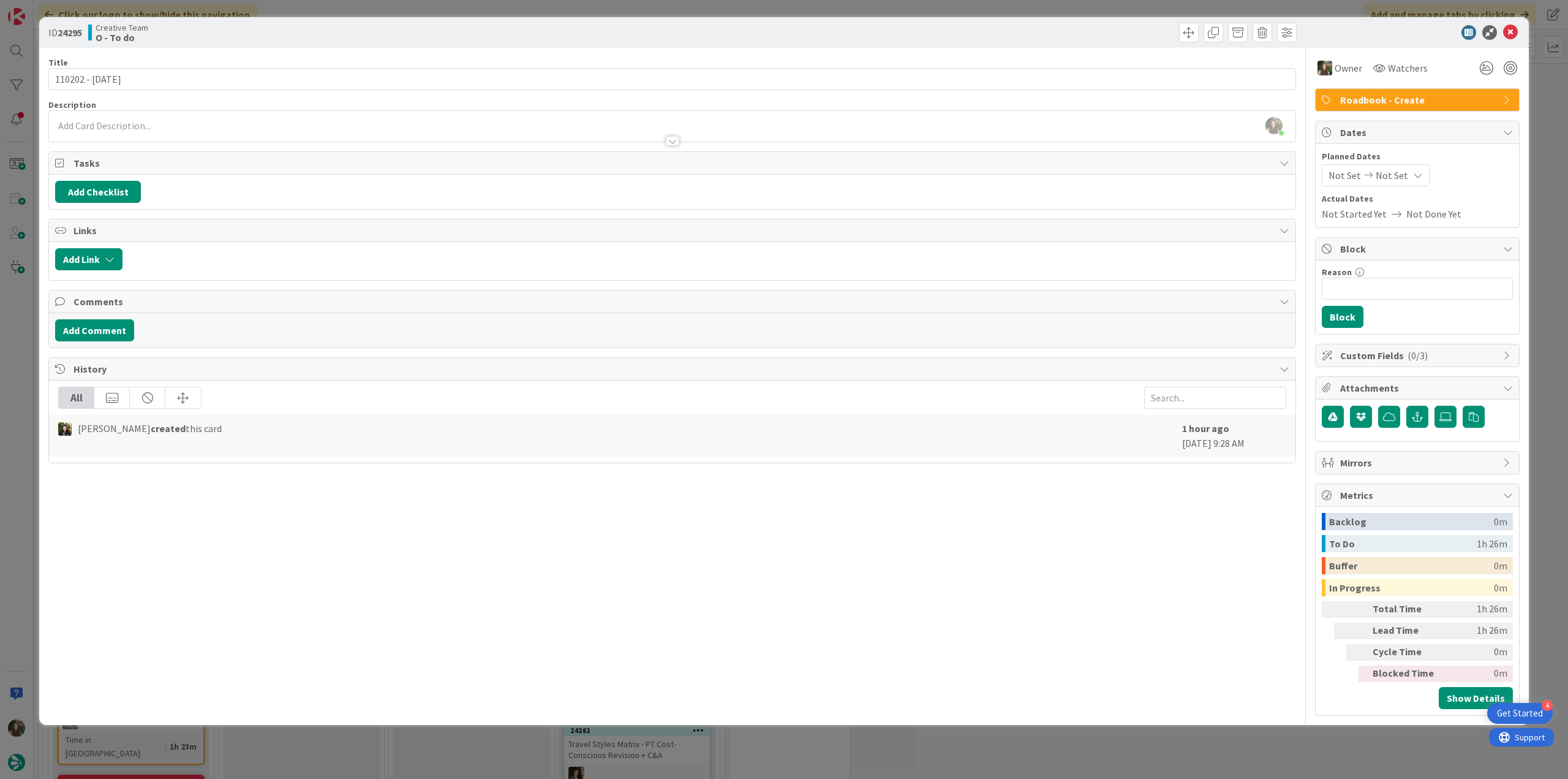
click at [1541, 126] on div "ID 24295 Creative Team O - To do Title 15 / 128 110202 - 14 nov Description Inê…" at bounding box center [784, 390] width 1568 height 779
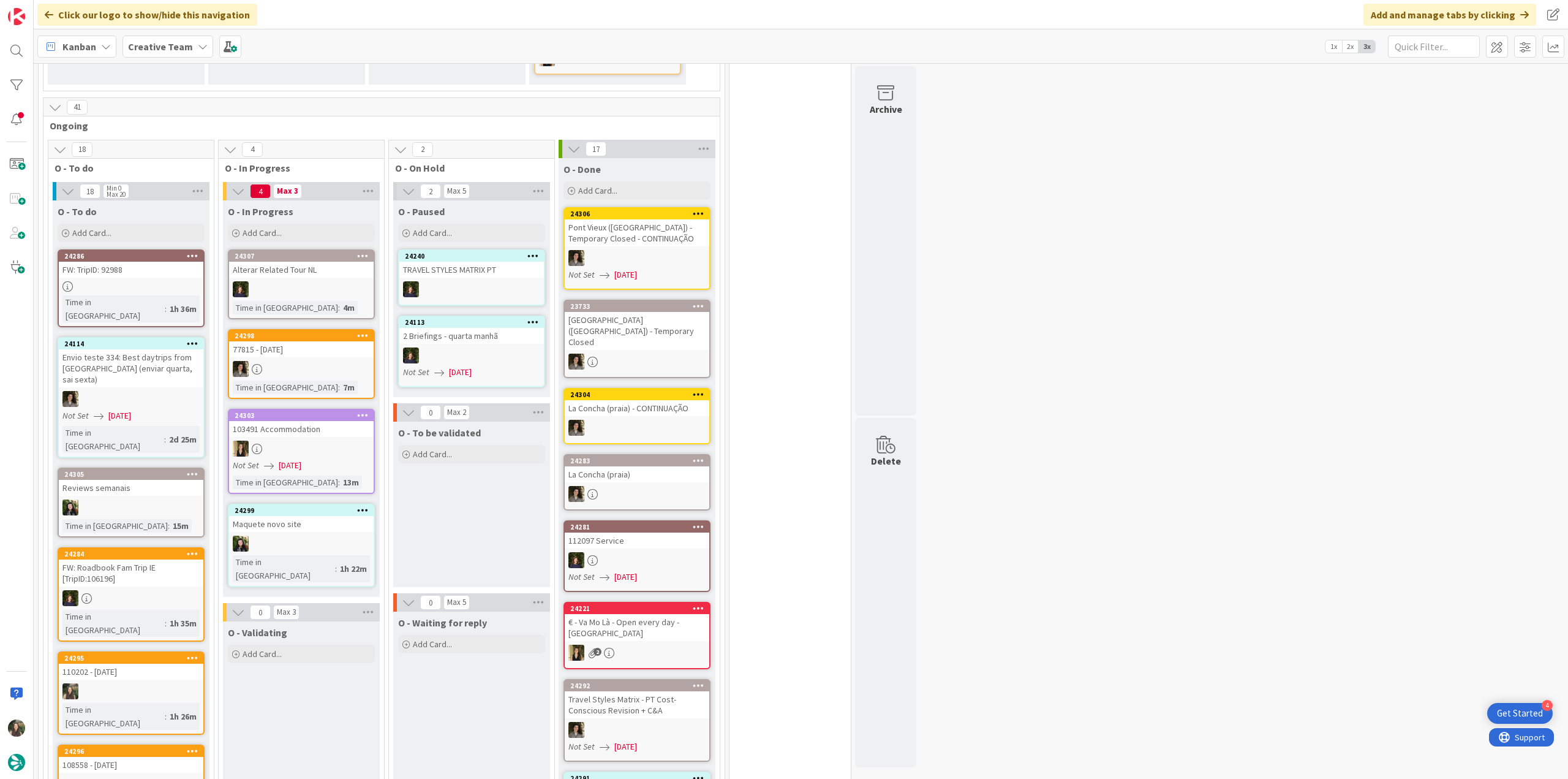
scroll to position [858, 0]
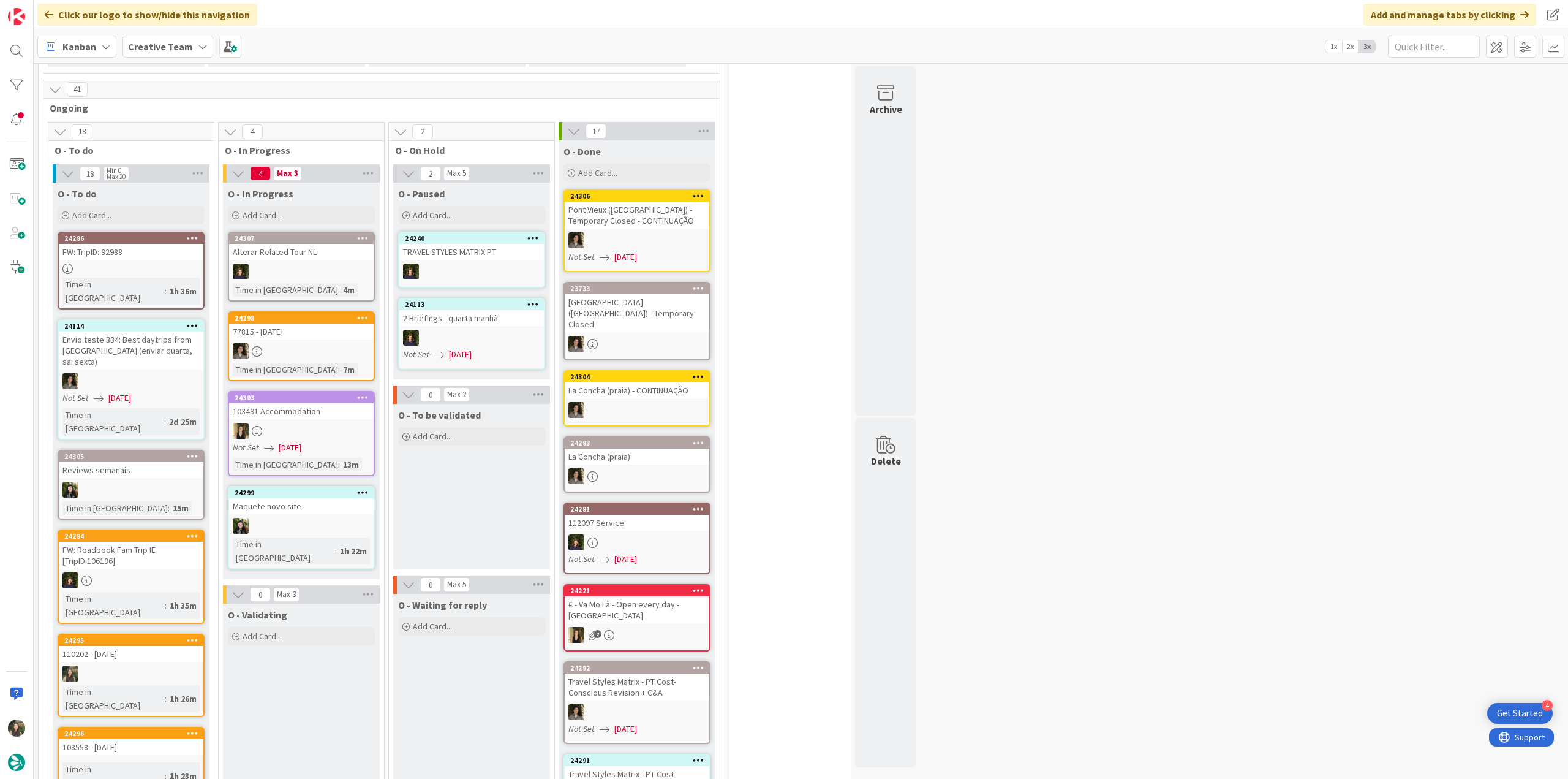
click at [161, 244] on div "FW: TripID: 92988" at bounding box center [131, 252] width 145 height 16
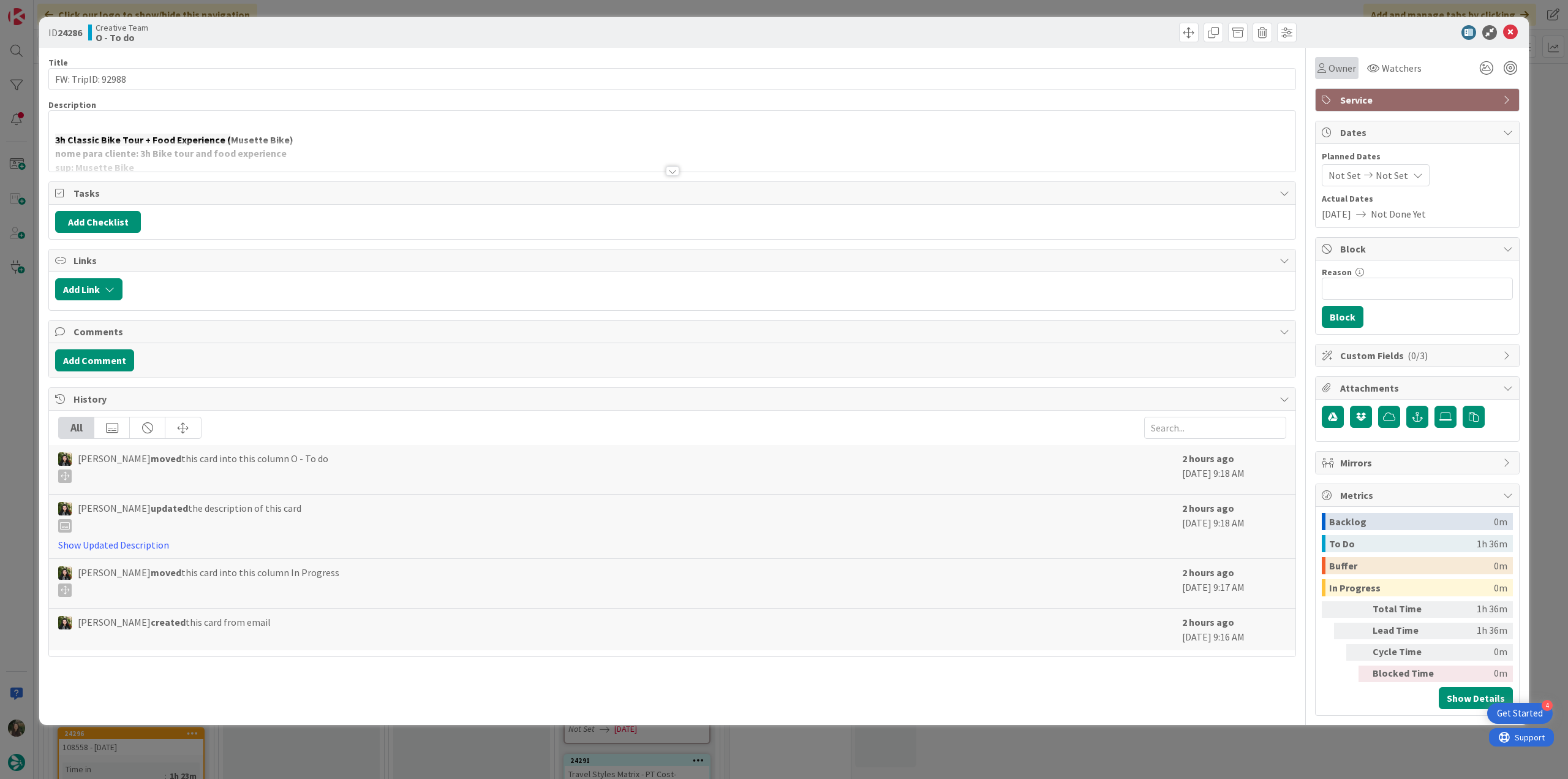
click at [1344, 68] on span "Owner" at bounding box center [1342, 67] width 27 height 15
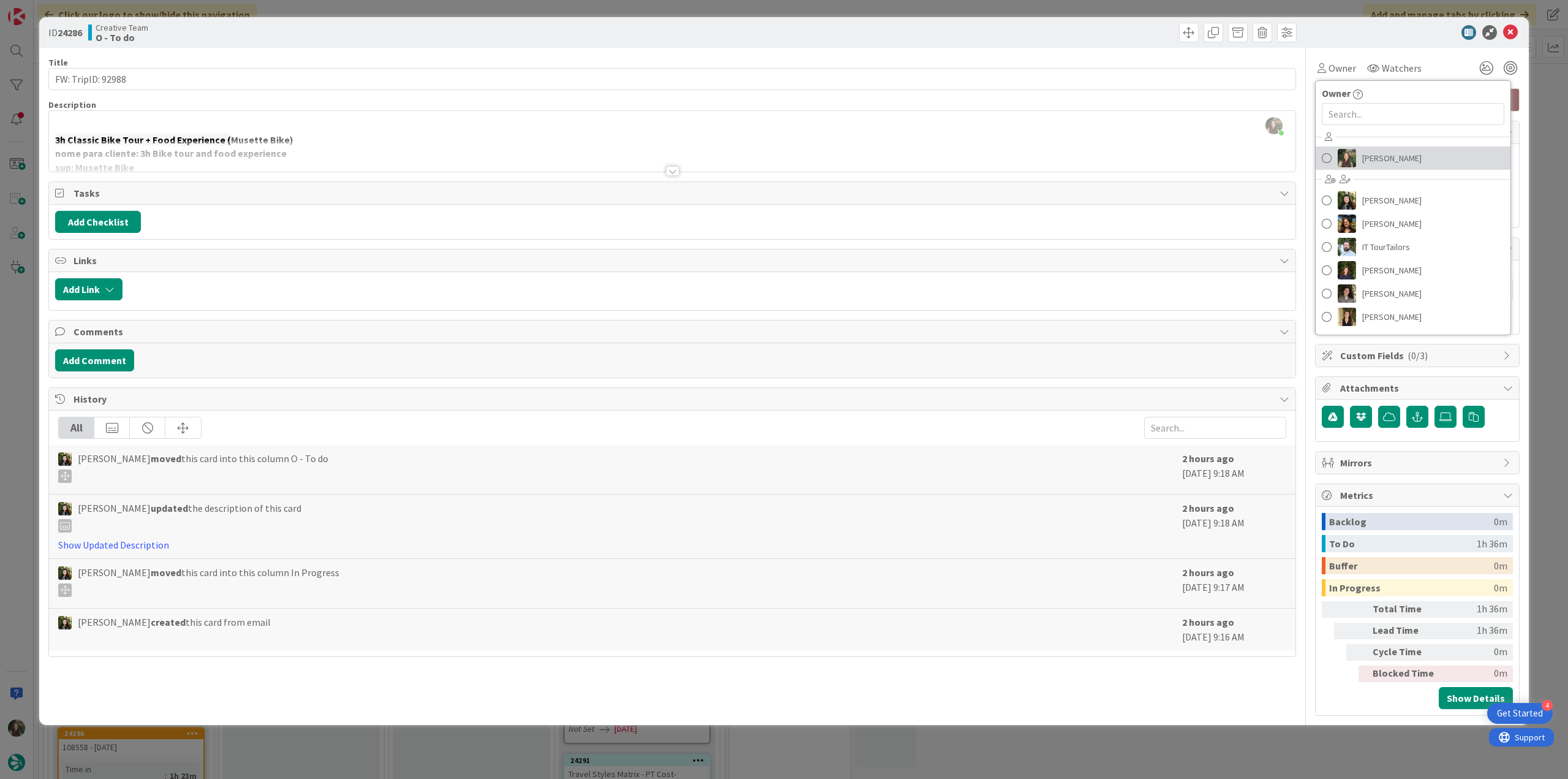
click at [1369, 163] on span "[PERSON_NAME]" at bounding box center [1392, 158] width 60 height 18
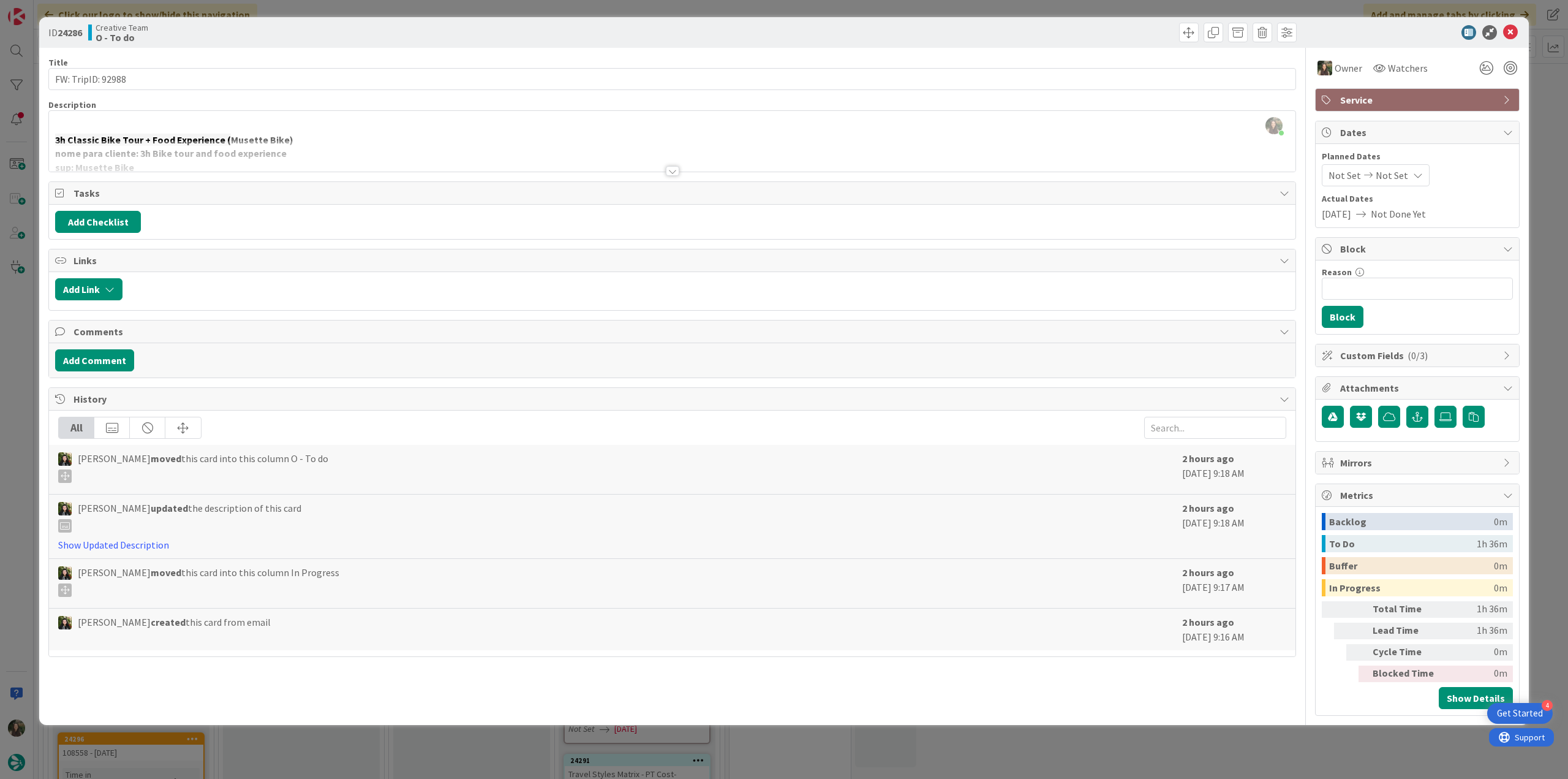
click at [1539, 106] on div "ID 24286 Creative Team O - To do Title 17 / 128 FW: TripID: 92988 Description I…" at bounding box center [784, 390] width 1568 height 779
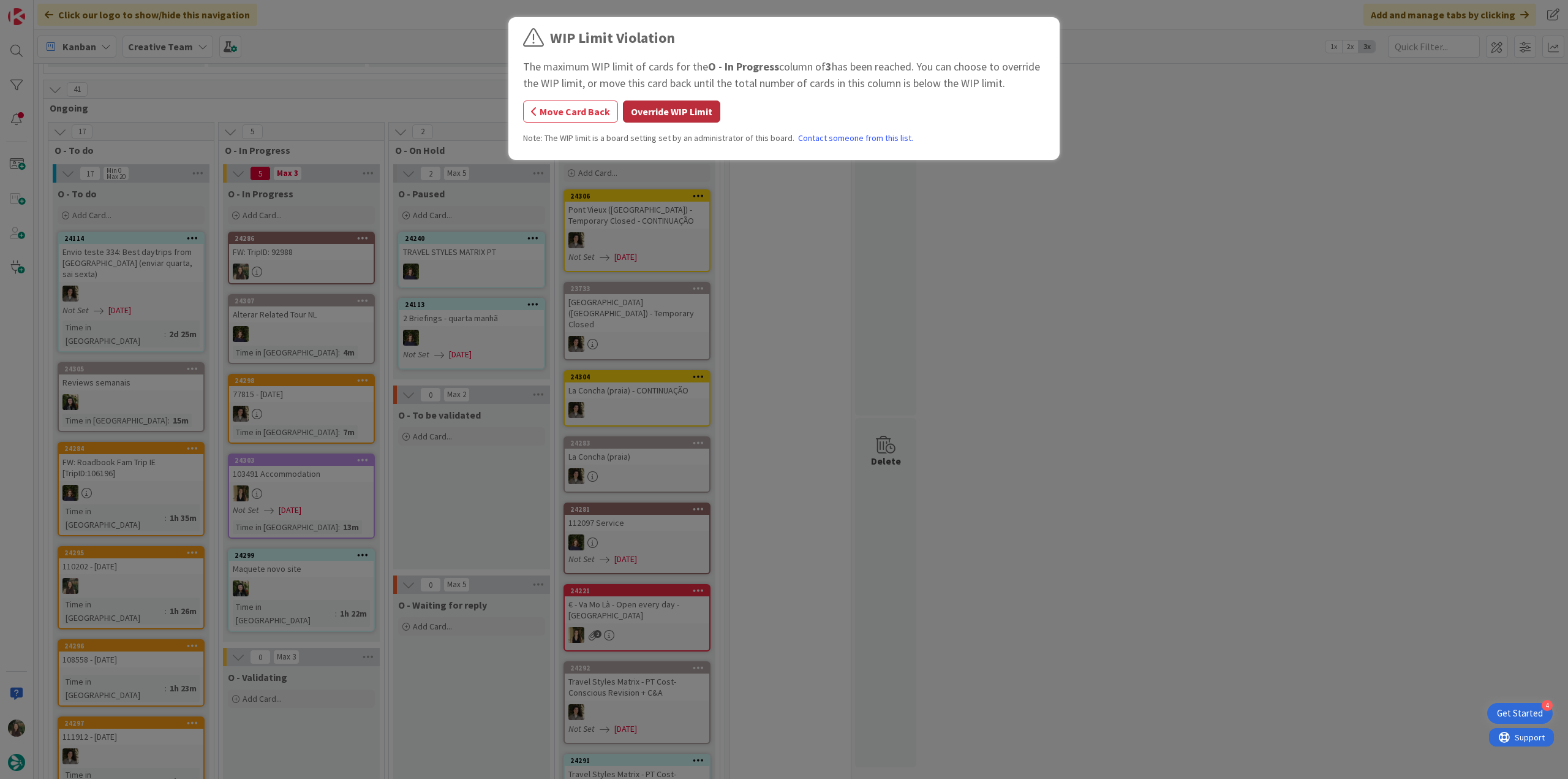
click at [670, 121] on button "Override WIP Limit" at bounding box center [671, 111] width 98 height 22
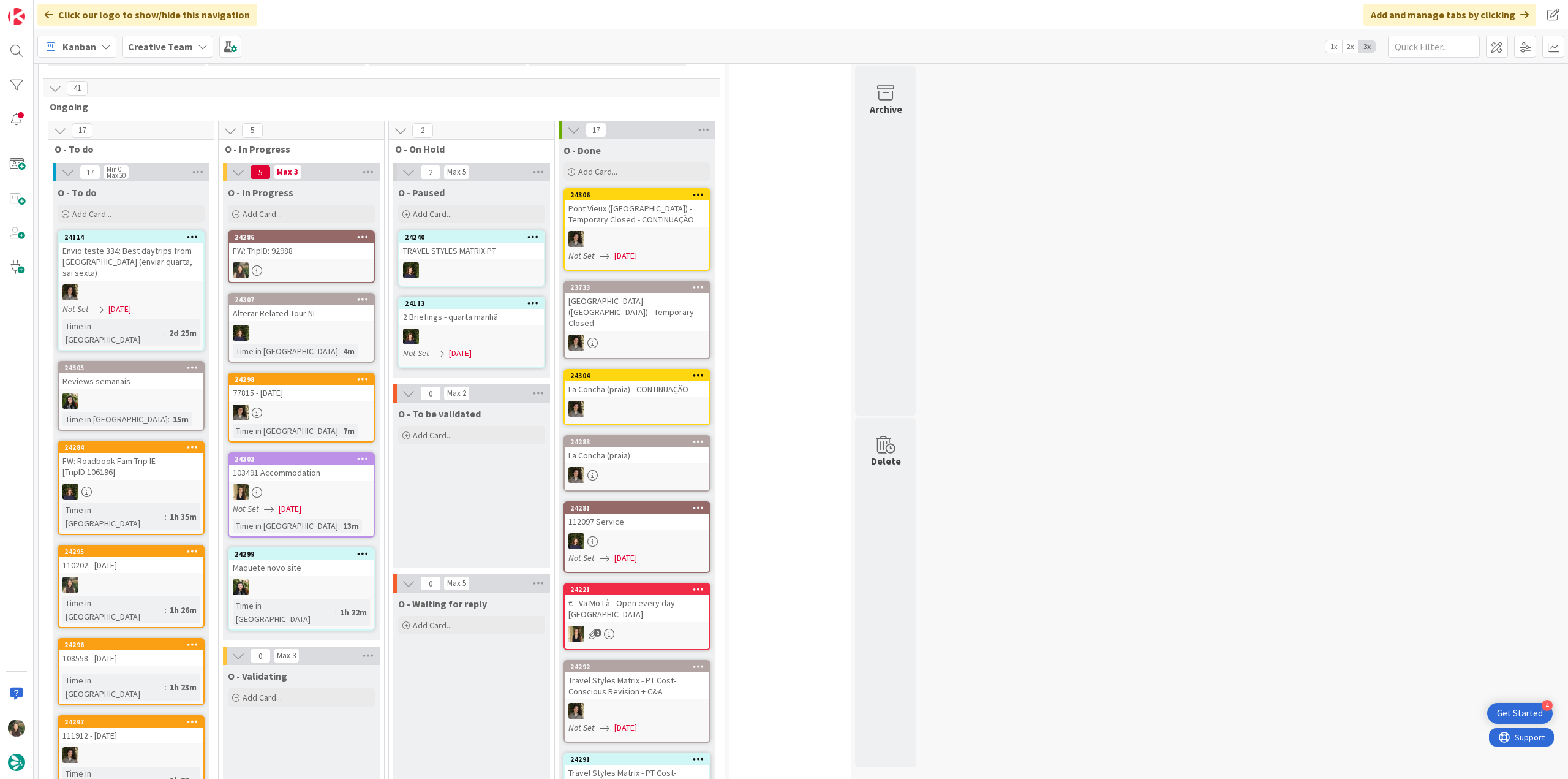
scroll to position [919, 0]
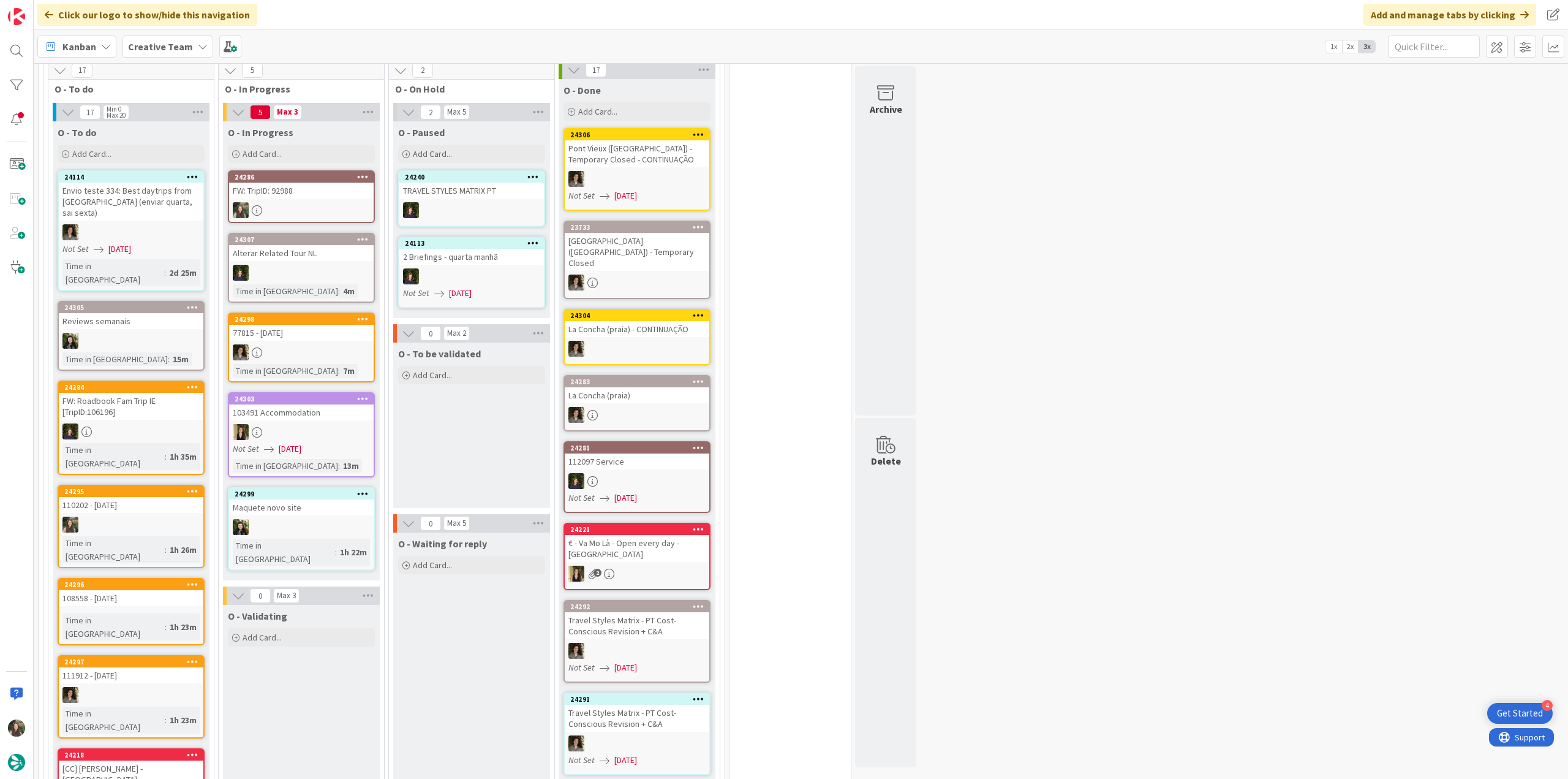
click at [285, 186] on div "24286 FW: TripID: 92988" at bounding box center [302, 197] width 147 height 53
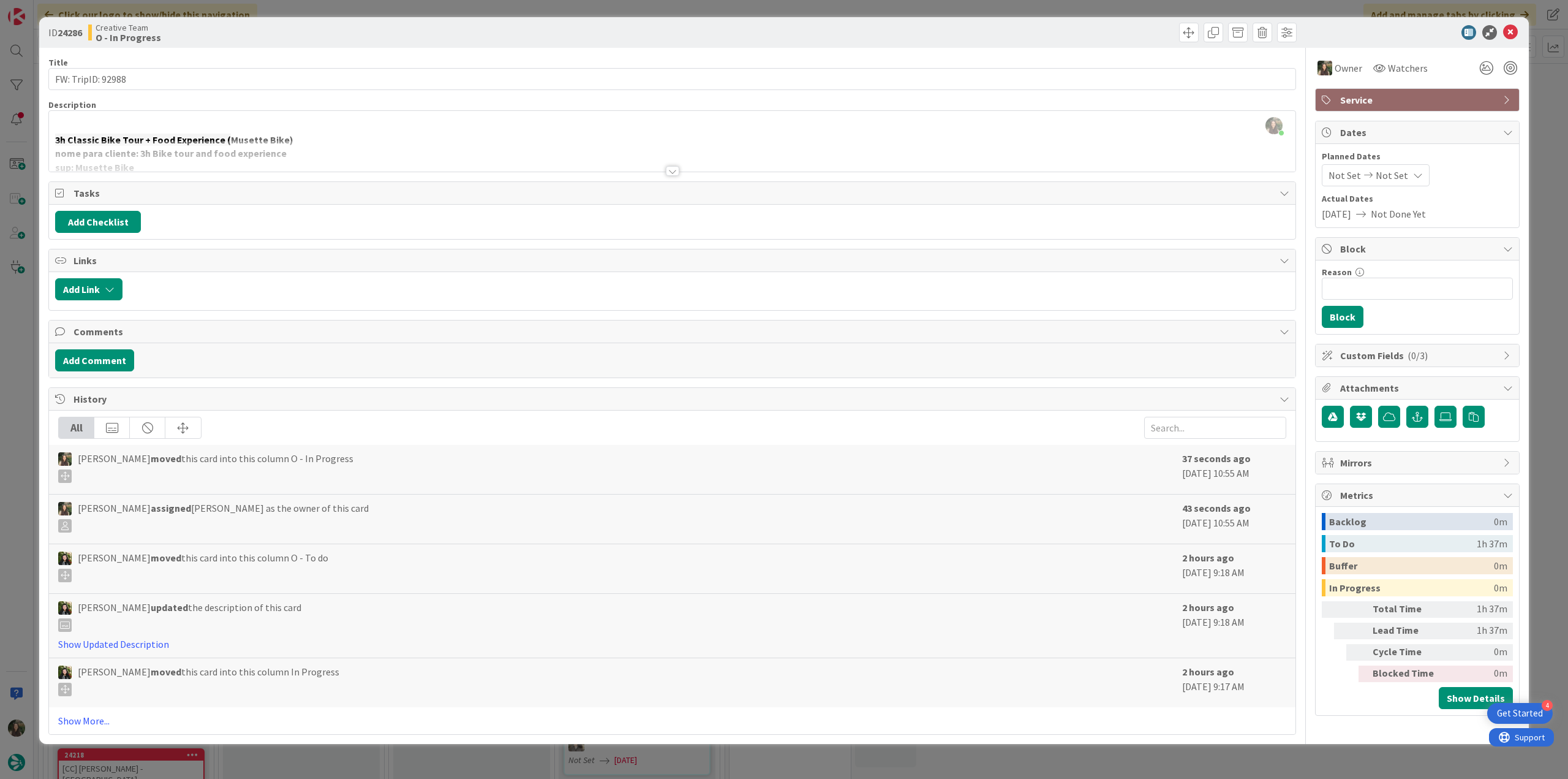
click at [28, 476] on div "ID 24286 Creative Team O - In Progress Title 17 / 128 FW: TripID: 92988 Descrip…" at bounding box center [784, 390] width 1568 height 779
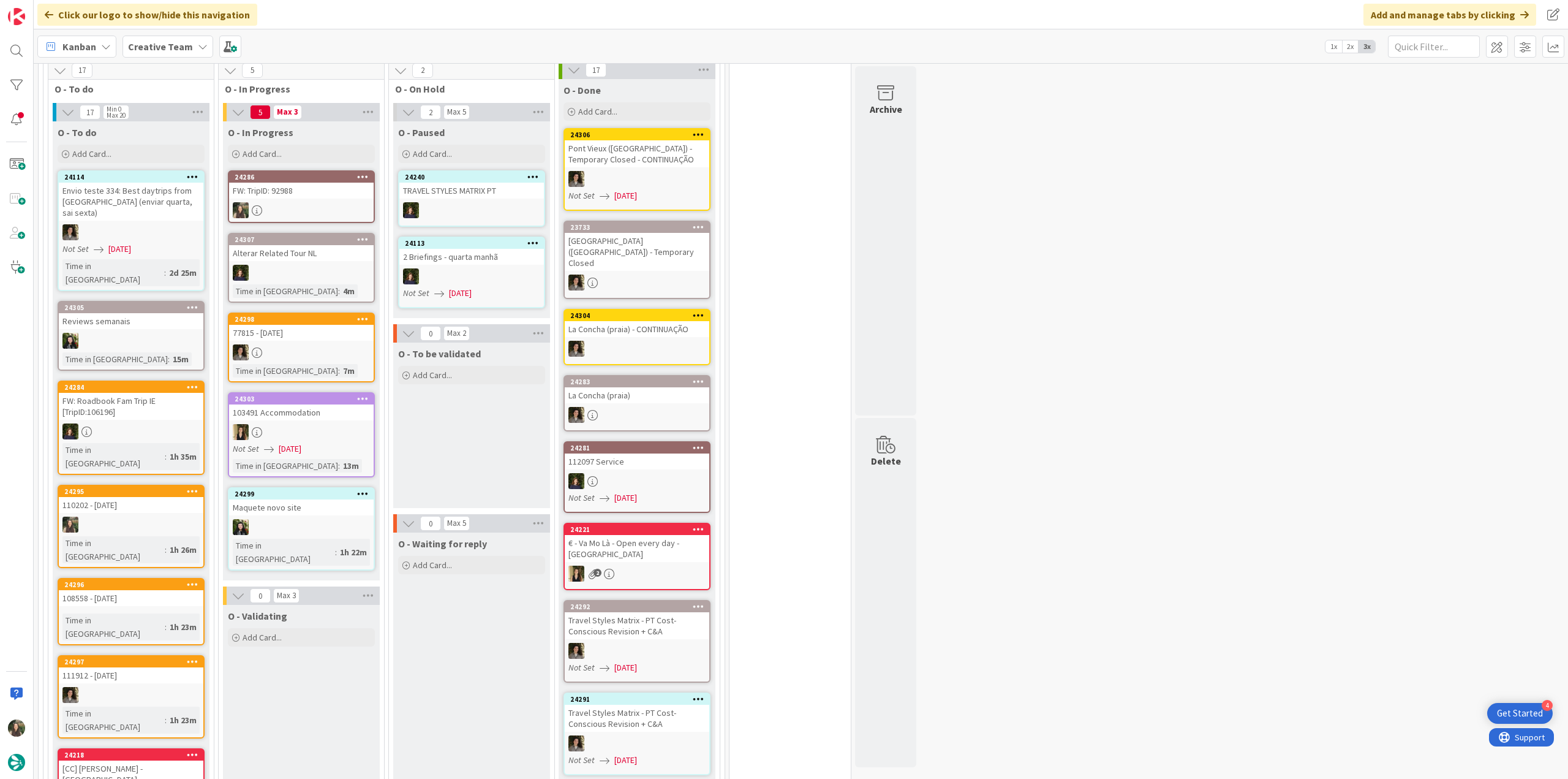
click at [310, 185] on div "FW: TripID: 92988" at bounding box center [302, 190] width 145 height 16
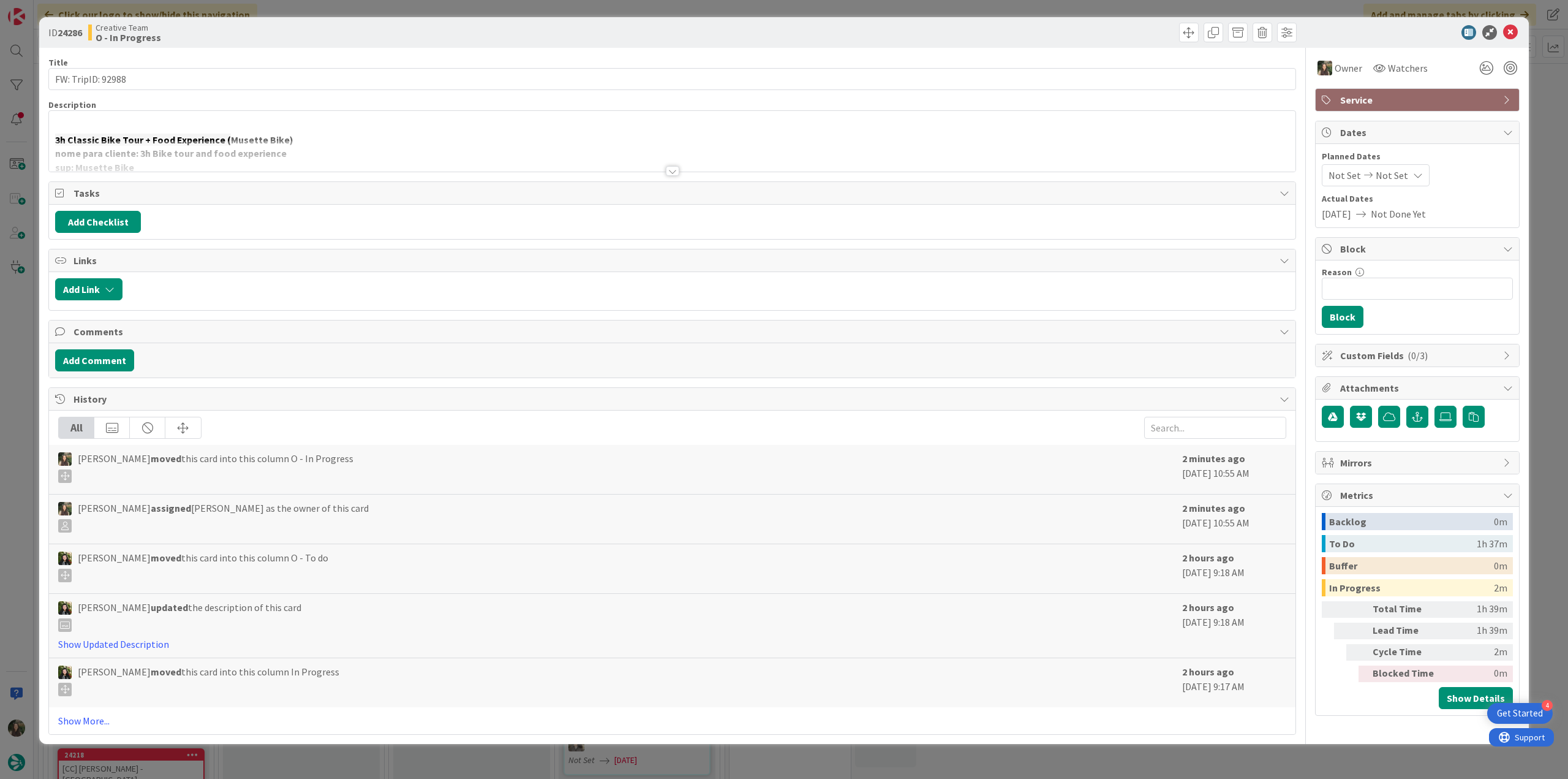
click at [295, 131] on div "3h Classic Bike Tour + Food Experience ( Musette Bike) nome para cliente: 3h Bi…" at bounding box center [672, 141] width 1247 height 60
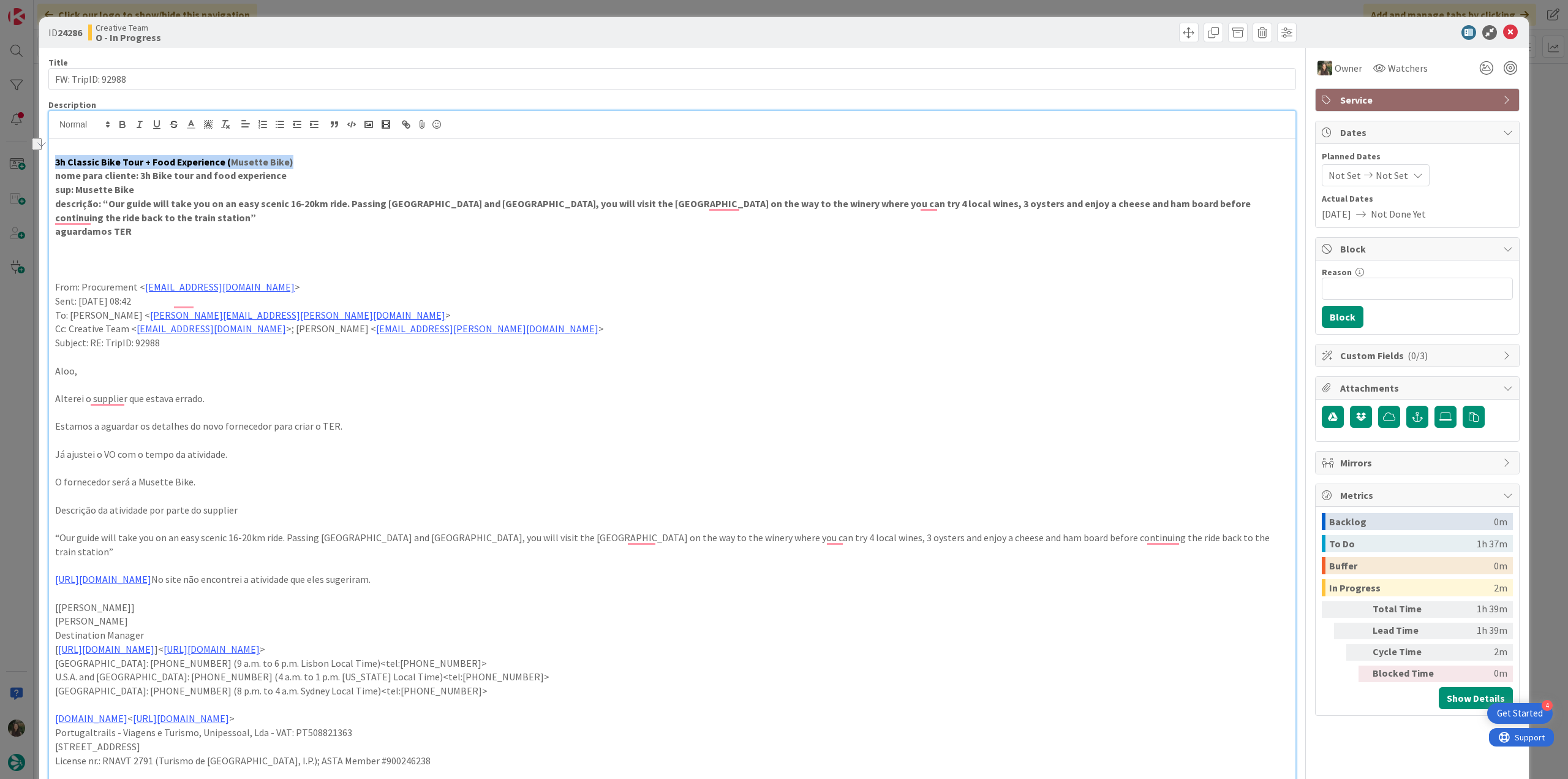
drag, startPoint x: 289, startPoint y: 160, endPoint x: 42, endPoint y: 160, distance: 247.0
copy p "3h Classic Bike Tour + Food Experience ( Musette Bike)"
drag, startPoint x: 120, startPoint y: 191, endPoint x: 77, endPoint y: 188, distance: 43.1
click at [77, 188] on p "sup: Musette Bike" at bounding box center [672, 189] width 1234 height 14
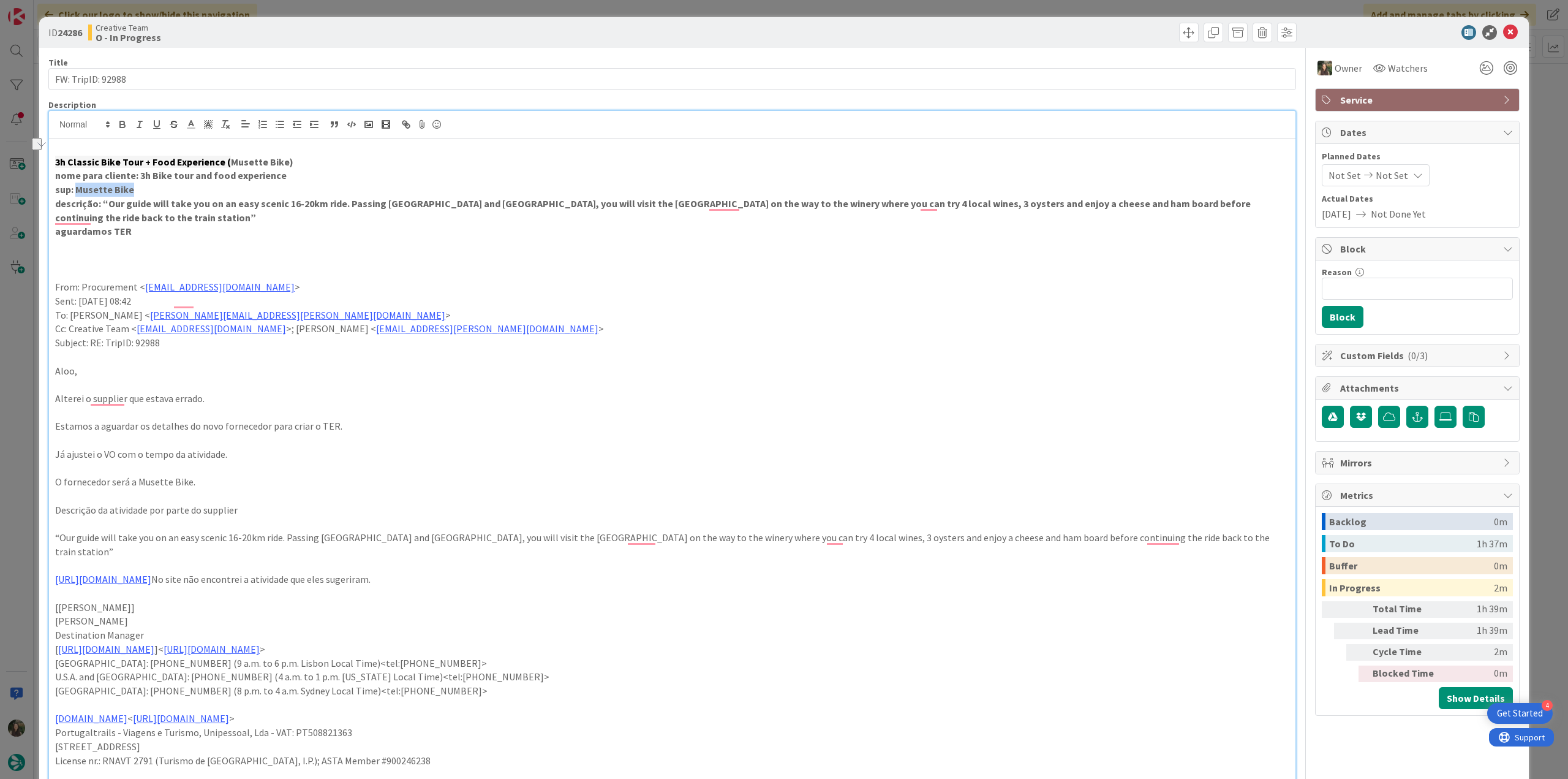
copy strong "Musette Bike"
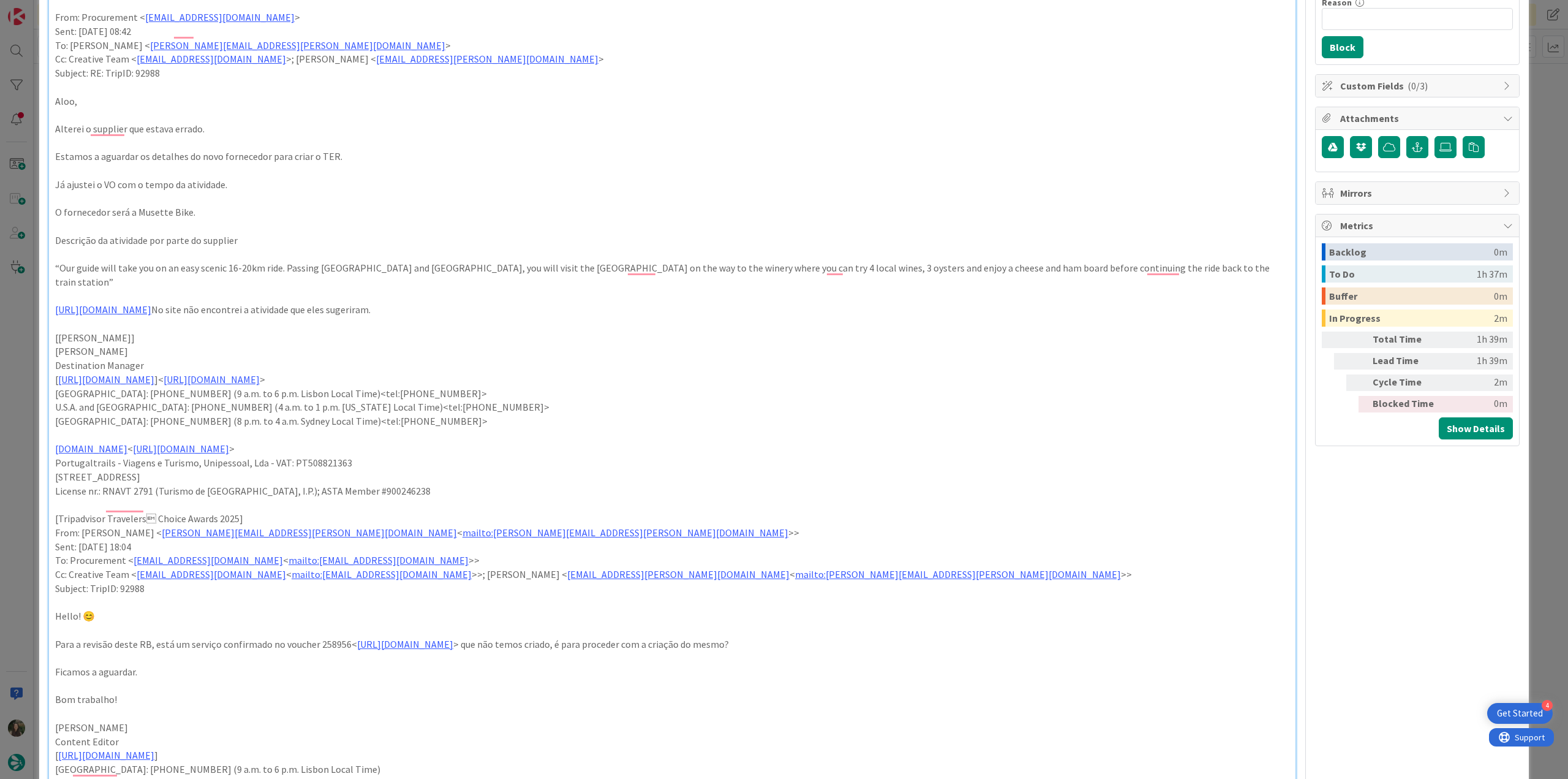
scroll to position [368, 0]
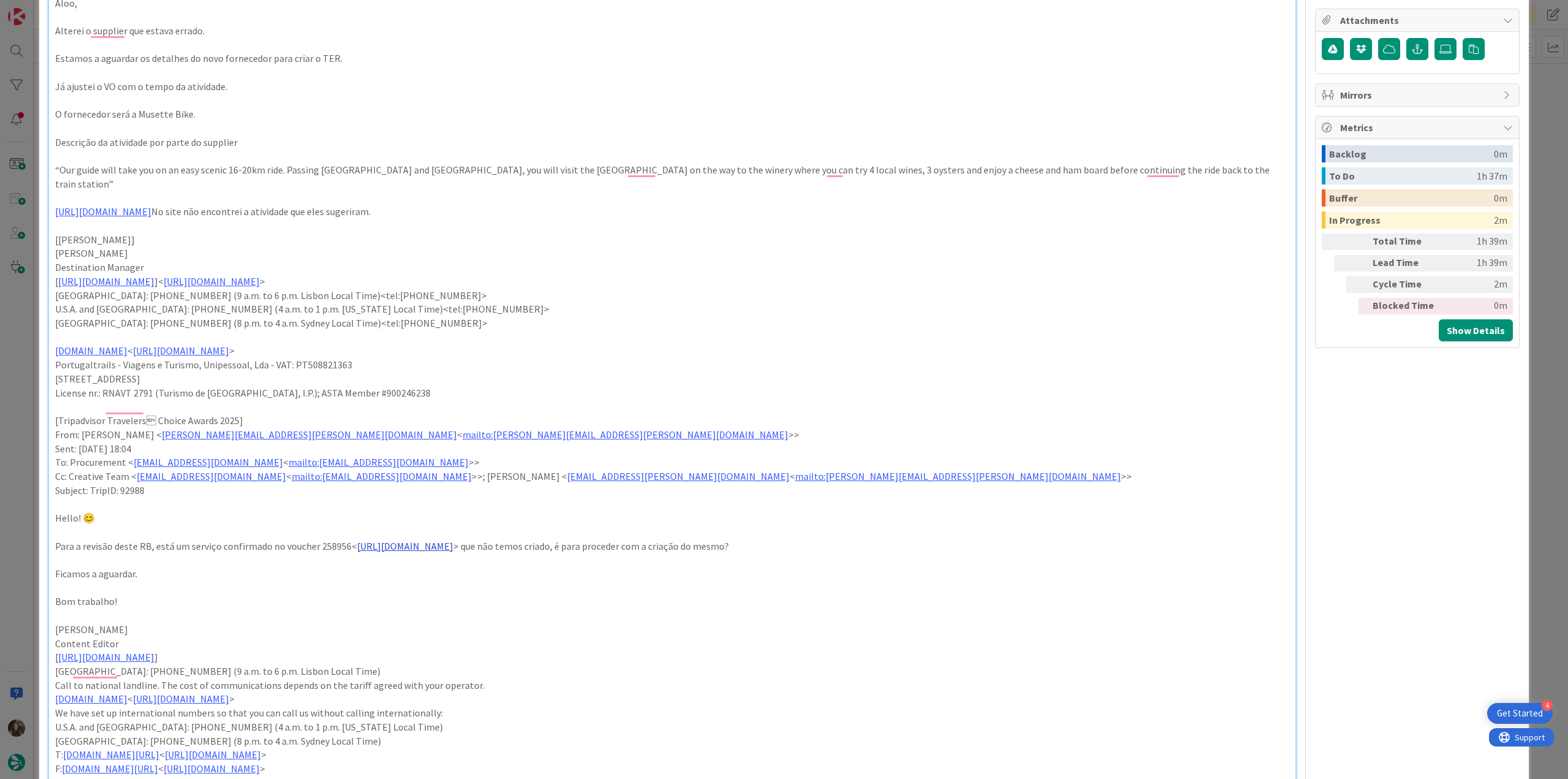
click at [398, 540] on link "https://appweb.tourtailors.com/sigav/#Voucher/view/266649" at bounding box center [405, 545] width 96 height 12
click at [439, 555] on link "https://appweb.tourtailors.com/sigav/#Voucher/view/266649" at bounding box center [445, 556] width 84 height 16
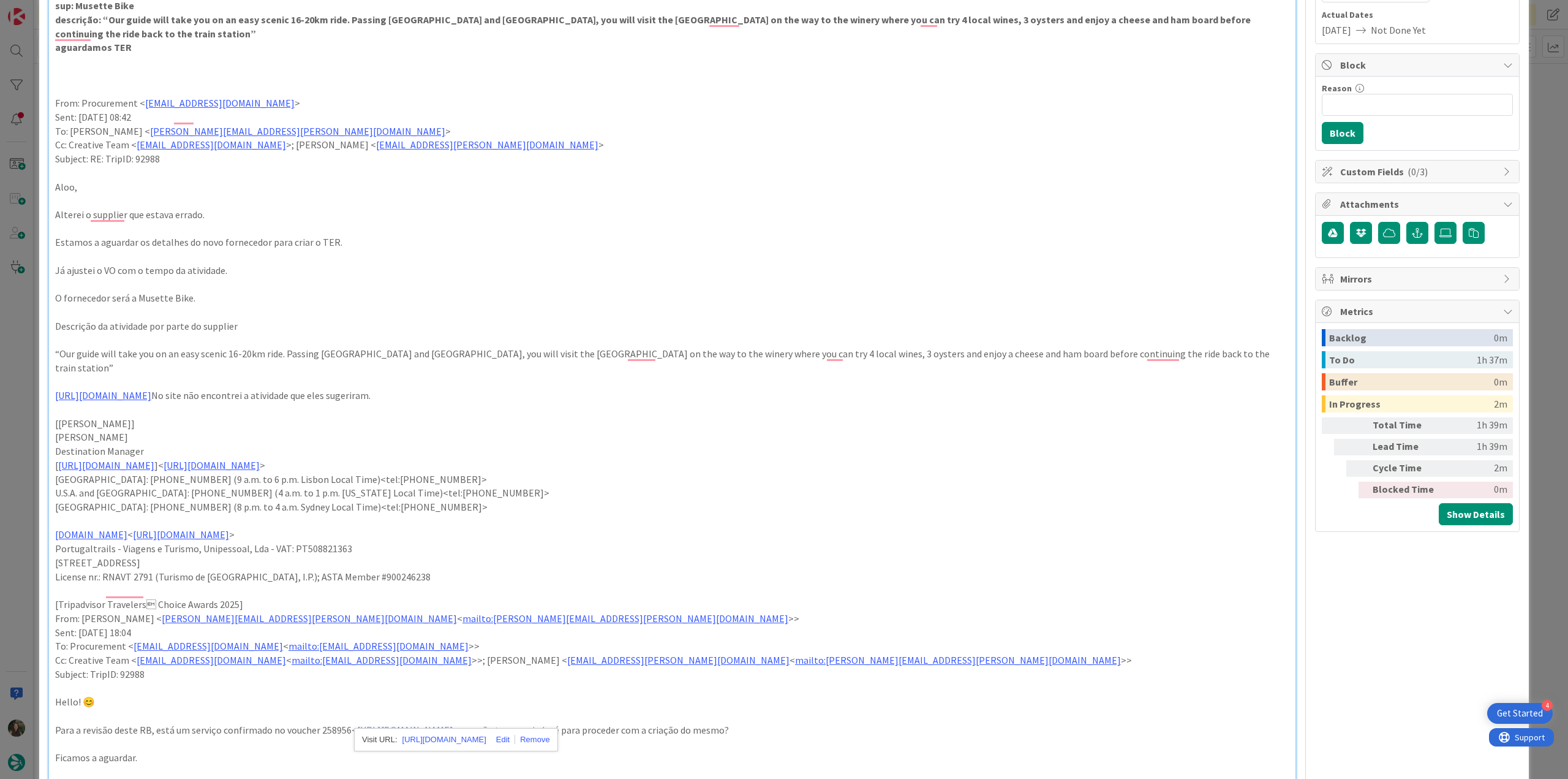
scroll to position [0, 0]
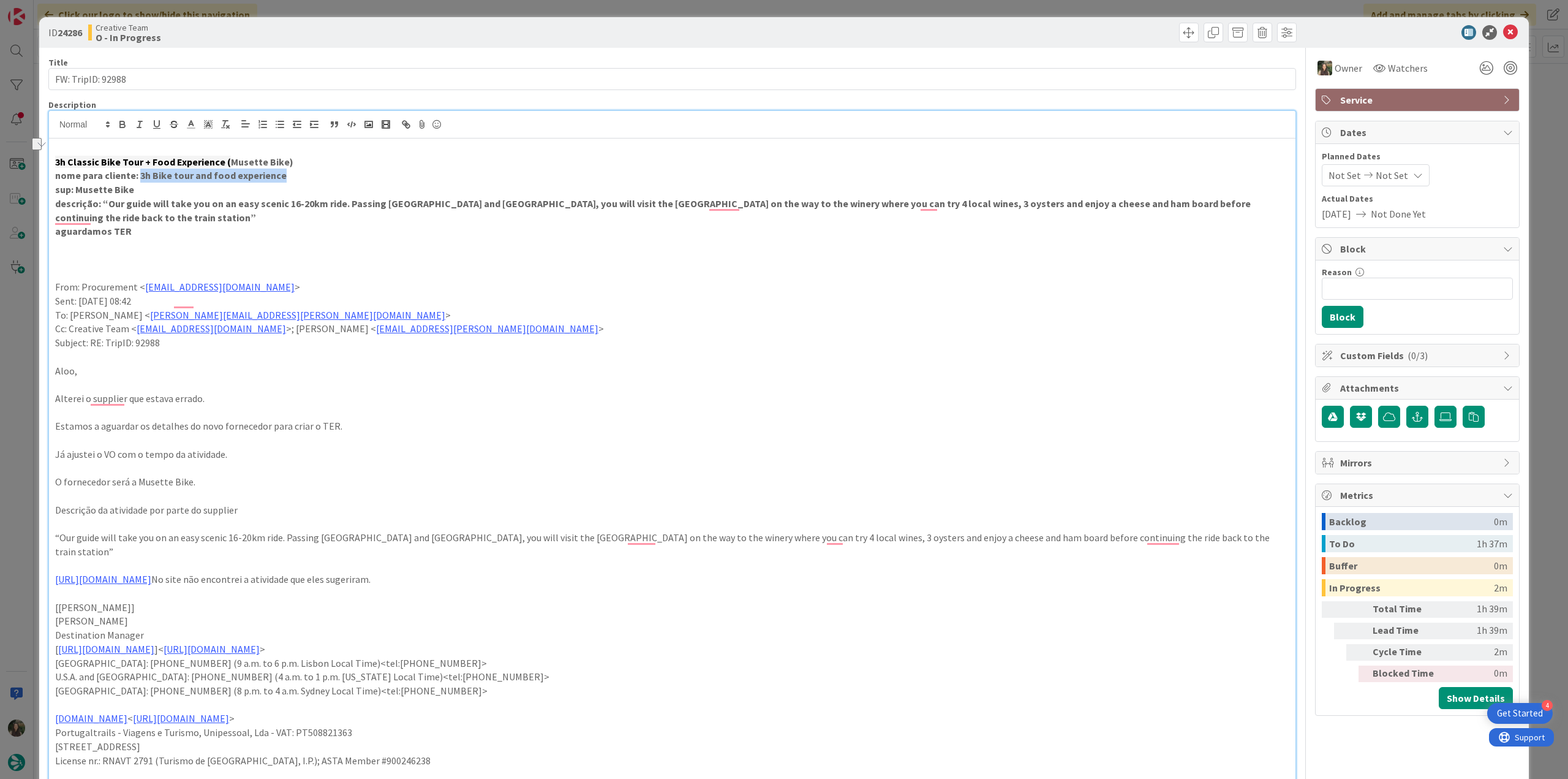
drag, startPoint x: 225, startPoint y: 175, endPoint x: 139, endPoint y: 180, distance: 86.1
click at [139, 180] on p "nome para cliente: 3h Bike tour and food experience" at bounding box center [672, 175] width 1234 height 14
copy strong "3h Bike tour and food experience"
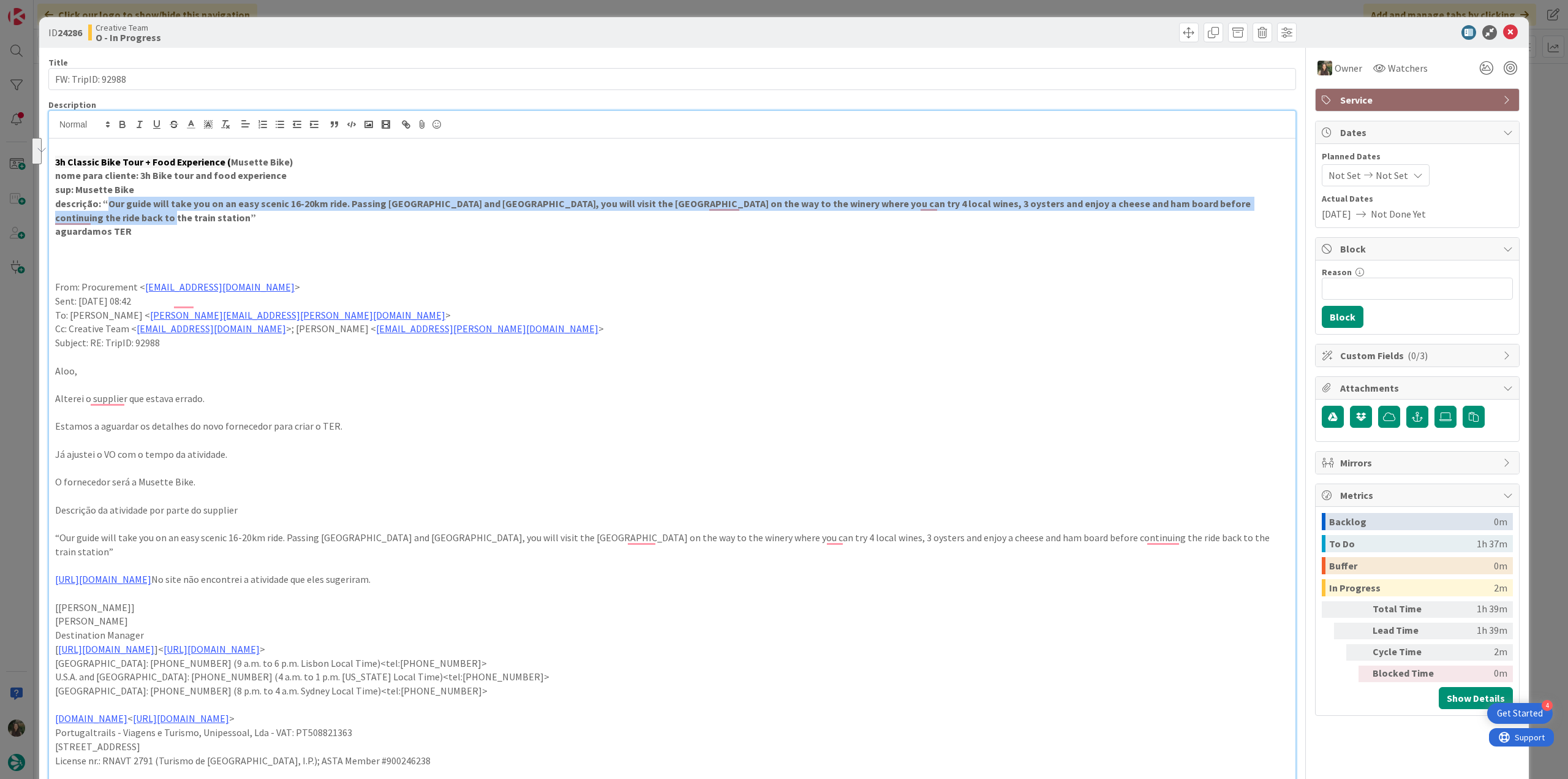
drag, startPoint x: 140, startPoint y: 215, endPoint x: 108, endPoint y: 204, distance: 33.8
click at [108, 204] on p "descrição: “Our guide will take you on an easy scenic 16-20km ride. Passing Mei…" at bounding box center [672, 210] width 1234 height 27
copy strong "Our guide will take you on an easy scenic 16-20km ride. Passing Meia Praia and …"
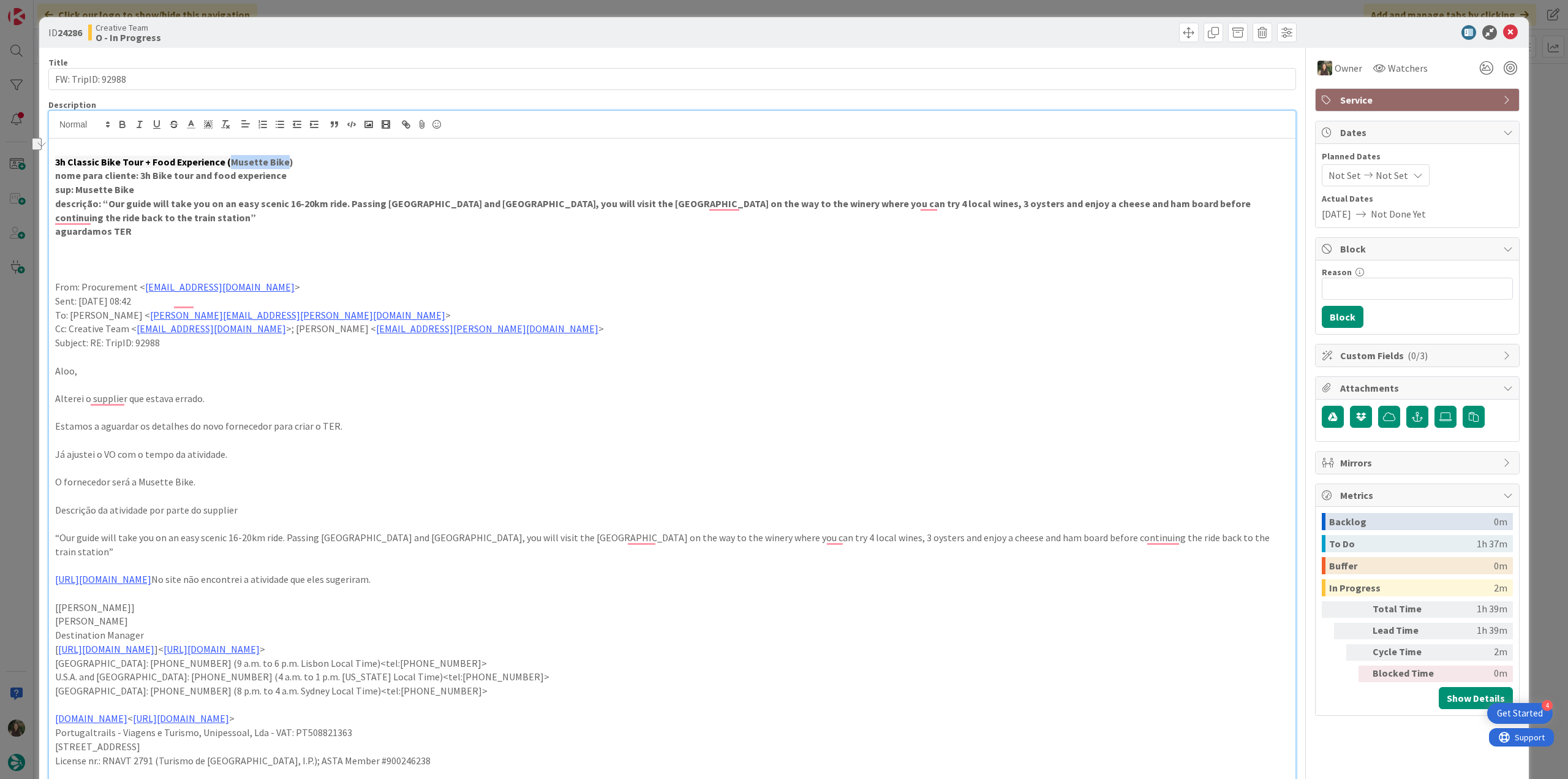
drag, startPoint x: 279, startPoint y: 161, endPoint x: 228, endPoint y: 158, distance: 51.1
click at [231, 158] on strong "Musette Bike)" at bounding box center [262, 161] width 62 height 12
copy strong "Musette Bike"
click at [2, 443] on div "ID 24286 Creative Team O - In Progress Title 17 / 128 FW: TripID: 92988 Descrip…" at bounding box center [784, 390] width 1568 height 779
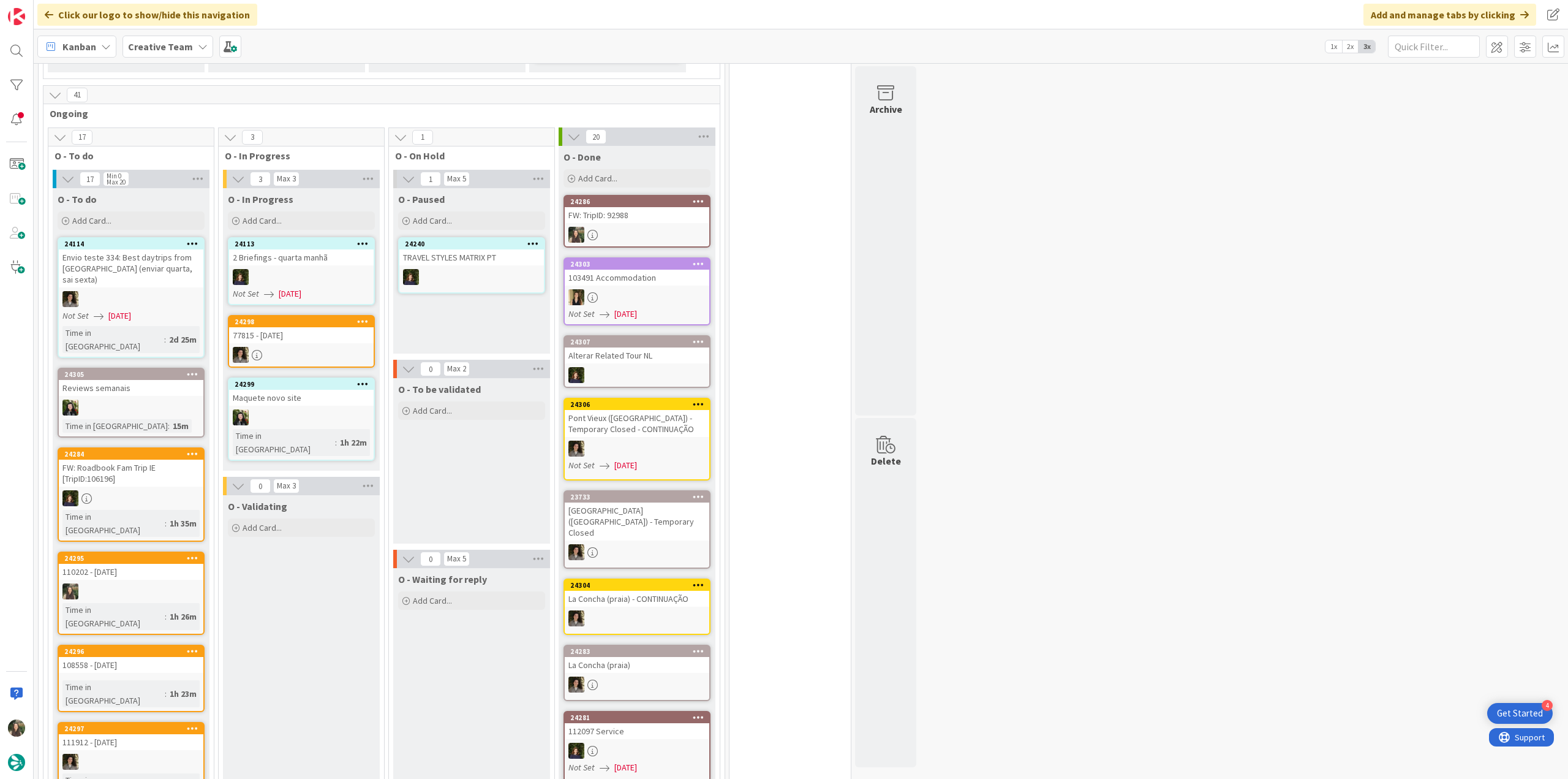
click at [645, 227] on div at bounding box center [637, 234] width 145 height 16
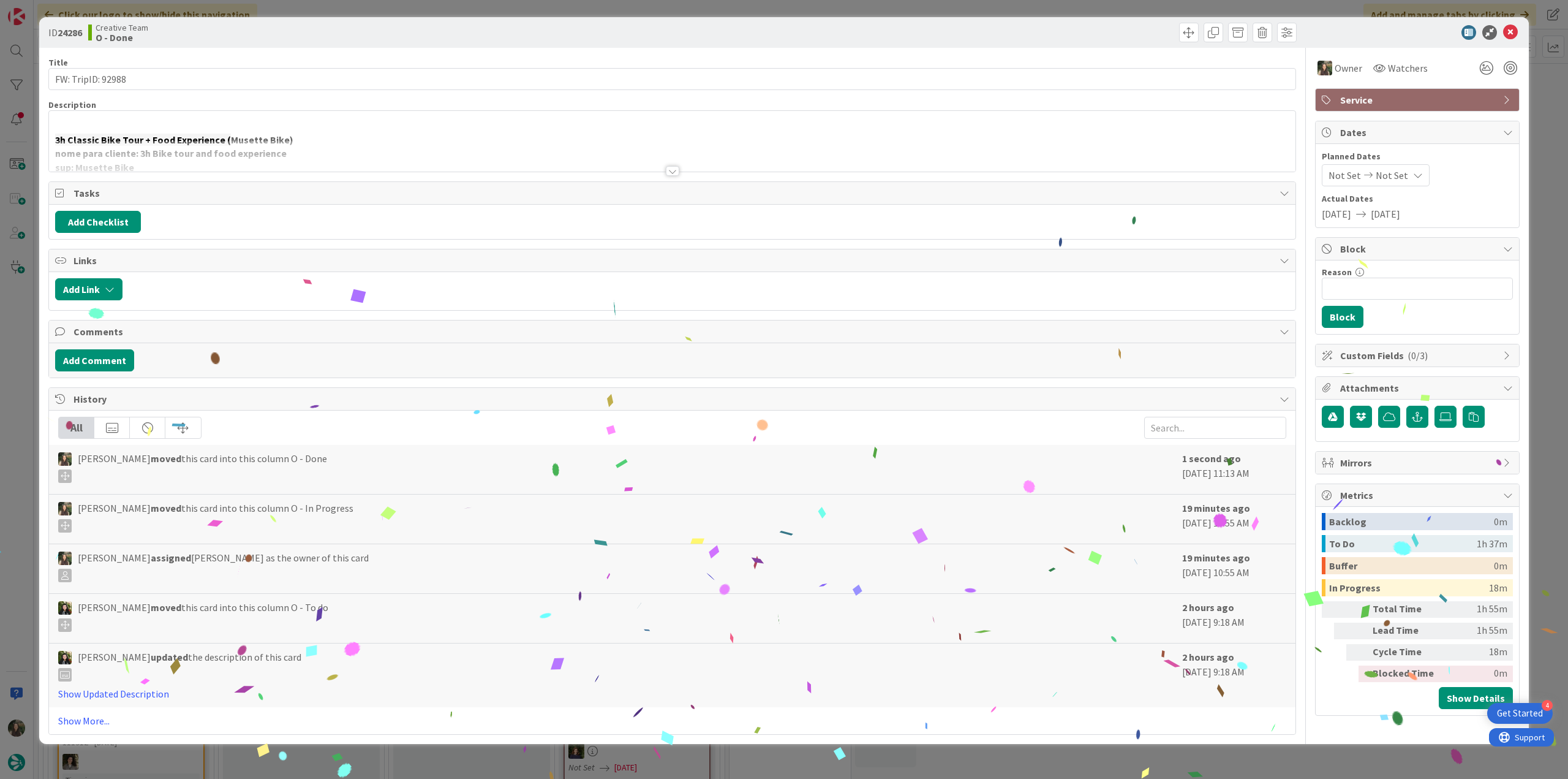
drag, startPoint x: 1228, startPoint y: 760, endPoint x: 862, endPoint y: 772, distance: 366.2
click at [1226, 760] on div "ID 24286 Creative Team O - Done Title 17 / 128 FW: TripID: 92988 Description 3h…" at bounding box center [784, 390] width 1568 height 779
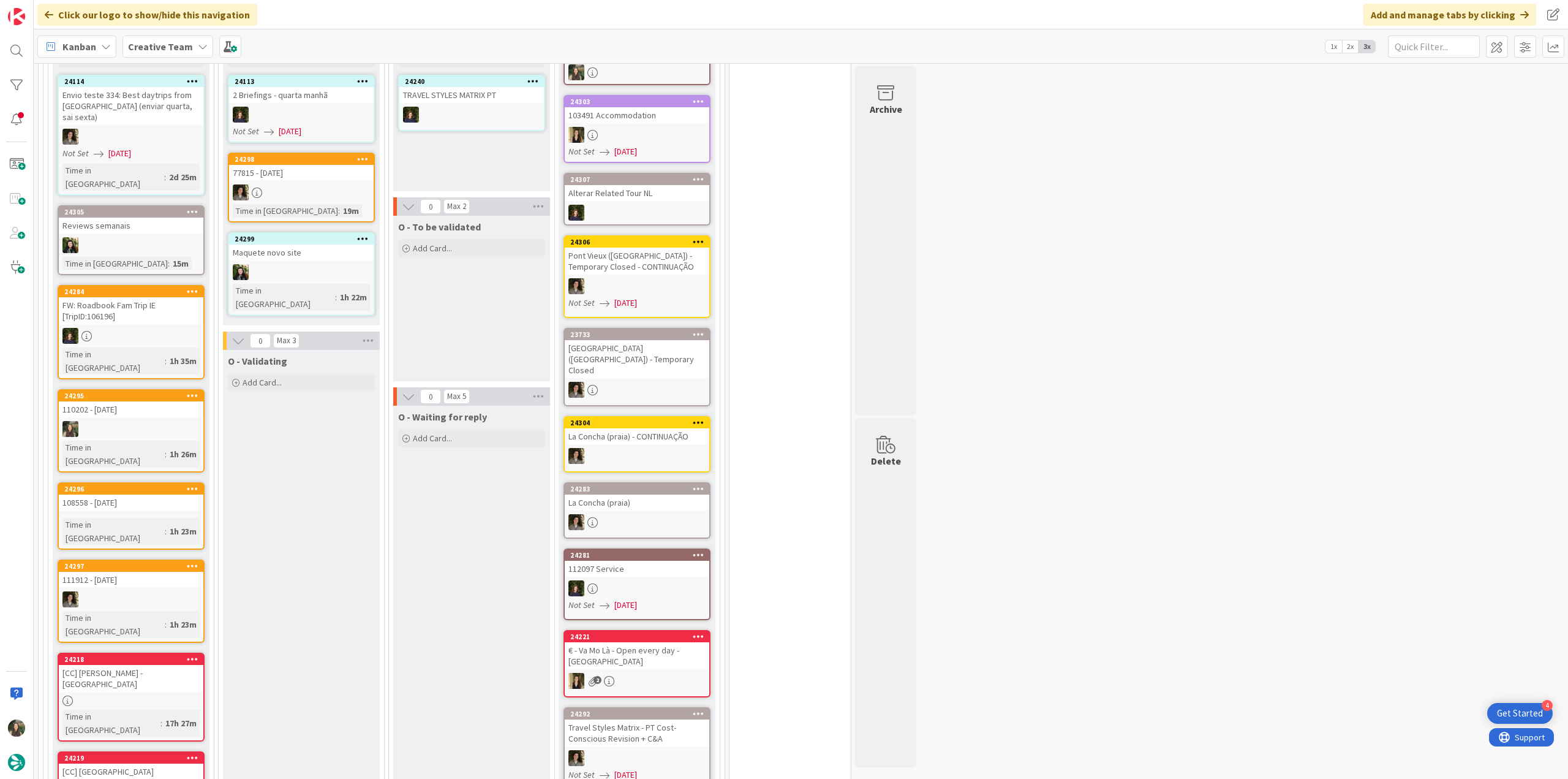
scroll to position [853, 0]
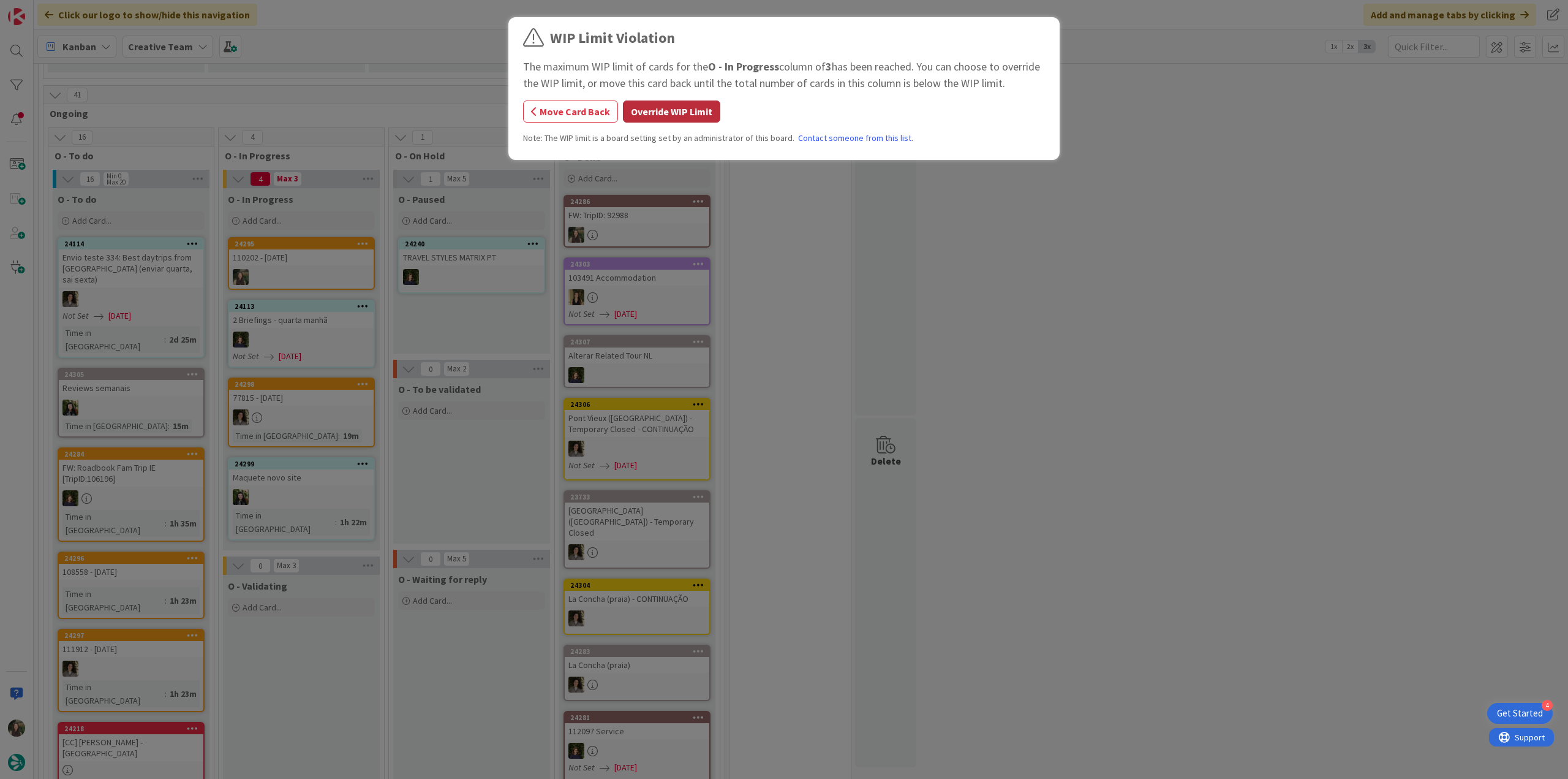
click at [704, 116] on button "Override WIP Limit" at bounding box center [671, 111] width 98 height 22
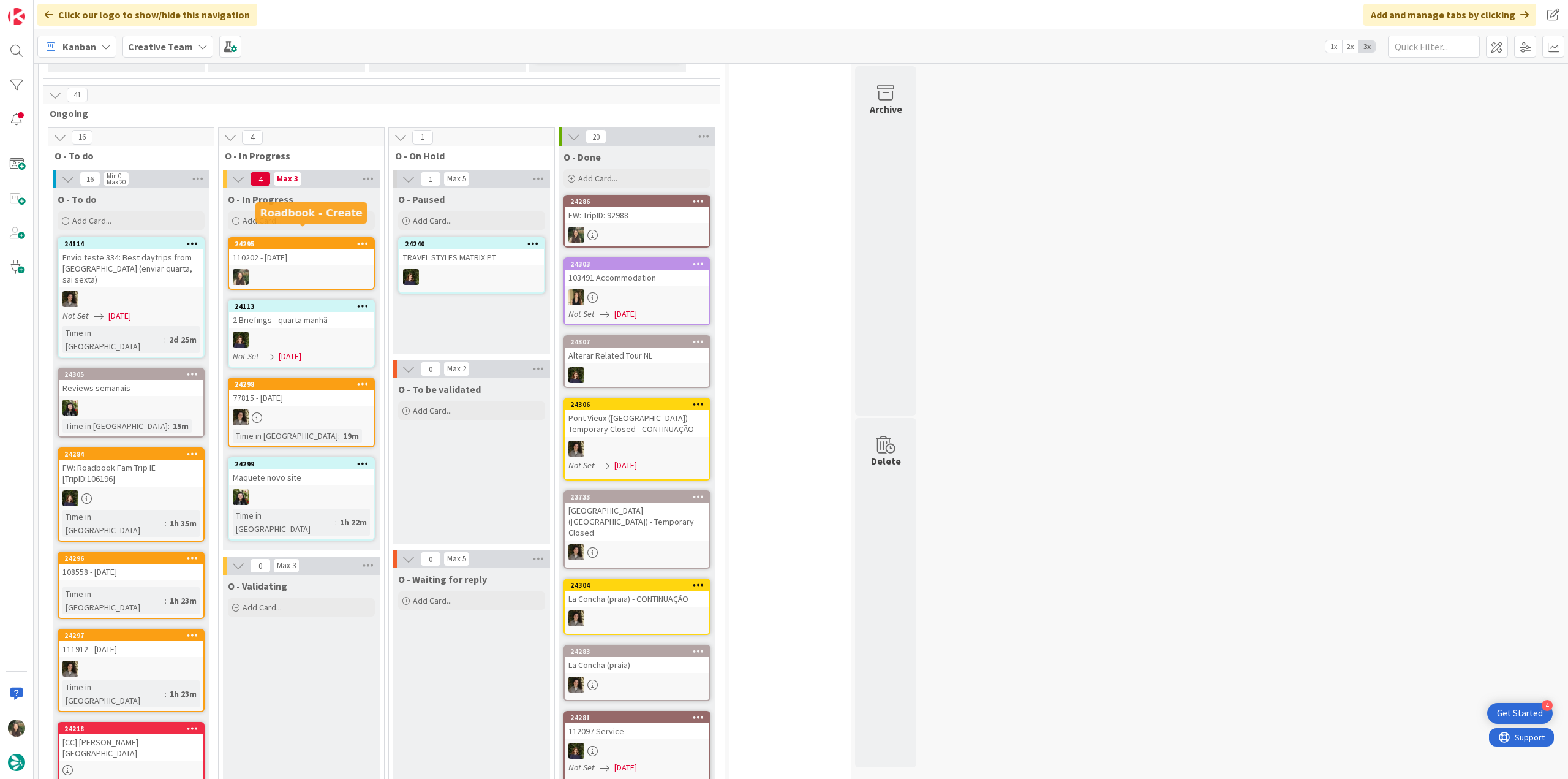
click at [327, 251] on div "110202 - [DATE]" at bounding box center [302, 257] width 145 height 16
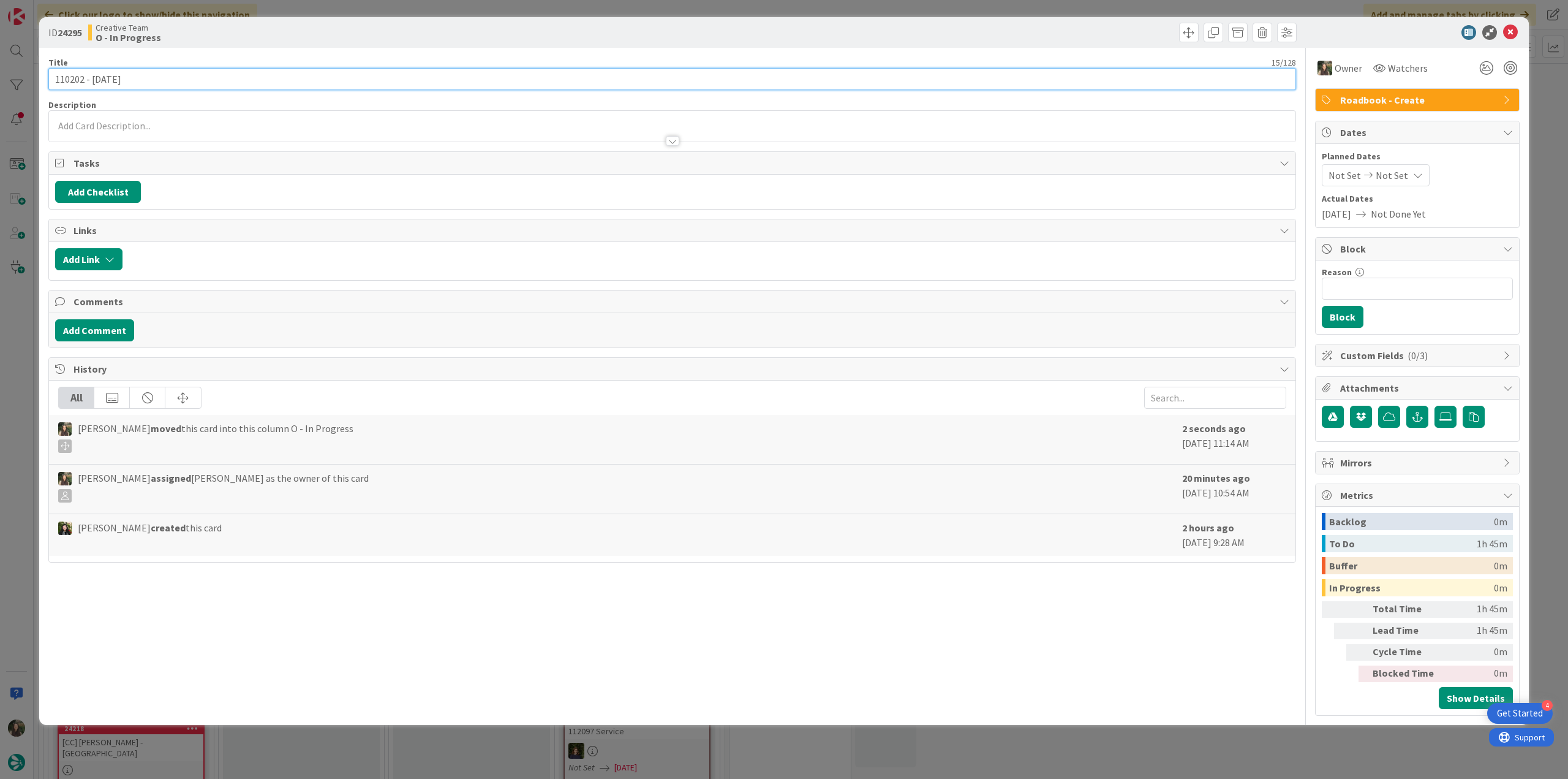
click at [65, 79] on input "110202 - [DATE]" at bounding box center [672, 79] width 1248 height 22
click at [13, 340] on div "ID 24295 Creative Team O - In Progress Title 15 / 128 110202 - 14 nov Descripti…" at bounding box center [784, 390] width 1568 height 779
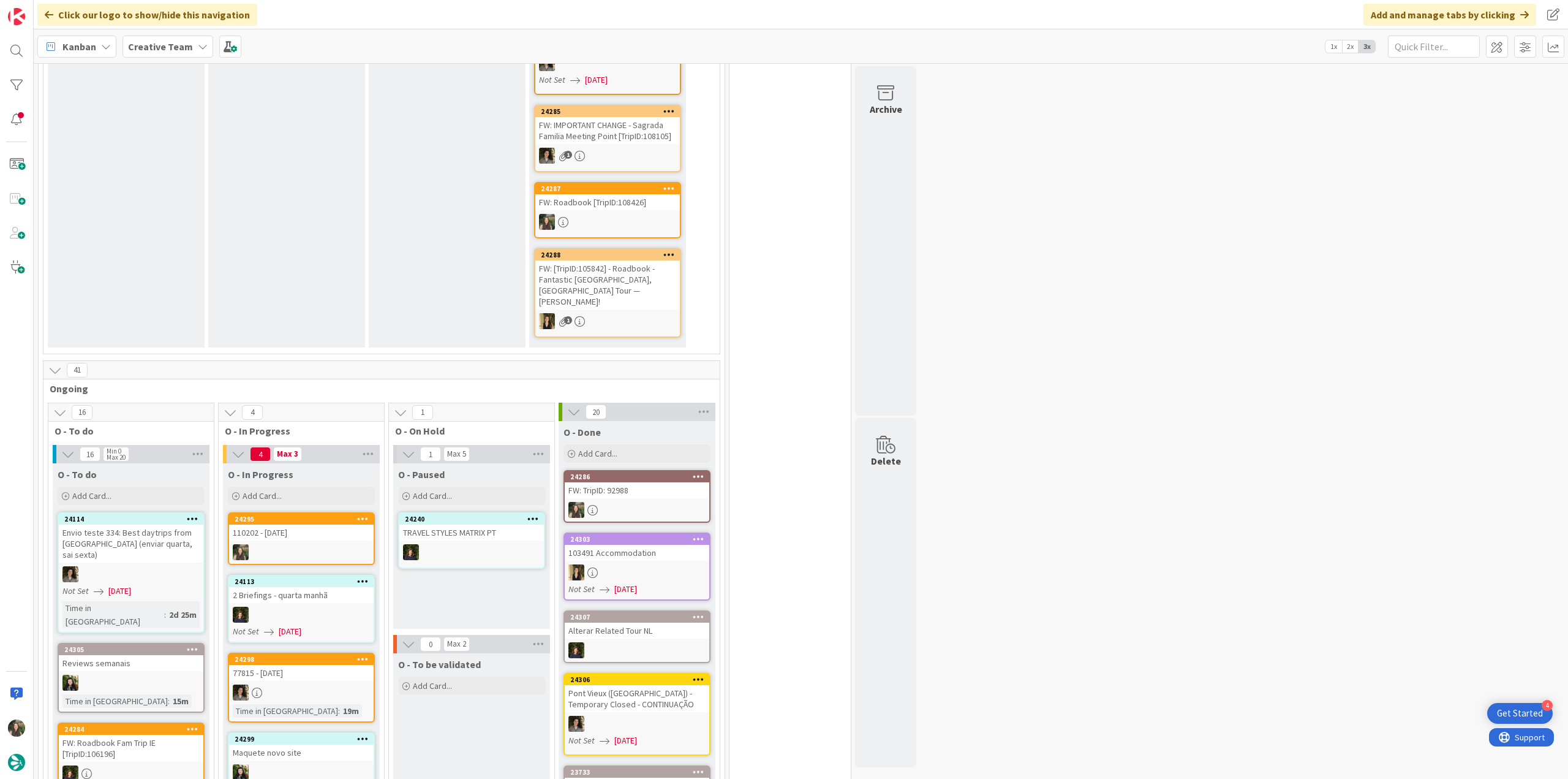
scroll to position [613, 0]
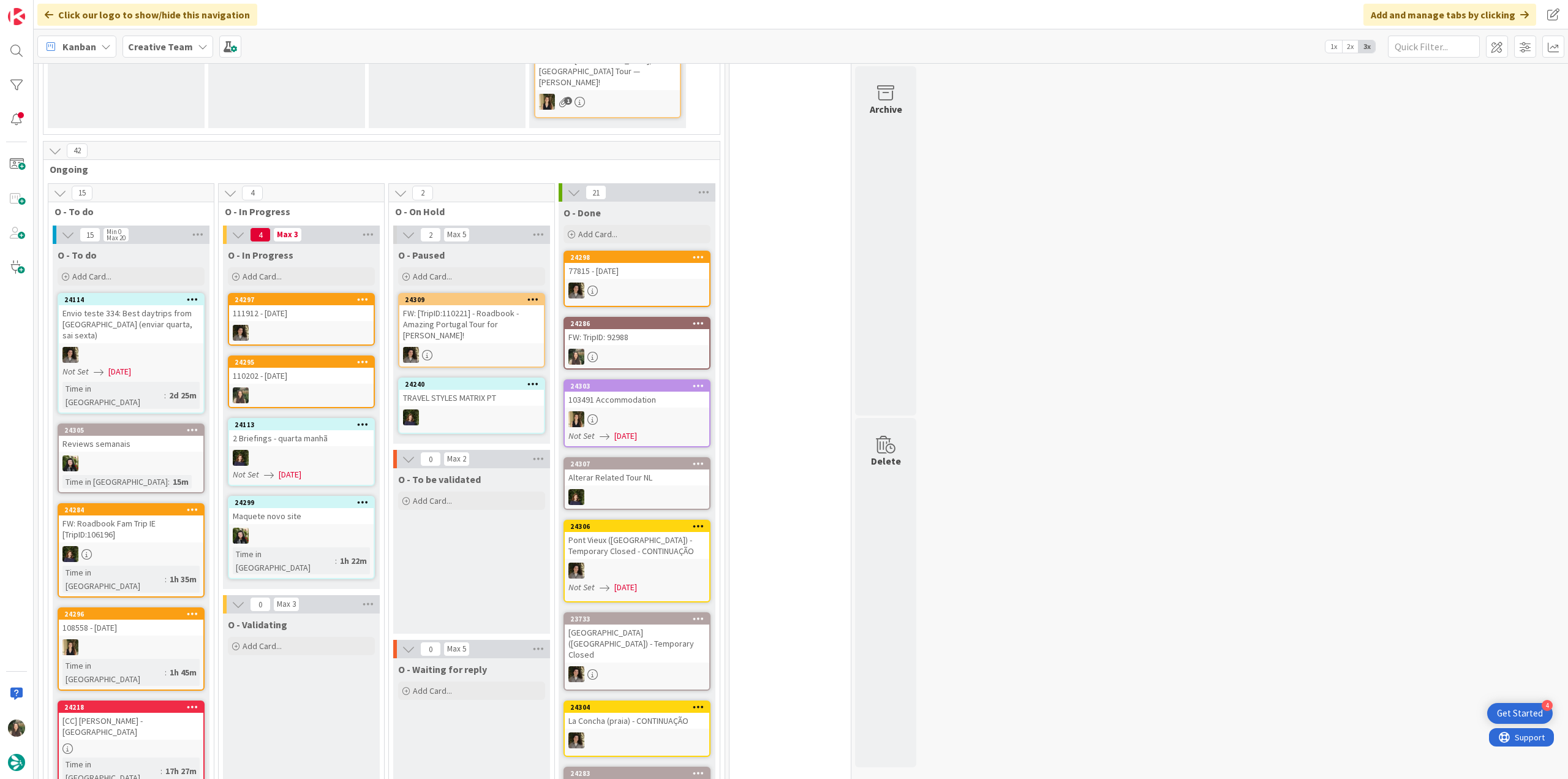
scroll to position [735, 0]
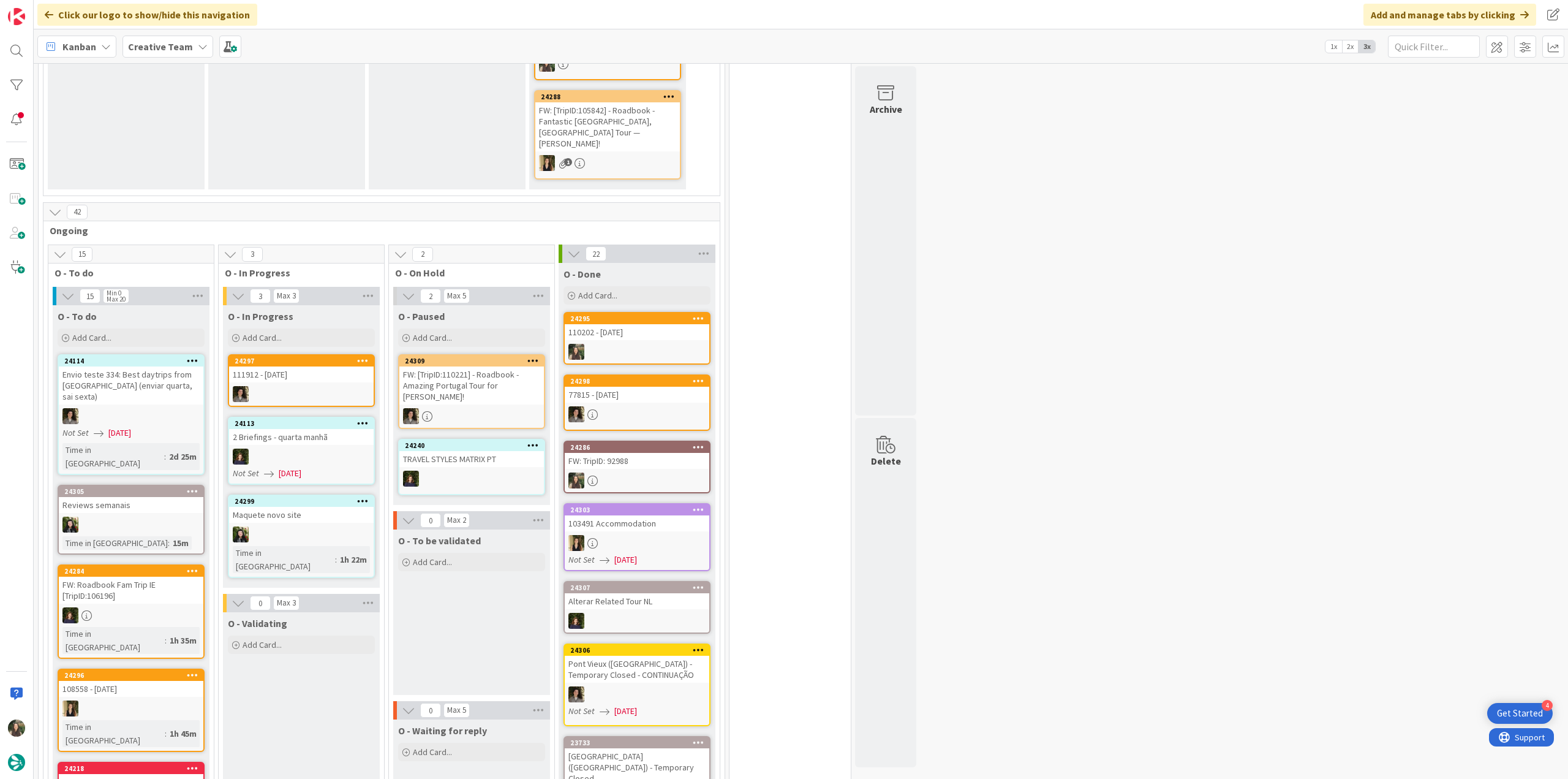
click at [656, 324] on div "110202 - [DATE]" at bounding box center [637, 332] width 145 height 16
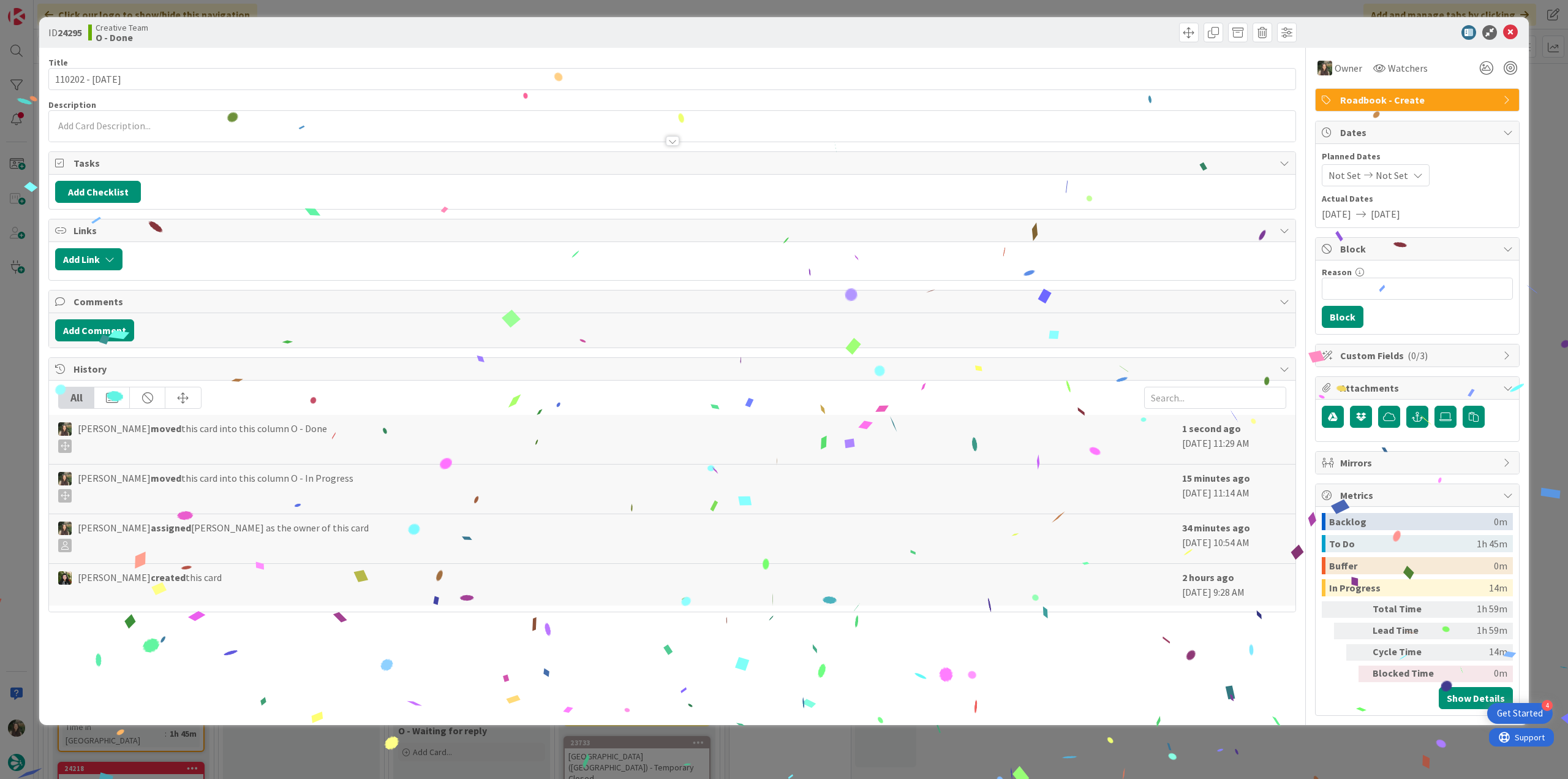
click at [1285, 732] on div "ID 24295 Creative Team O - Done Title 15 / 128 110202 - [DATE] Description Owne…" at bounding box center [784, 390] width 1568 height 779
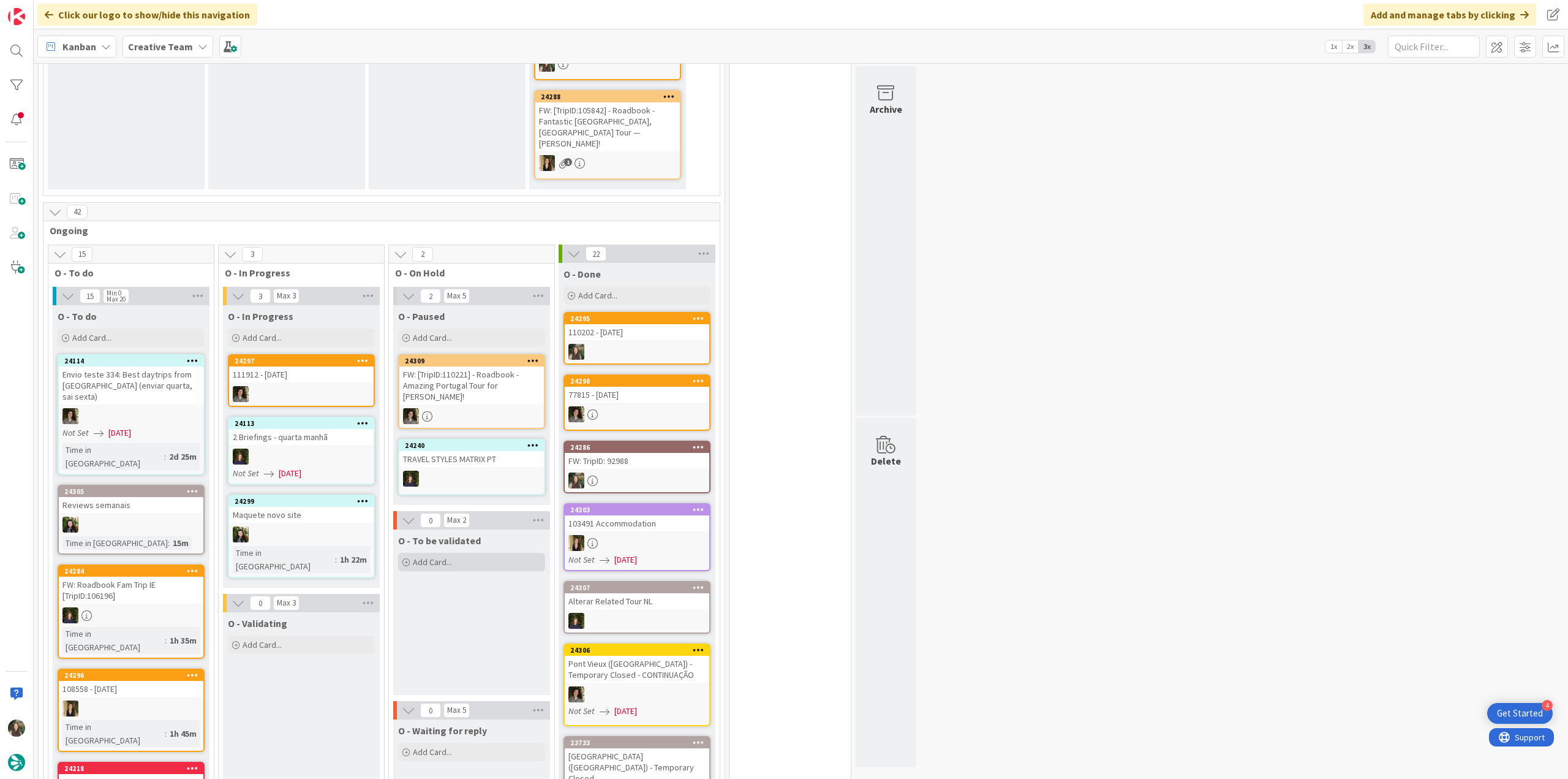
click at [447, 557] on span "Add Card..." at bounding box center [433, 562] width 39 height 11
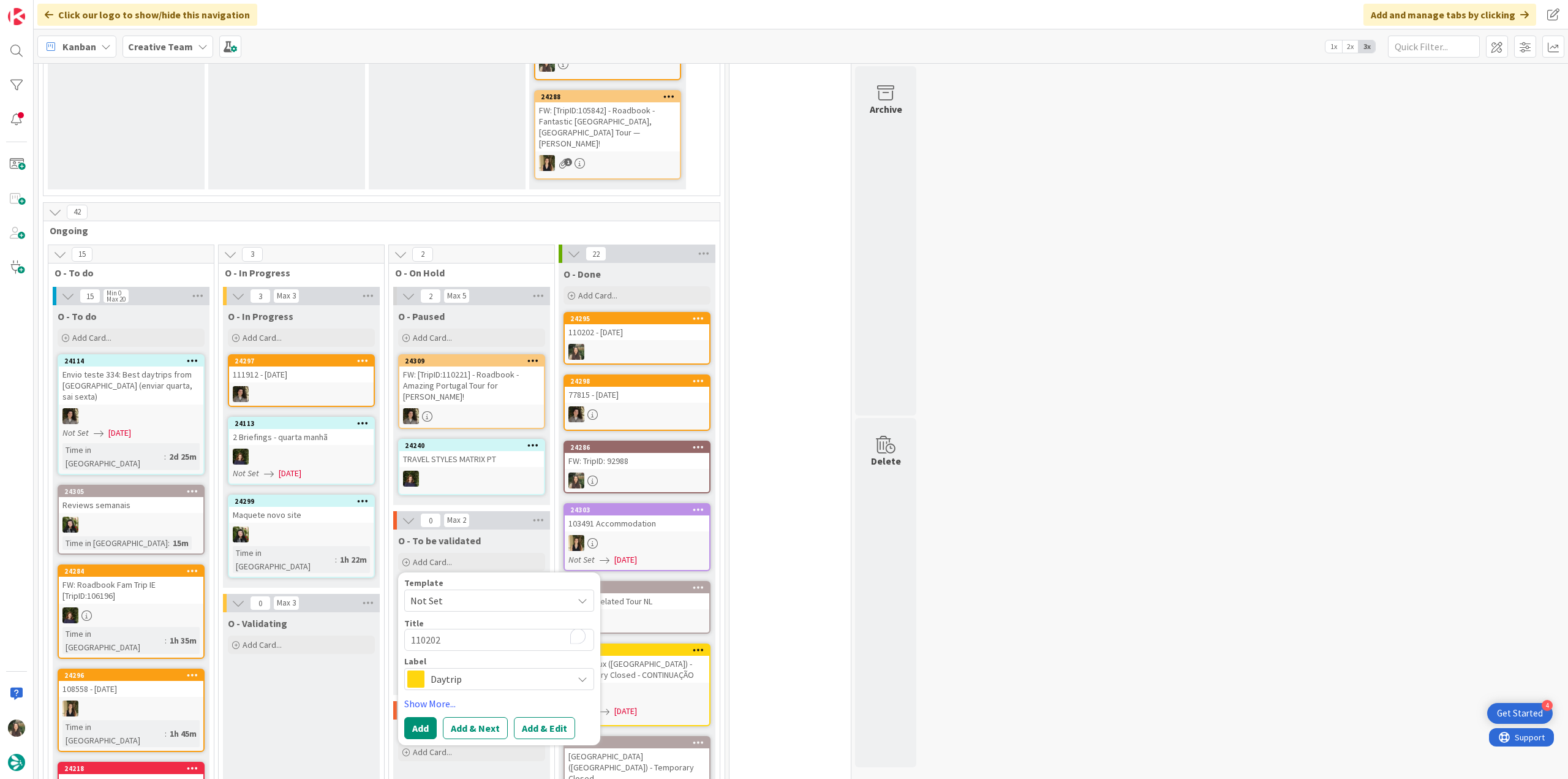
type textarea "x"
type textarea "110202"
type textarea "x"
type textarea "110202 -"
type textarea "x"
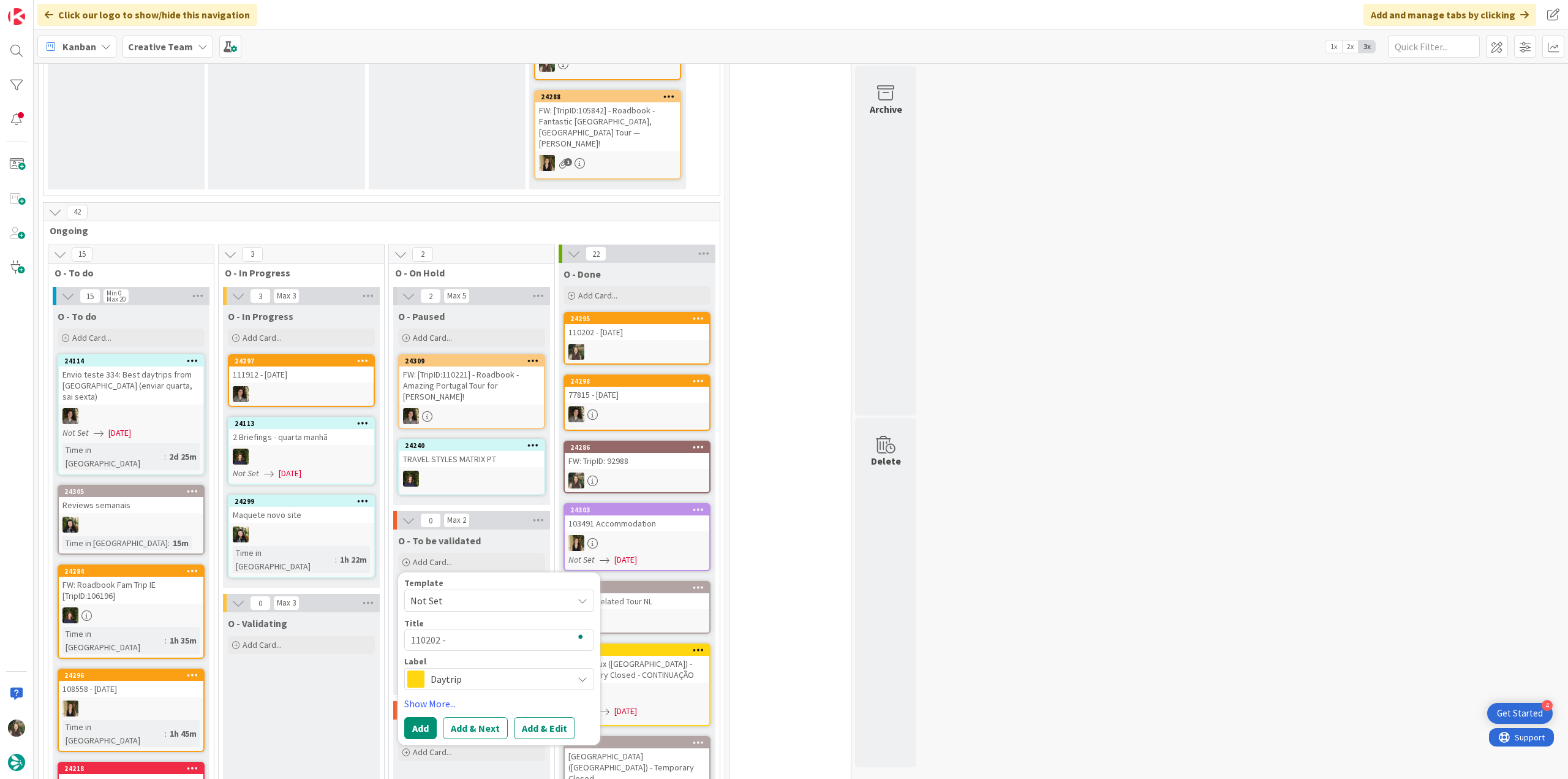
type textarea "110202 -"
type textarea "x"
type textarea "110202 - V"
type textarea "x"
type textarea "110202 - Val"
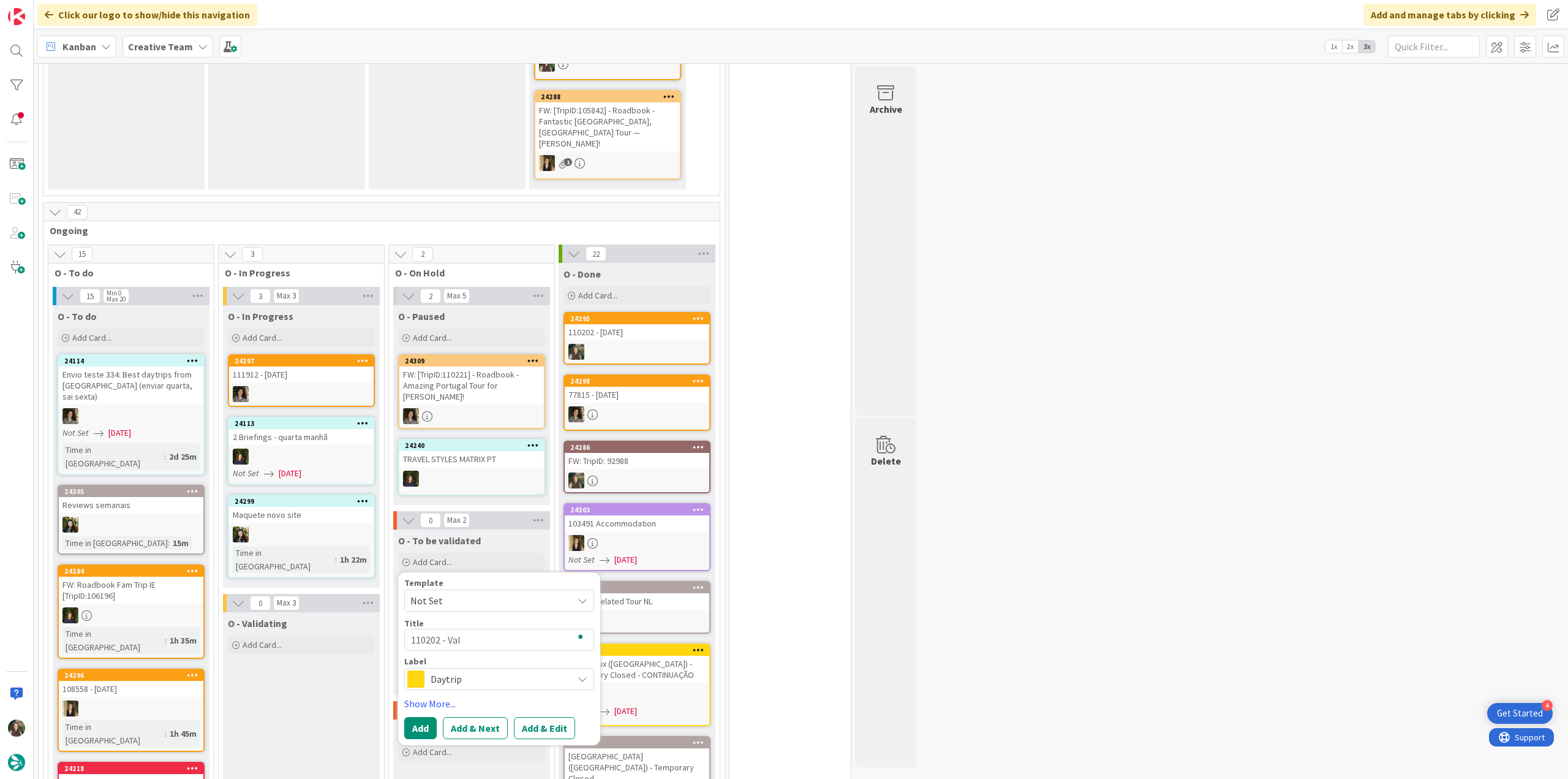
type textarea "x"
type textarea "110202 - Vali"
type textarea "x"
type textarea "110202 - Valid"
type textarea "x"
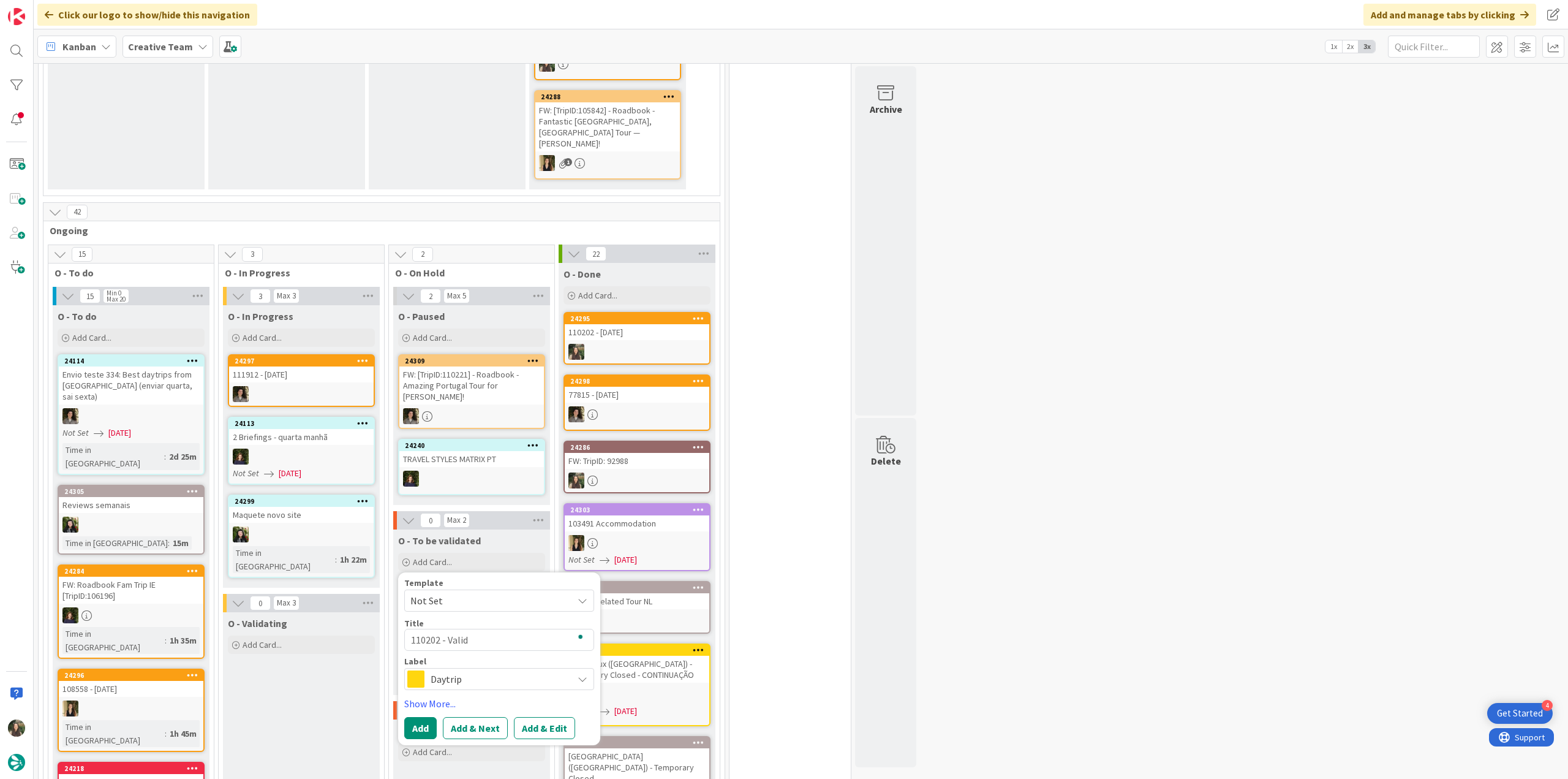
type textarea "110202 - Valida"
type textarea "x"
type textarea "110202 - Validat"
type textarea "x"
type textarea "110202 - Validati"
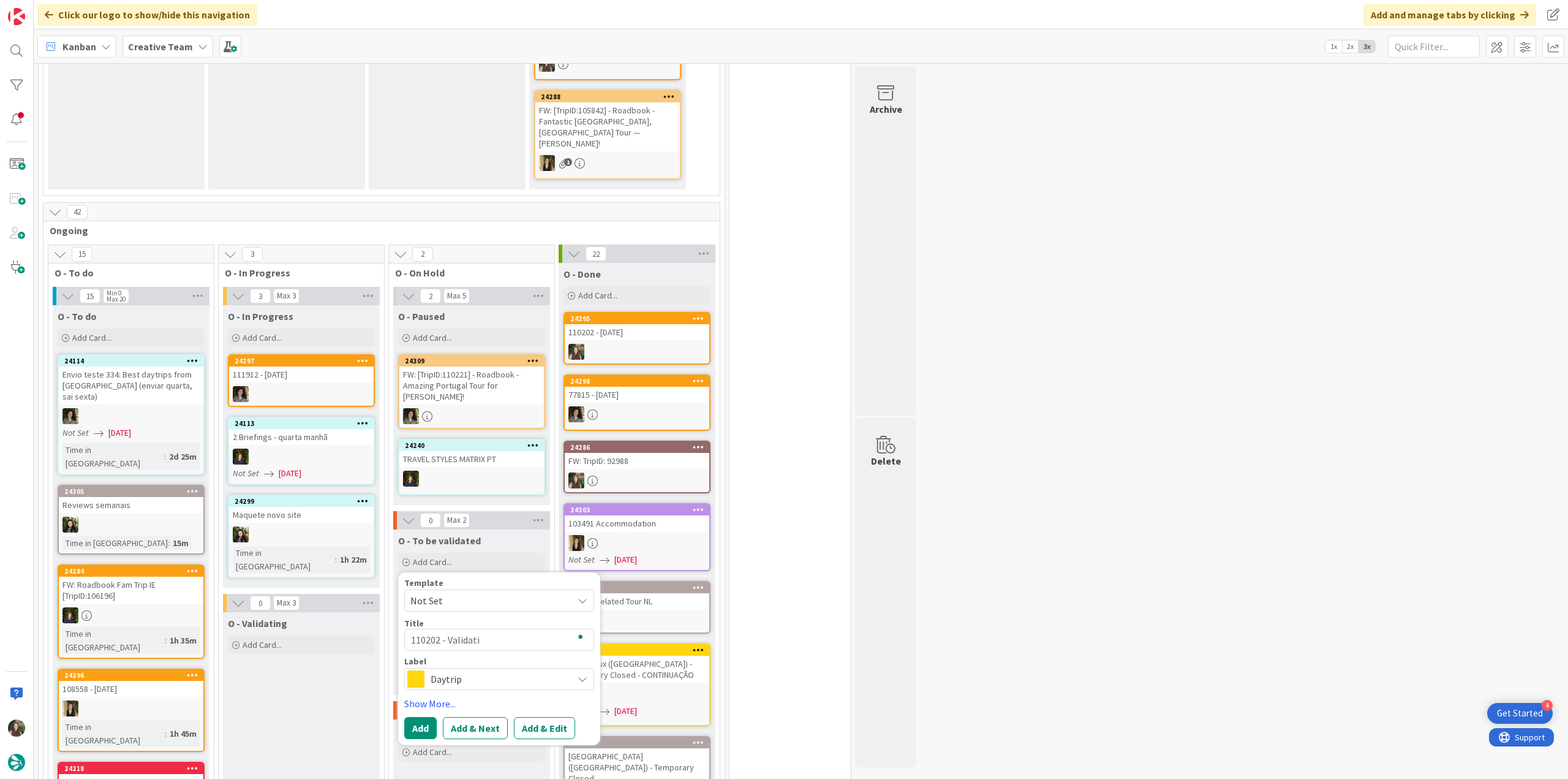
type textarea "x"
type textarea "110202 - Validatio"
type textarea "x"
type textarea "110202 - Validation"
click at [450, 670] on span "Daytrip" at bounding box center [499, 679] width 136 height 17
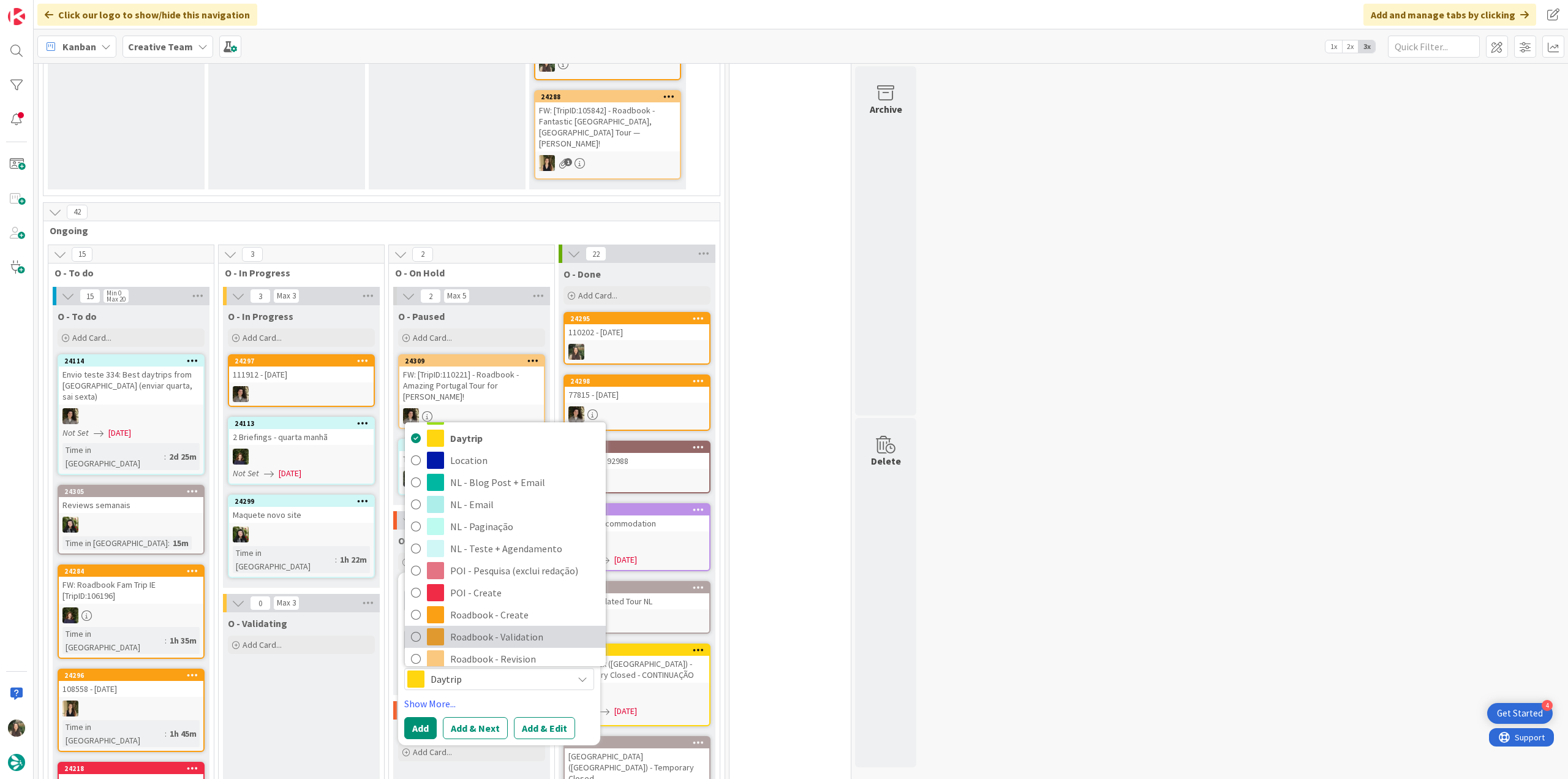
scroll to position [123, 0]
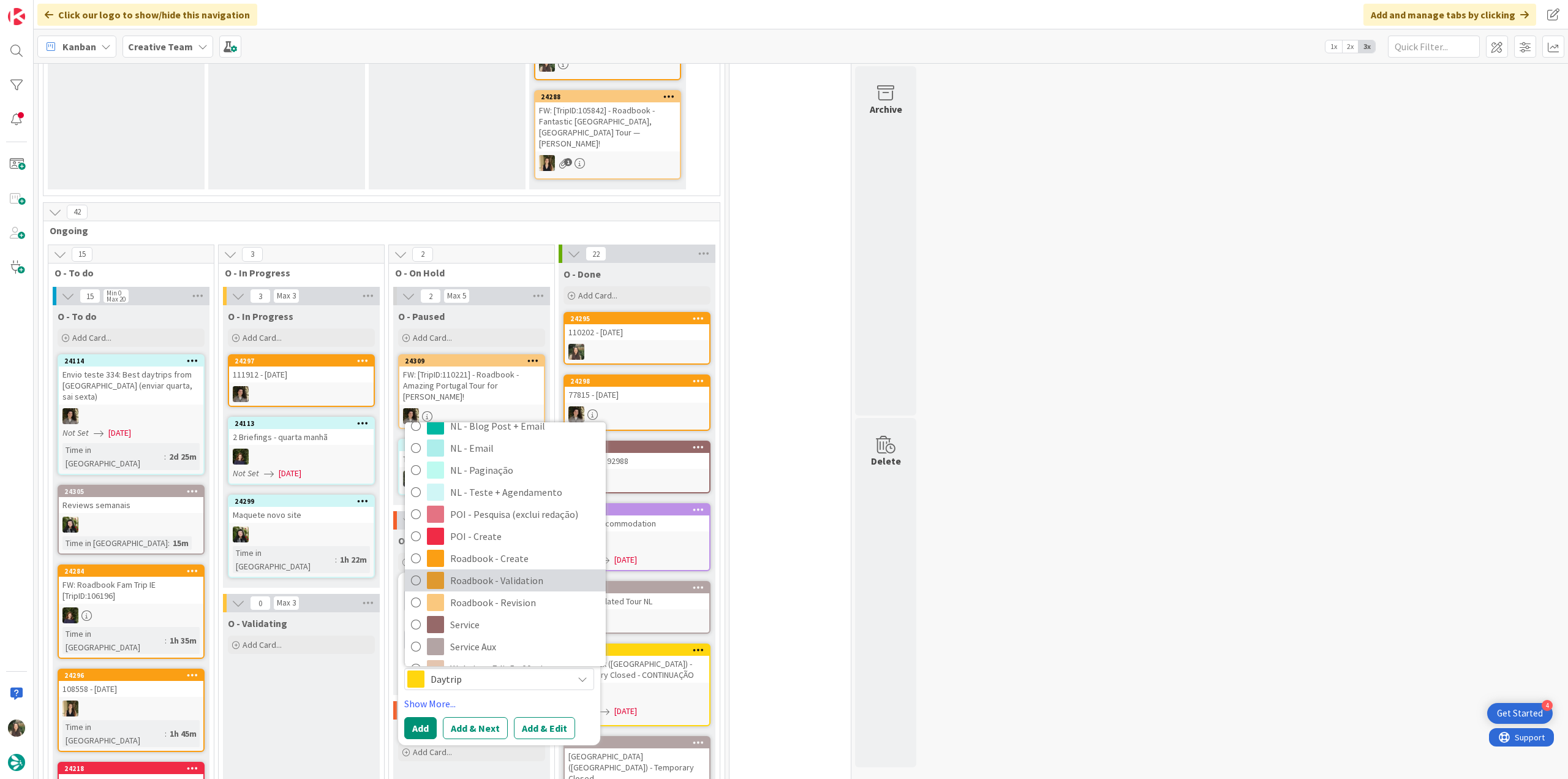
click at [521, 571] on span "Roadbook - Validation" at bounding box center [525, 580] width 149 height 18
type textarea "x"
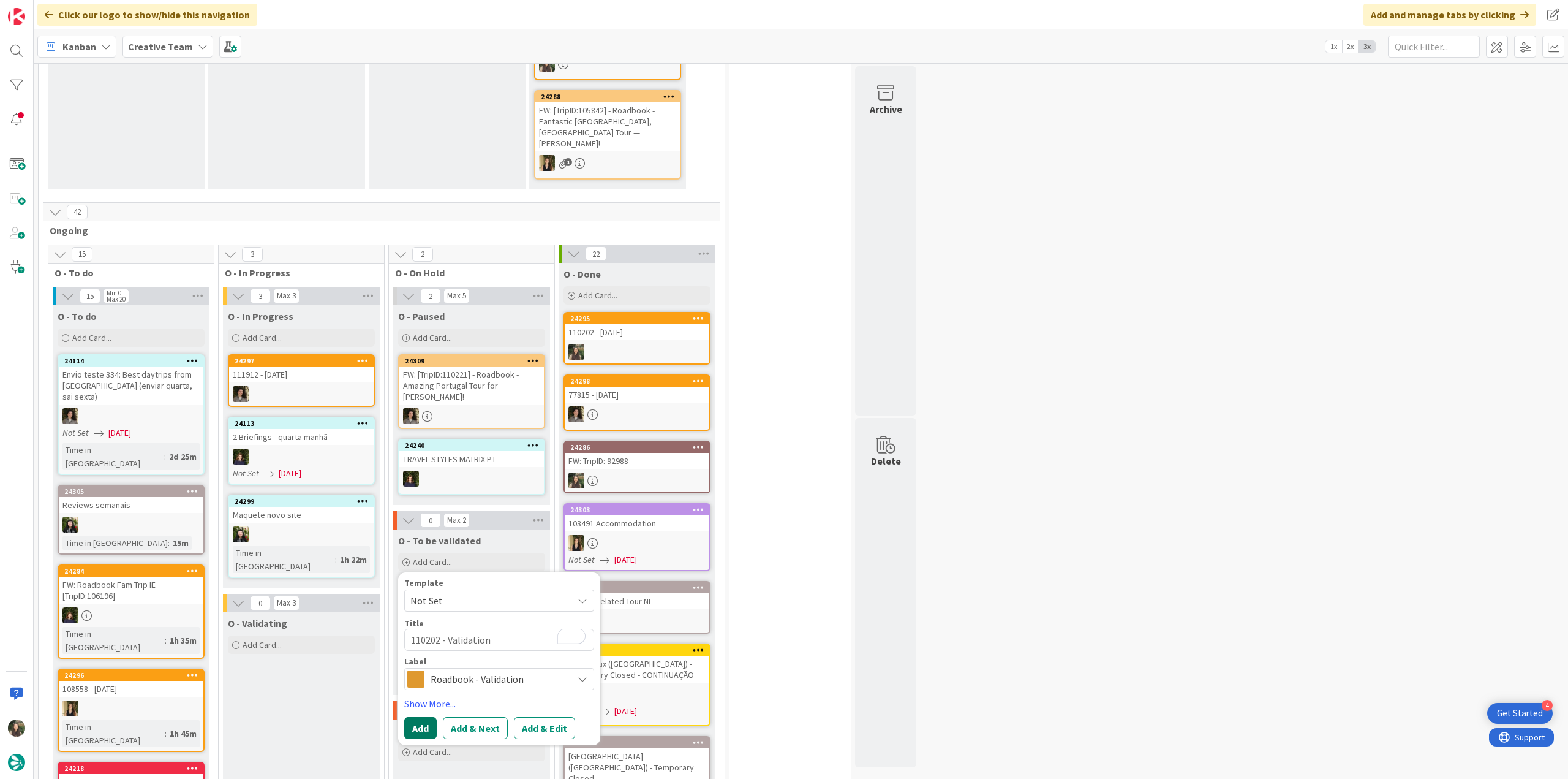
click at [423, 717] on button "Add" at bounding box center [420, 728] width 32 height 22
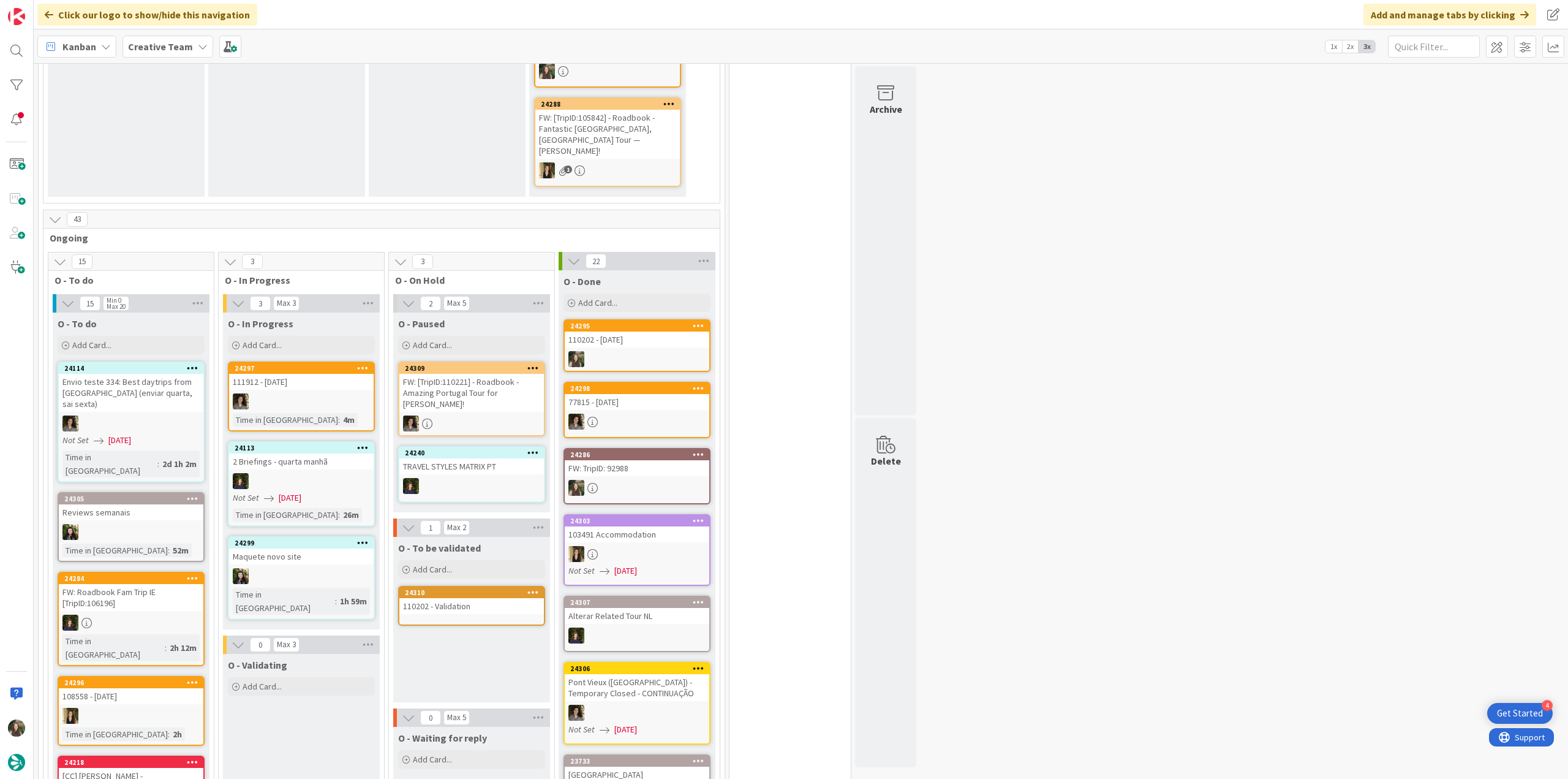
click at [472, 595] on div "24310 110202 - Validation" at bounding box center [472, 606] width 147 height 40
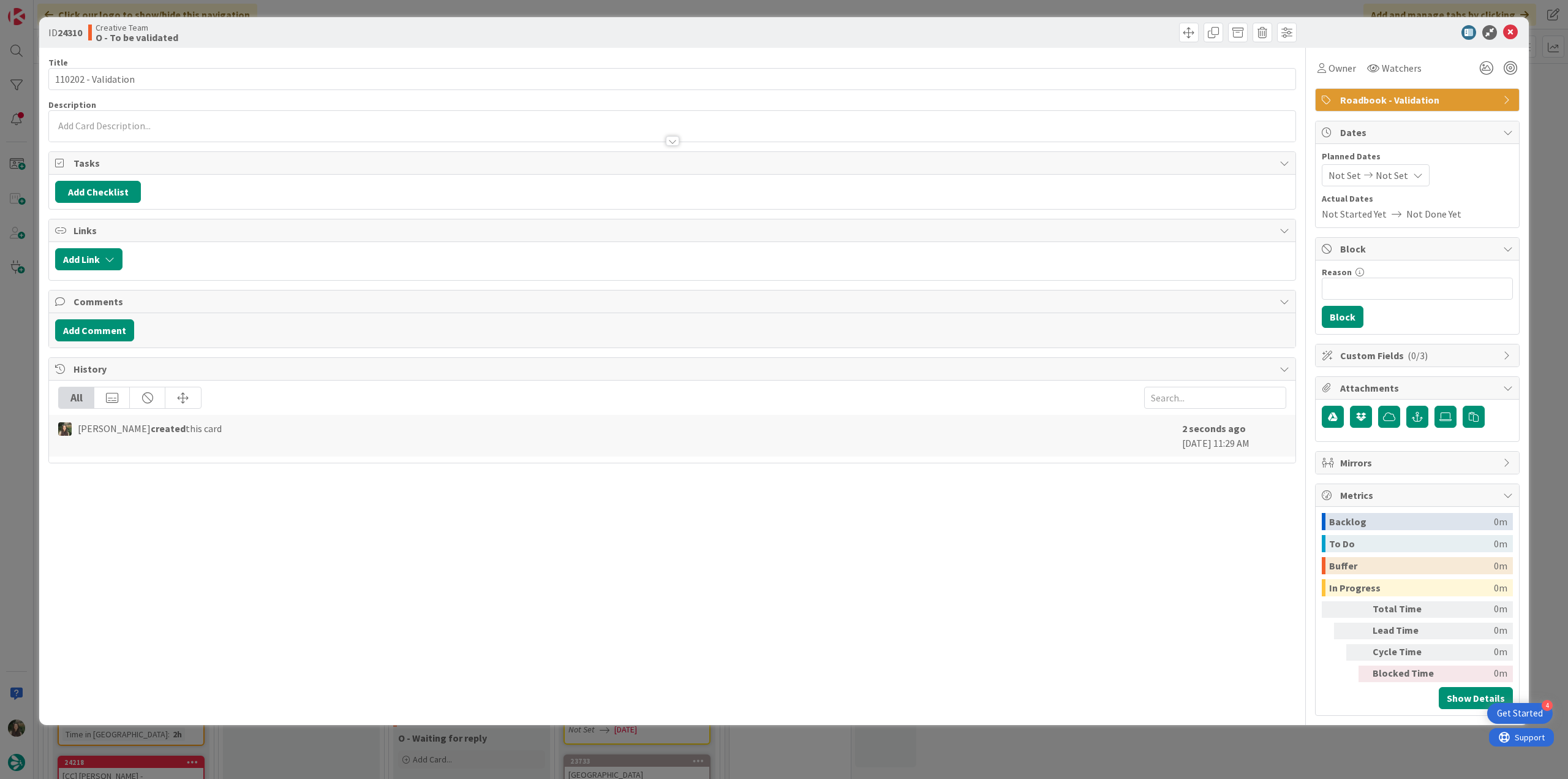
click at [153, 128] on div at bounding box center [672, 135] width 1247 height 13
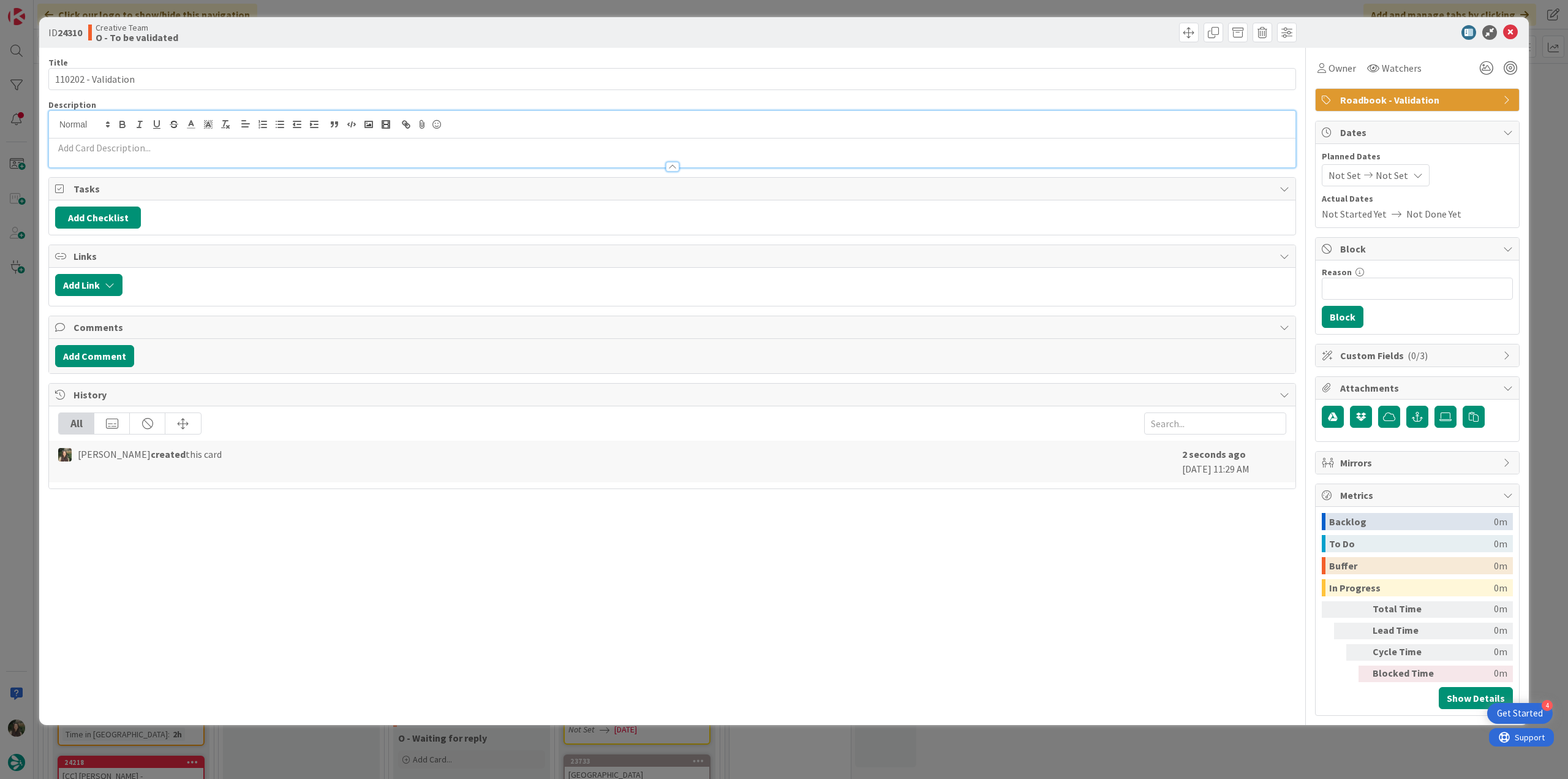
click at [115, 147] on p at bounding box center [672, 148] width 1234 height 14
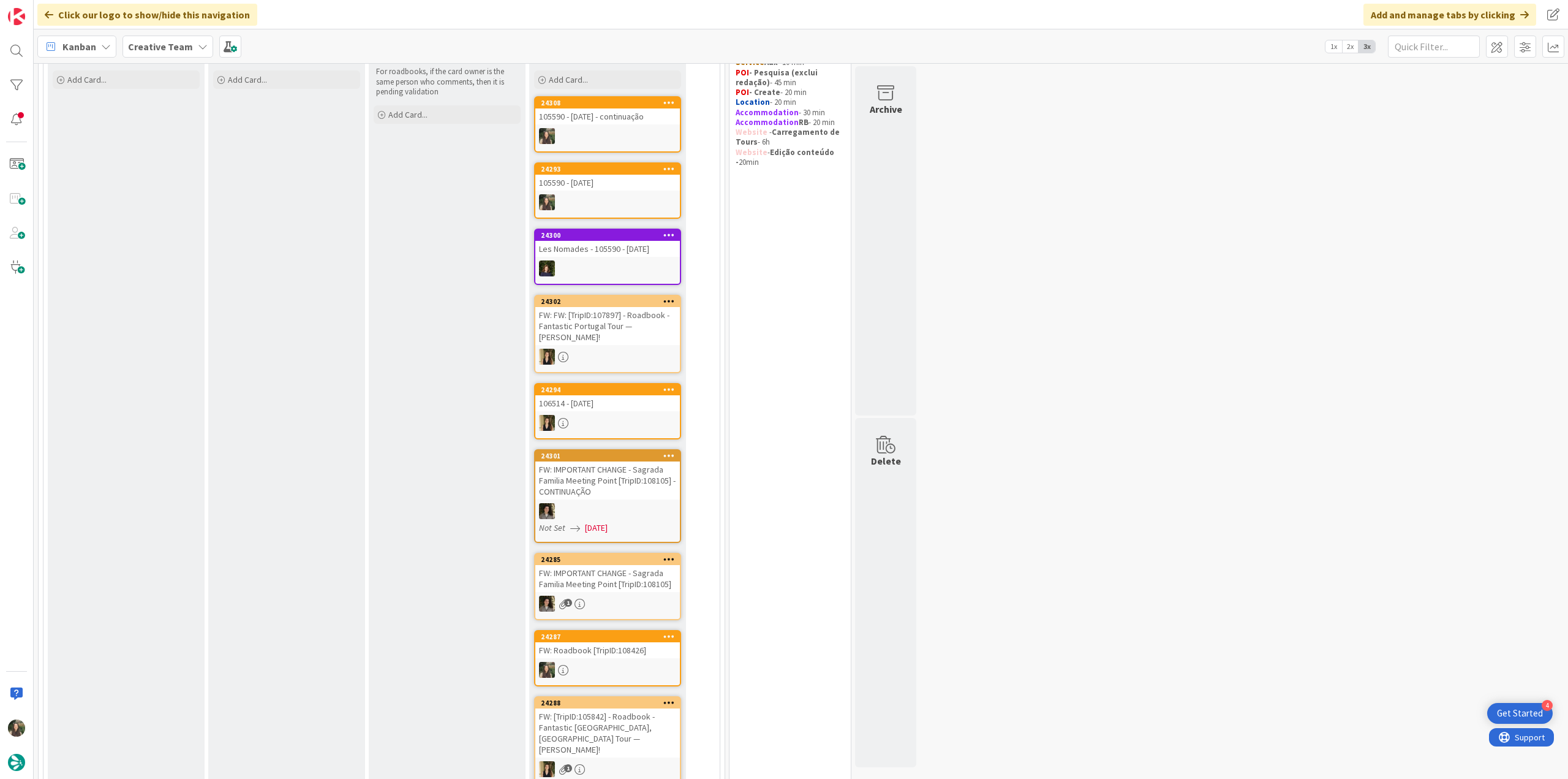
scroll to position [61, 0]
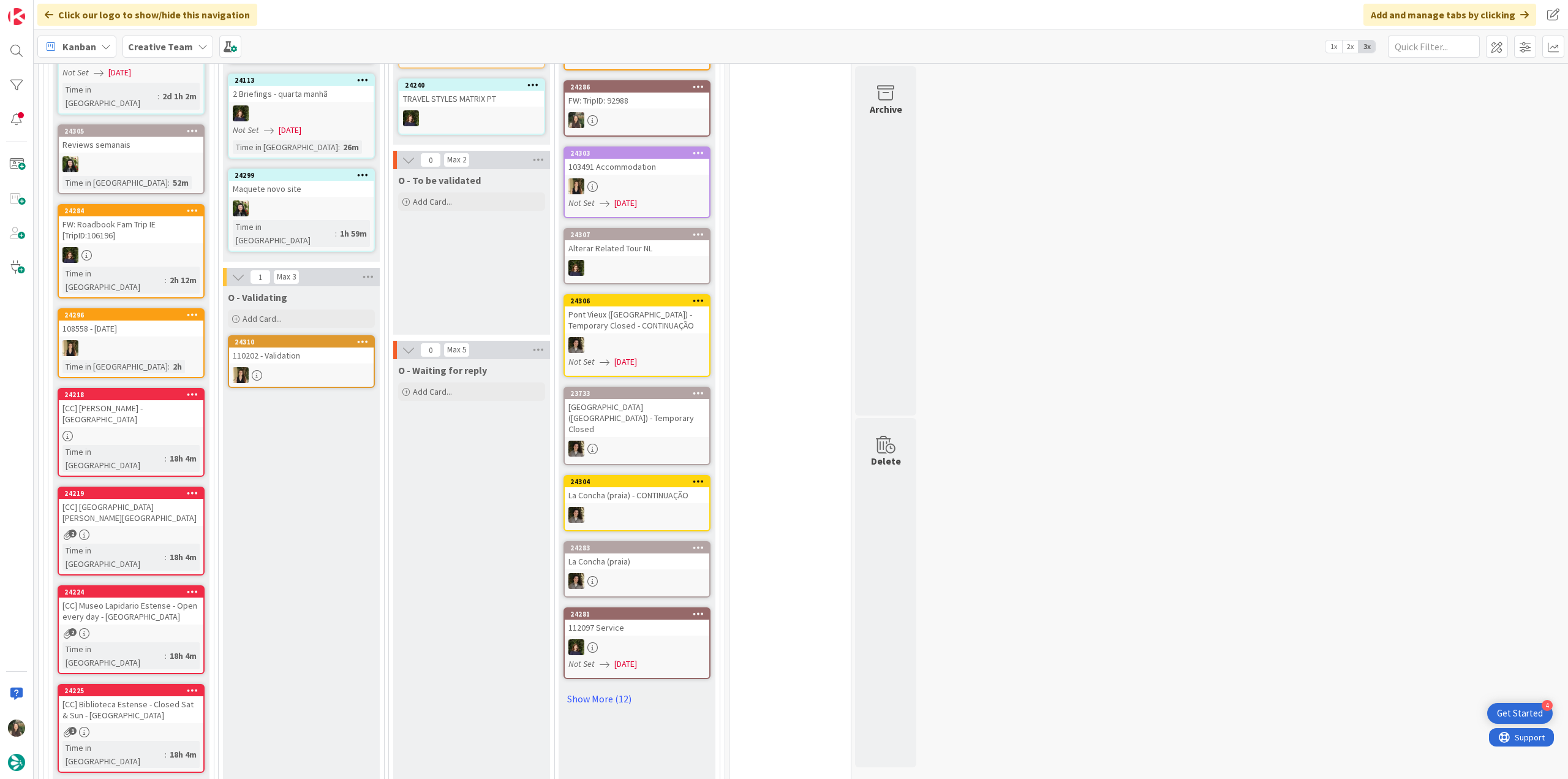
click at [158, 388] on div "24218 [CC] Giardini Margherita - BOLOGNA Time in Column : 18h 4m" at bounding box center [131, 432] width 147 height 89
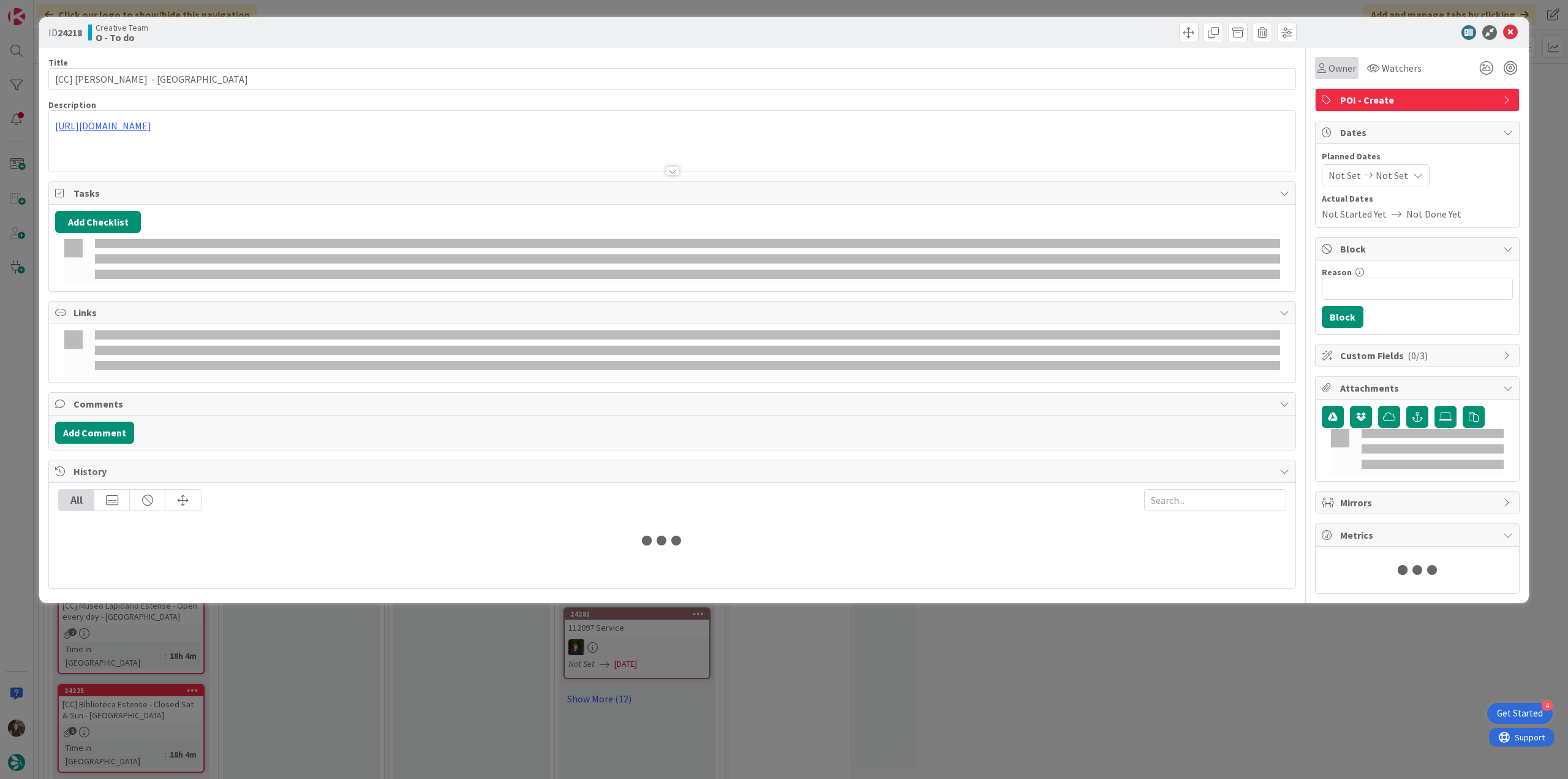
click at [1341, 70] on span "Owner" at bounding box center [1342, 67] width 27 height 15
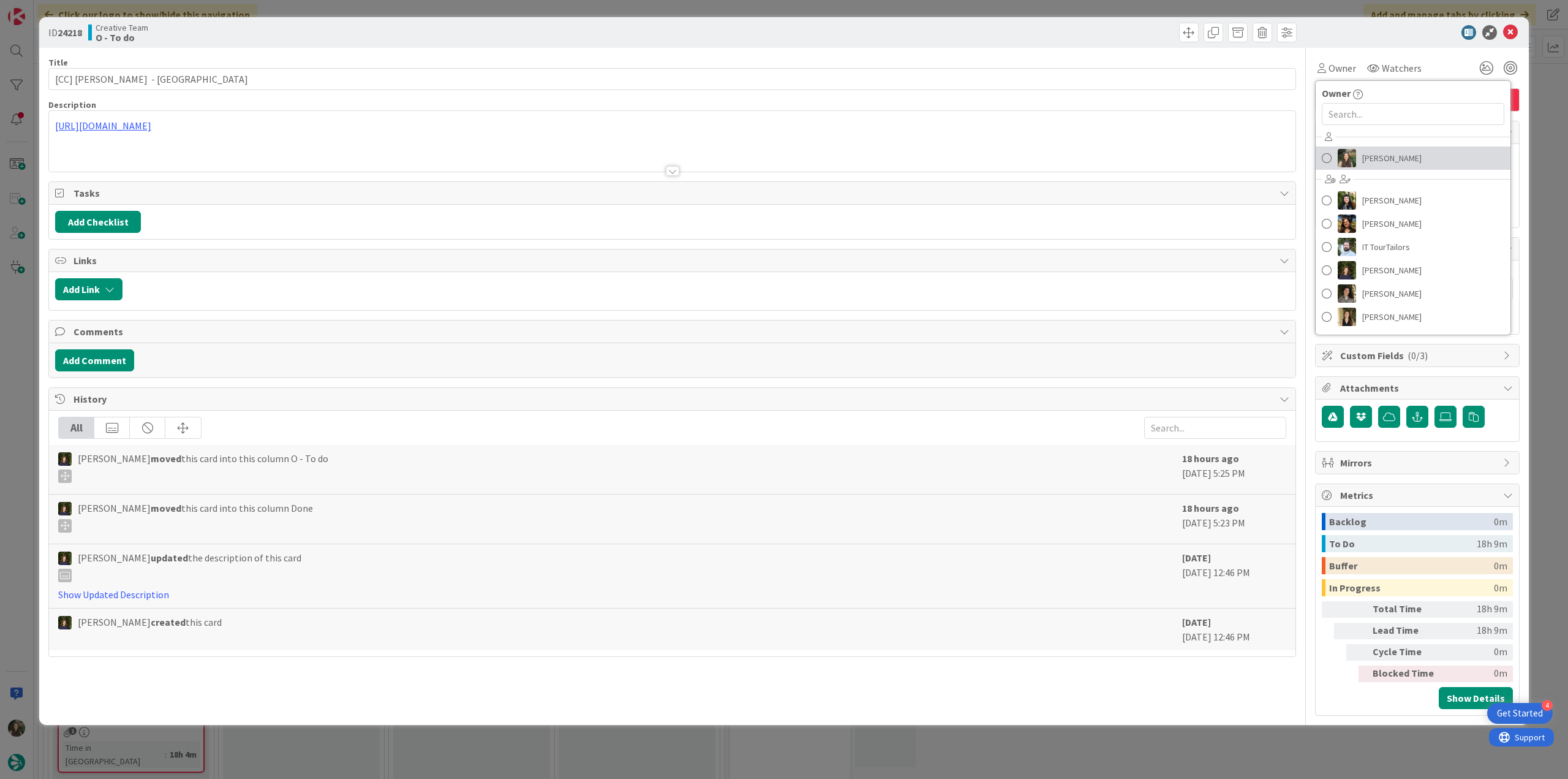
click at [1356, 154] on link "[PERSON_NAME]" at bounding box center [1414, 158] width 195 height 23
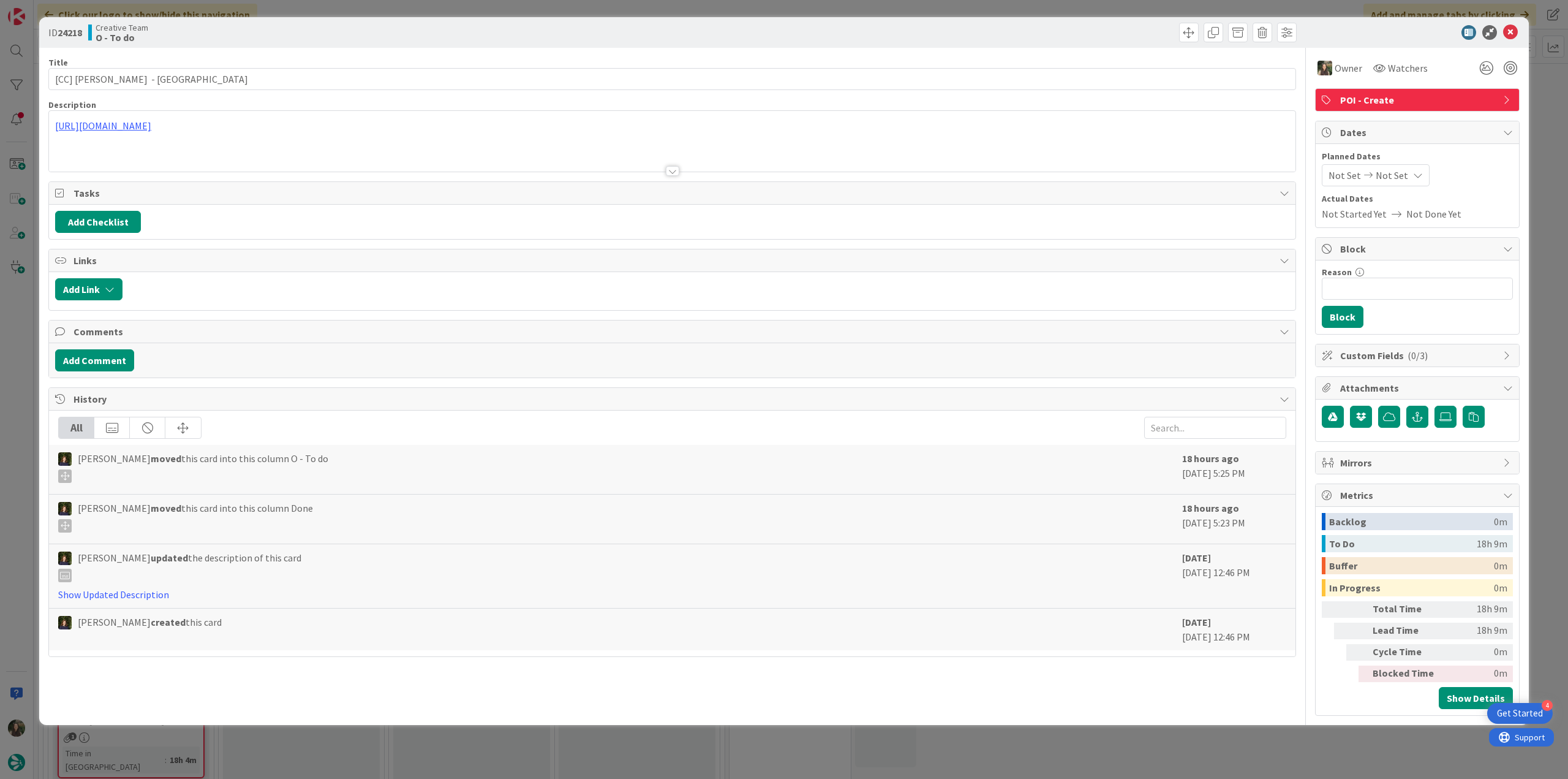
click at [1546, 114] on div "ID 24218 Creative Team O - To do Title 35 / 128 [CC] Giardini Margherita - BOLO…" at bounding box center [784, 390] width 1568 height 779
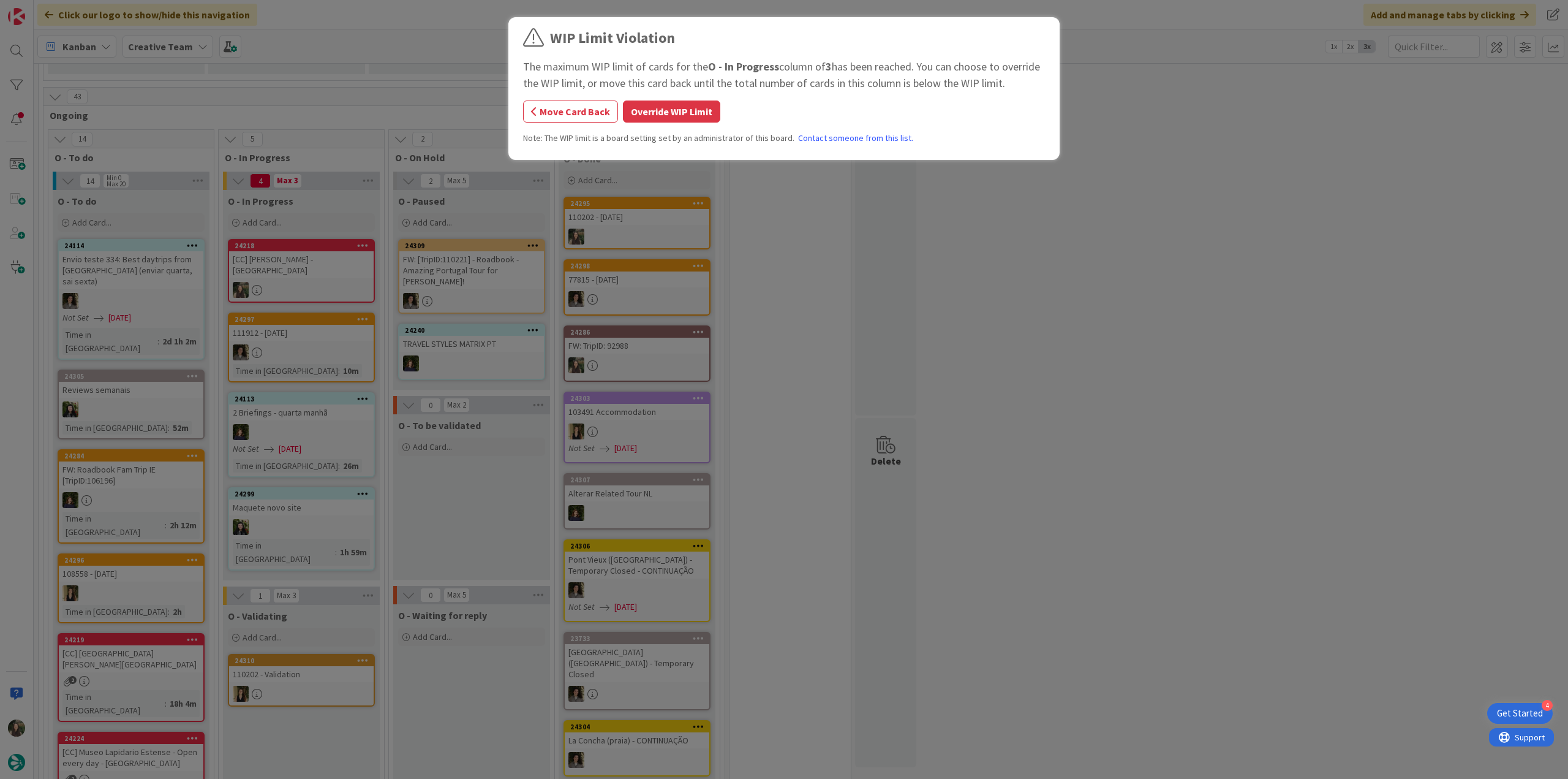
click at [659, 107] on button "Override WIP Limit" at bounding box center [671, 111] width 98 height 22
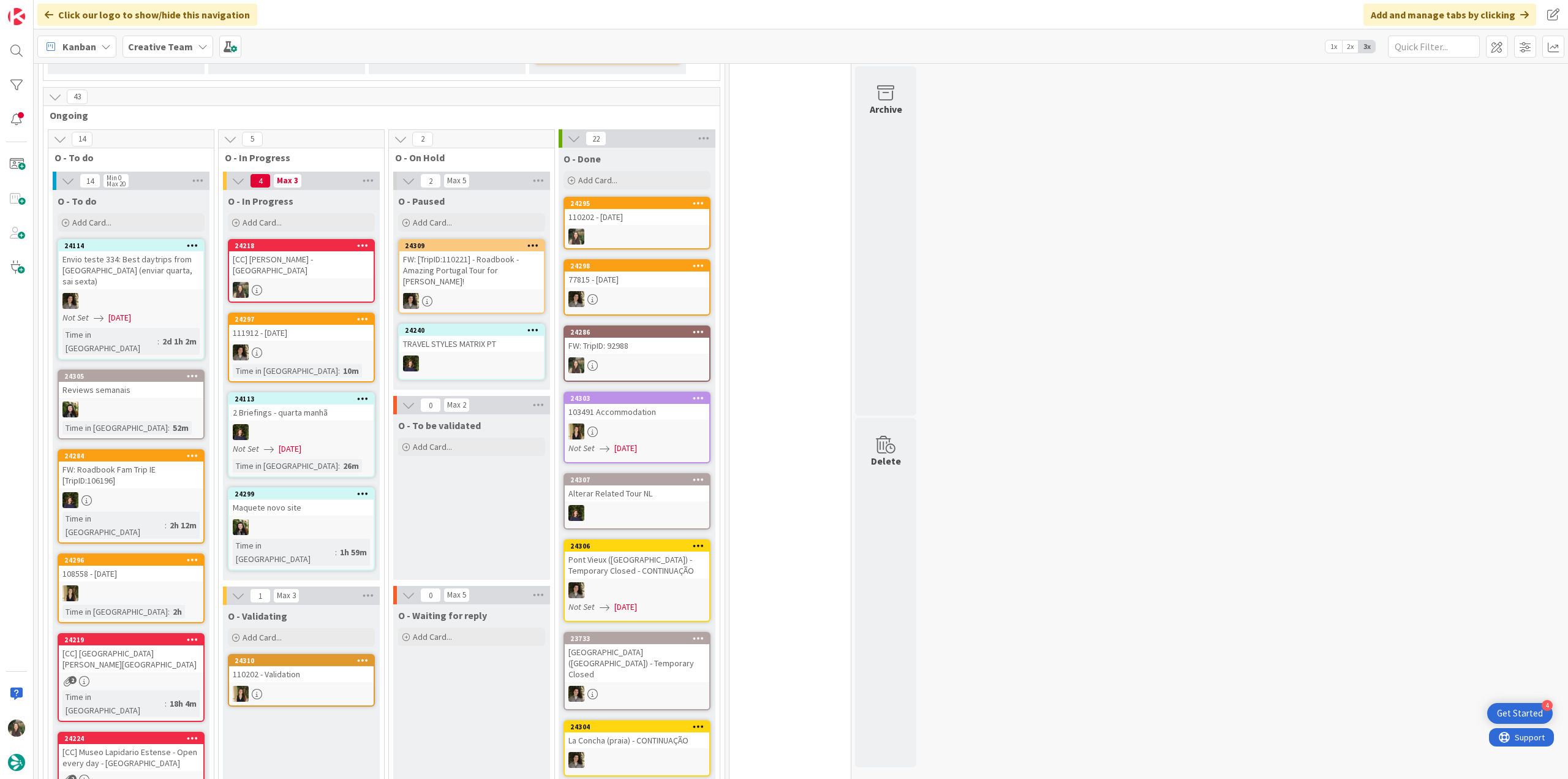
click at [321, 251] on div "[CC] Giardini Margherita - [GEOGRAPHIC_DATA]" at bounding box center [302, 265] width 145 height 27
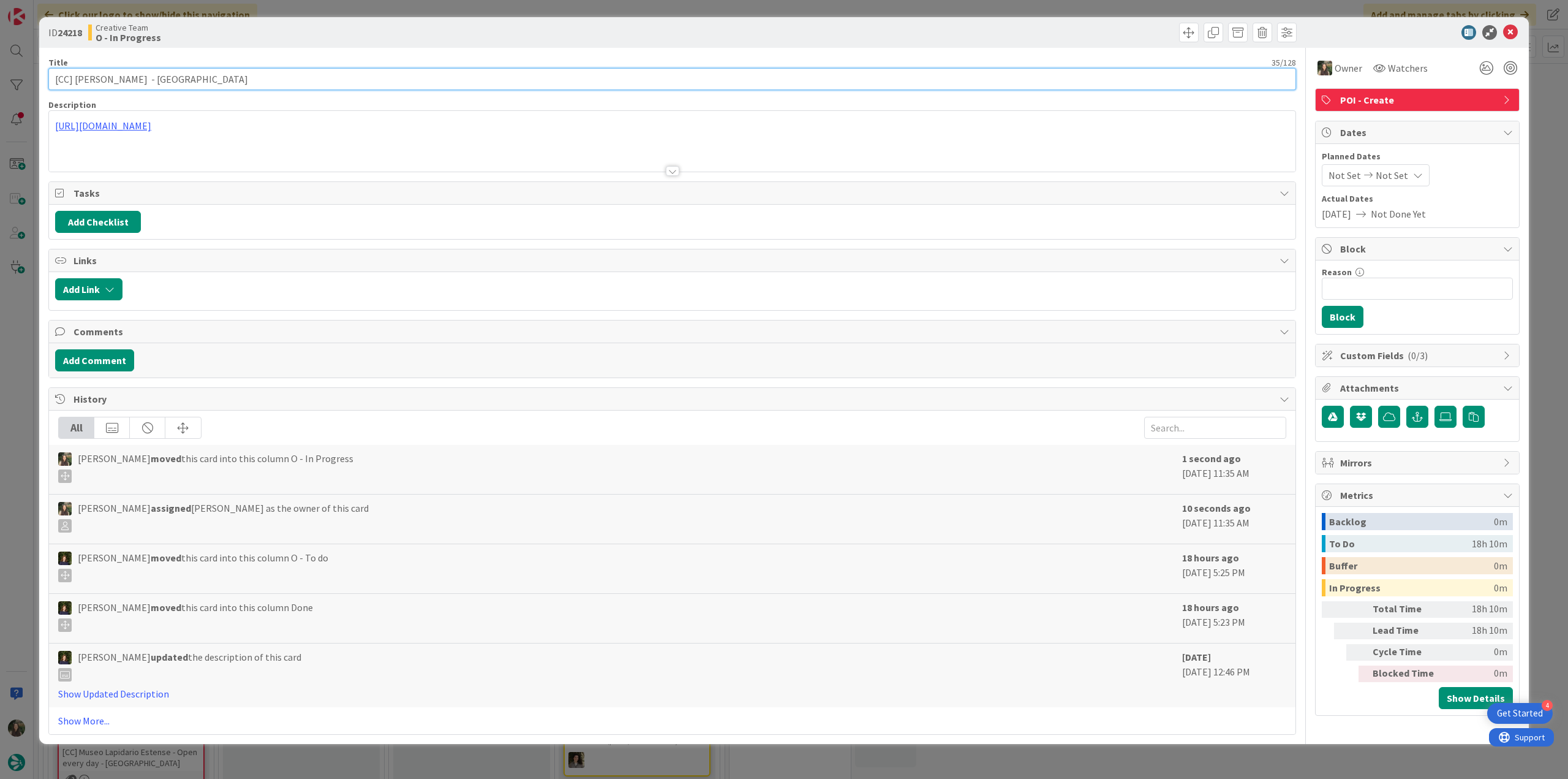
drag, startPoint x: 153, startPoint y: 80, endPoint x: 2, endPoint y: 88, distance: 151.2
click at [2, 88] on div "ID 24218 Creative Team O - In Progress Title 35 / 128 [CC] Giardini Margherita …" at bounding box center [784, 390] width 1568 height 779
click at [151, 84] on input "[CC] Giardini Margherita - [GEOGRAPHIC_DATA]" at bounding box center [672, 79] width 1248 height 22
drag, startPoint x: 152, startPoint y: 78, endPoint x: 75, endPoint y: 79, distance: 77.0
click at [75, 79] on input "[CC] Giardini Margherita - [GEOGRAPHIC_DATA]" at bounding box center [672, 79] width 1248 height 22
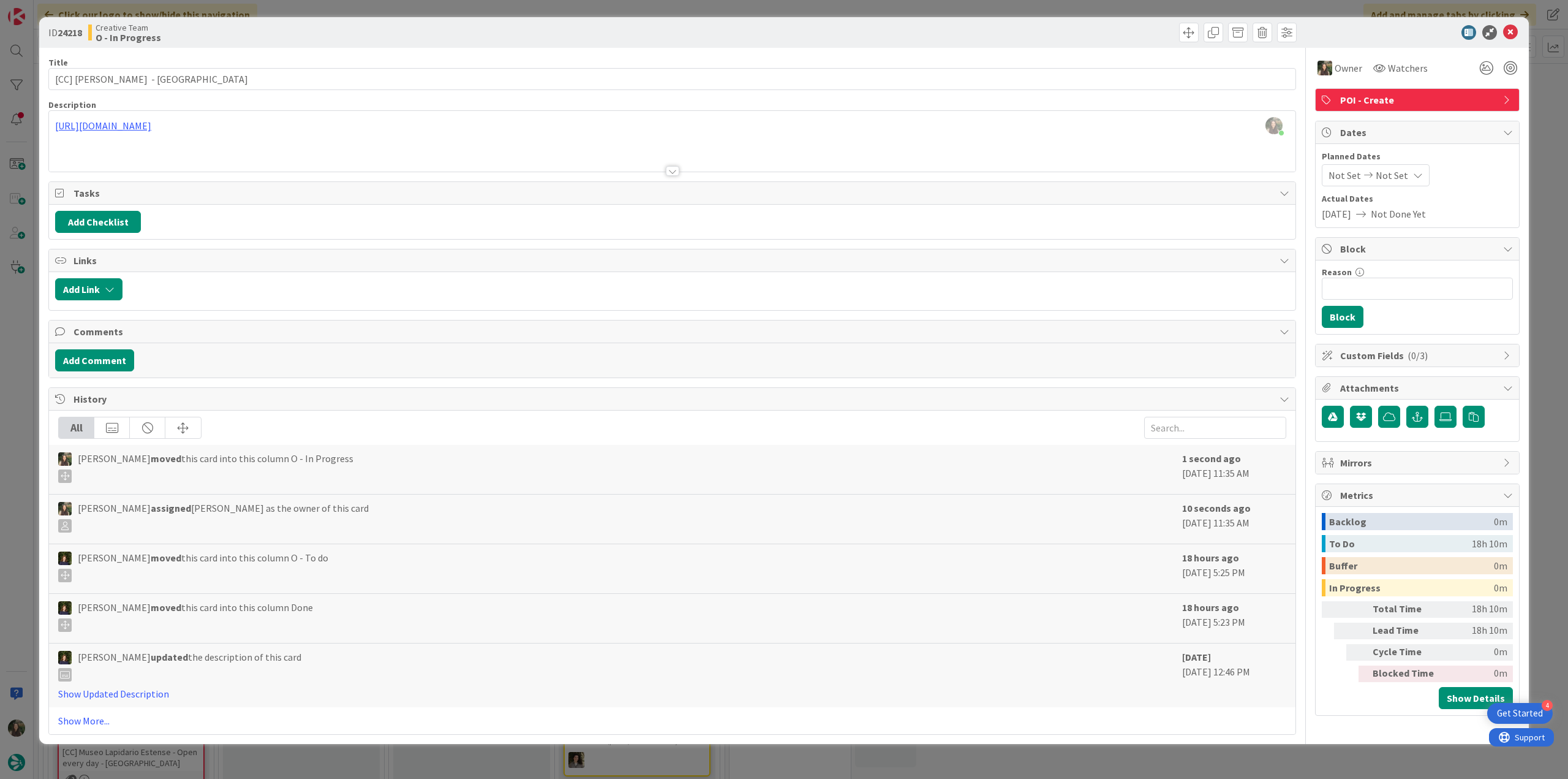
click at [13, 404] on div "ID 24218 Creative Team O - In Progress Title 35 / 128 [CC] Giardini Margherita …" at bounding box center [784, 390] width 1568 height 779
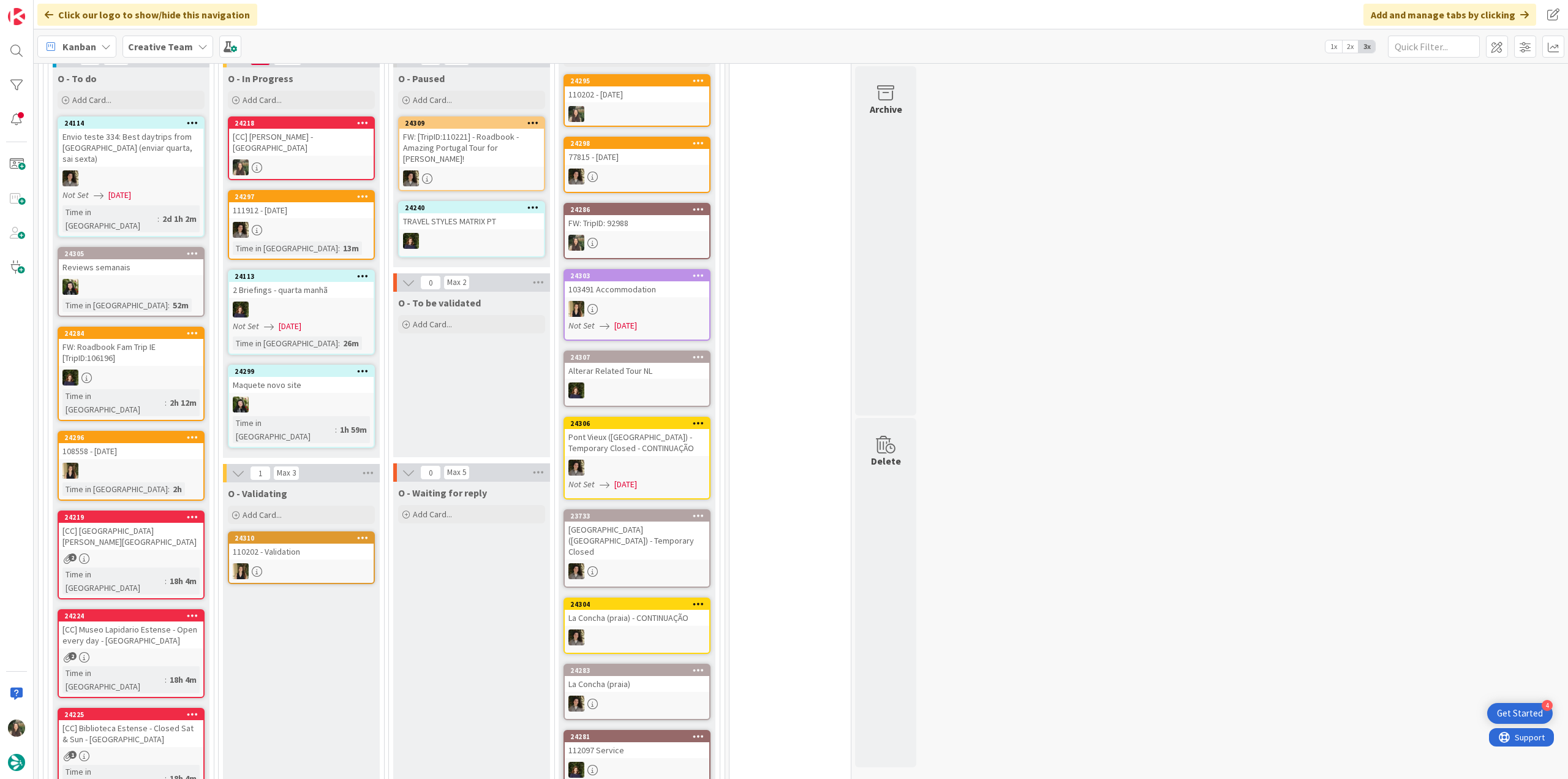
scroll to position [980, 0]
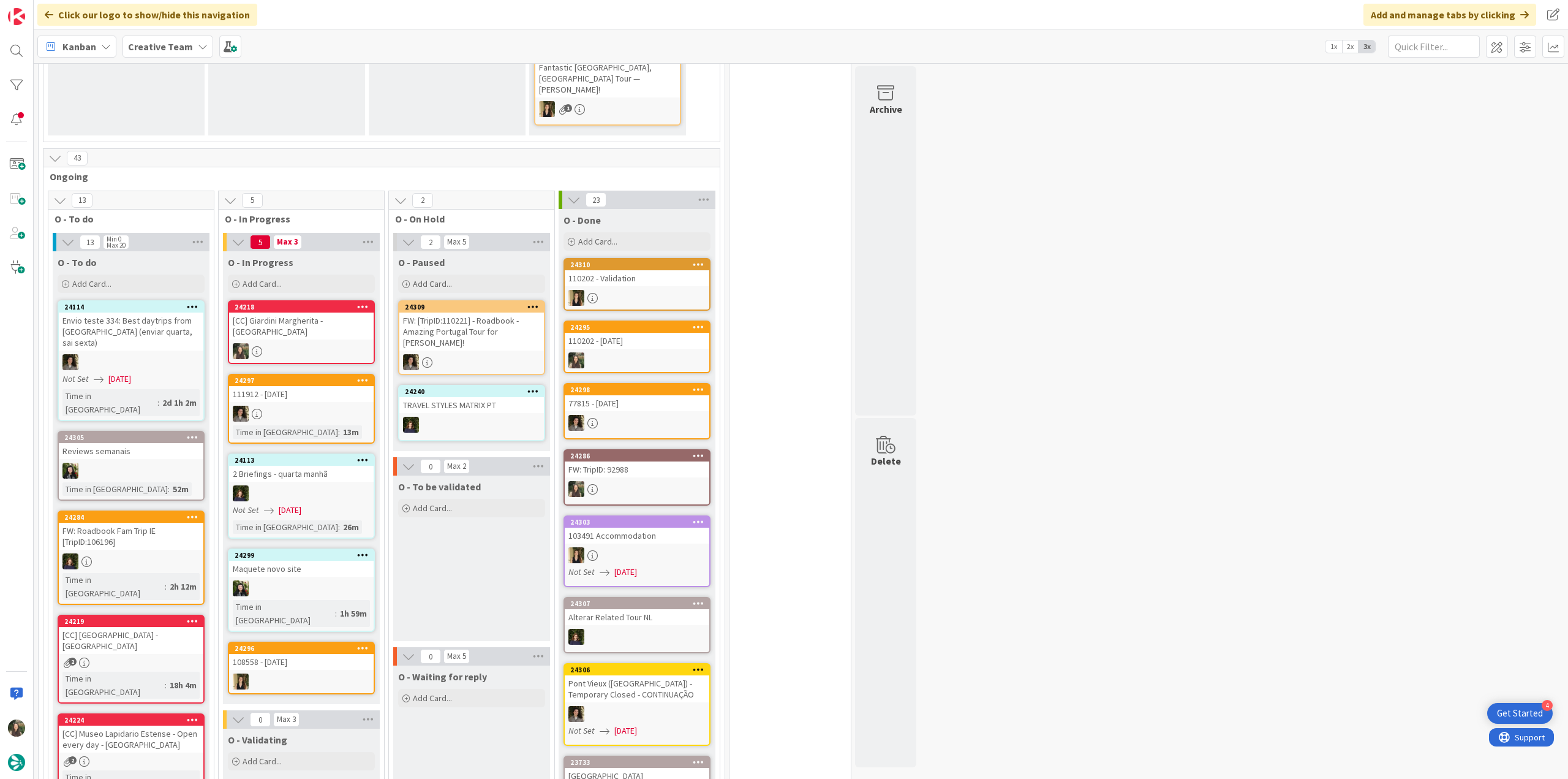
click at [321, 314] on div "[CC] Giardini Margherita - [GEOGRAPHIC_DATA]" at bounding box center [302, 326] width 145 height 27
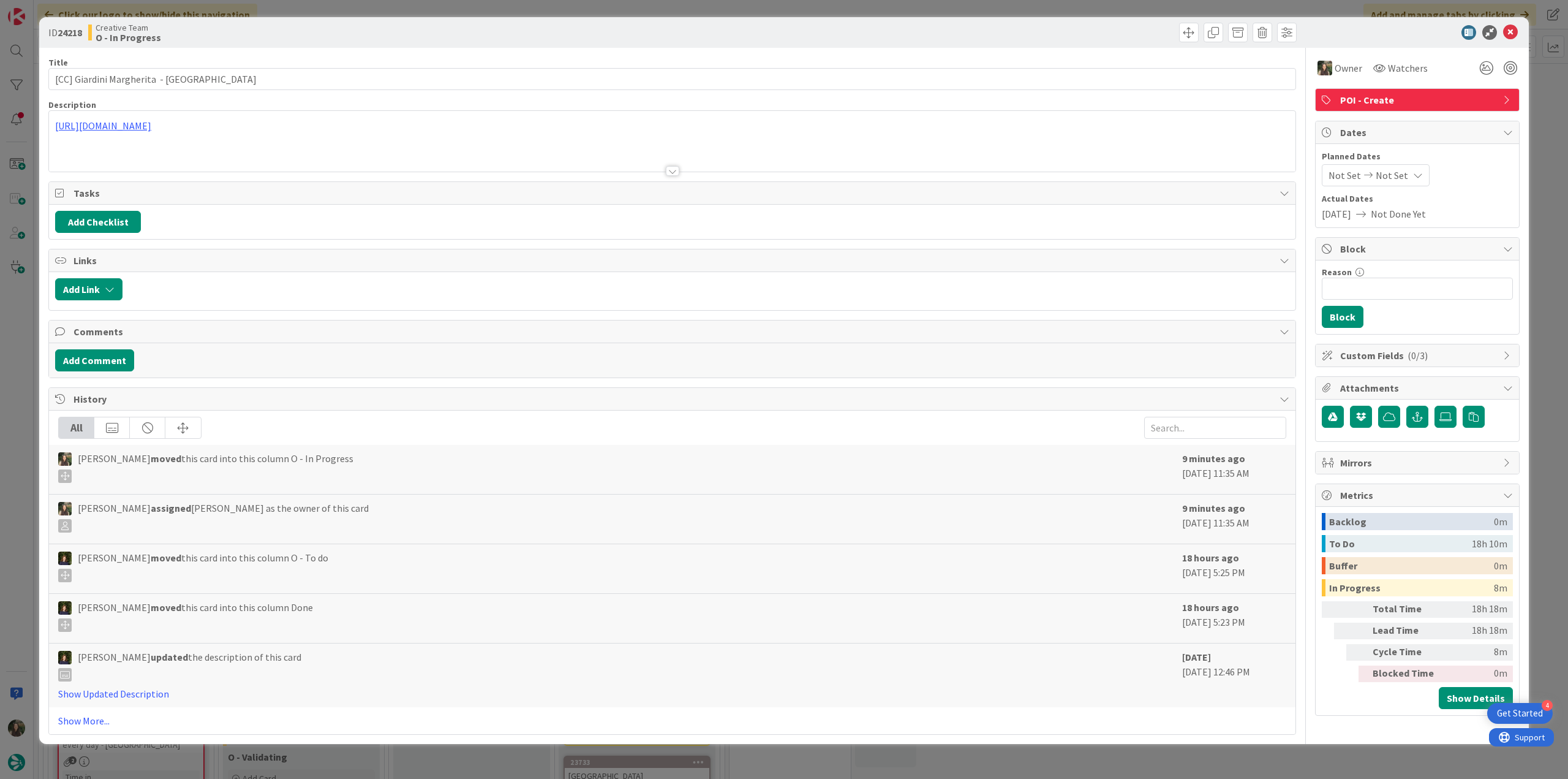
click at [1172, 766] on div "ID 24218 Creative Team O - In Progress Title 35 / 128 [CC] Giardini Margherita …" at bounding box center [784, 390] width 1568 height 779
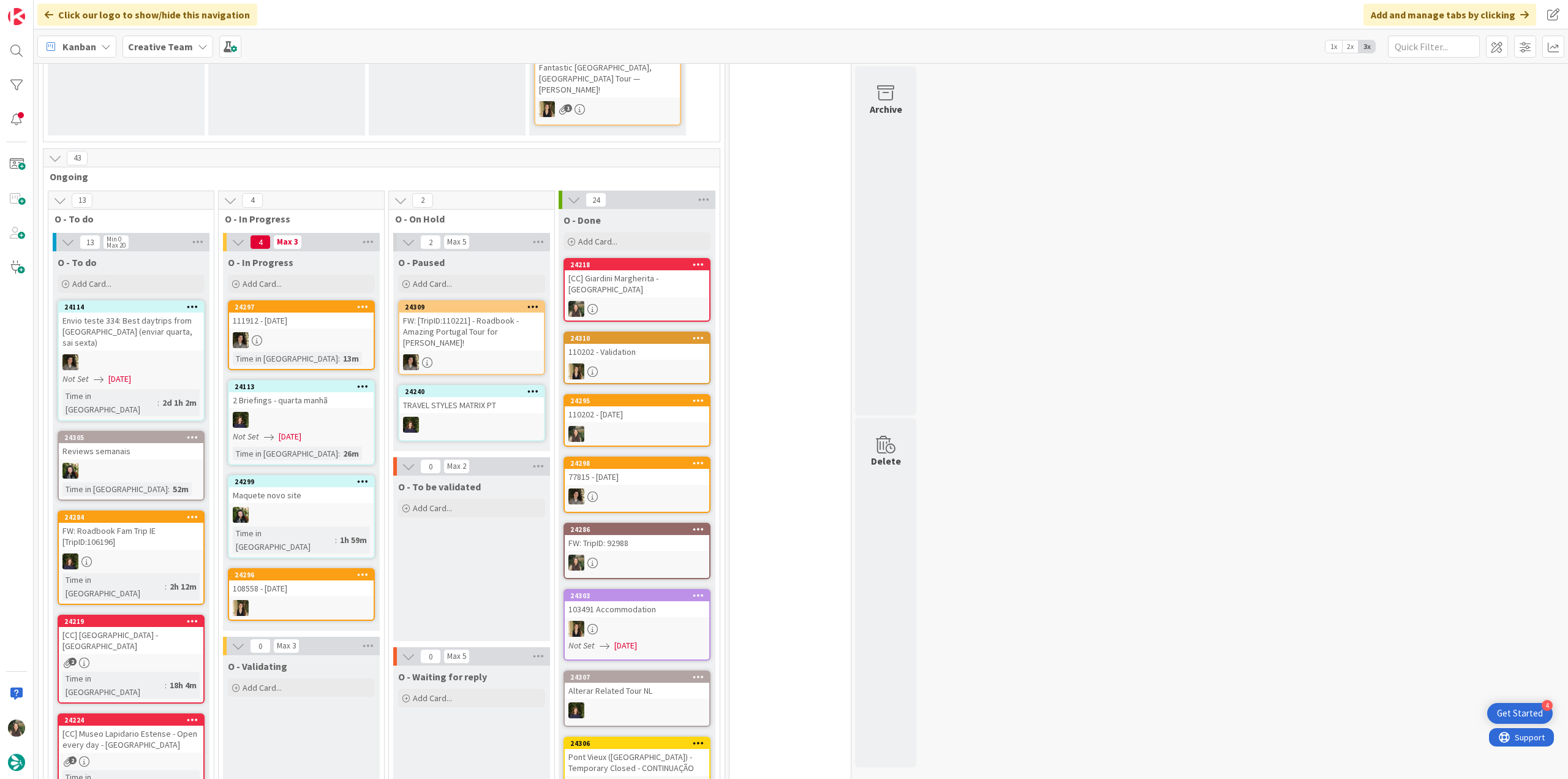
click at [620, 364] on div at bounding box center [637, 371] width 145 height 16
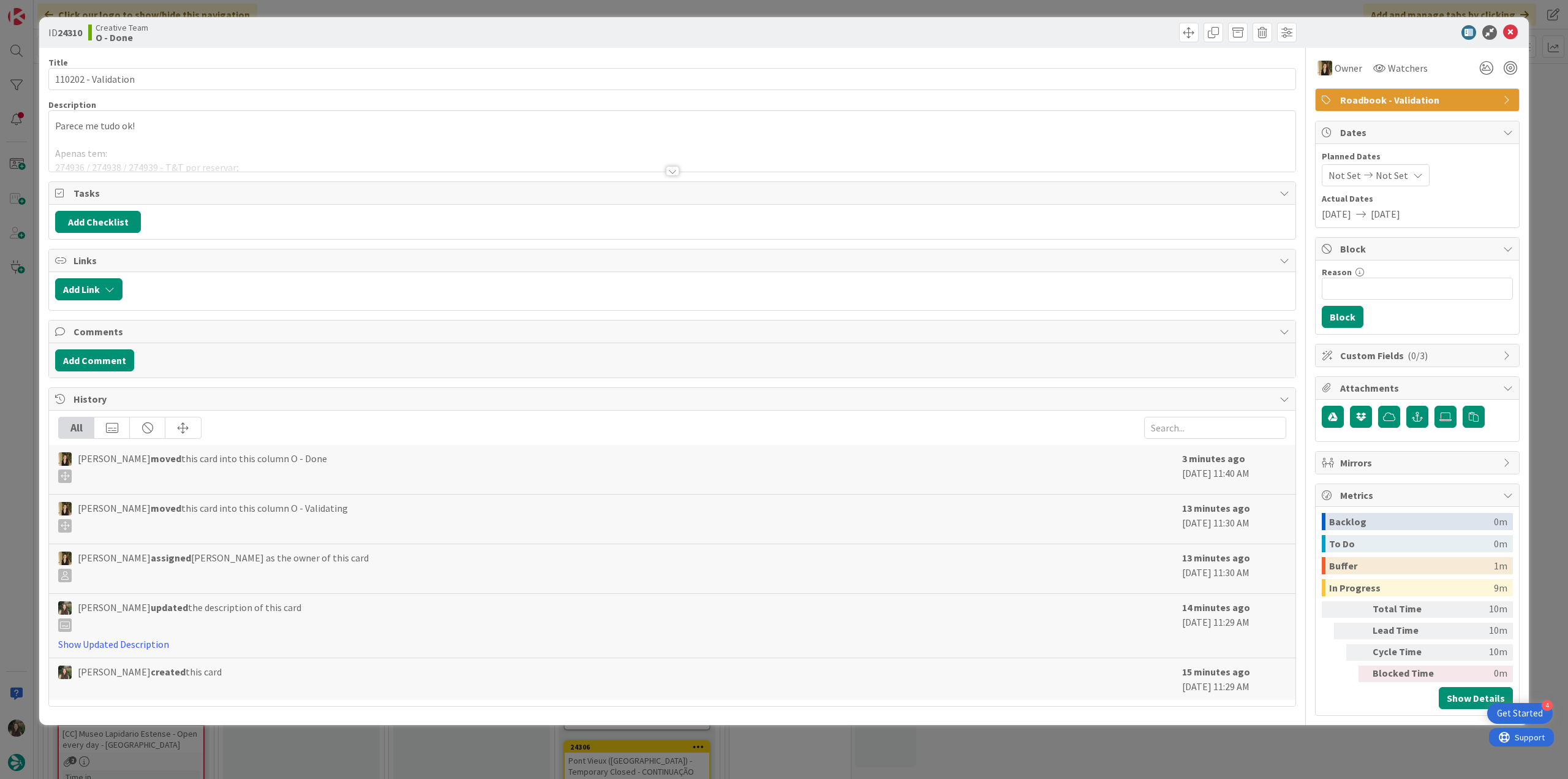
click at [217, 157] on div at bounding box center [672, 156] width 1247 height 32
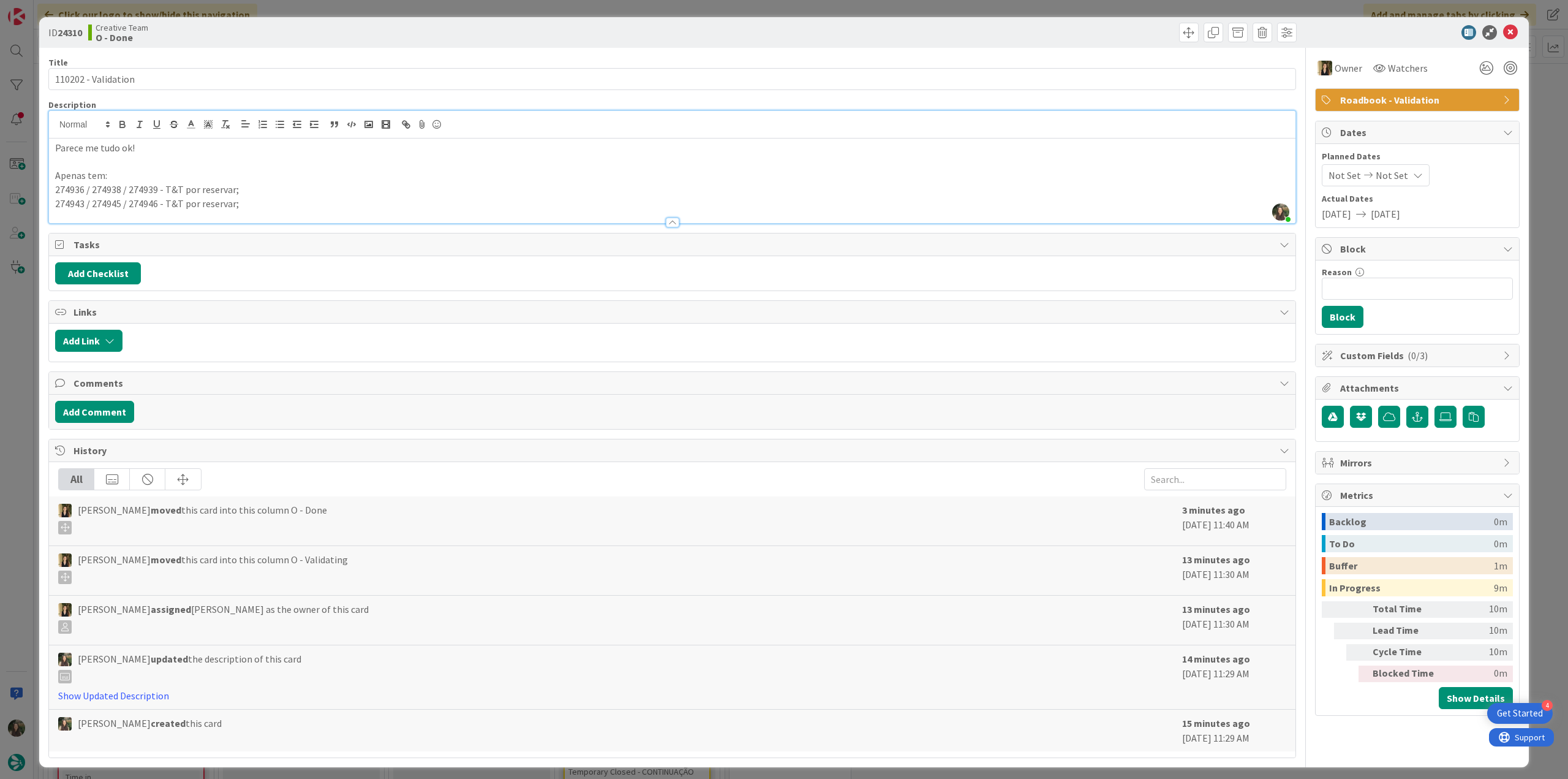
click at [26, 321] on div "ID 24310 Creative Team O - Done Title 19 / 128 110202 - Validation Description …" at bounding box center [784, 390] width 1568 height 779
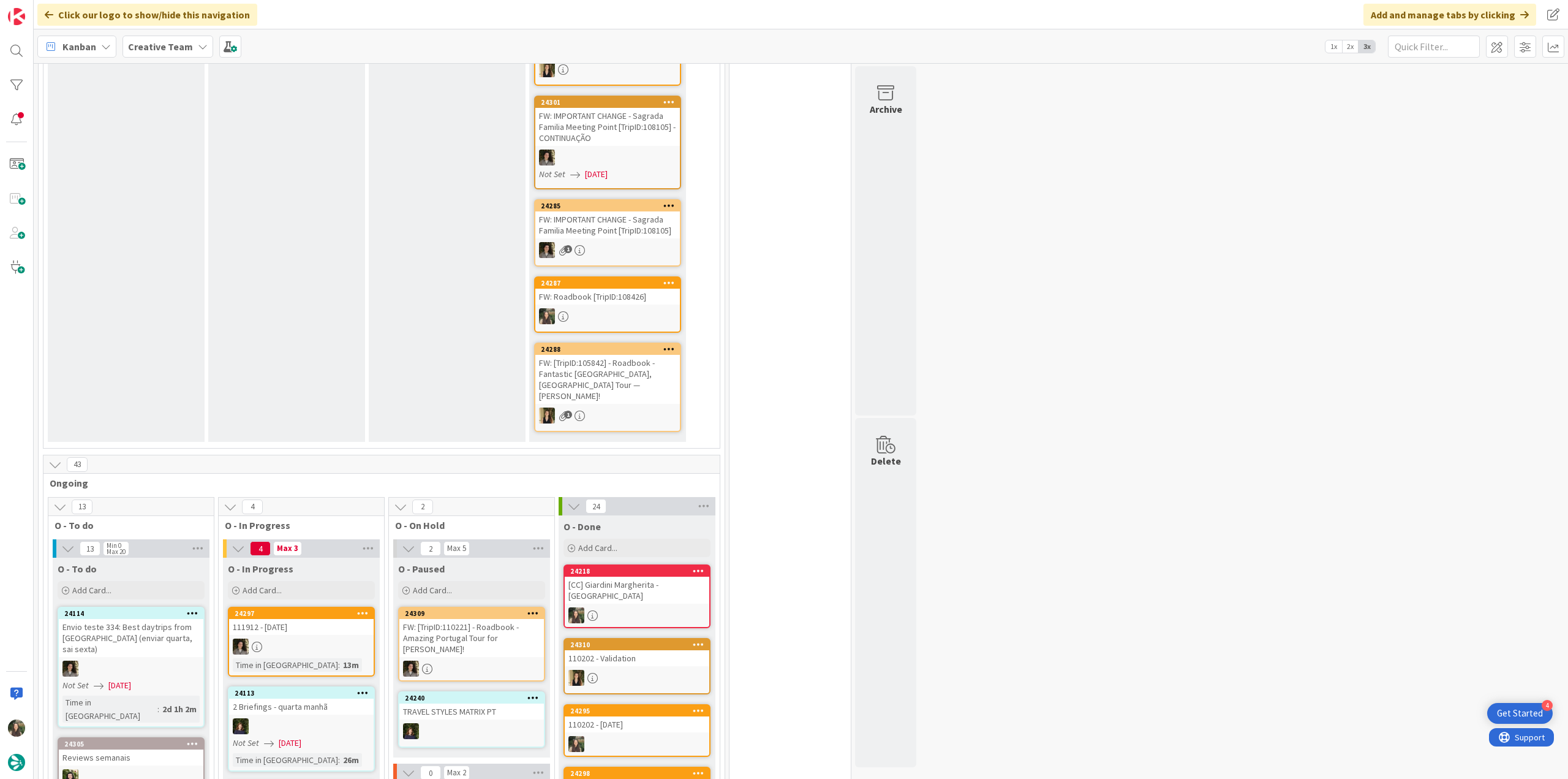
scroll to position [350, 0]
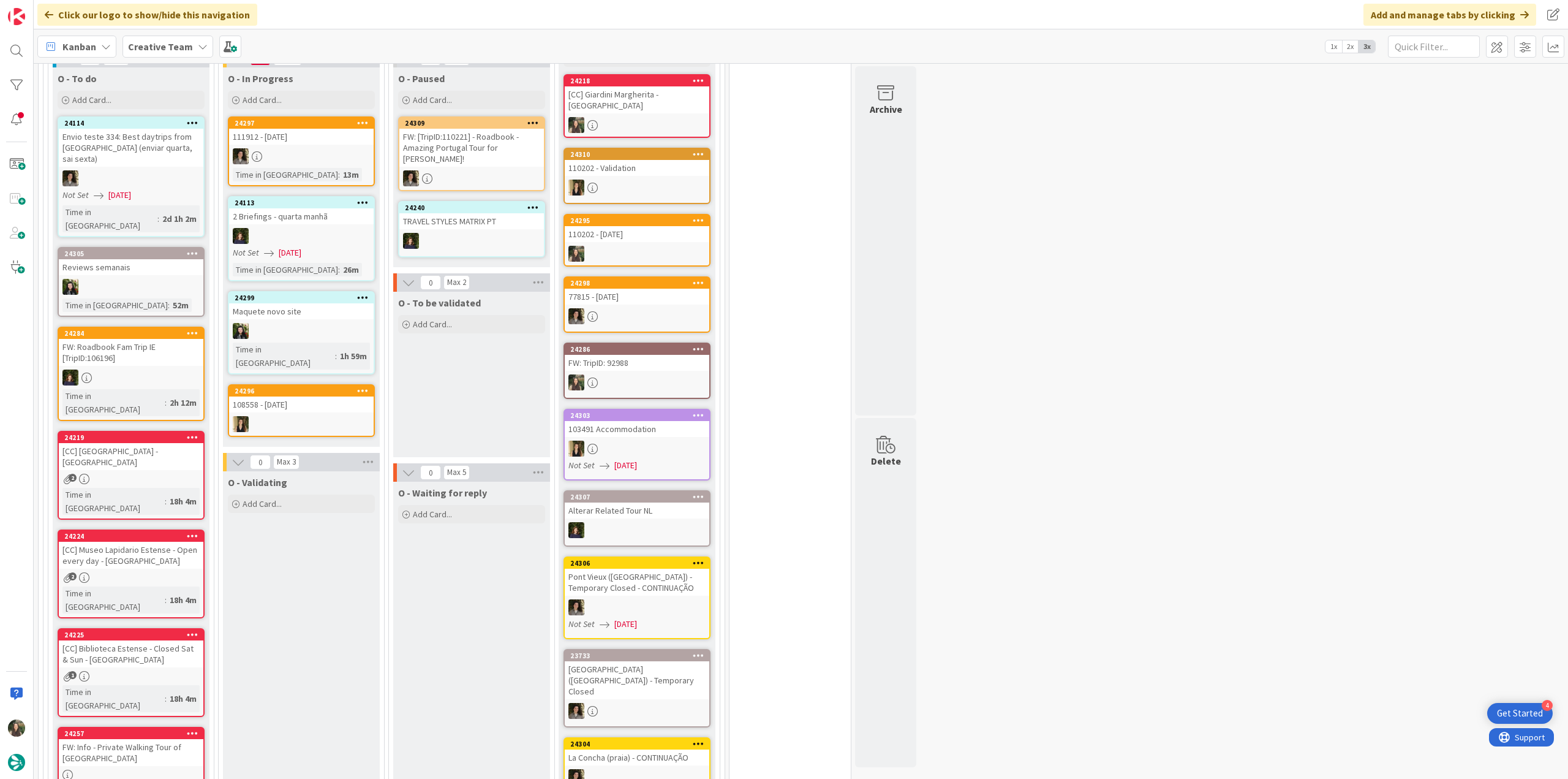
click at [166, 474] on div "2" at bounding box center [131, 479] width 145 height 11
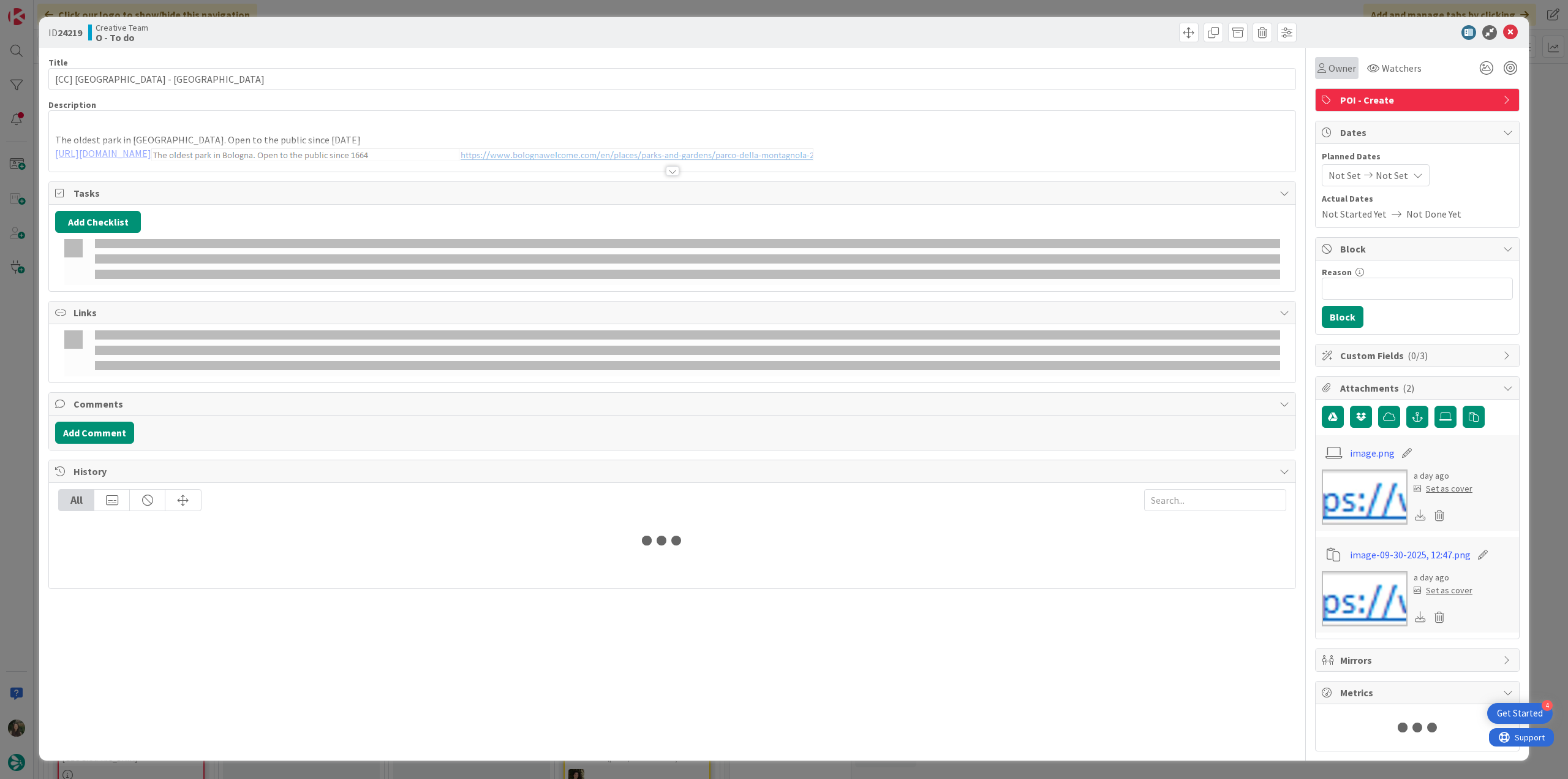
click at [1349, 62] on div "Owner Watchers" at bounding box center [1370, 67] width 110 height 22
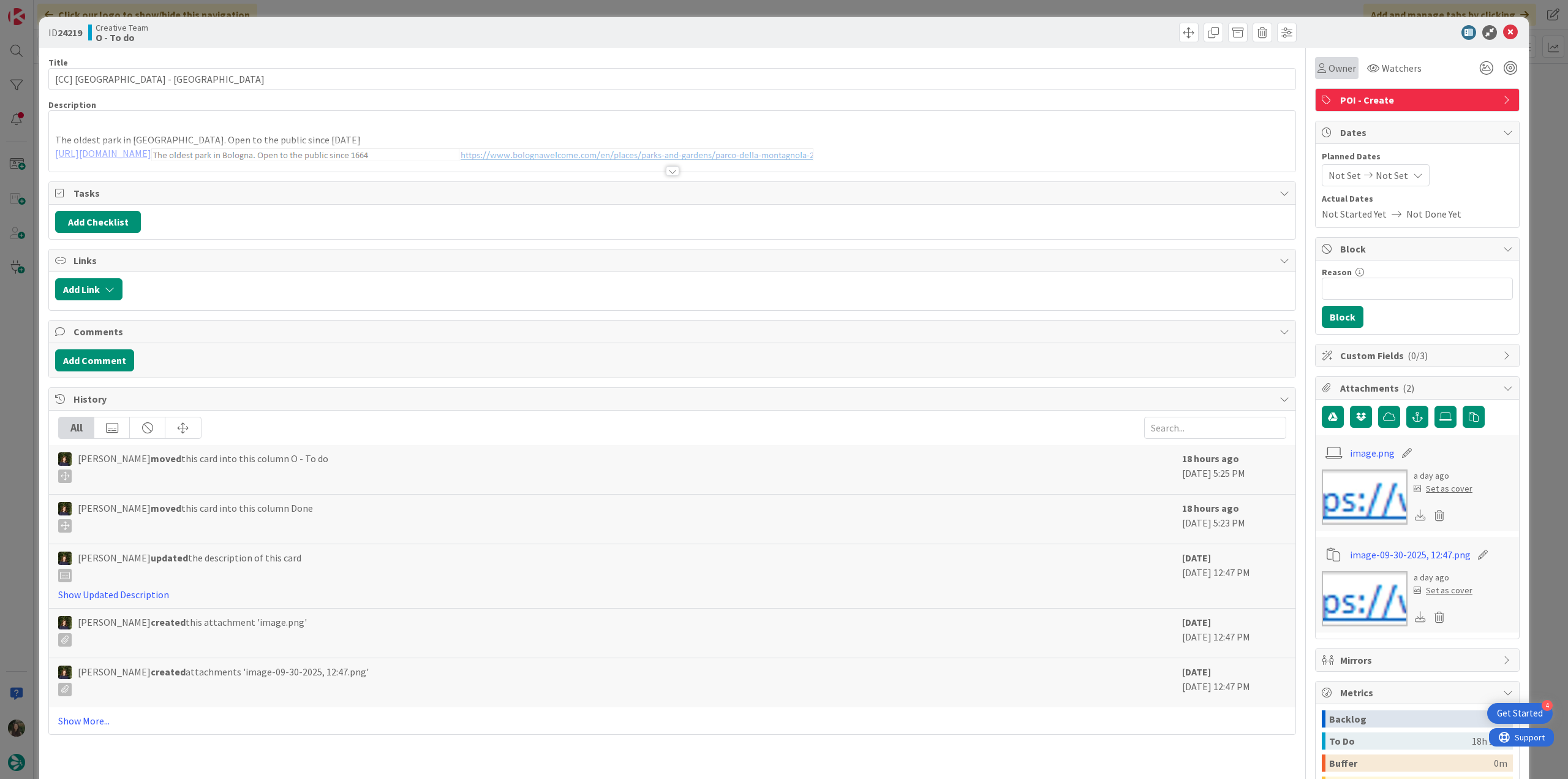
click at [1337, 73] on span "Owner" at bounding box center [1342, 67] width 27 height 15
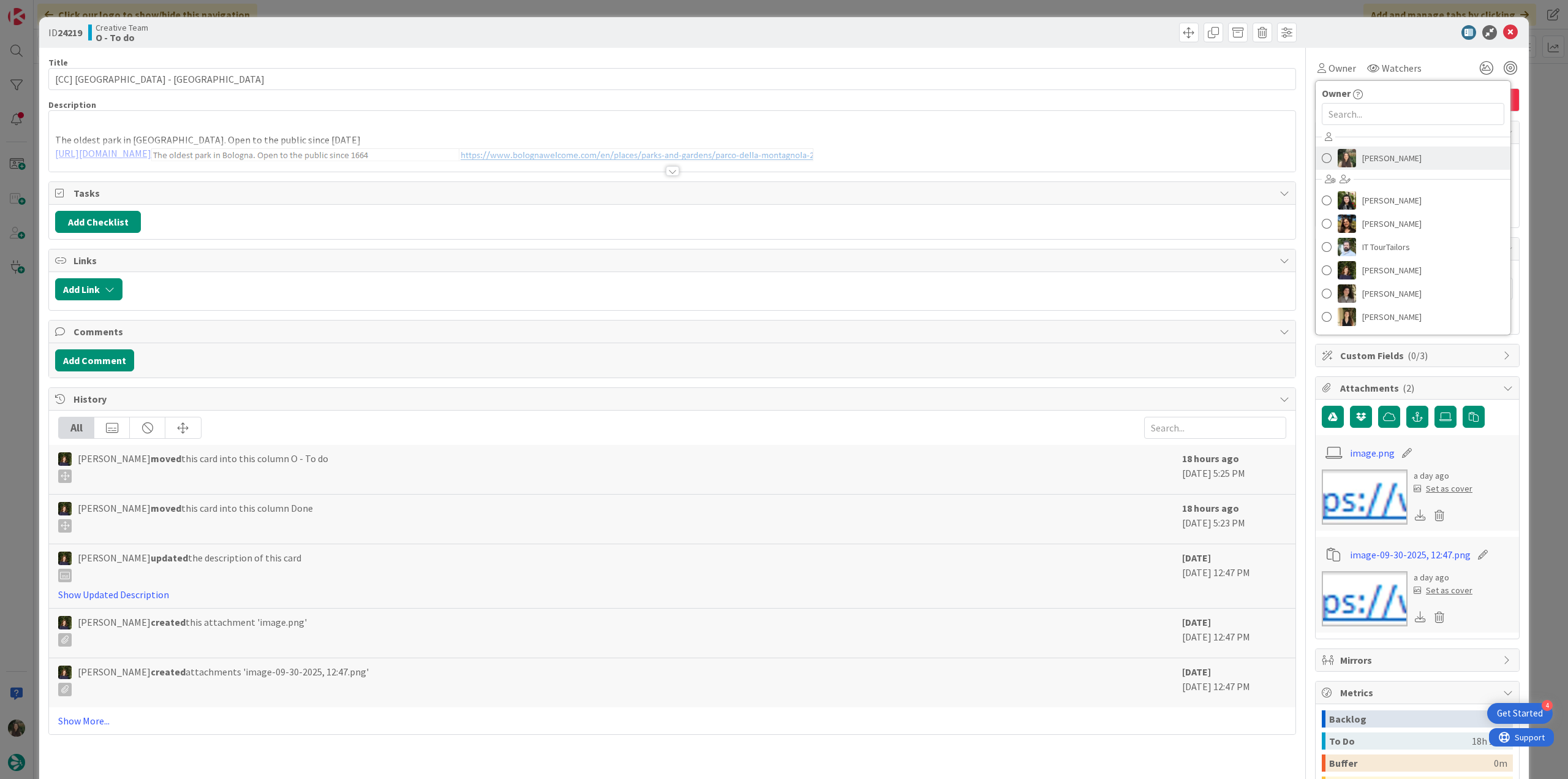
click at [1369, 153] on span "[PERSON_NAME]" at bounding box center [1392, 158] width 60 height 18
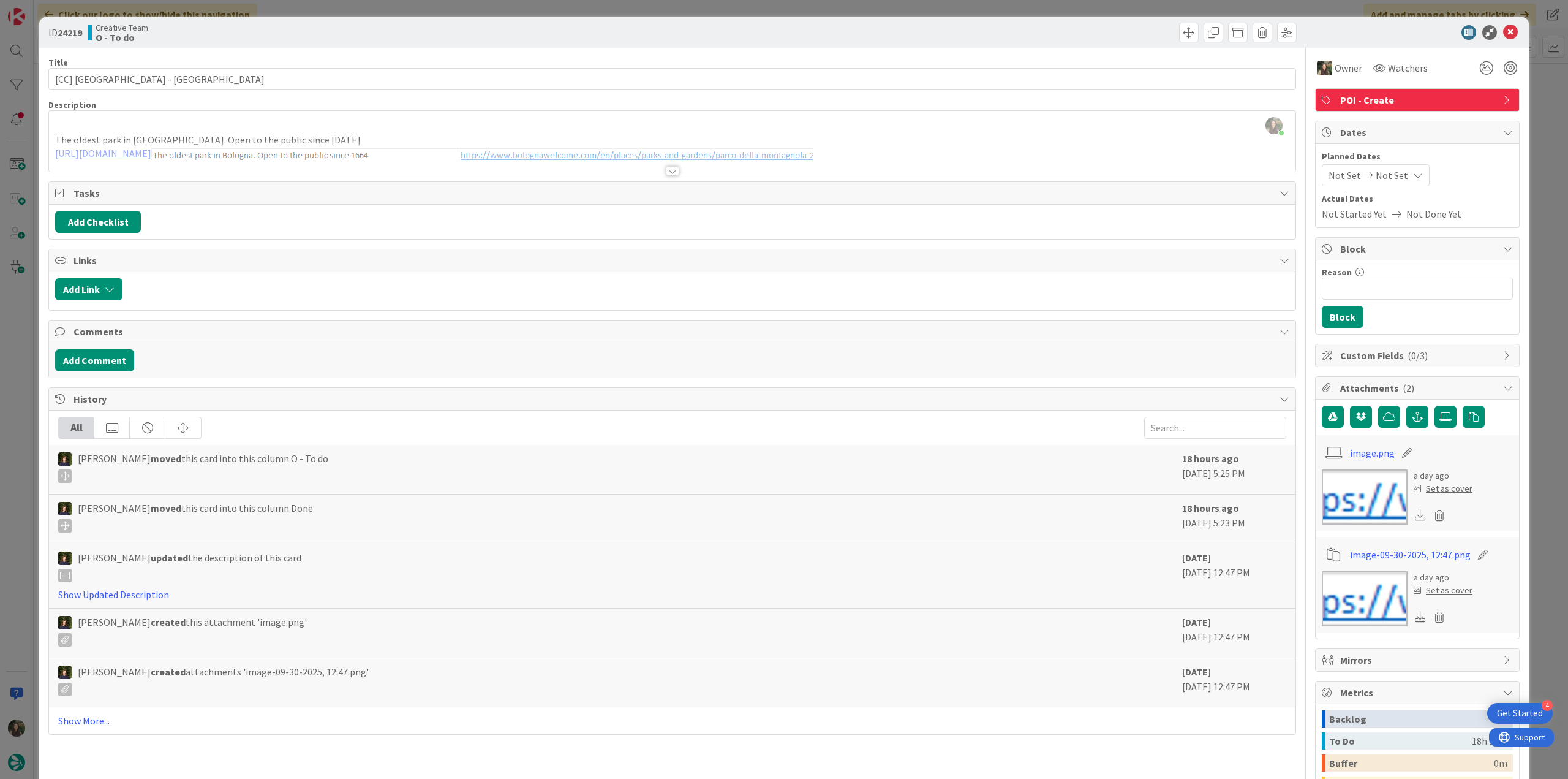
click at [1536, 79] on div "ID 24219 Creative Team O - To do Title 37 / 128 [CC] [GEOGRAPHIC_DATA] - [GEOGR…" at bounding box center [784, 390] width 1568 height 779
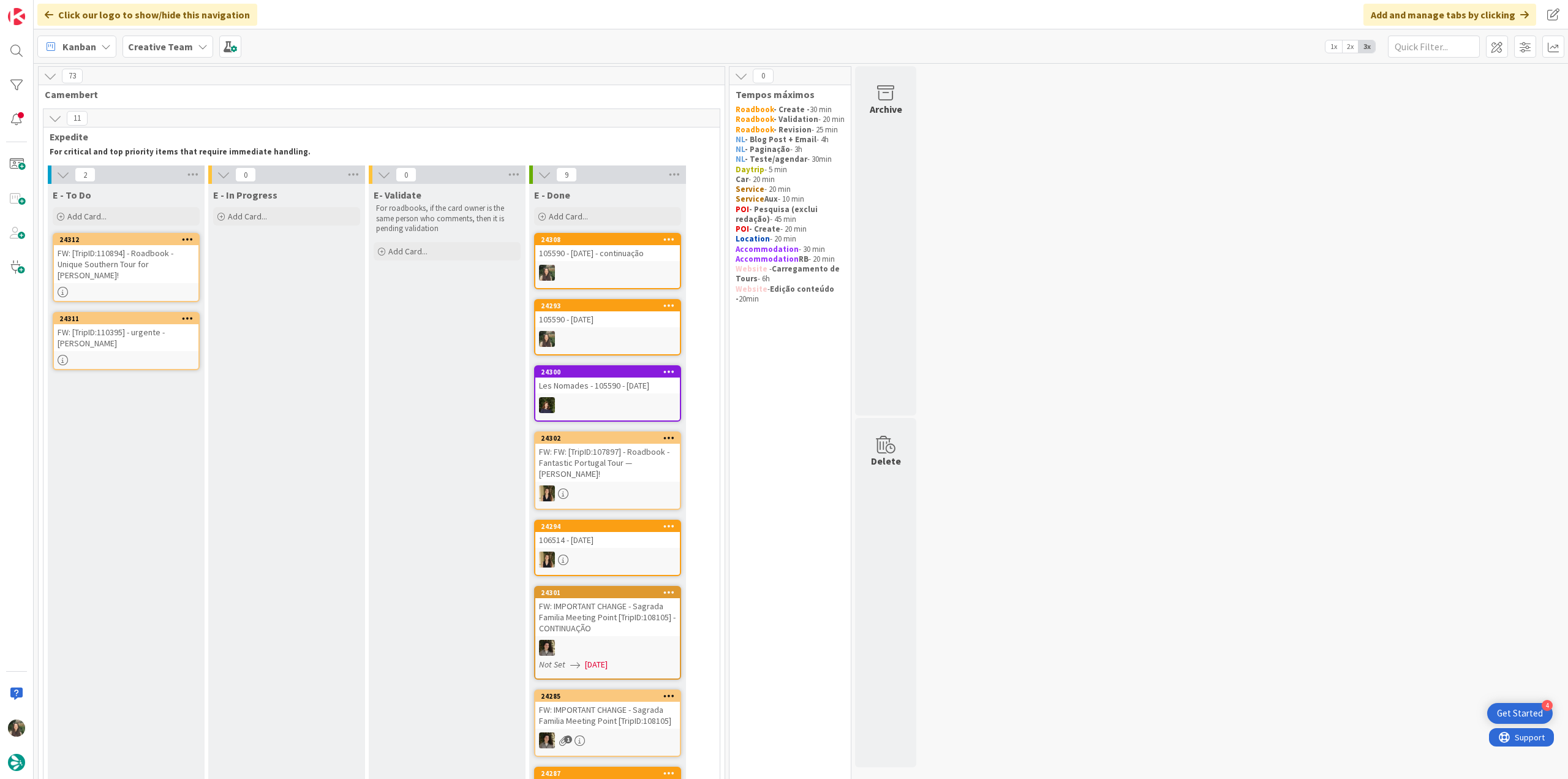
click at [159, 331] on div "FW: [TripID:110395] - urgente - [PERSON_NAME]" at bounding box center [126, 338] width 145 height 27
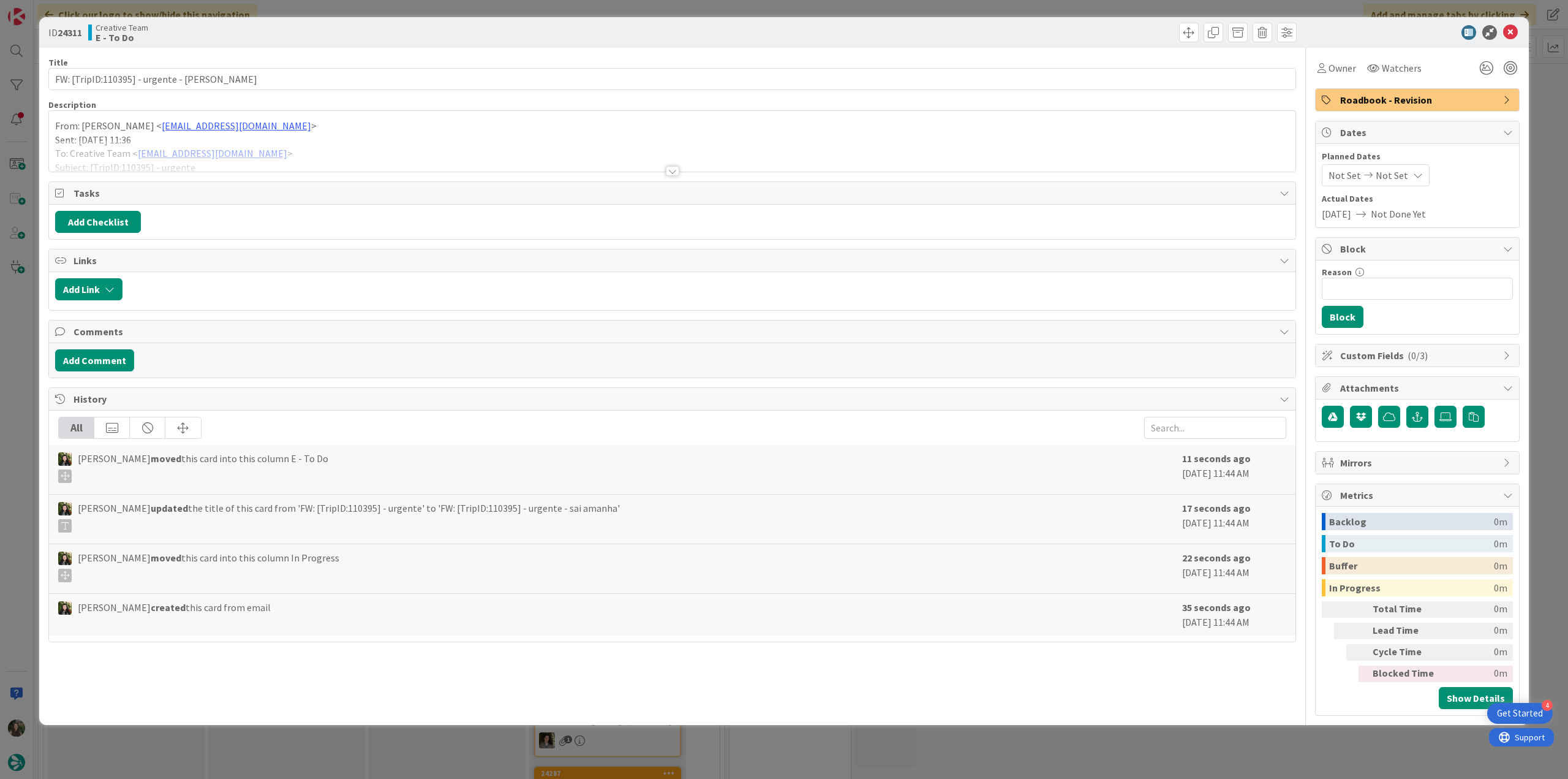
click at [286, 147] on div at bounding box center [672, 156] width 1247 height 32
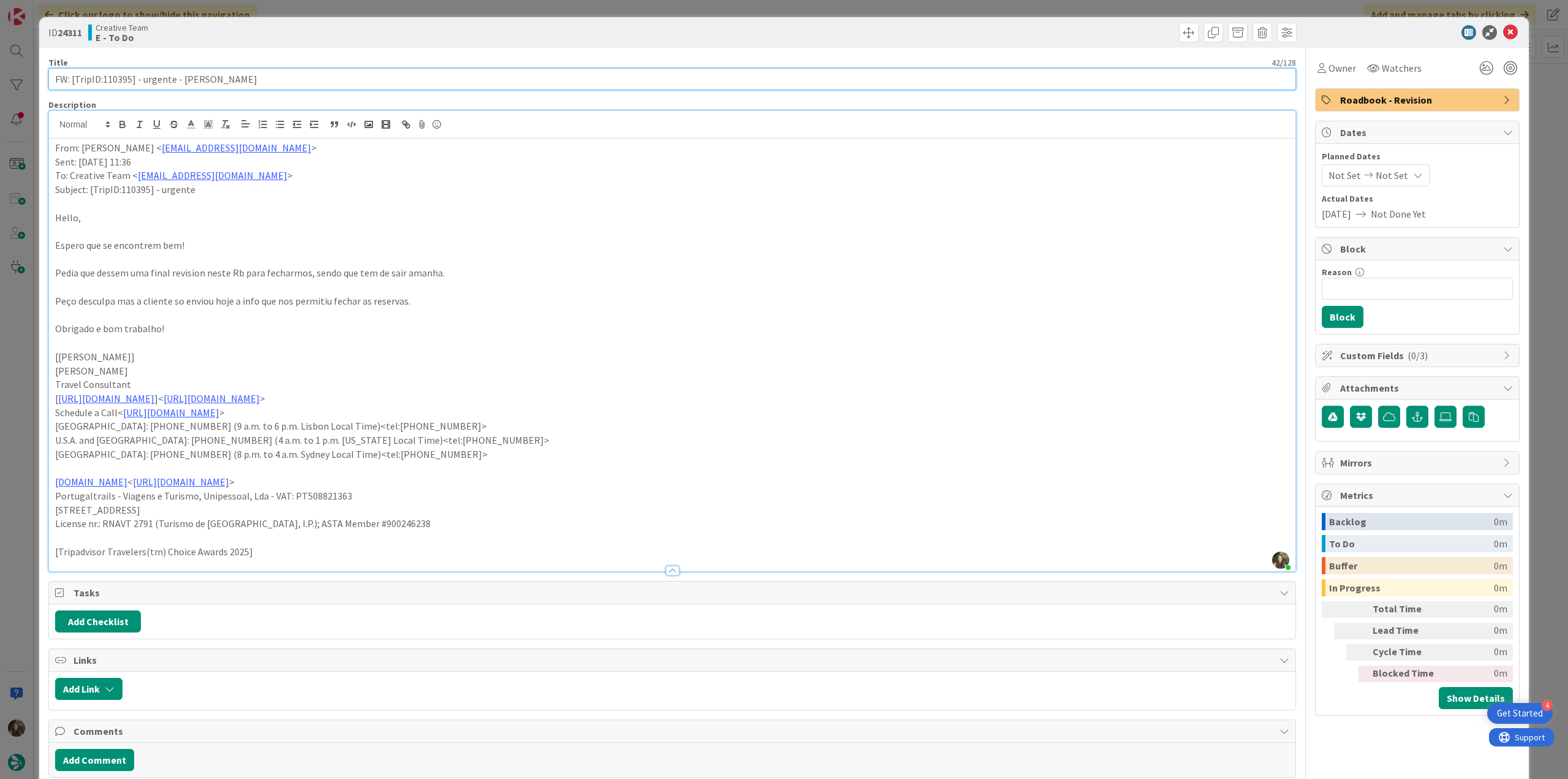
click at [121, 80] on input "FW: [TripID:110395] - urgente - [PERSON_NAME]" at bounding box center [672, 79] width 1248 height 22
click at [18, 300] on div "ID 24311 Creative Team E - To Do Title 42 / 128 FW: [TripID:110395] - urgente -…" at bounding box center [784, 390] width 1568 height 779
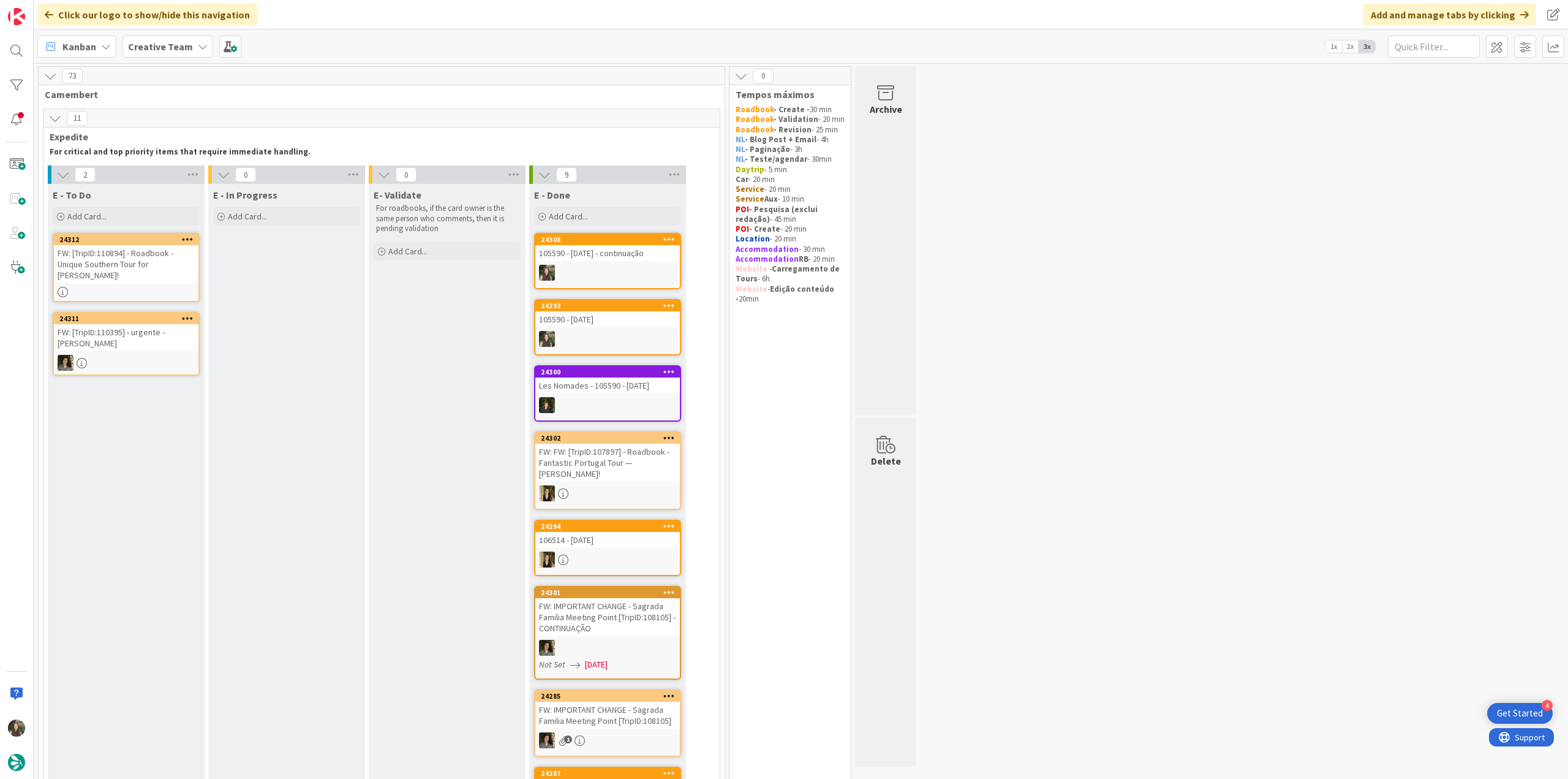
click at [139, 271] on div "FW: [TripID:110894] - Roadbook - Unique Southern Tour for [PERSON_NAME]!" at bounding box center [126, 264] width 145 height 38
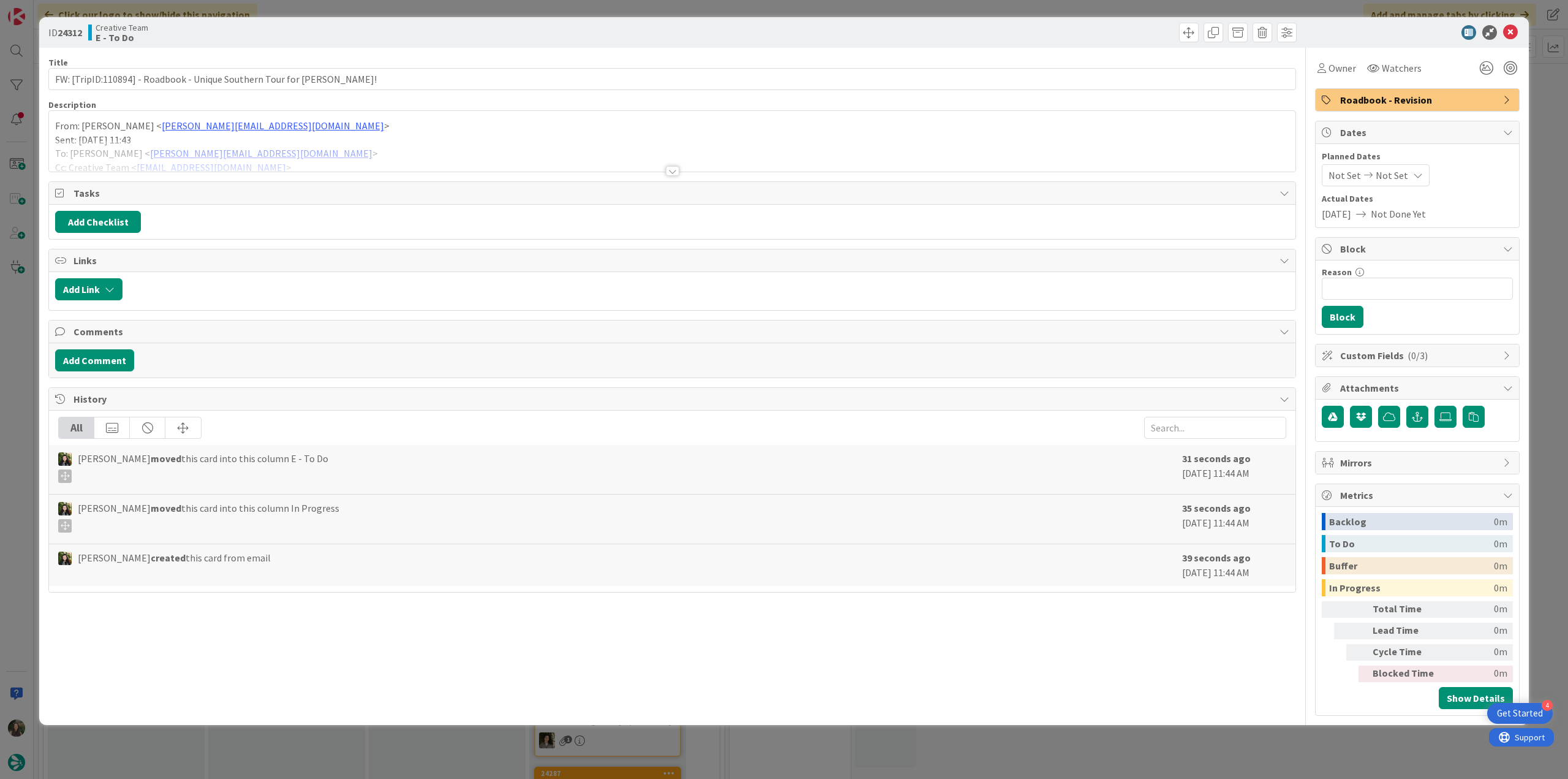
click at [370, 149] on div at bounding box center [672, 156] width 1247 height 32
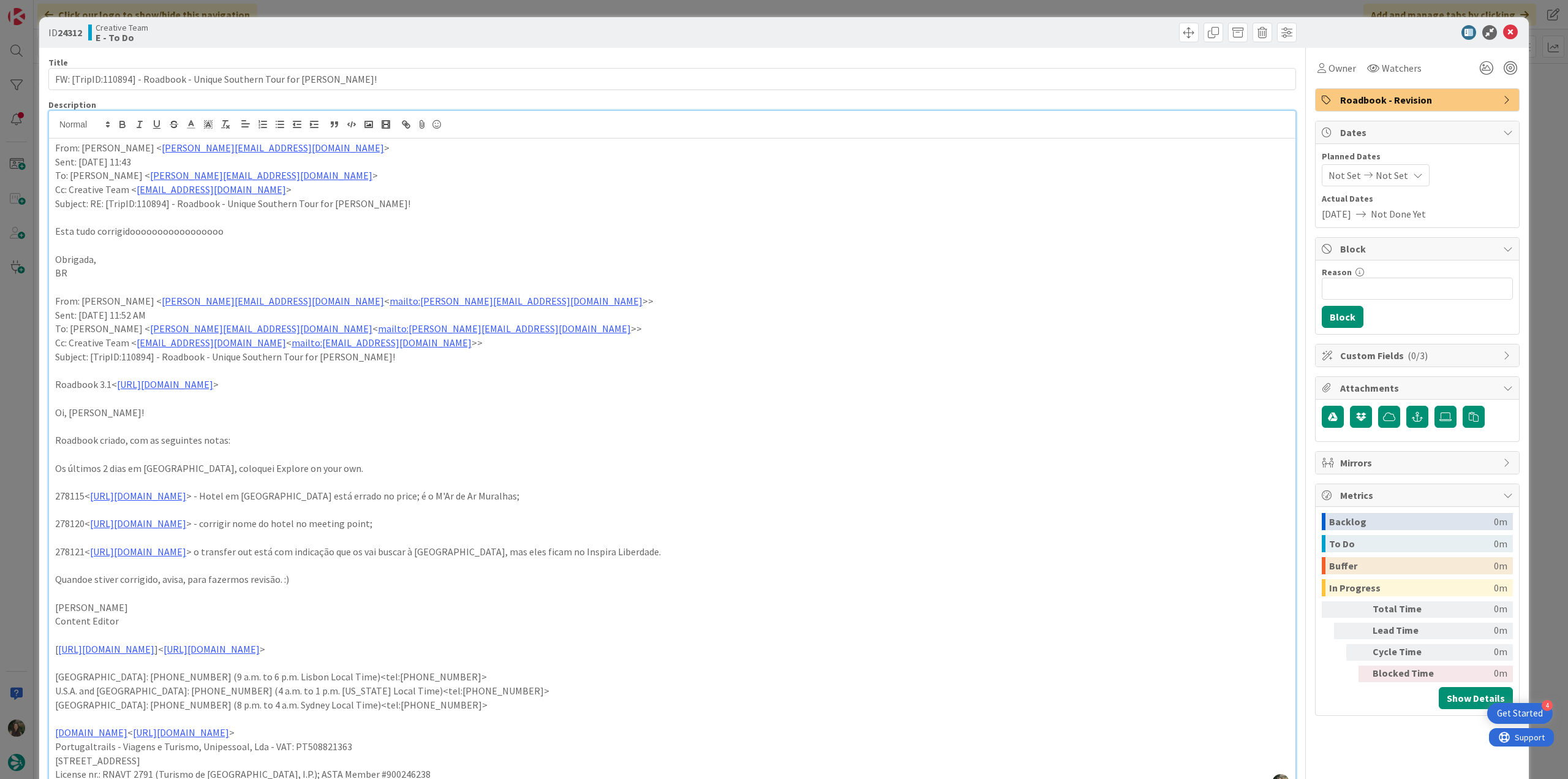
click at [36, 413] on div "ID 24312 Creative Team E - To Do Title 72 / 128 FW: [TripID:110894] - Roadbook …" at bounding box center [784, 390] width 1568 height 779
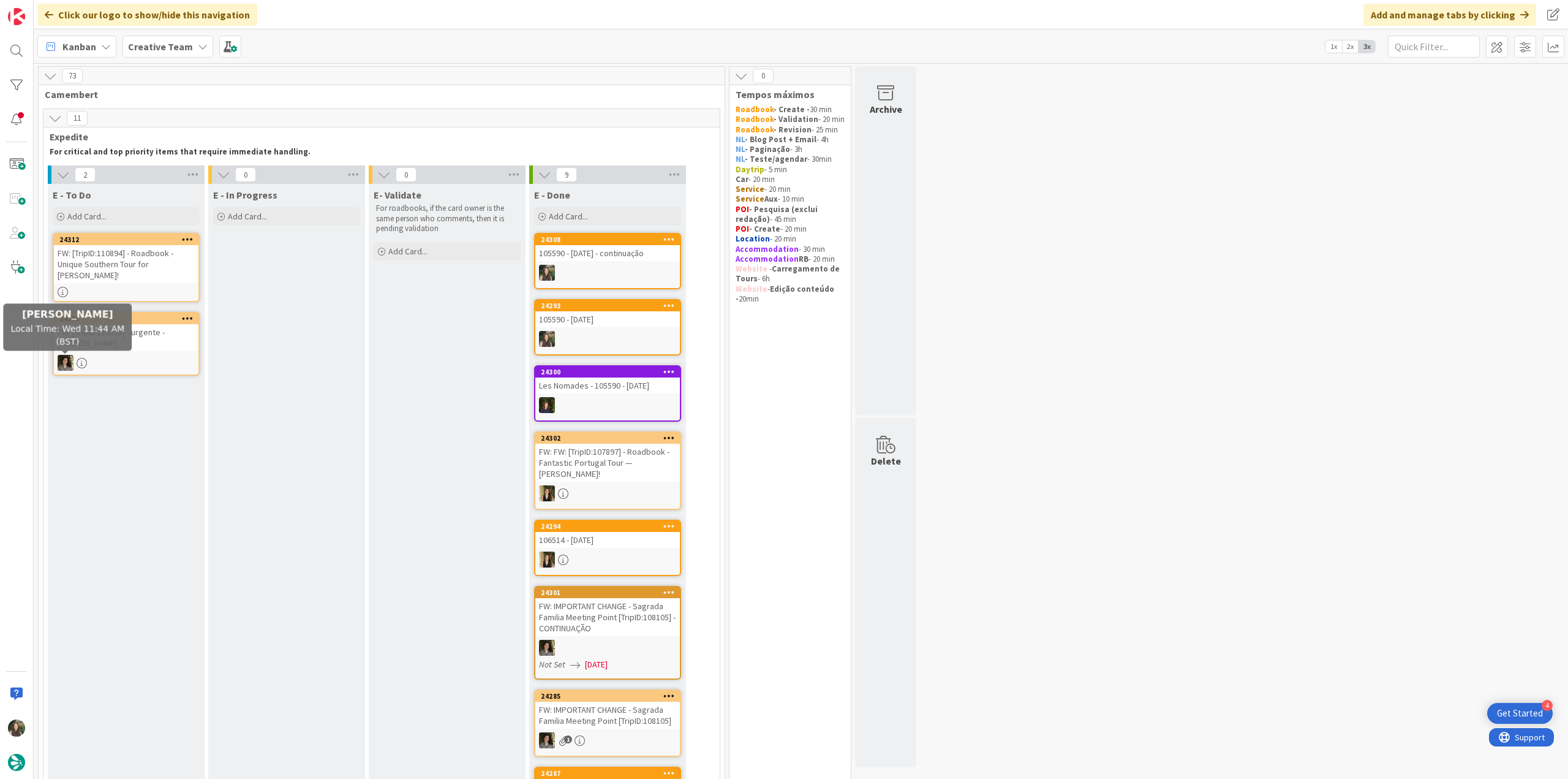
click at [148, 272] on div "FW: [TripID:110894] - Roadbook - Unique Southern Tour for [PERSON_NAME]!" at bounding box center [126, 264] width 145 height 38
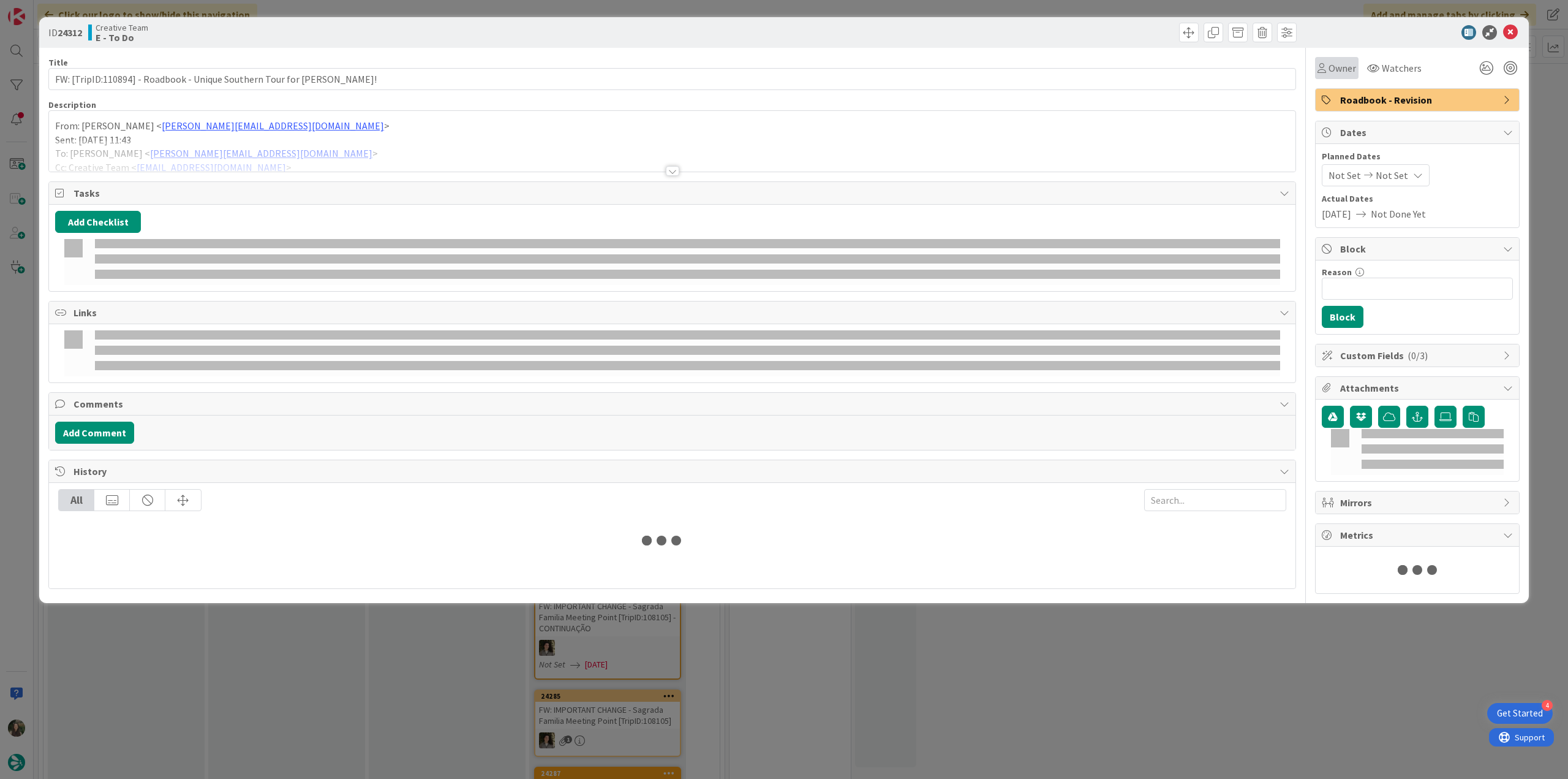
click at [1329, 66] on span "Owner" at bounding box center [1342, 67] width 27 height 15
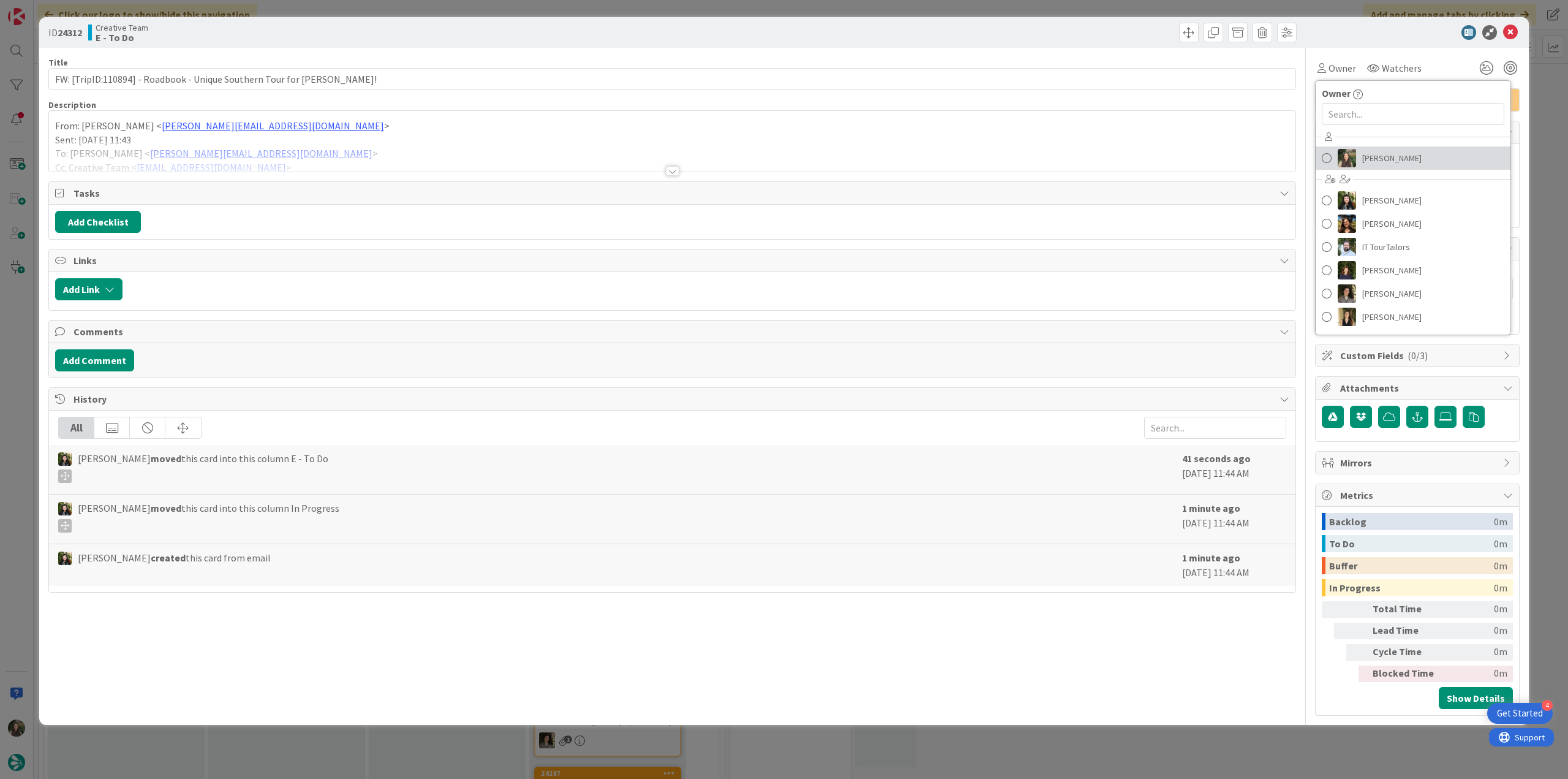
click at [1361, 152] on link "[PERSON_NAME]" at bounding box center [1414, 158] width 195 height 23
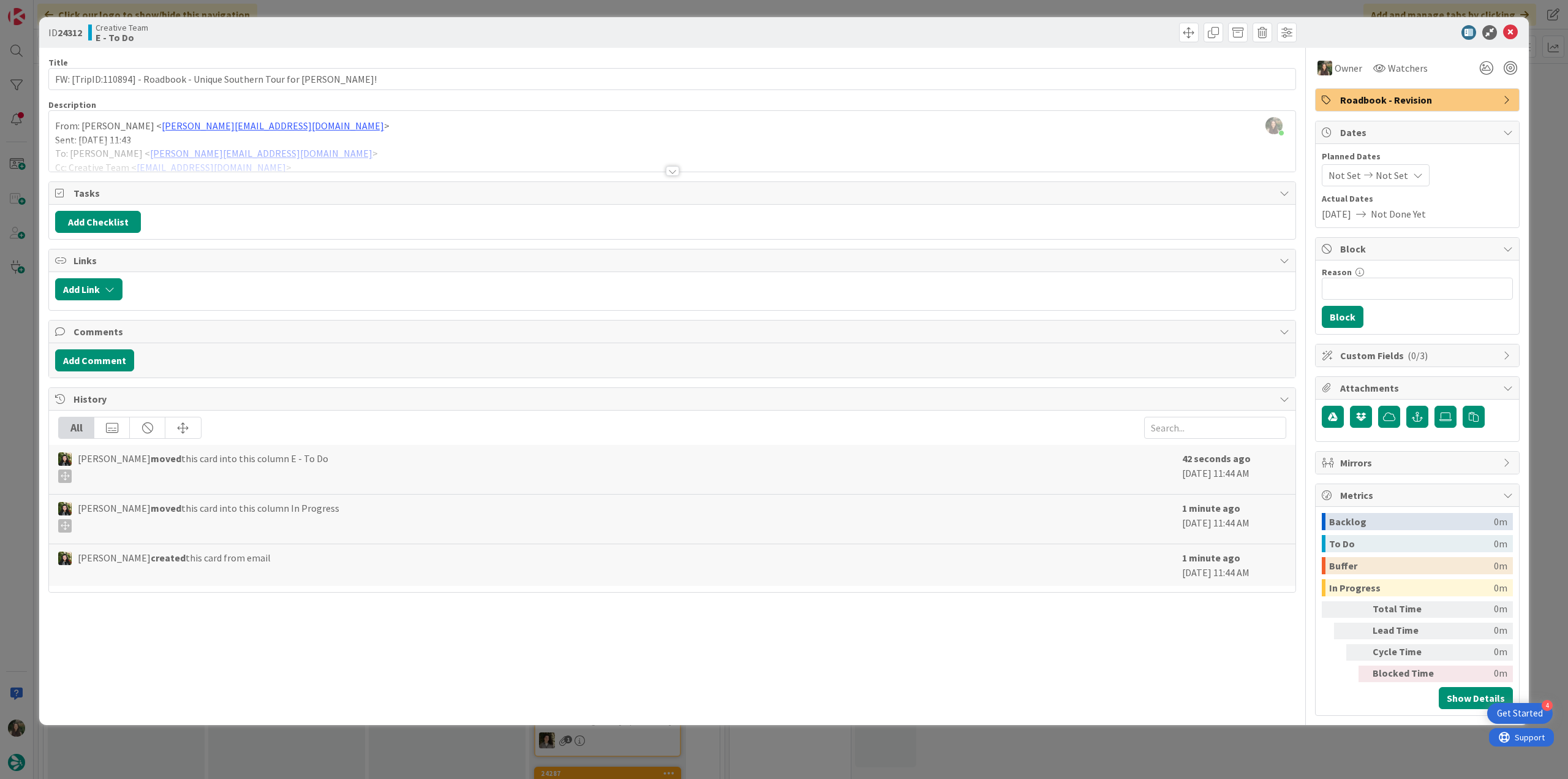
click at [1537, 105] on div "ID 24312 Creative Team E - To Do Title 72 / 128 FW: [TripID:110894] - Roadbook …" at bounding box center [784, 390] width 1568 height 779
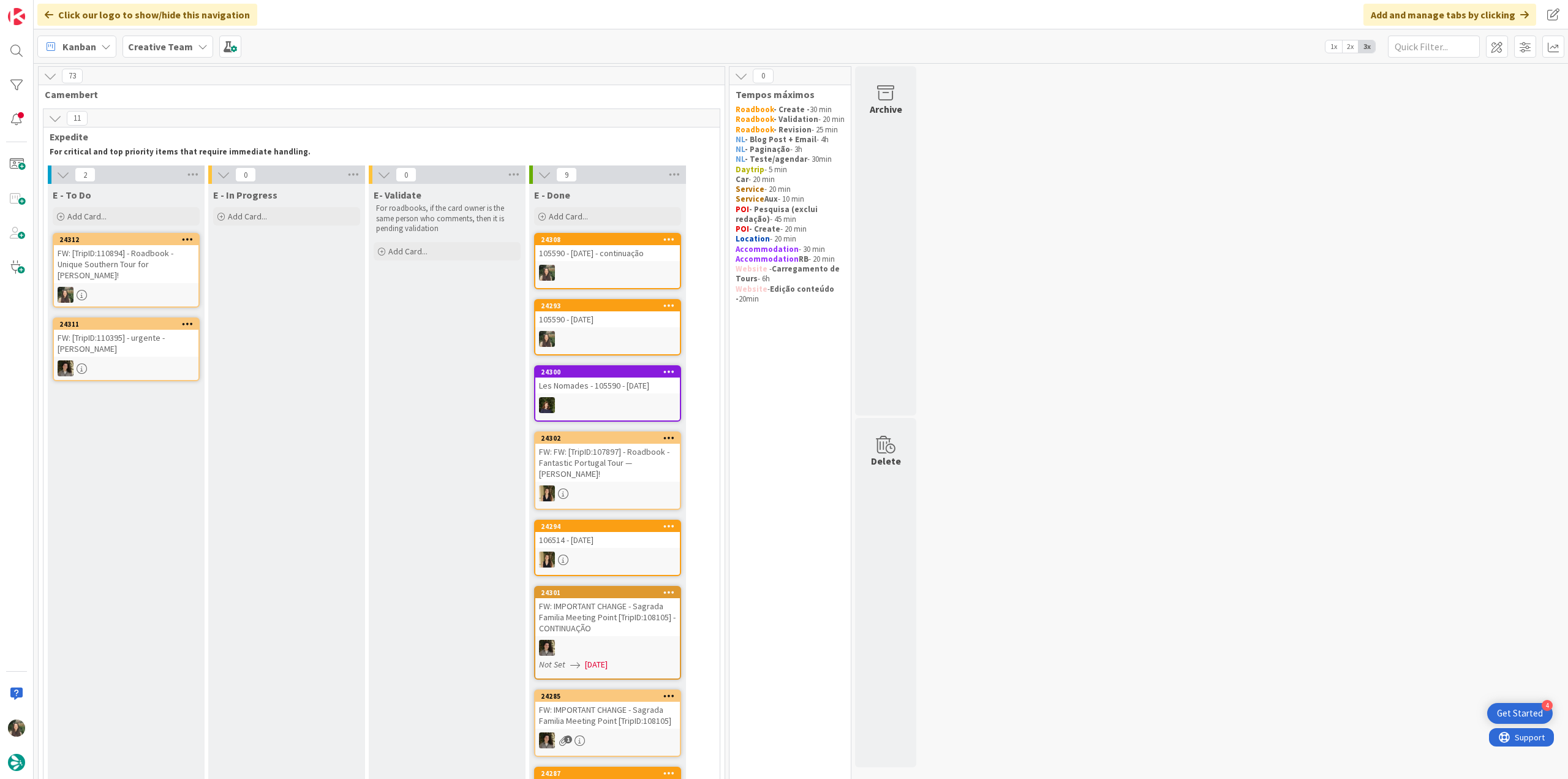
click at [156, 267] on div "FW: [TripID:110894] - Roadbook - Unique Southern Tour for [PERSON_NAME]!" at bounding box center [126, 264] width 145 height 38
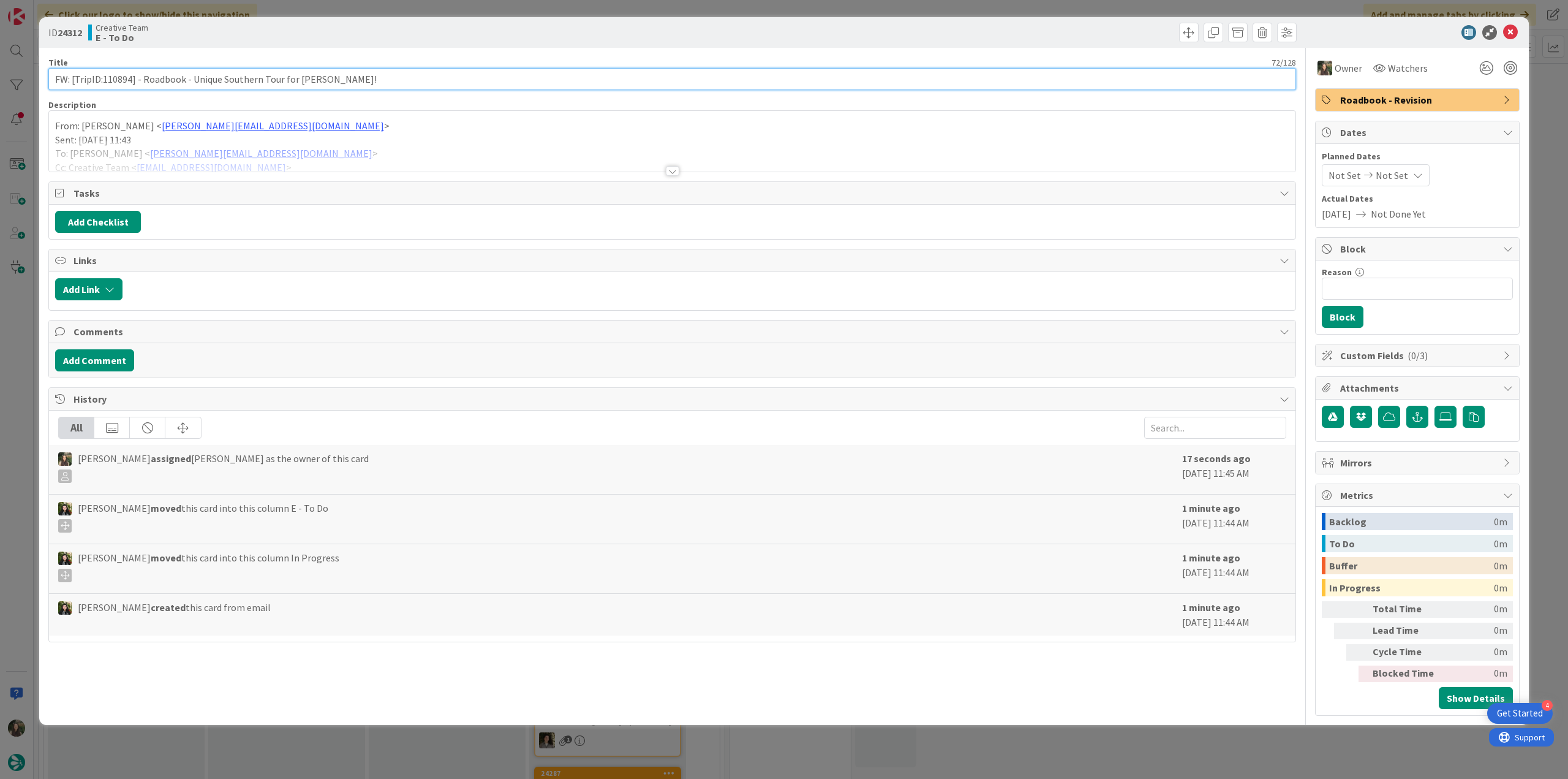
click at [120, 84] on input "FW: [TripID:110894] - Roadbook - Unique Southern Tour for [PERSON_NAME]!" at bounding box center [672, 79] width 1248 height 22
click at [22, 324] on div "ID 24312 Creative Team E - To Do Title 72 / 128 FW: [TripID:110894] - Roadbook …" at bounding box center [784, 390] width 1568 height 779
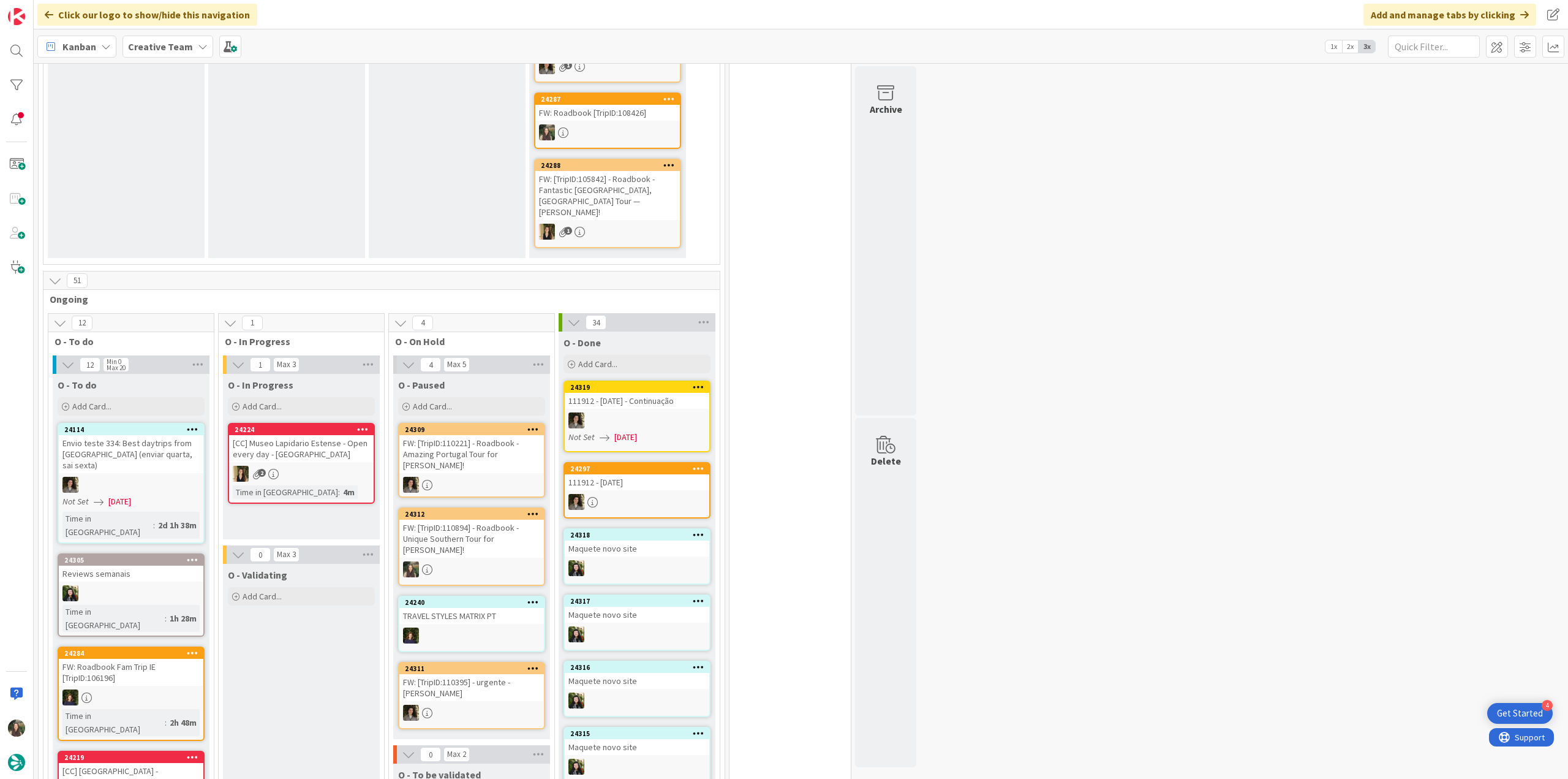
scroll to position [319, 0]
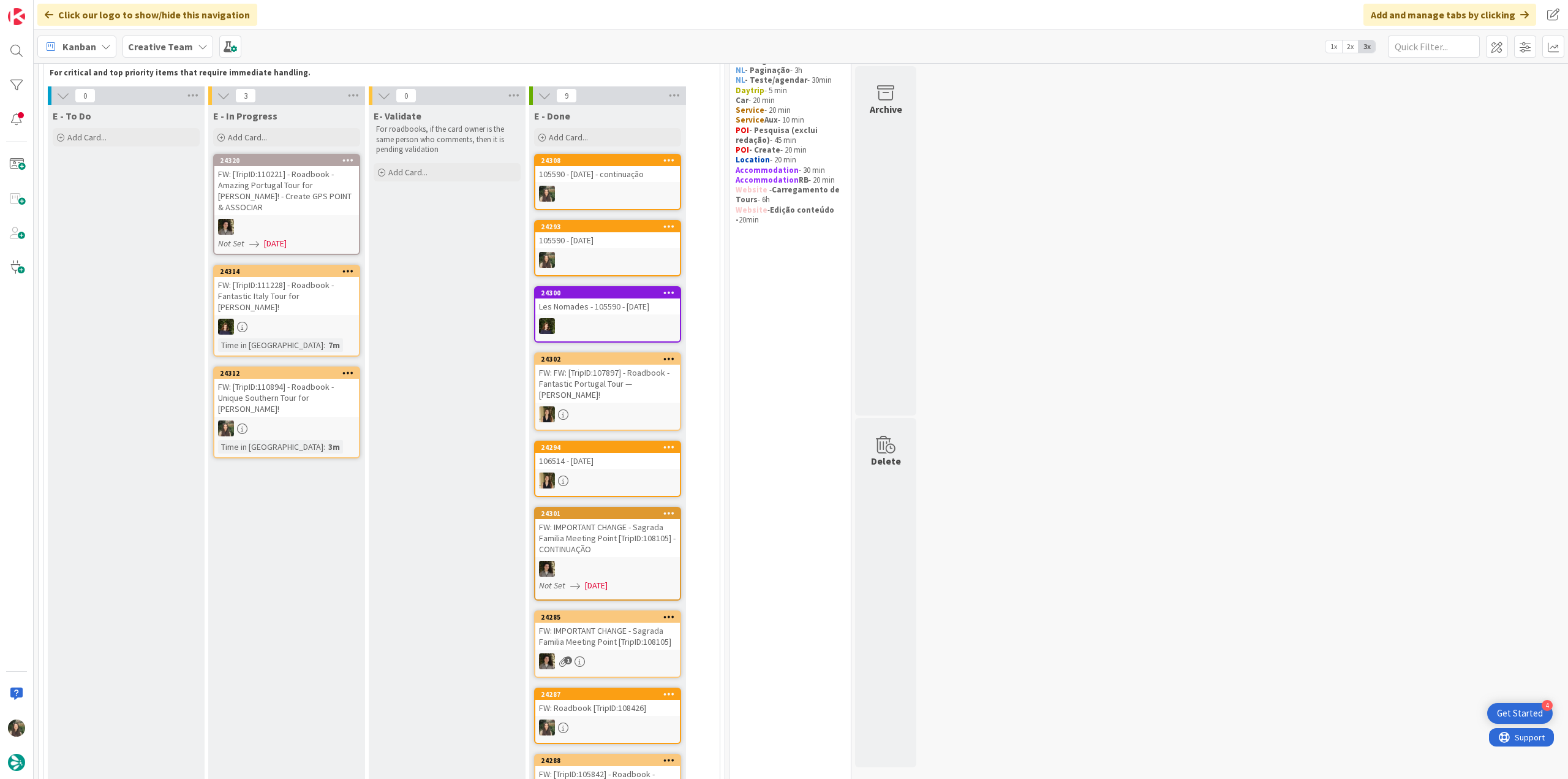
click at [305, 398] on div "FW: [TripID:110894] - Roadbook - Unique Southern Tour for [PERSON_NAME]!" at bounding box center [287, 398] width 145 height 38
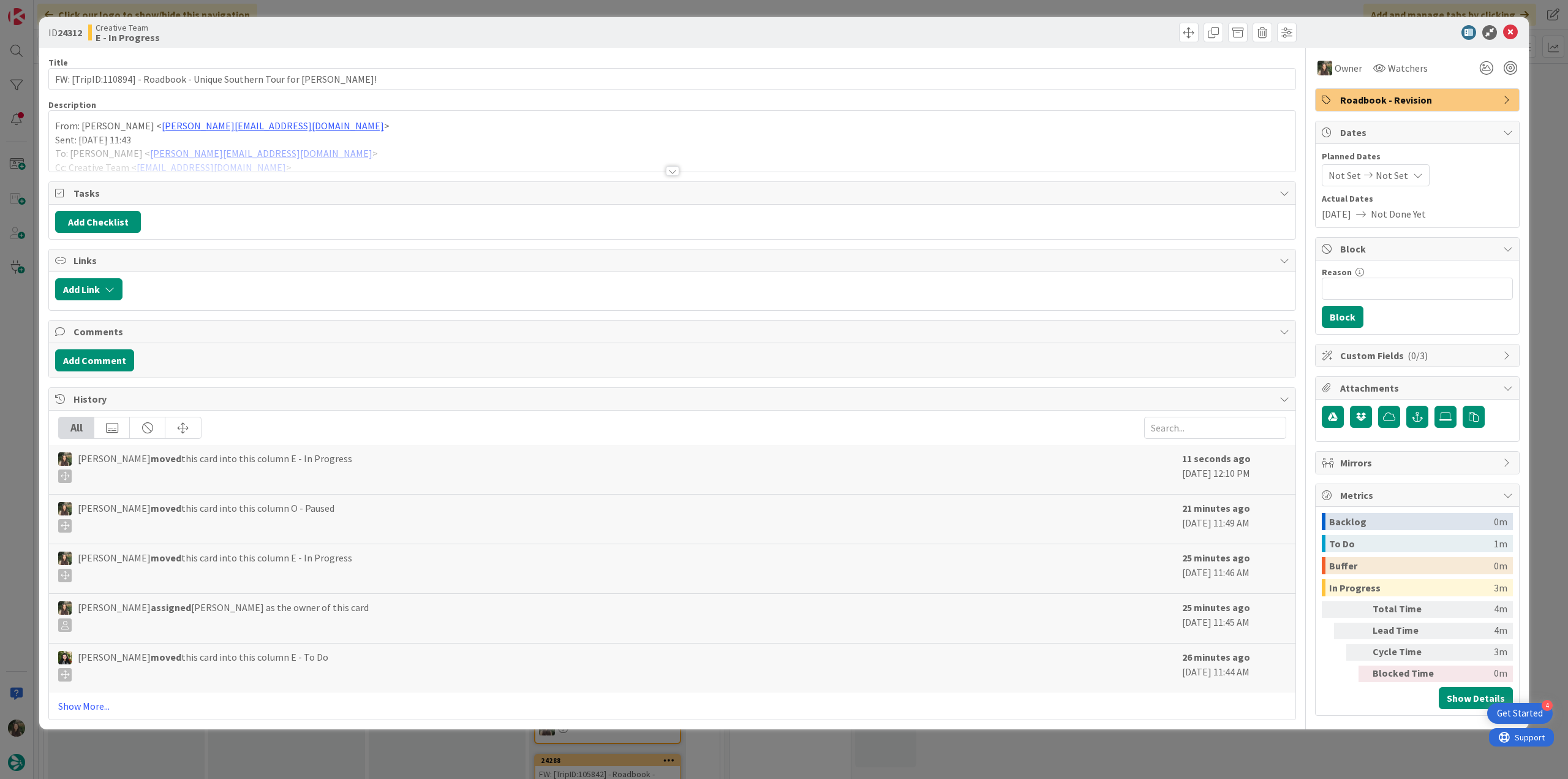
click at [402, 155] on div at bounding box center [672, 156] width 1247 height 32
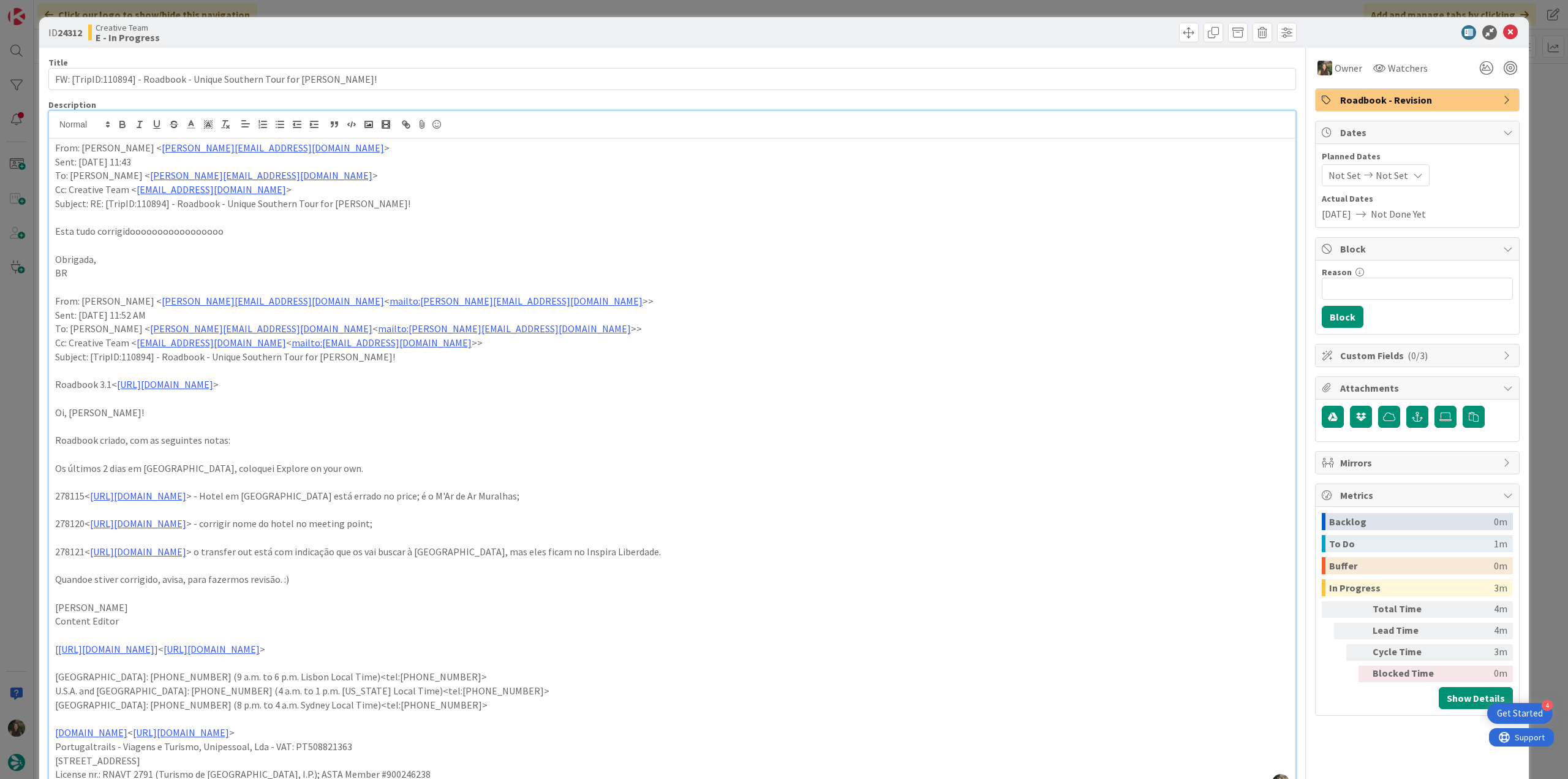
click at [32, 347] on div "ID 24312 Creative Team E - In Progress Title 72 / 128 FW: [TripID:110894] - Roa…" at bounding box center [784, 390] width 1568 height 779
